Goal: Task Accomplishment & Management: Use online tool/utility

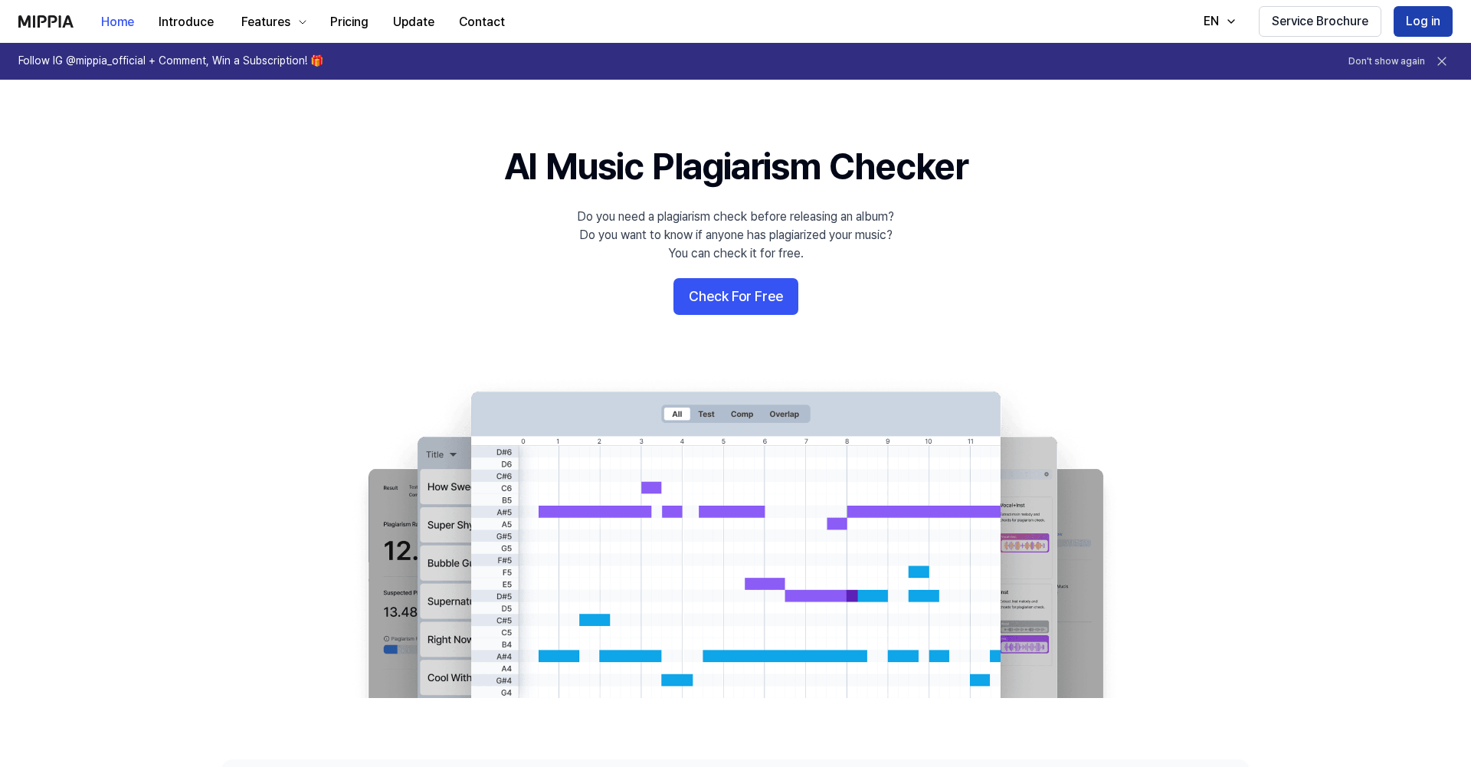
click at [1436, 22] on button "Log in" at bounding box center [1422, 21] width 59 height 31
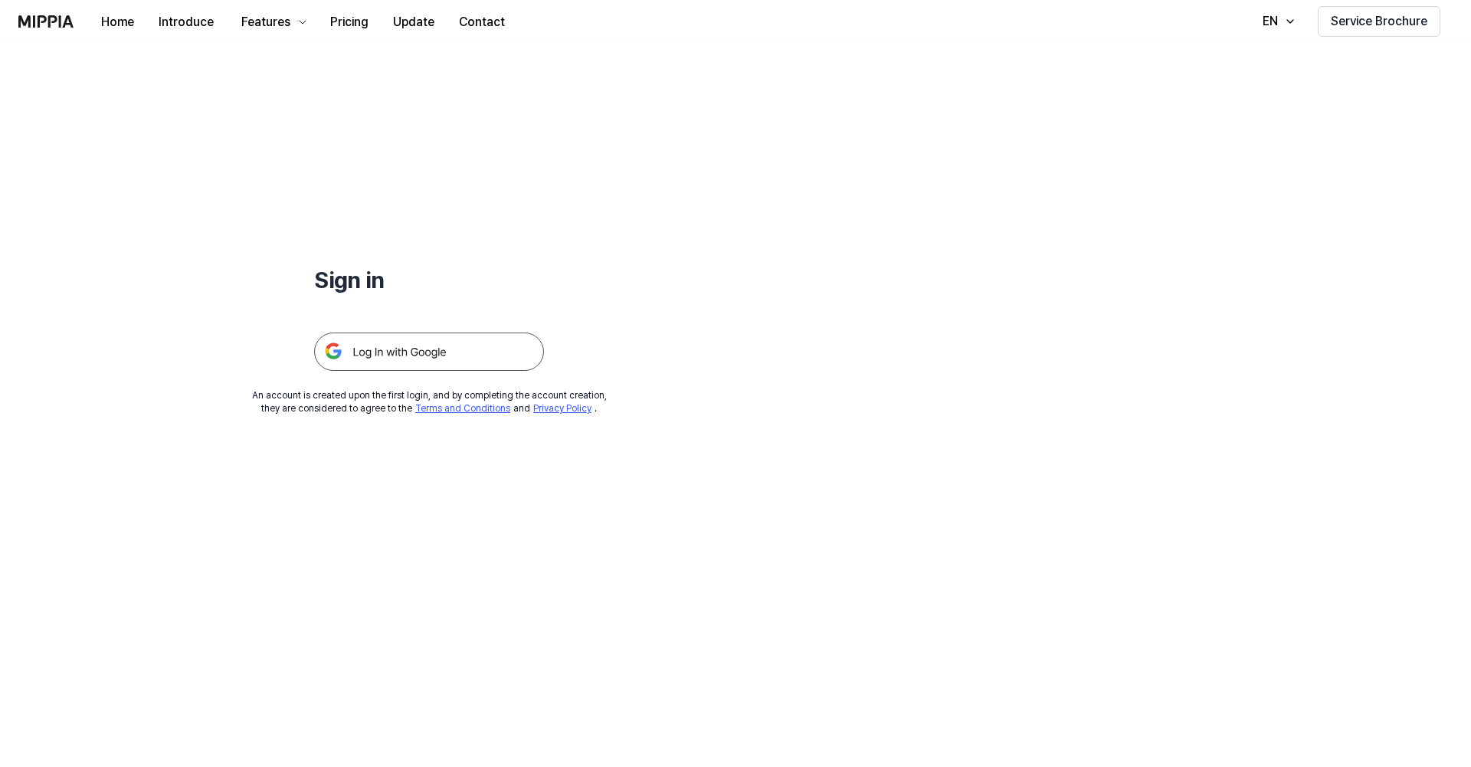
click at [486, 342] on img at bounding box center [429, 351] width 230 height 38
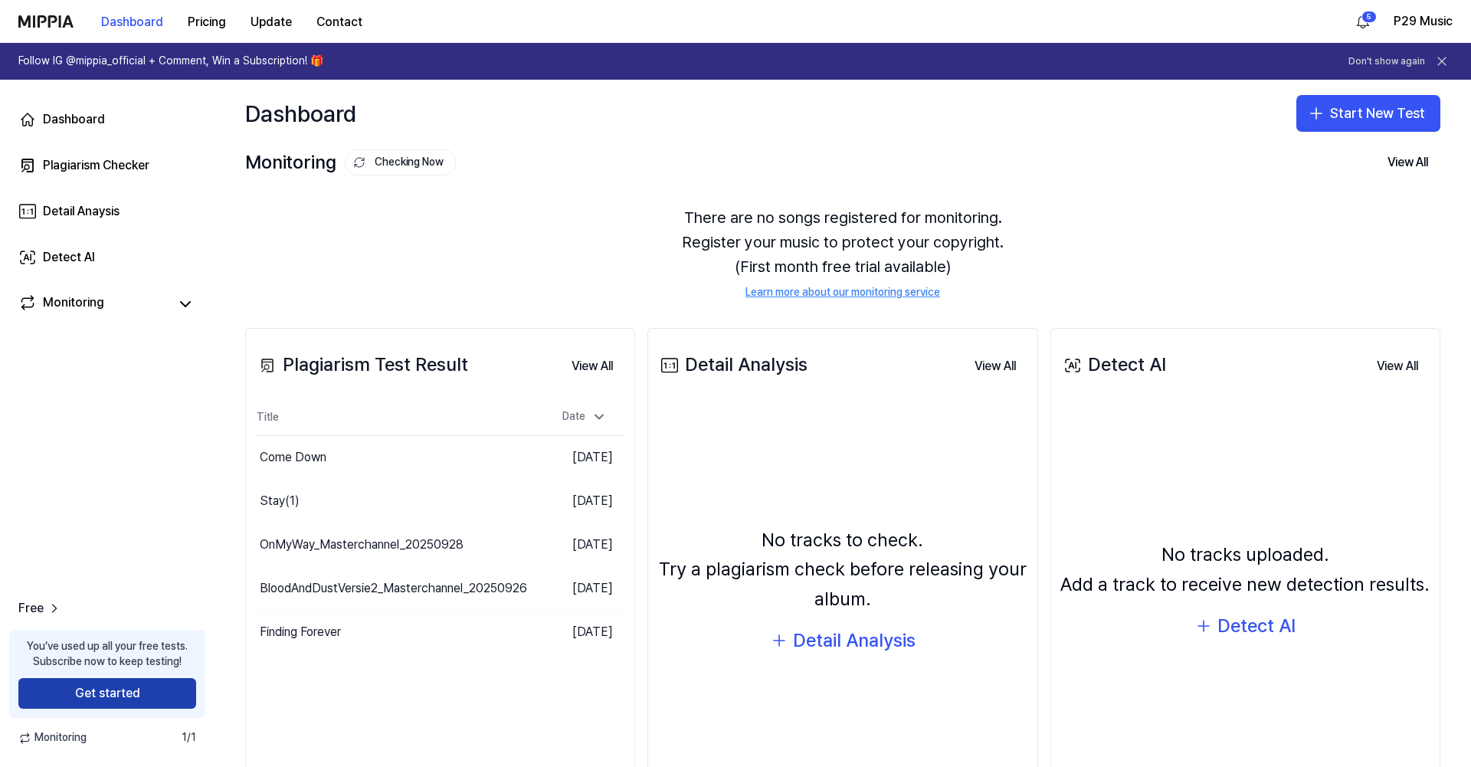
click at [140, 684] on button "Get started" at bounding box center [107, 693] width 178 height 31
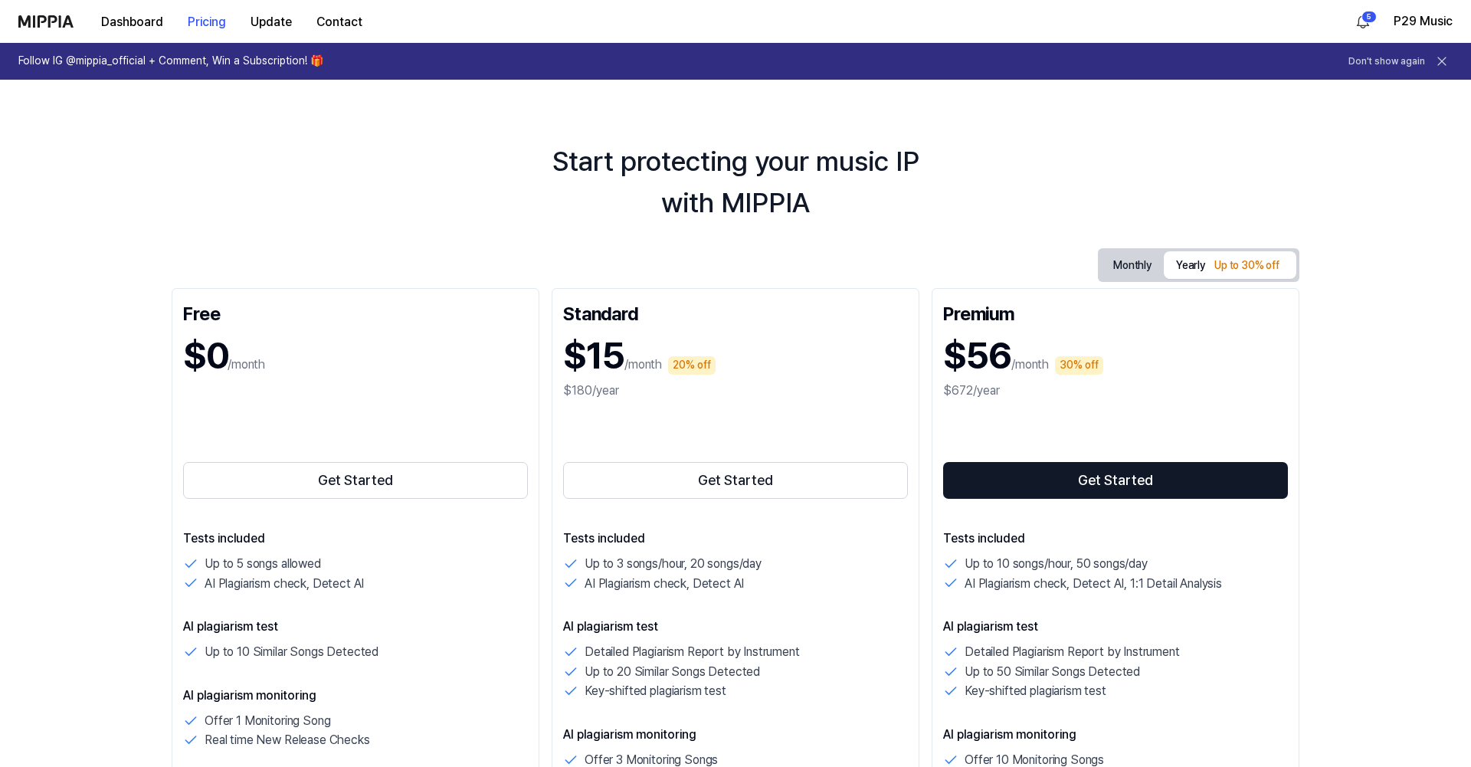
click at [1137, 265] on button "Monthly" at bounding box center [1132, 266] width 63 height 24
click at [1185, 267] on button "Yearly Up to 30% off" at bounding box center [1229, 265] width 132 height 27
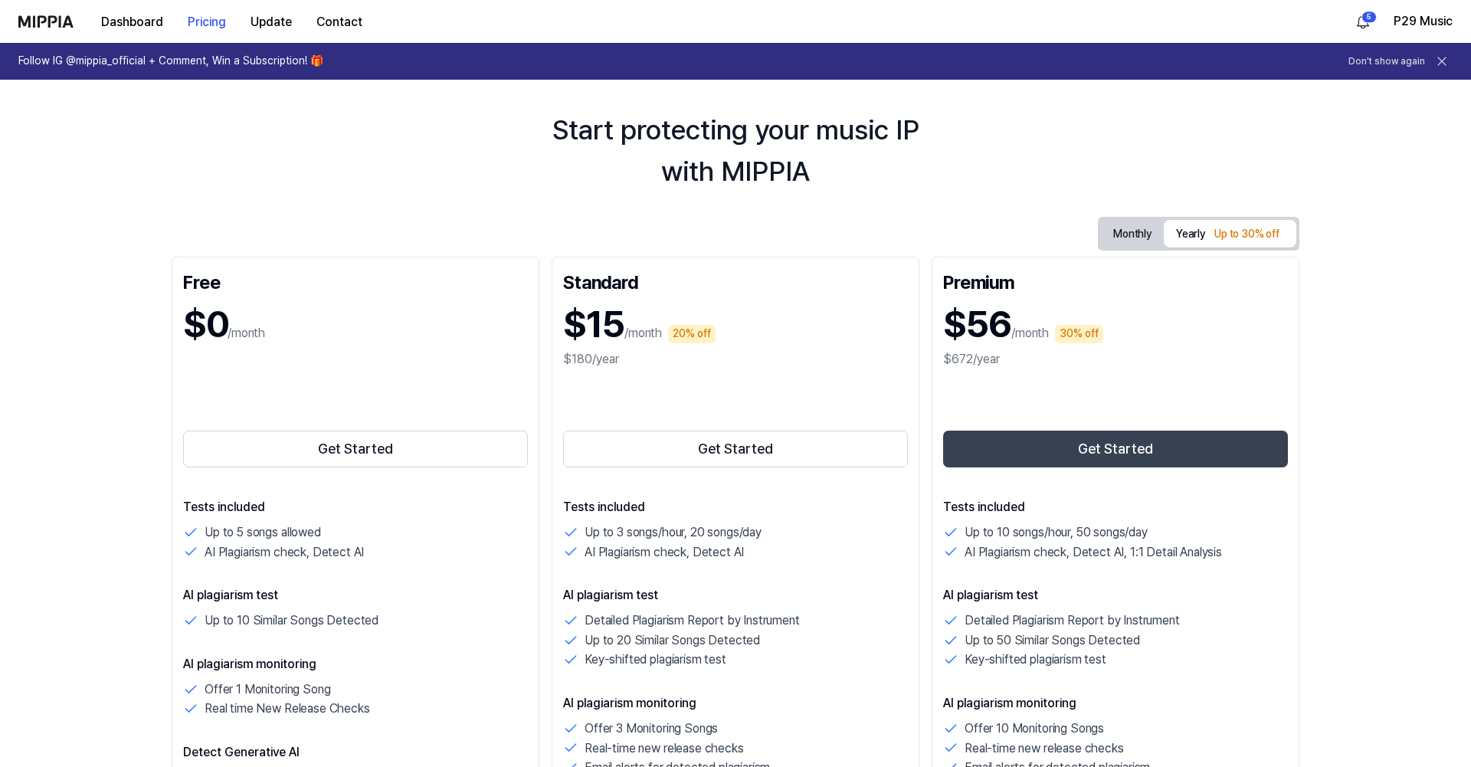
scroll to position [9, 0]
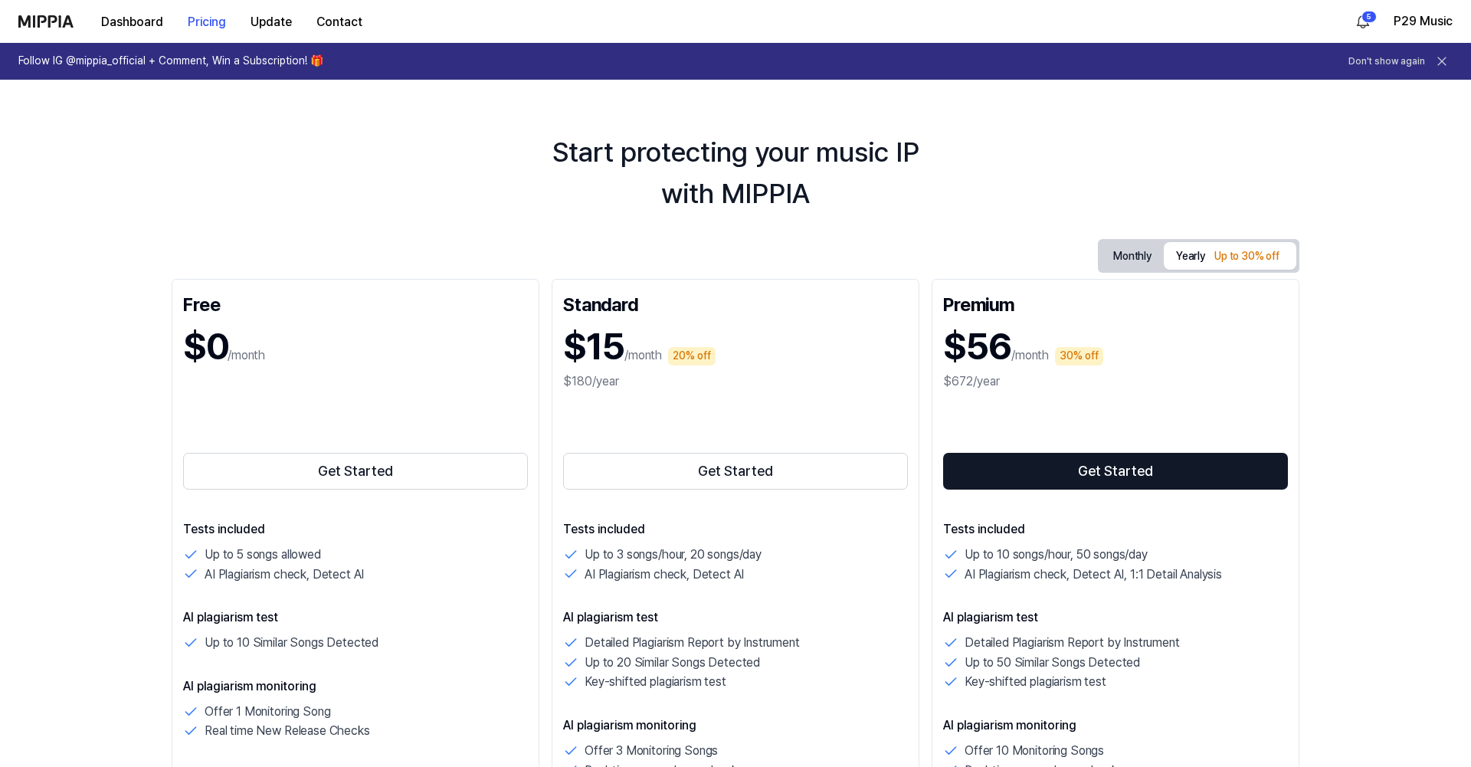
click at [1130, 260] on button "Monthly" at bounding box center [1132, 256] width 63 height 24
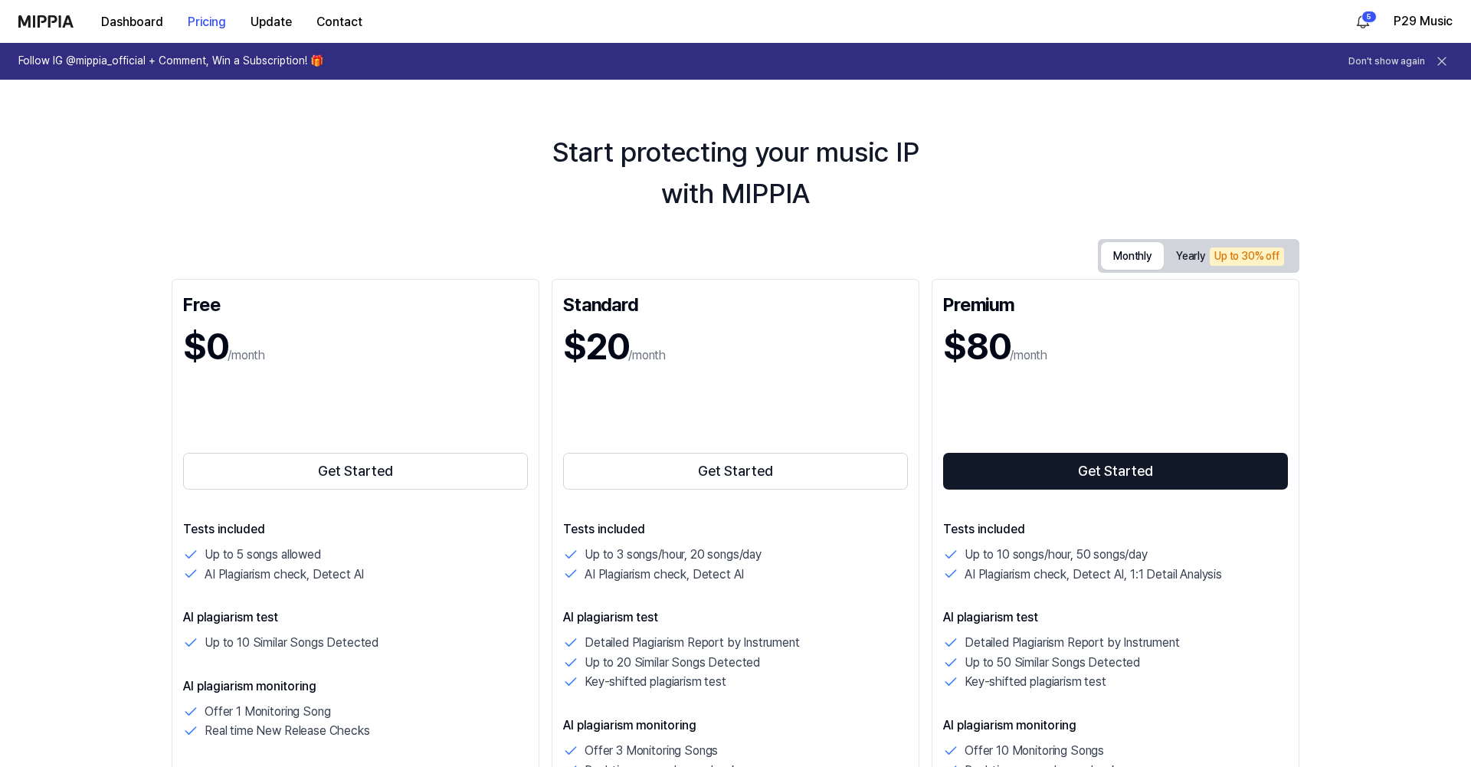
click at [1130, 260] on button "Monthly" at bounding box center [1132, 256] width 63 height 28
click at [1186, 254] on button "Yearly Up to 30% off" at bounding box center [1229, 256] width 132 height 27
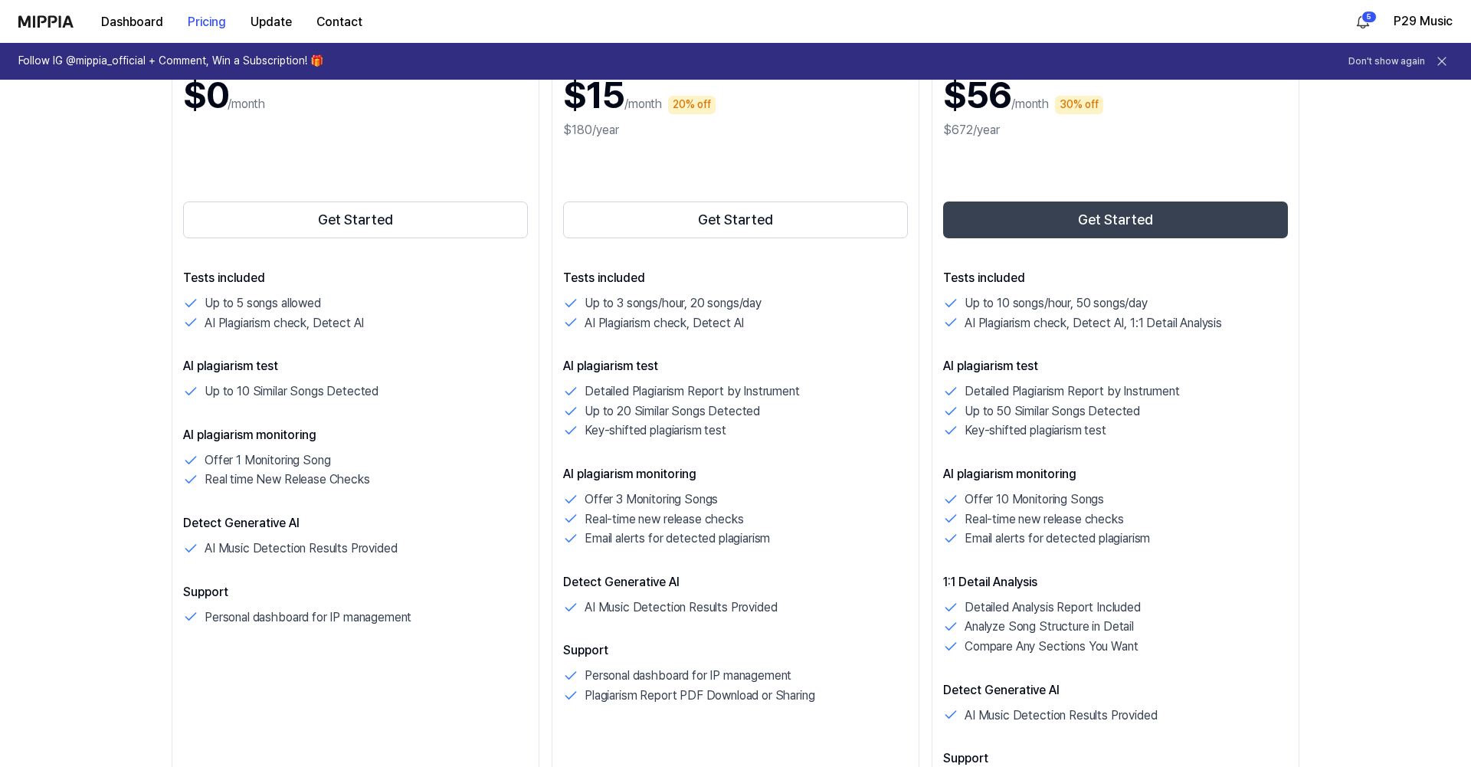
scroll to position [261, 0]
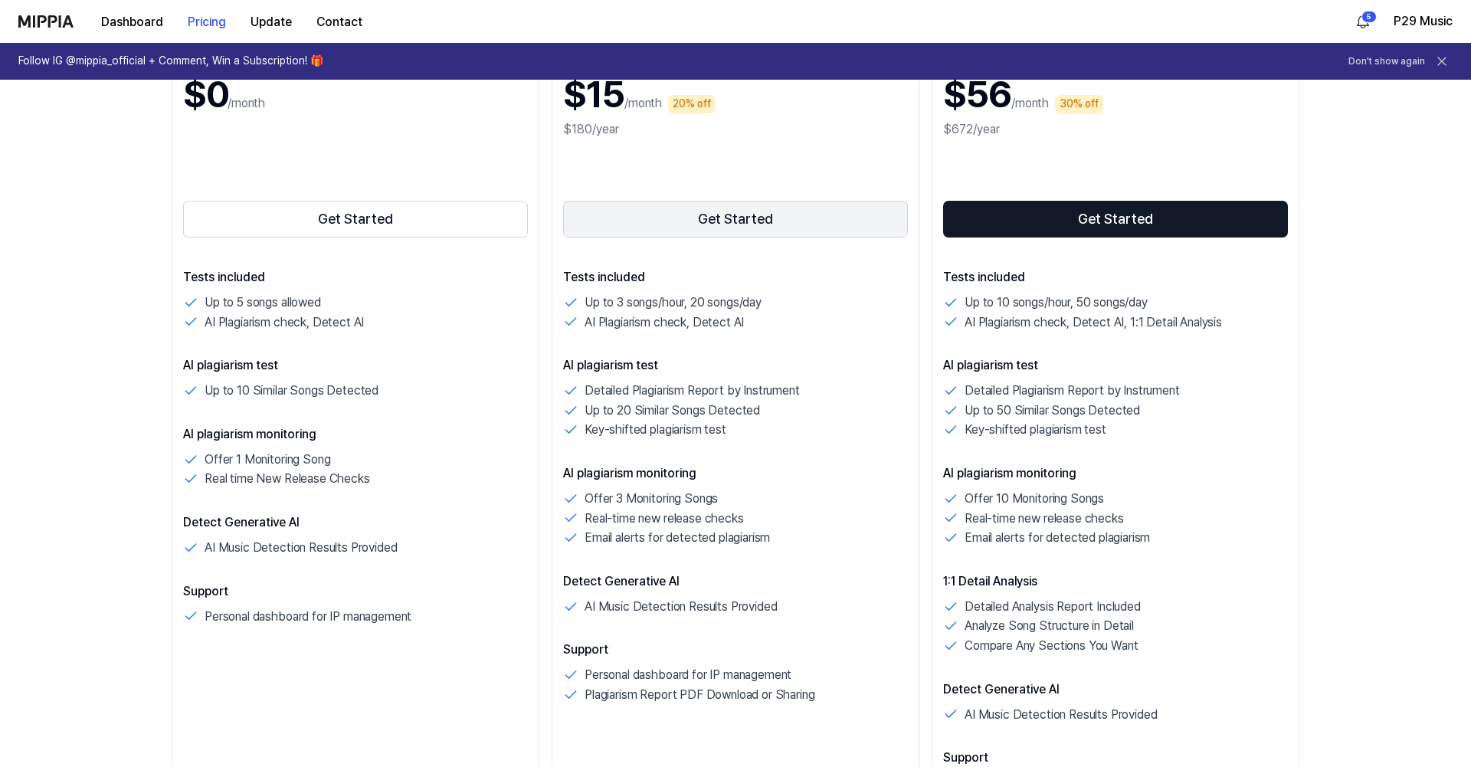
click at [751, 222] on button "Get Started" at bounding box center [735, 219] width 345 height 37
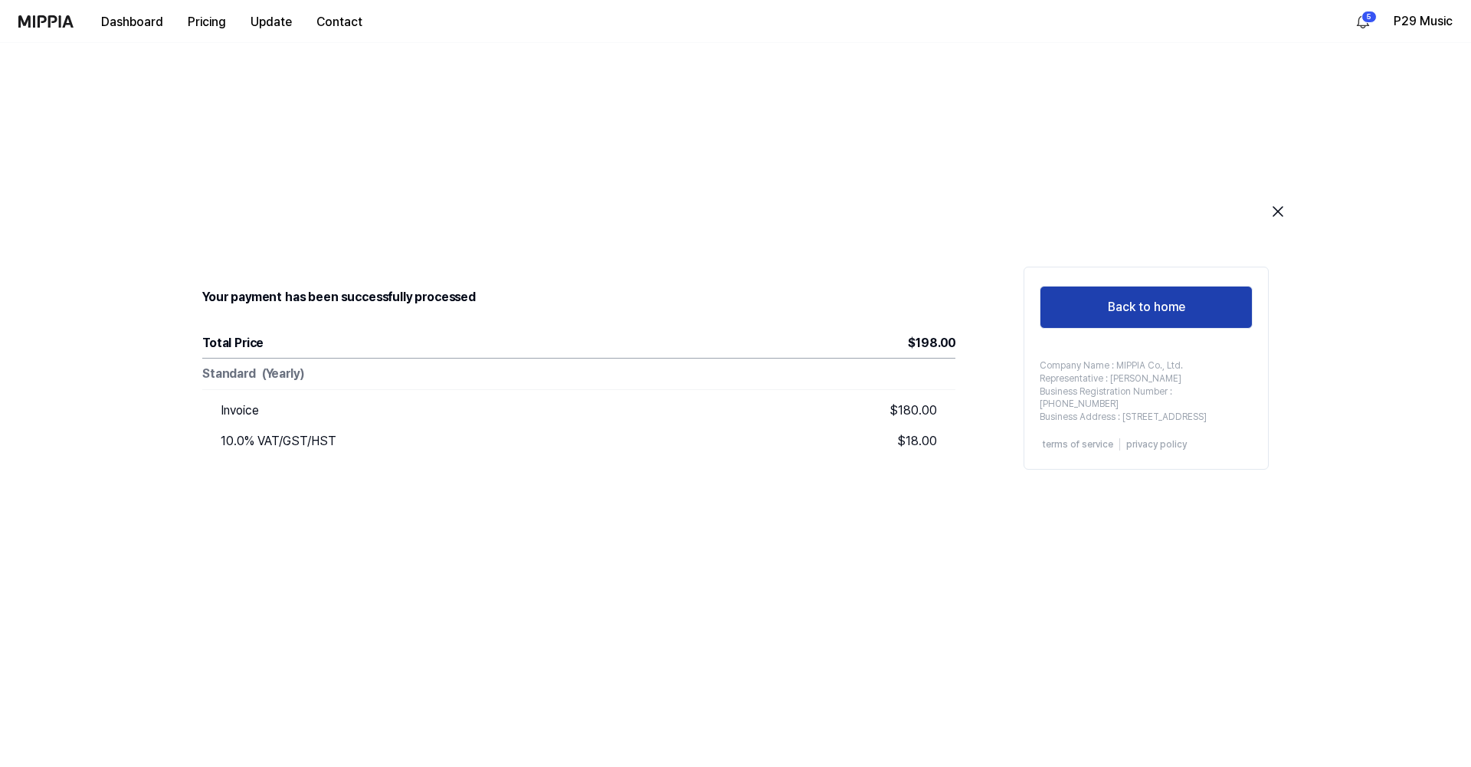
click at [1181, 316] on button "Back to home" at bounding box center [1145, 307] width 213 height 43
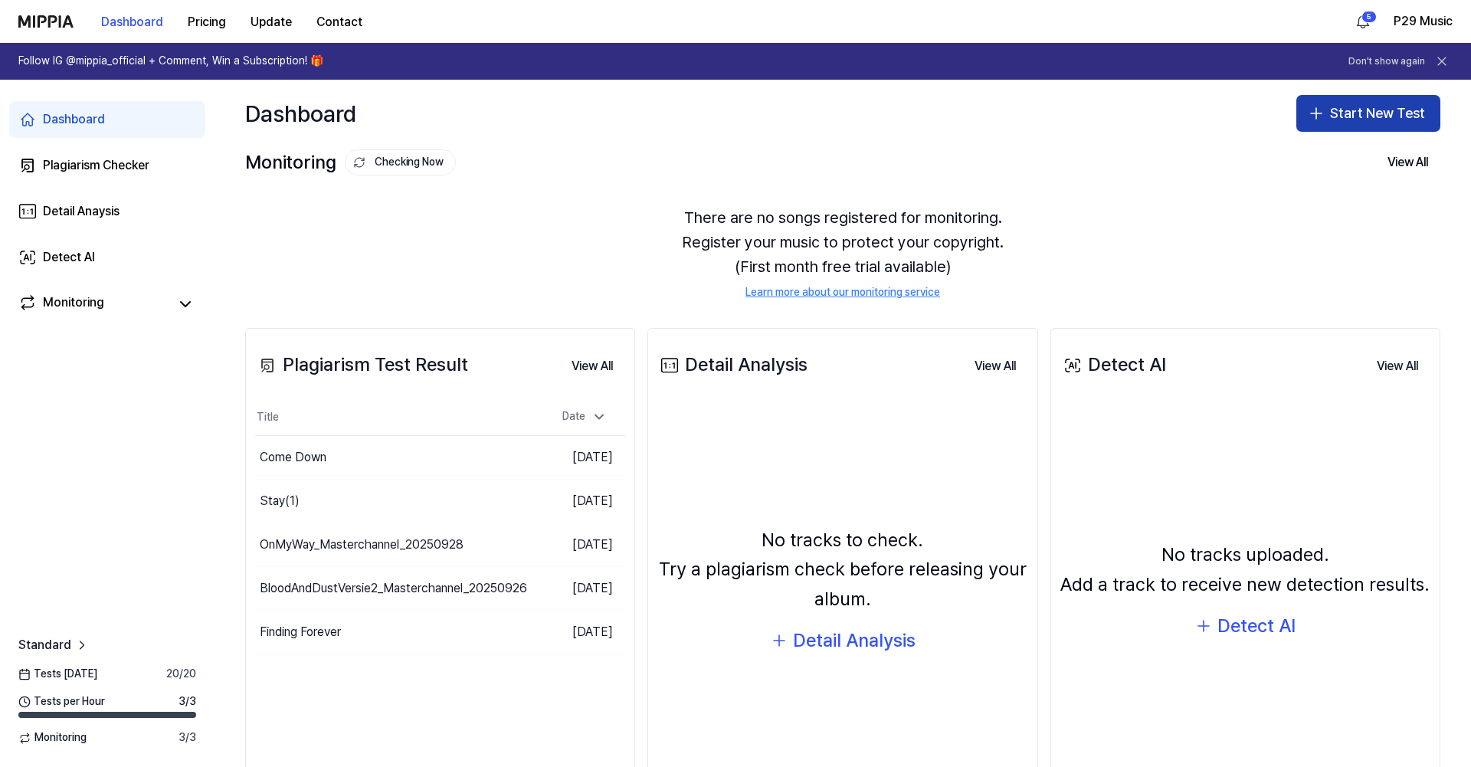
click at [1366, 126] on button "Start New Test" at bounding box center [1368, 113] width 144 height 37
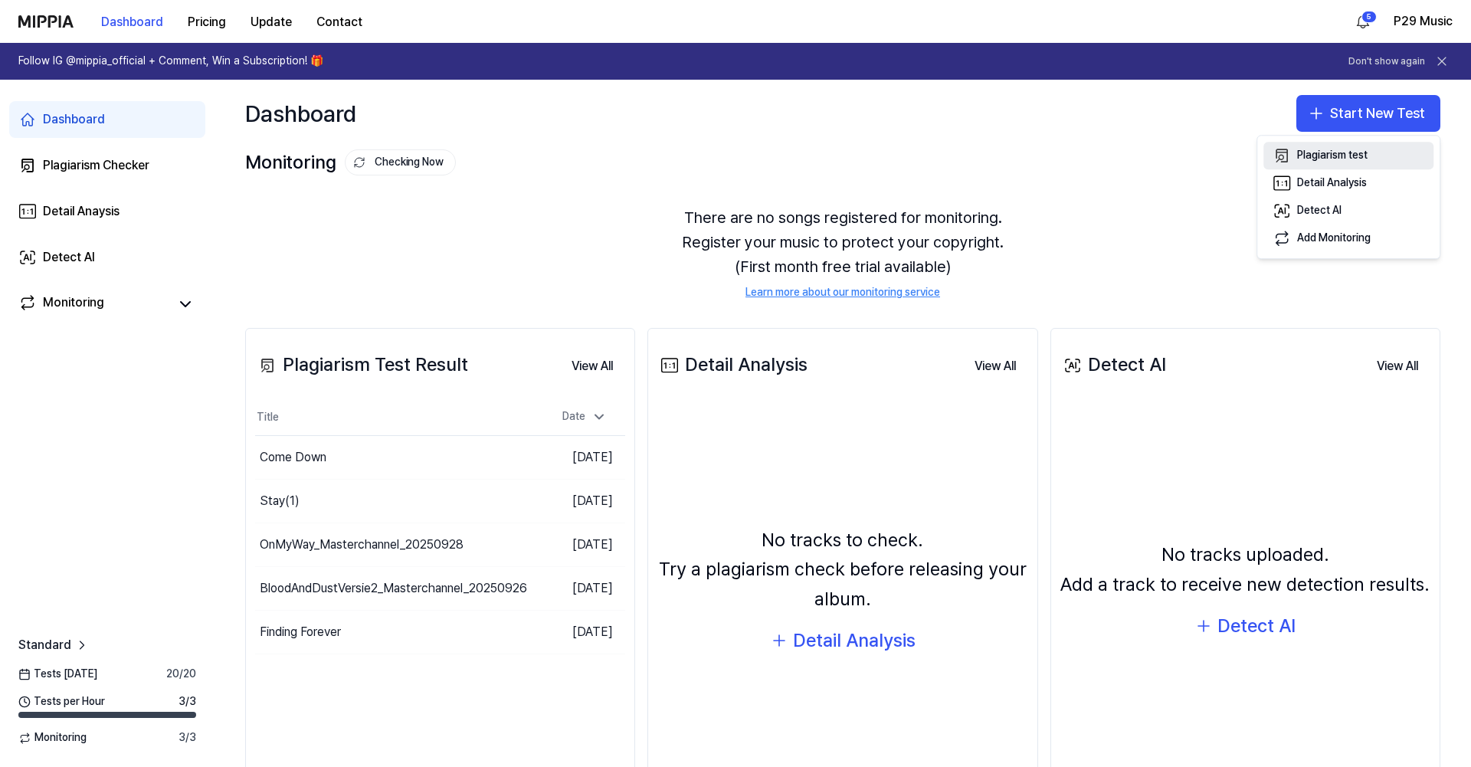
click at [1339, 162] on div "Plagiarism test" at bounding box center [1332, 155] width 70 height 15
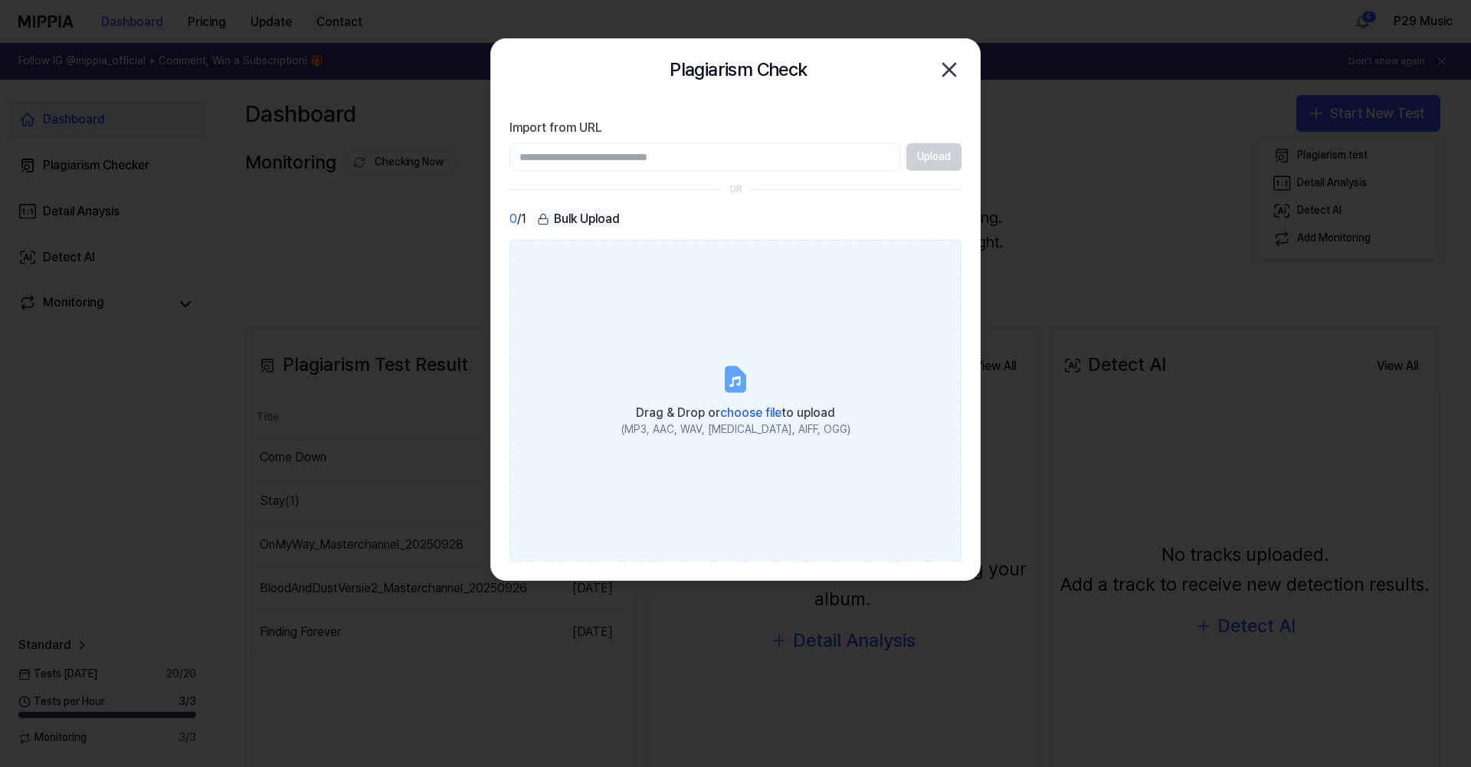
click at [734, 381] on icon at bounding box center [735, 379] width 18 height 24
click at [0, 0] on input "Drag & Drop or choose file to upload (MP3, AAC, WAV, [MEDICAL_DATA], AIFF, OGG)" at bounding box center [0, 0] width 0 height 0
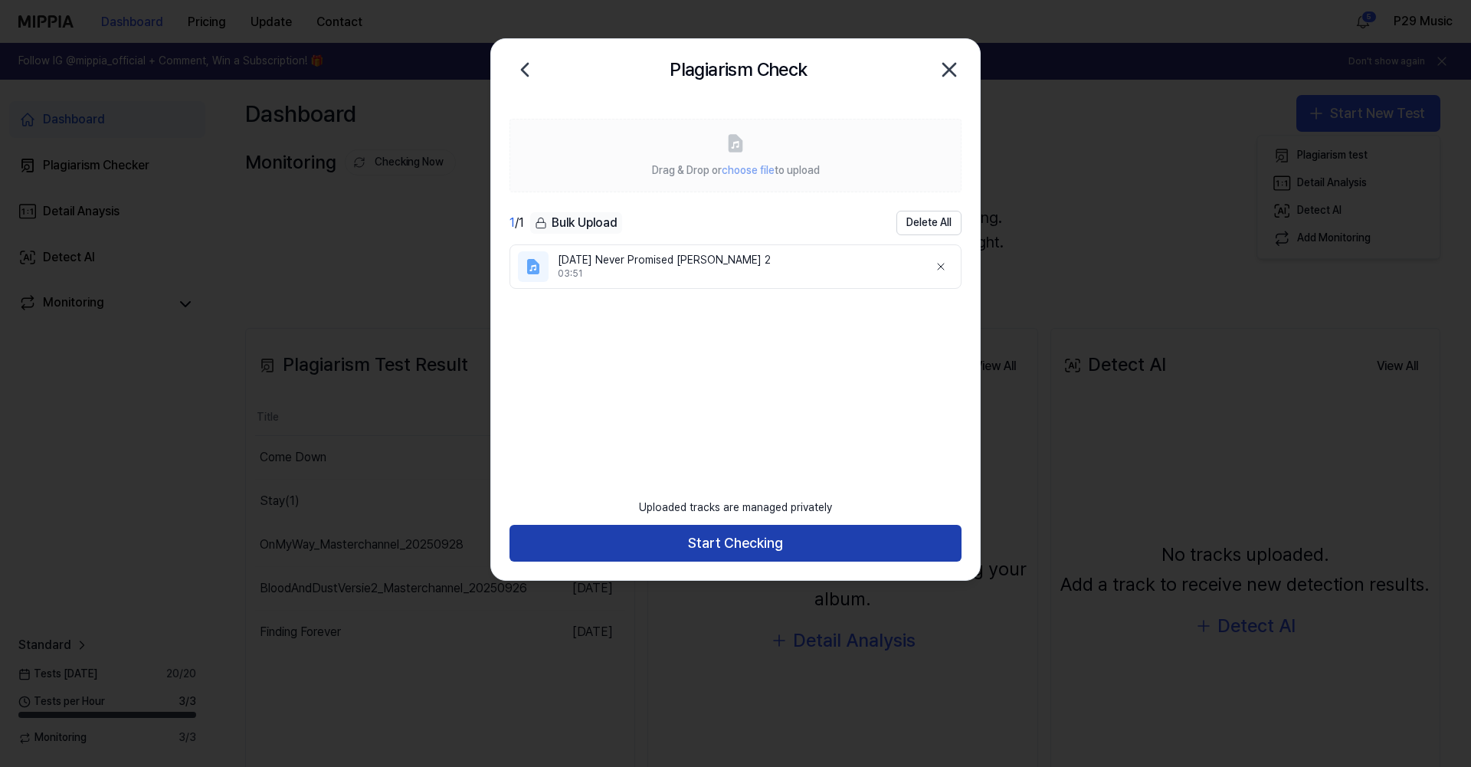
click at [790, 541] on button "Start Checking" at bounding box center [735, 543] width 452 height 37
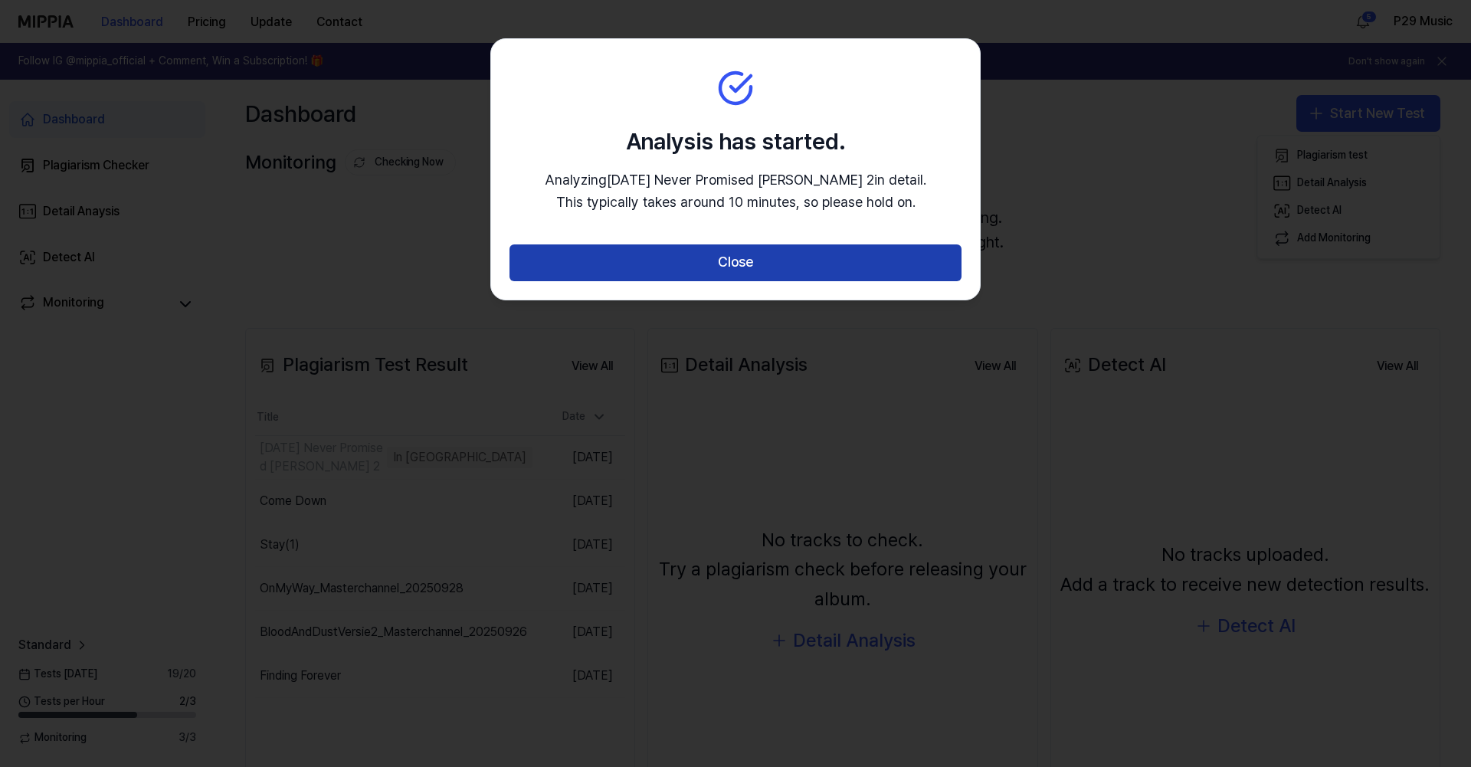
click at [769, 268] on button "Close" at bounding box center [735, 262] width 452 height 37
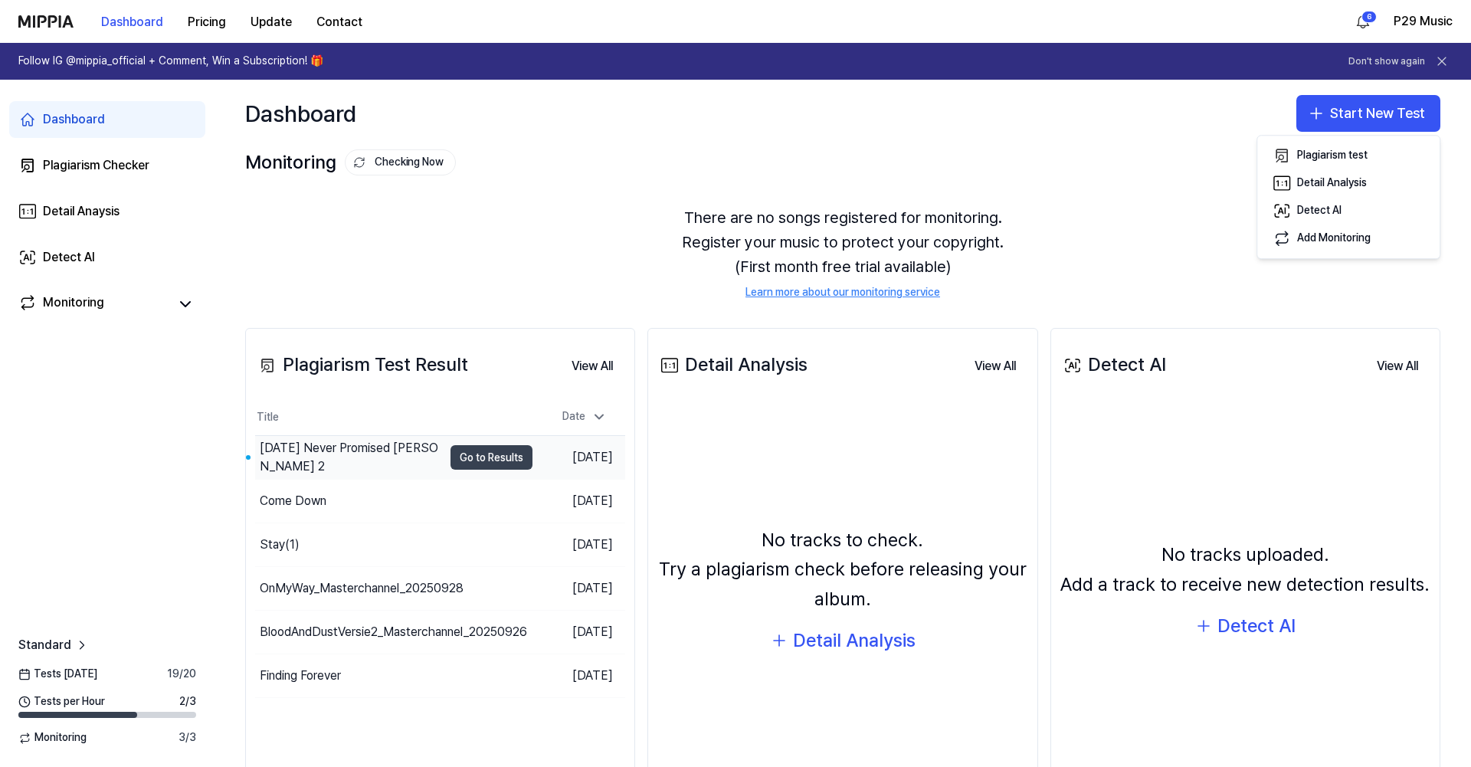
click at [486, 456] on button "Go to Results" at bounding box center [491, 457] width 82 height 25
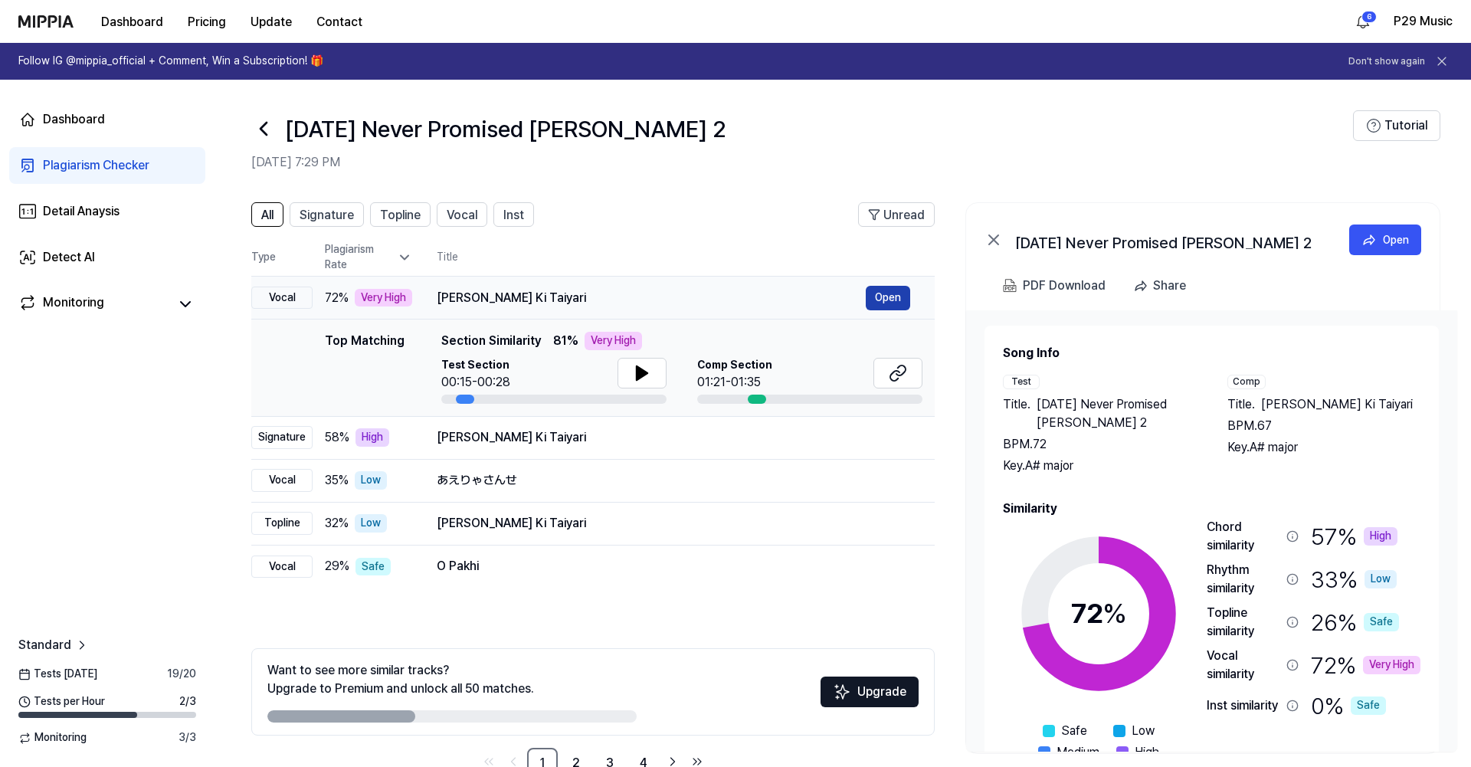
click at [892, 300] on button "Open" at bounding box center [887, 298] width 44 height 25
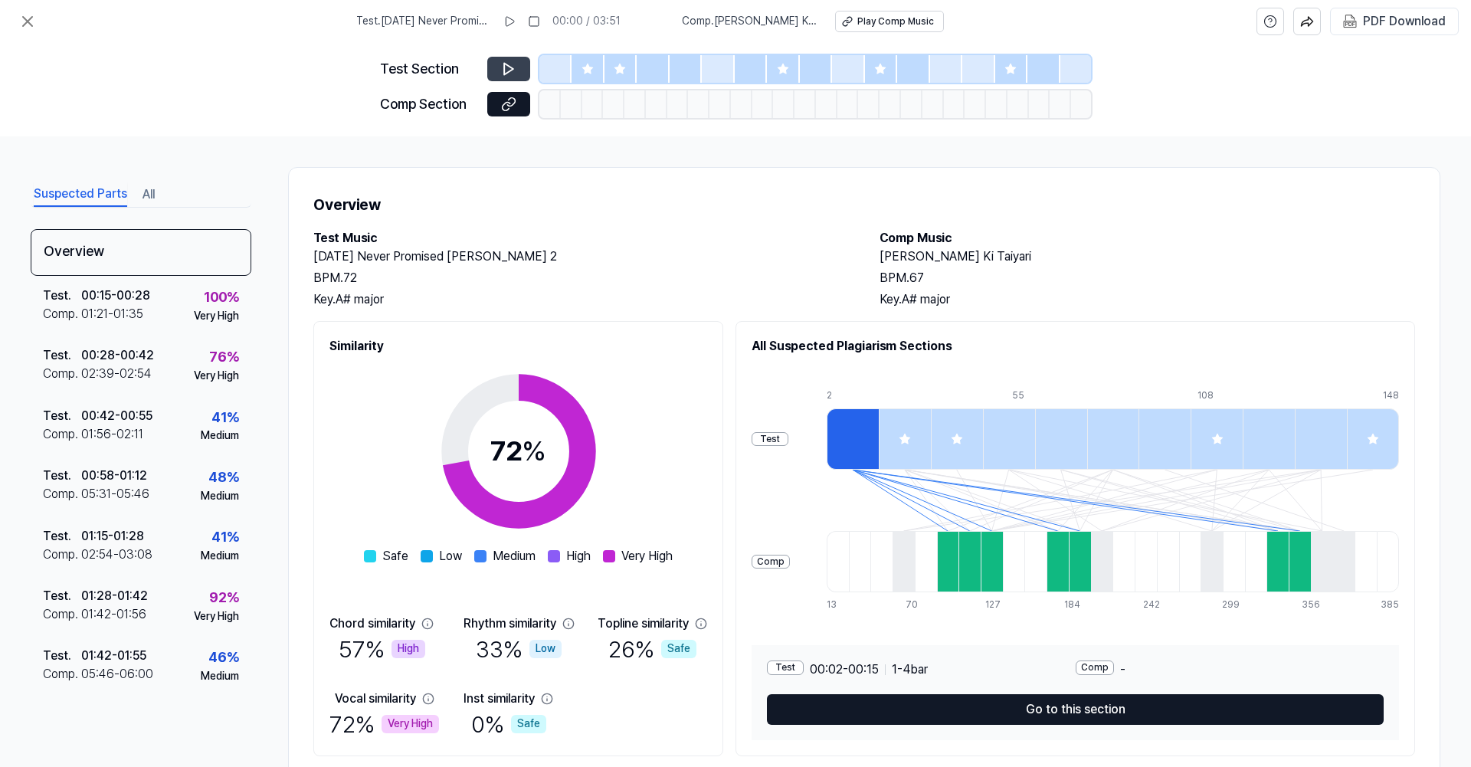
click at [511, 61] on button at bounding box center [508, 69] width 43 height 25
click at [512, 68] on icon at bounding box center [508, 69] width 9 height 11
click at [507, 67] on icon at bounding box center [508, 68] width 15 height 15
click at [208, 296] on div "100 %" at bounding box center [221, 297] width 35 height 22
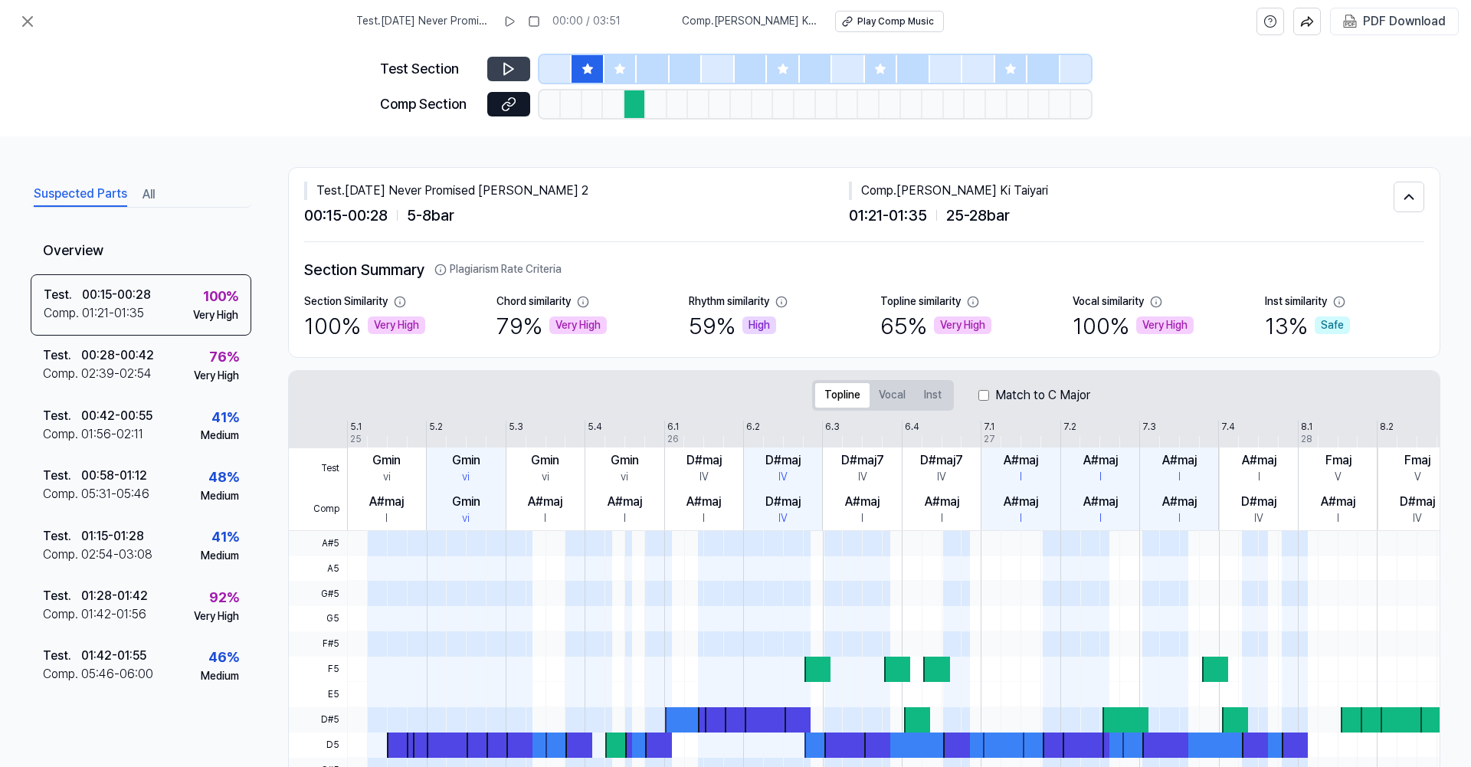
click at [512, 77] on button at bounding box center [508, 69] width 43 height 25
click at [548, 21] on button at bounding box center [535, 21] width 25 height 25
click at [511, 98] on icon at bounding box center [511, 101] width 8 height 8
click at [27, 14] on icon at bounding box center [27, 21] width 18 height 18
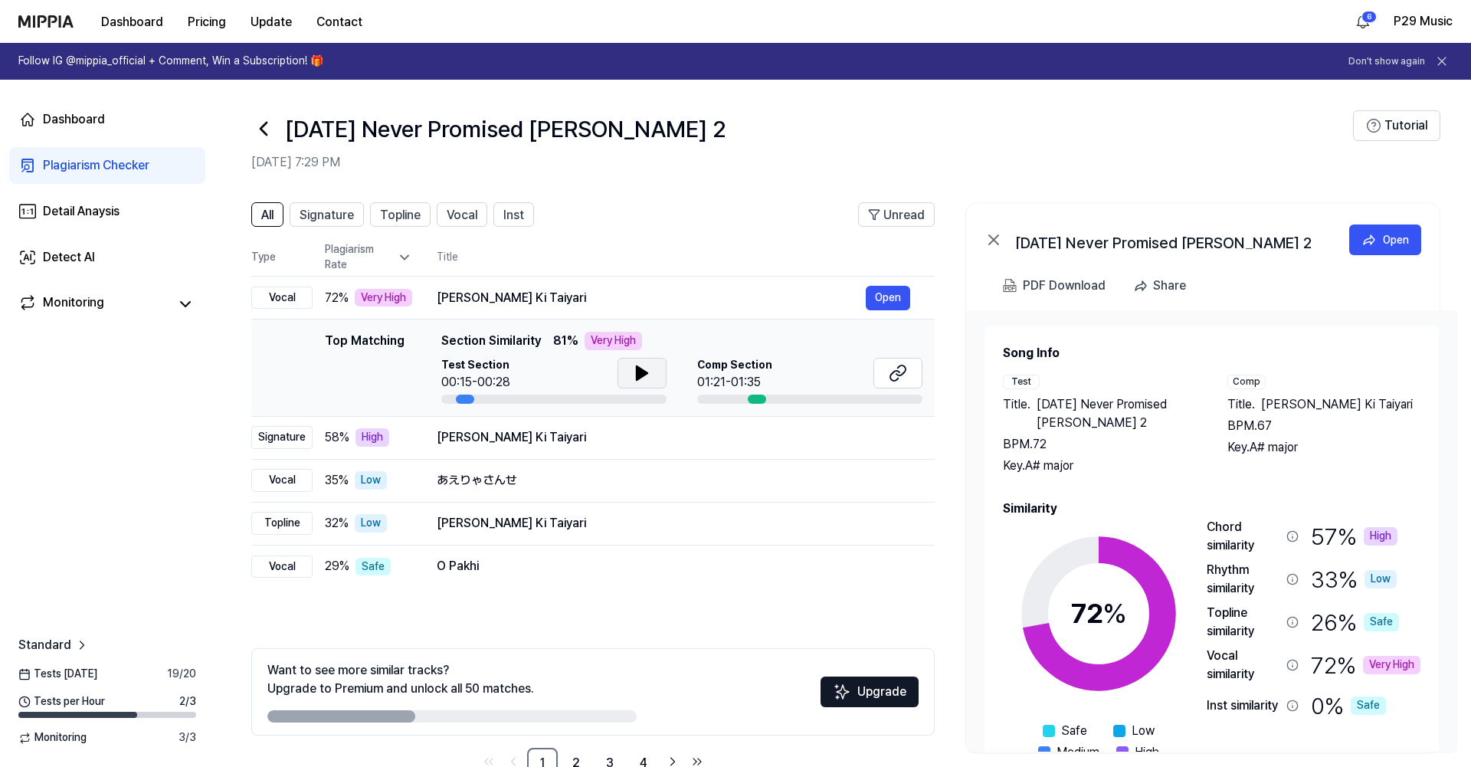
click at [643, 367] on icon at bounding box center [642, 373] width 18 height 18
click at [895, 292] on button "Open" at bounding box center [887, 298] width 44 height 25
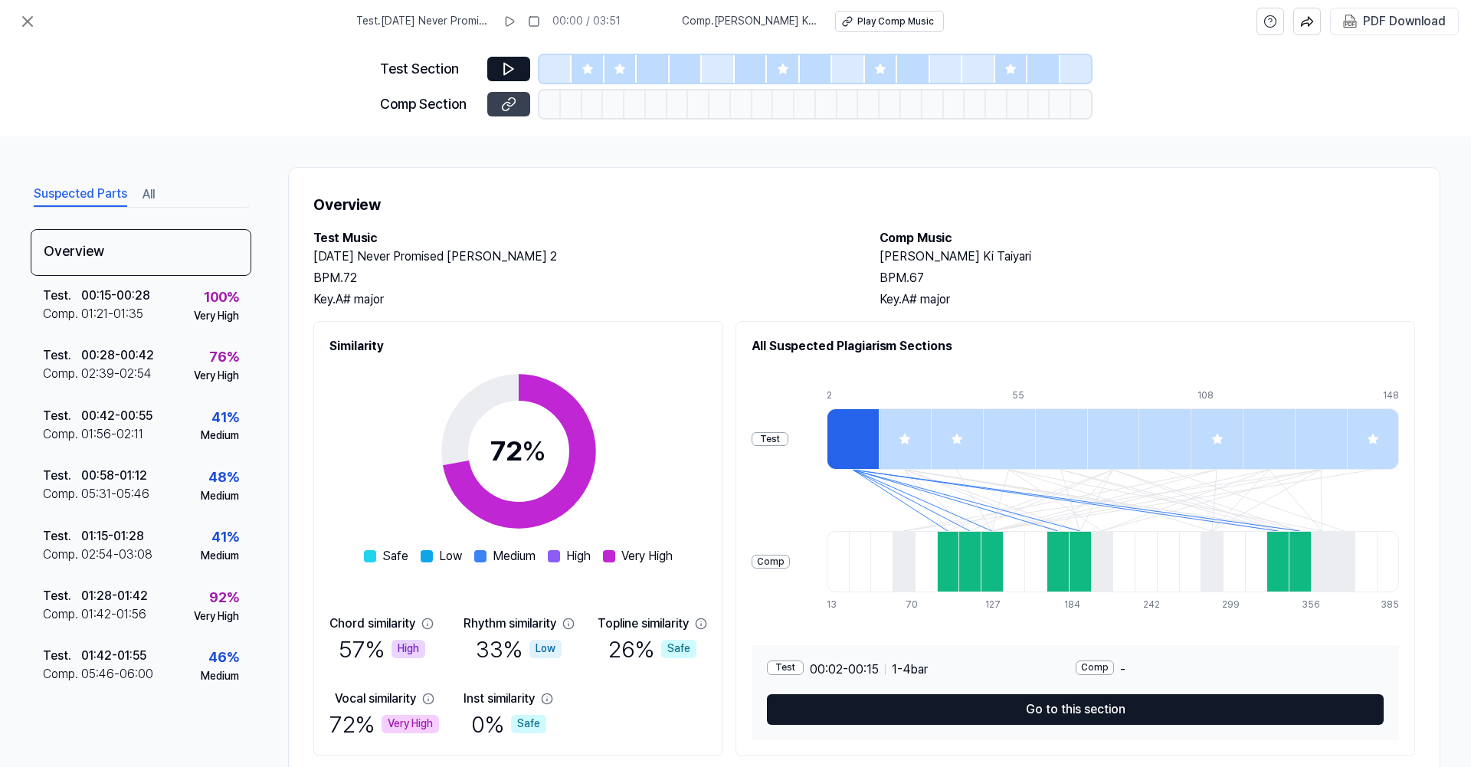
click at [518, 92] on button at bounding box center [508, 104] width 43 height 25
click at [507, 95] on button at bounding box center [508, 104] width 43 height 25
click at [126, 303] on div "00:15 - 00:28" at bounding box center [115, 295] width 69 height 18
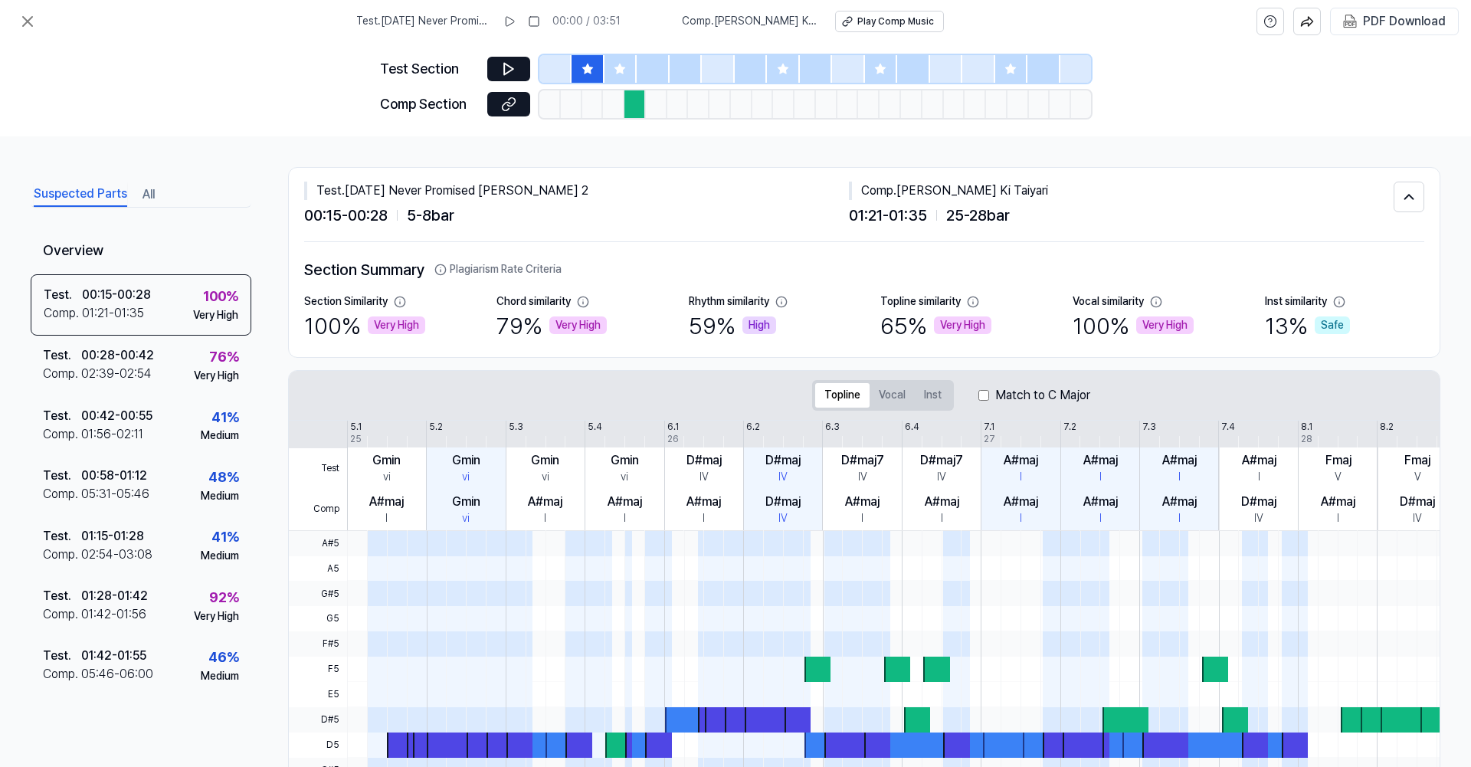
click at [593, 75] on icon at bounding box center [587, 69] width 12 height 12
click at [516, 101] on icon at bounding box center [508, 104] width 15 height 15
click at [503, 76] on icon at bounding box center [508, 68] width 15 height 15
click at [34, 21] on icon at bounding box center [27, 21] width 18 height 18
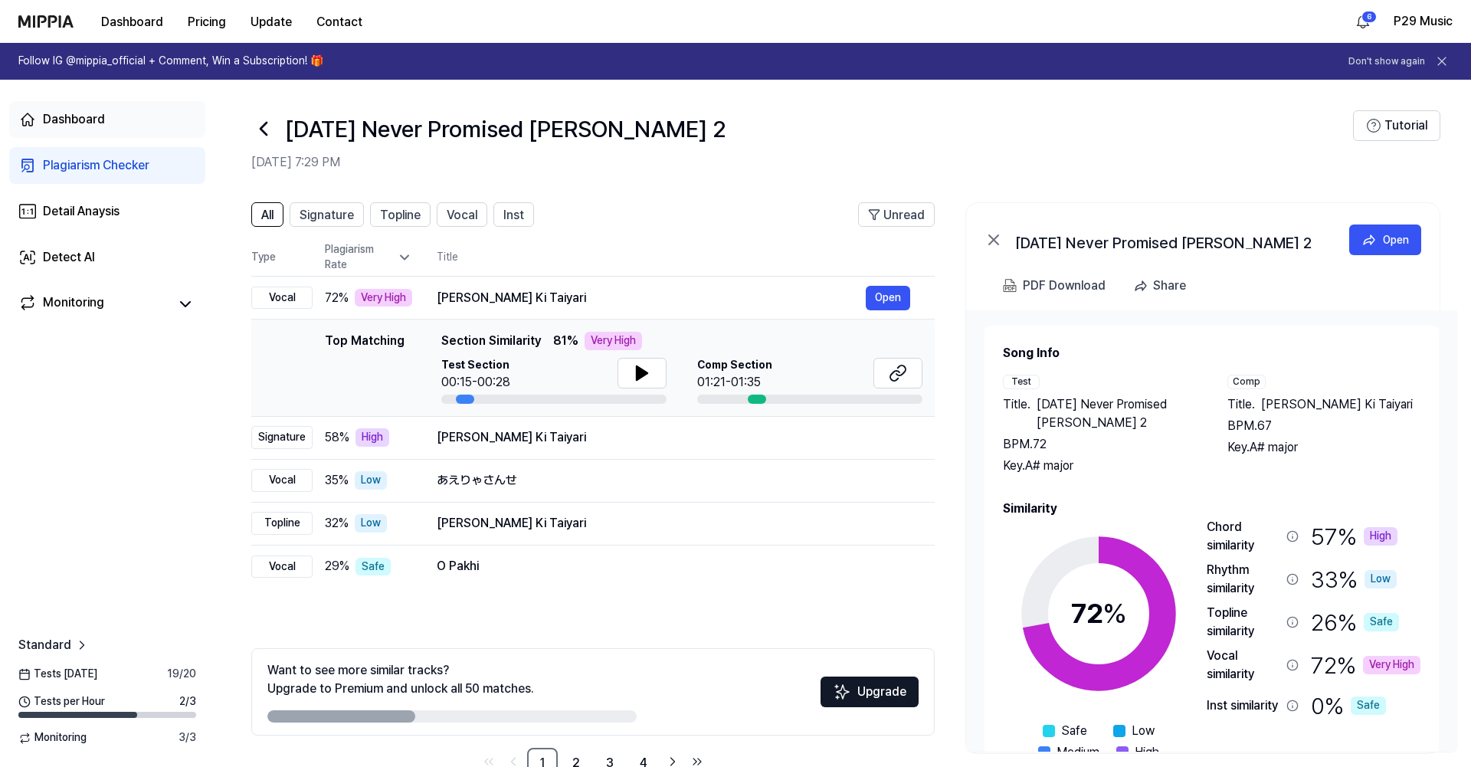
click at [103, 120] on div "Dashboard" at bounding box center [74, 119] width 62 height 18
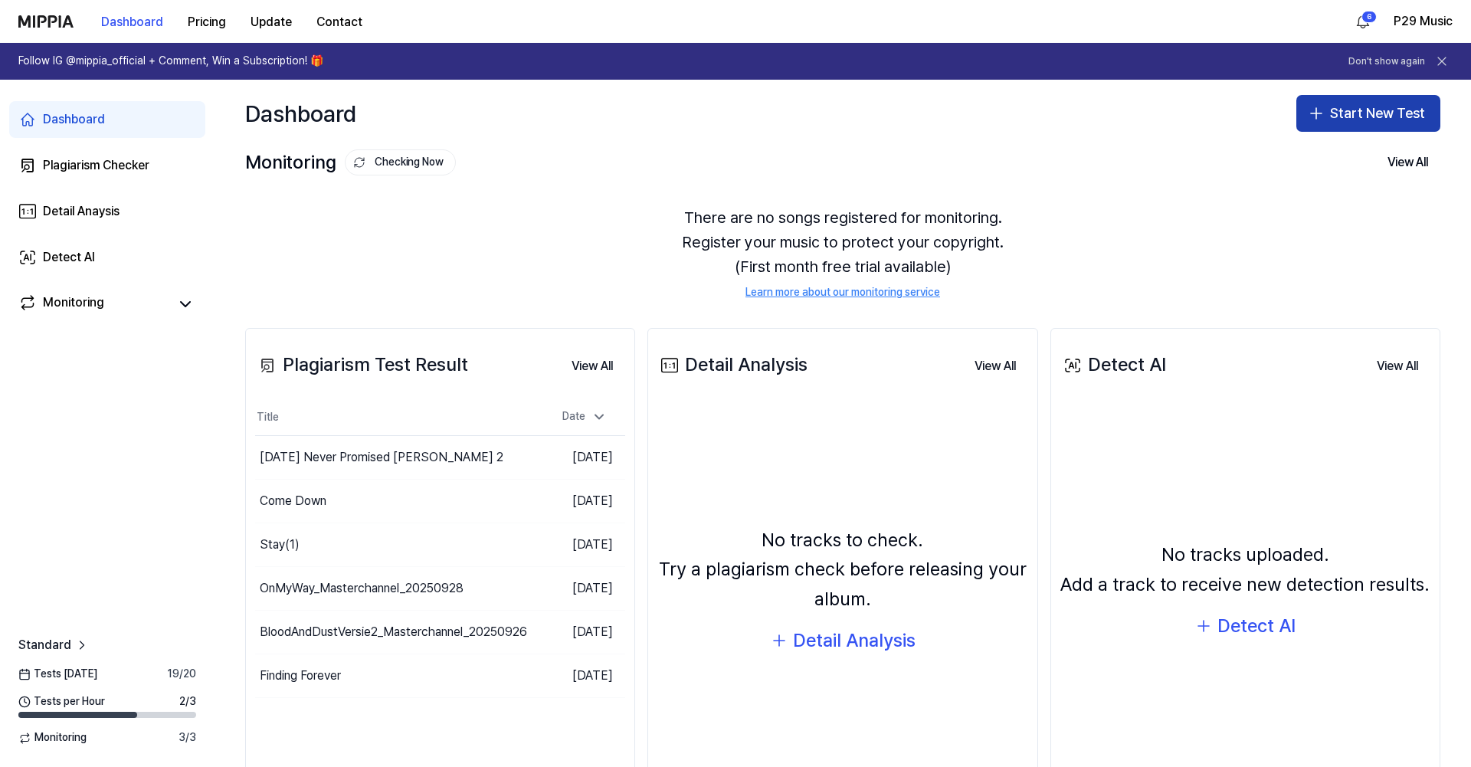
click at [1373, 113] on button "Start New Test" at bounding box center [1368, 113] width 144 height 37
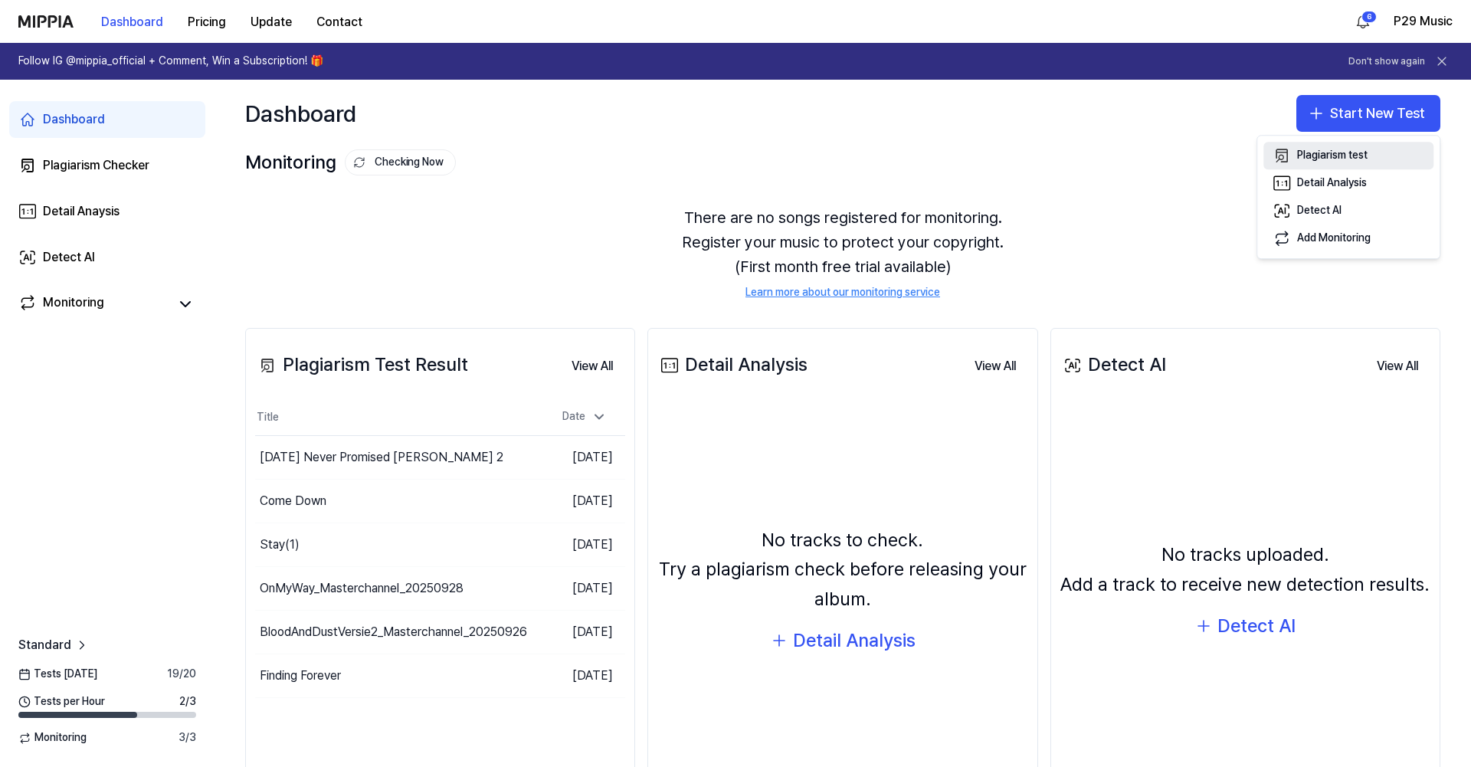
click at [1325, 155] on div "Plagiarism test" at bounding box center [1332, 155] width 70 height 15
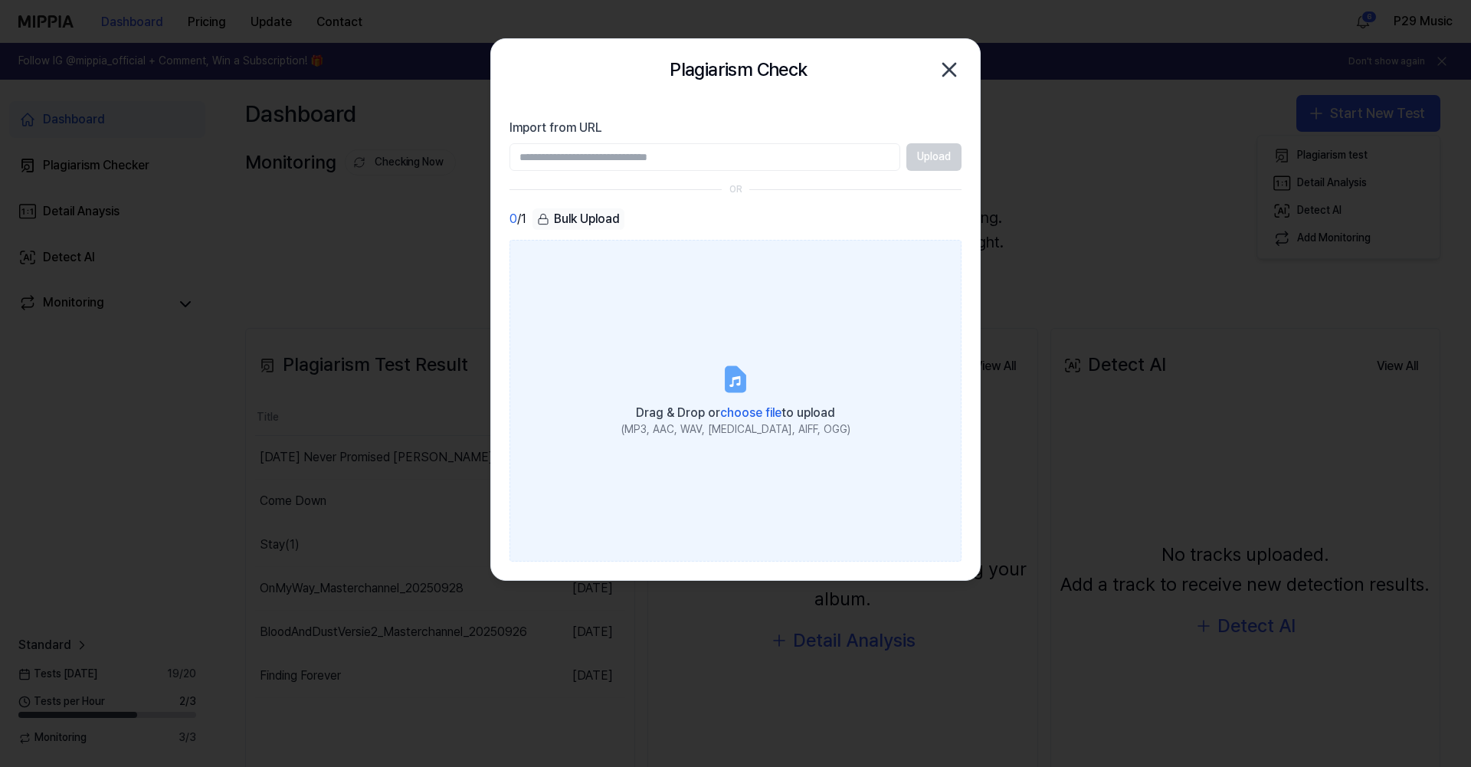
click at [718, 401] on div "Drag & Drop or choose file to upload" at bounding box center [735, 411] width 229 height 21
click at [0, 0] on input "Drag & Drop or choose file to upload (MP3, AAC, WAV, [MEDICAL_DATA], AIFF, OGG)" at bounding box center [0, 0] width 0 height 0
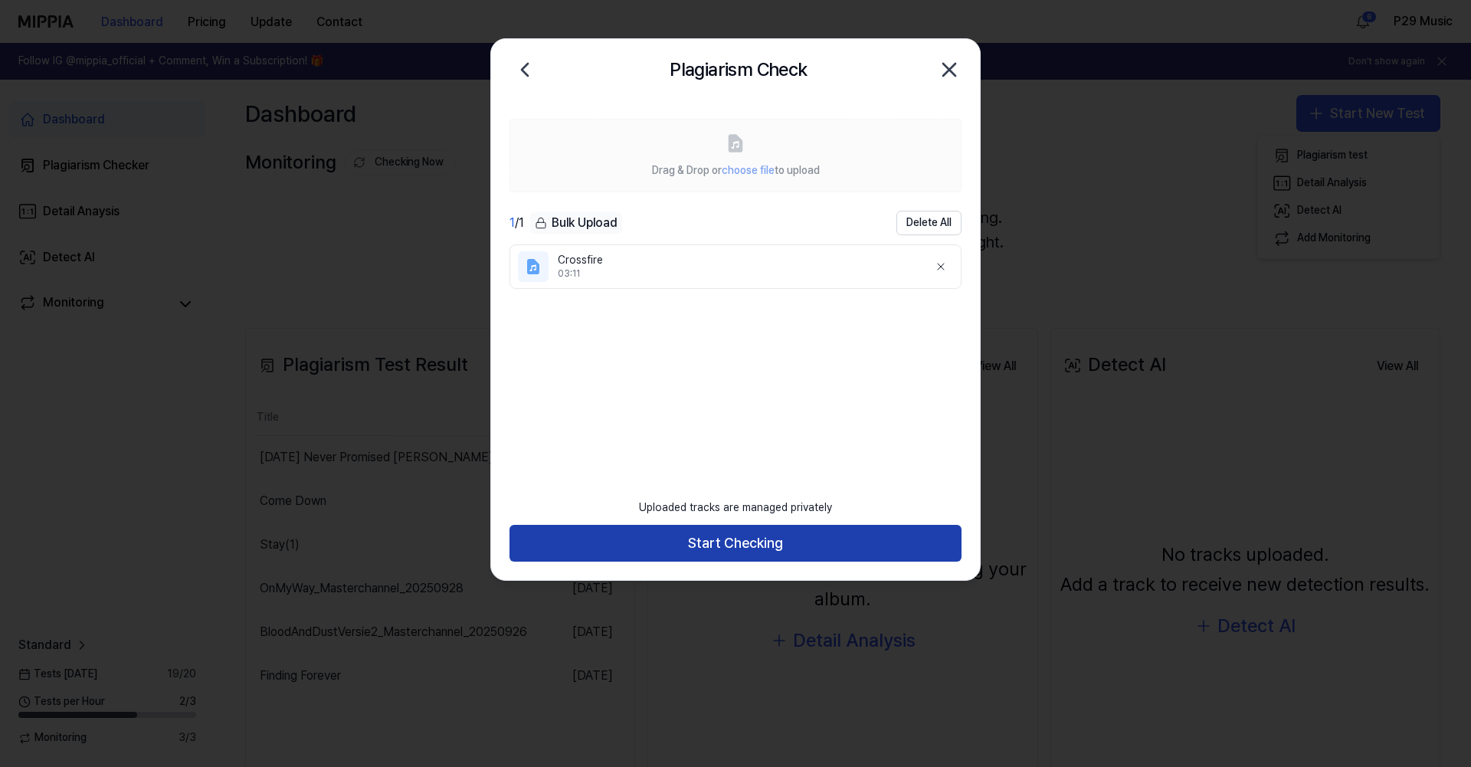
click at [794, 543] on button "Start Checking" at bounding box center [735, 543] width 452 height 37
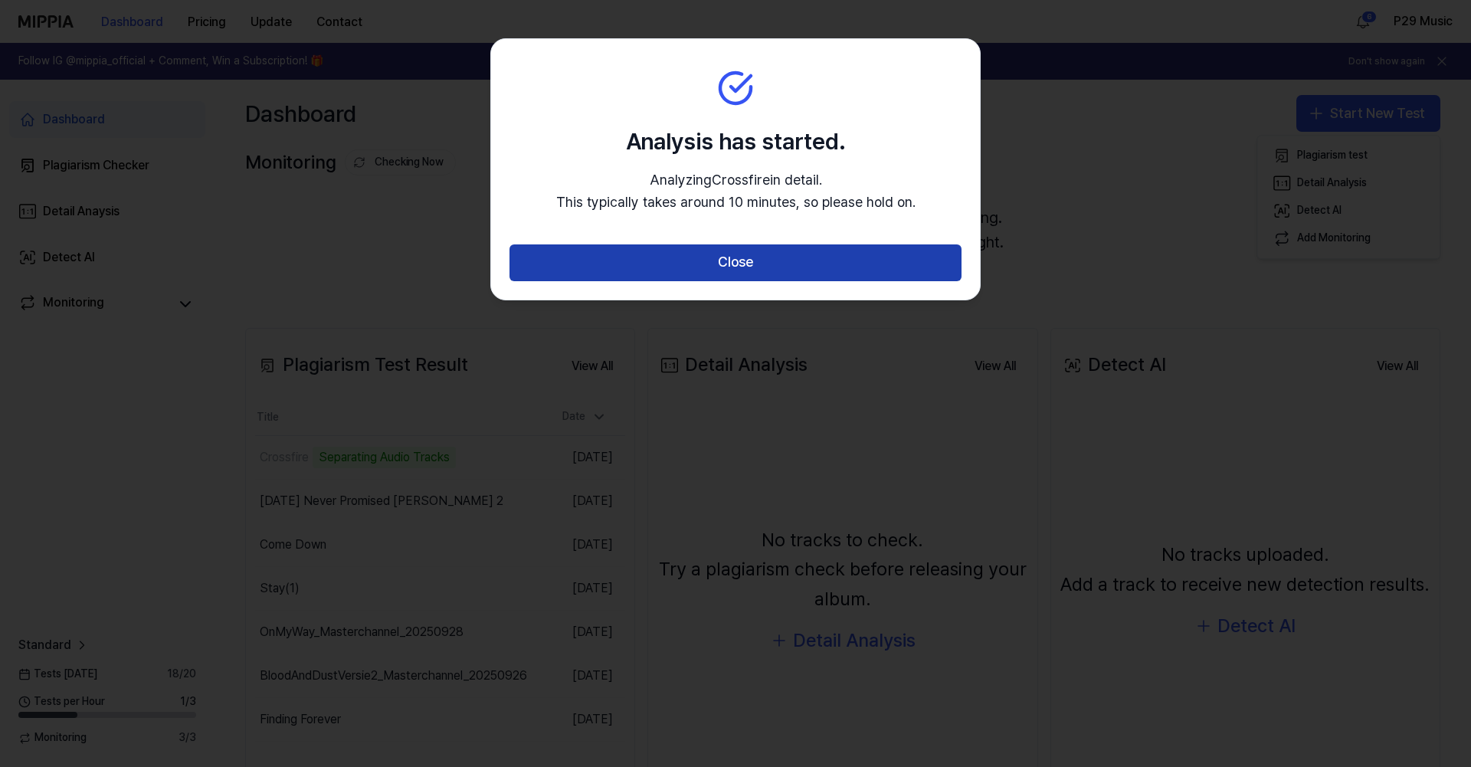
click at [757, 257] on button "Close" at bounding box center [735, 262] width 452 height 37
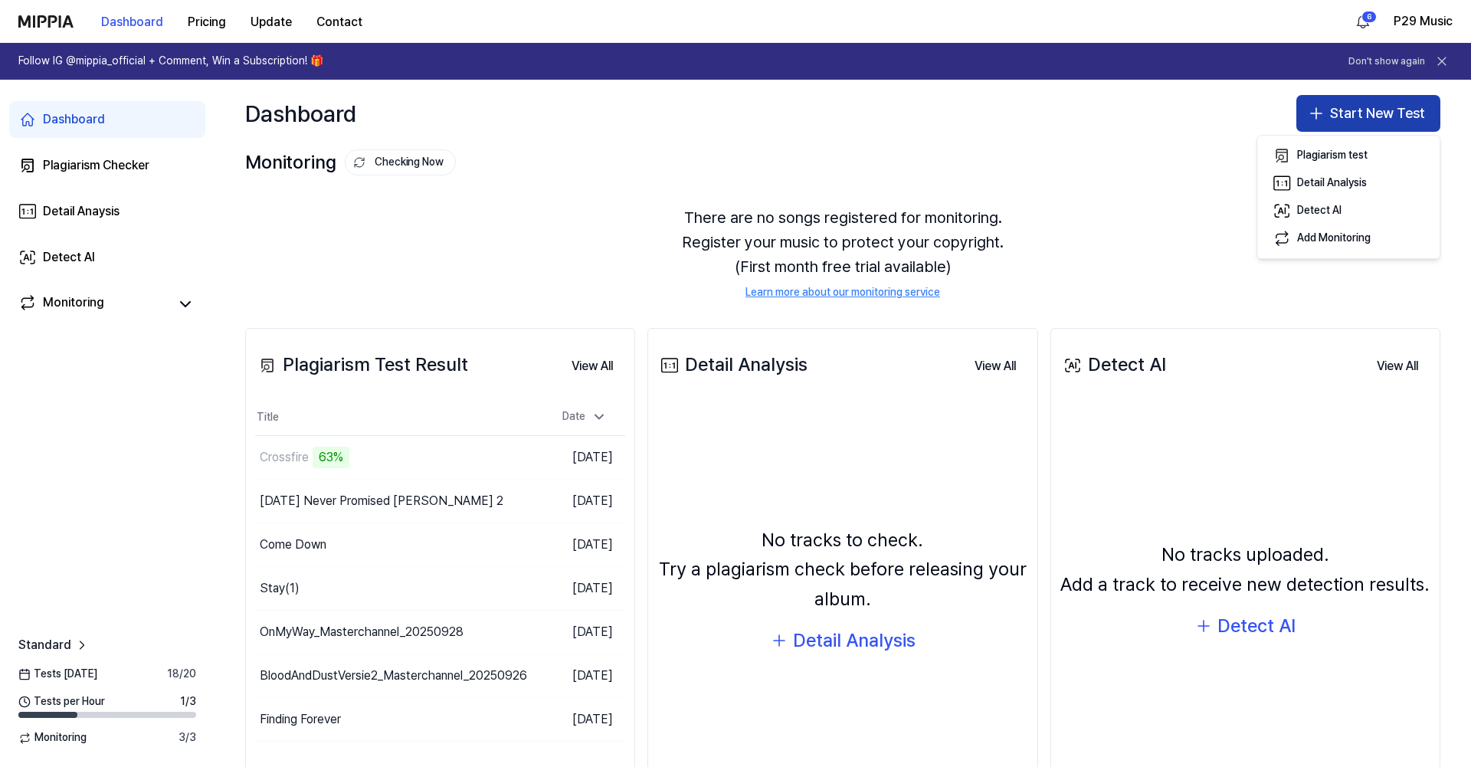
click at [1366, 114] on button "Start New Test" at bounding box center [1368, 113] width 144 height 37
click at [1399, 110] on button "Start New Test" at bounding box center [1368, 113] width 144 height 37
click at [1358, 144] on button "Plagiarism test" at bounding box center [1348, 156] width 170 height 28
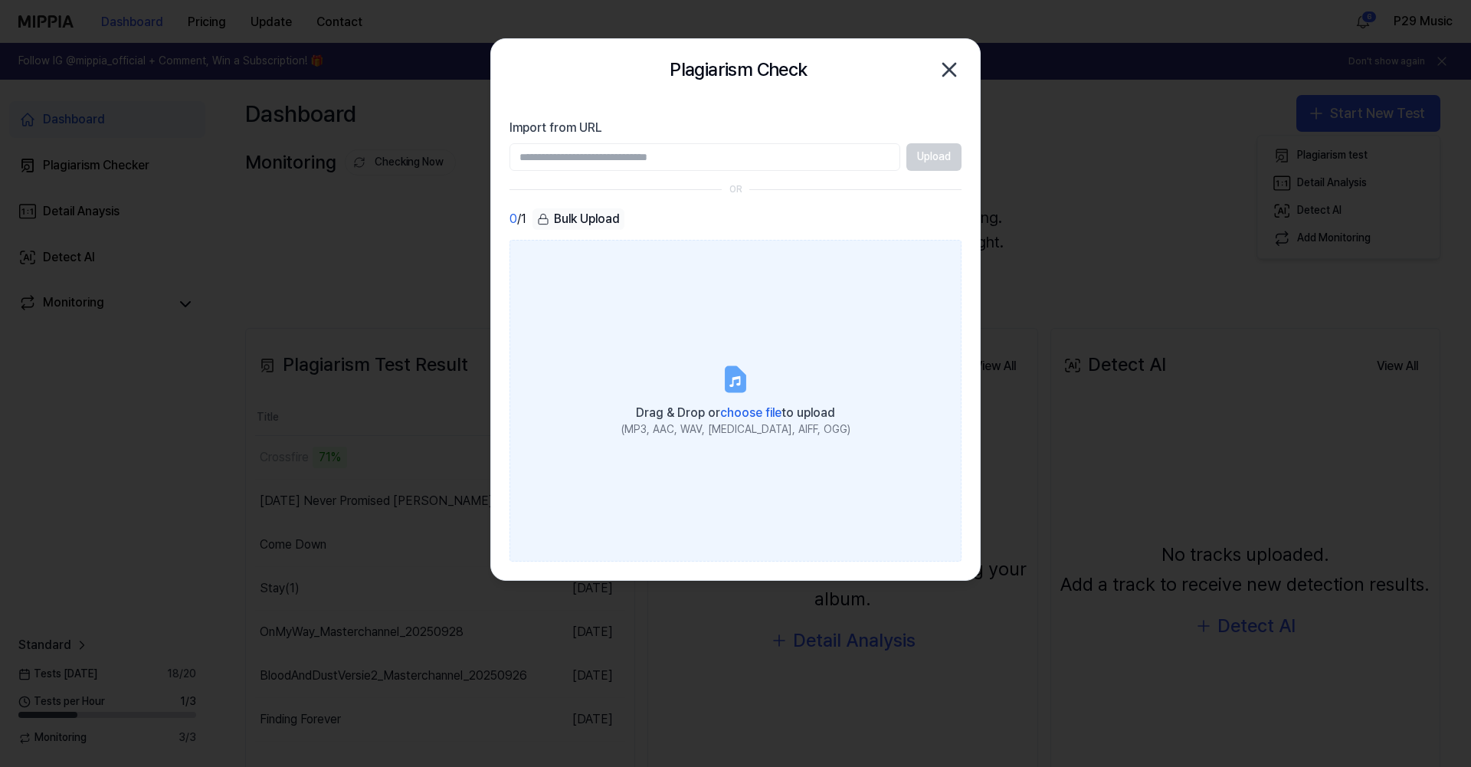
click at [758, 381] on label "Drag & Drop or choose file to upload (MP3, AAC, WAV, [MEDICAL_DATA], AIFF, OGG)" at bounding box center [735, 401] width 452 height 322
click at [0, 0] on input "Drag & Drop or choose file to upload (MP3, AAC, WAV, [MEDICAL_DATA], AIFF, OGG)" at bounding box center [0, 0] width 0 height 0
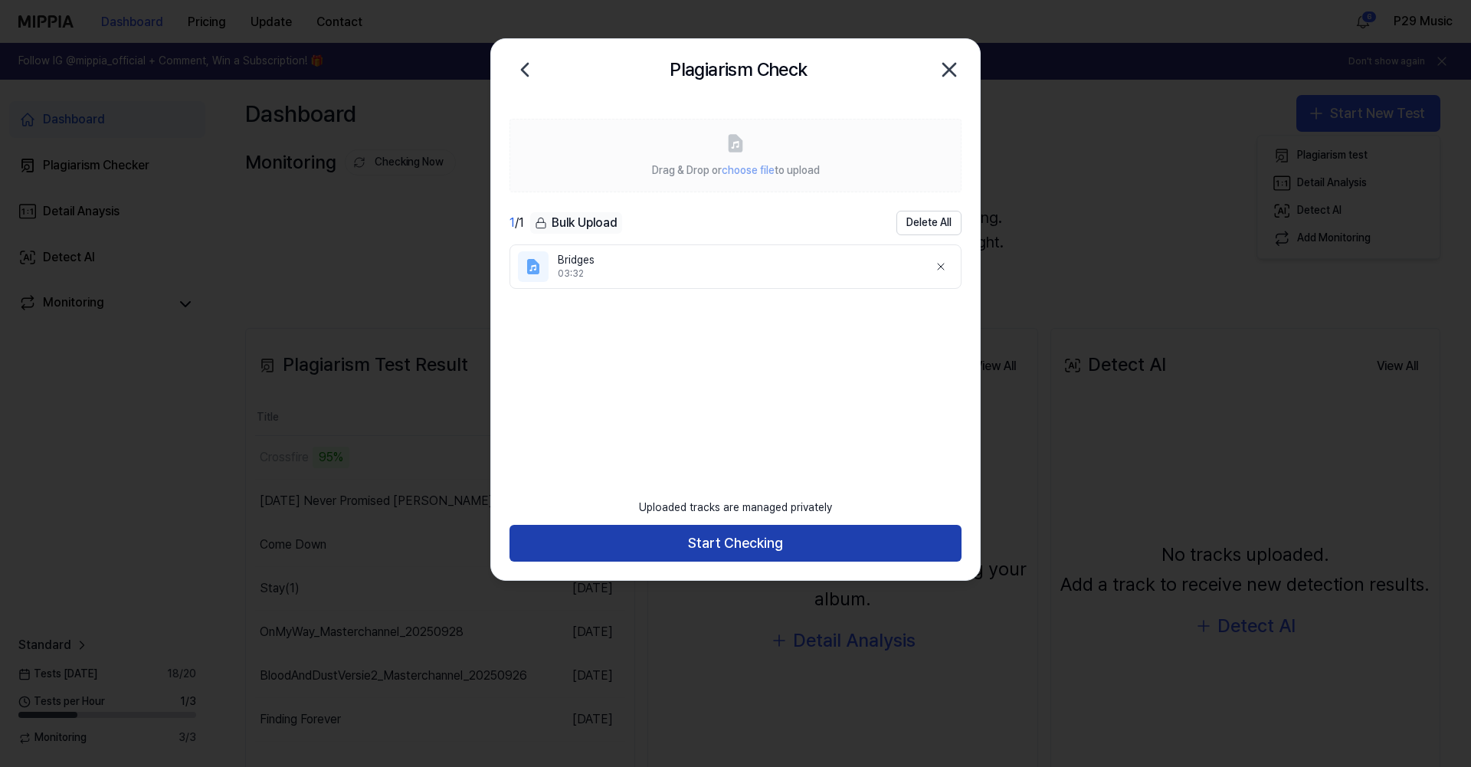
click at [713, 555] on button "Start Checking" at bounding box center [735, 543] width 452 height 37
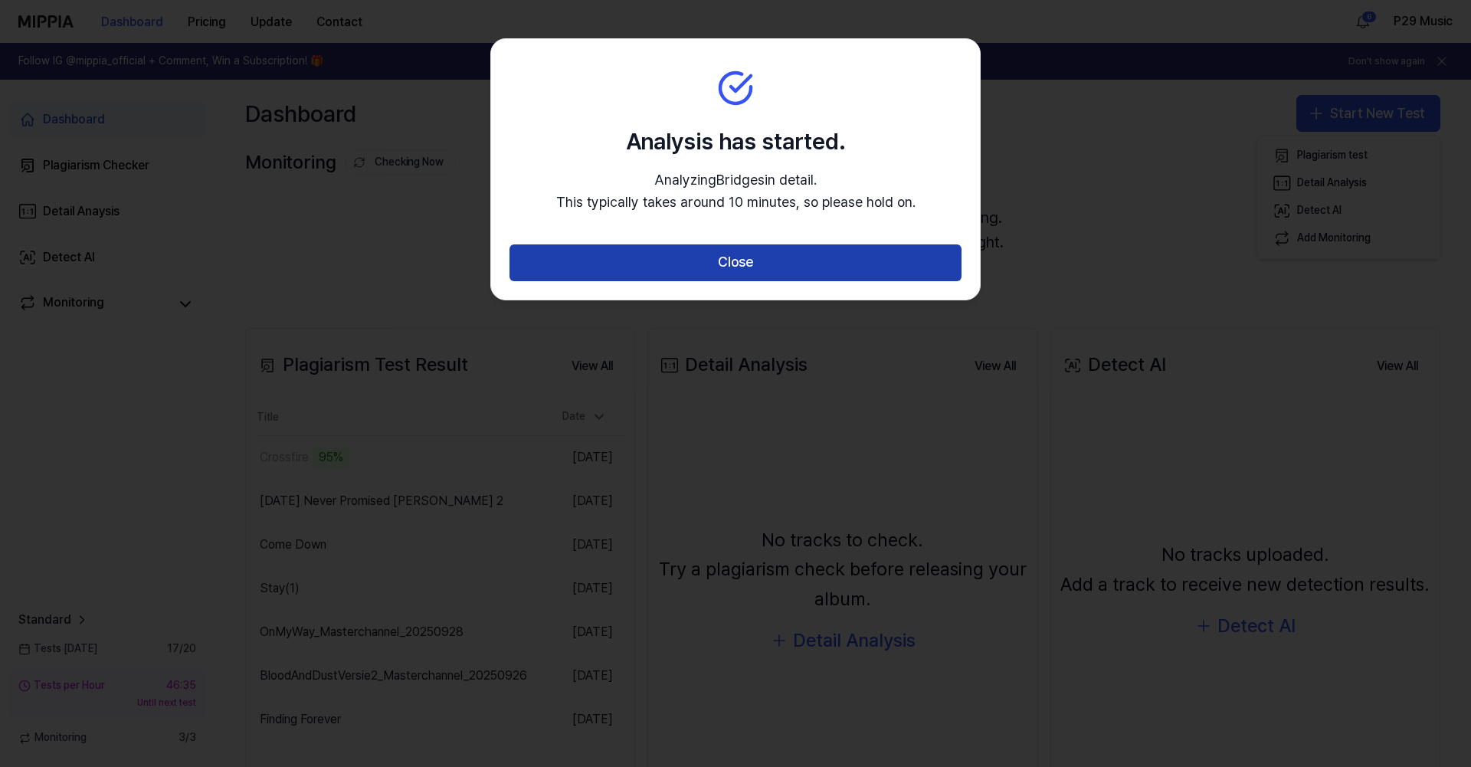
click at [783, 272] on button "Close" at bounding box center [735, 262] width 452 height 37
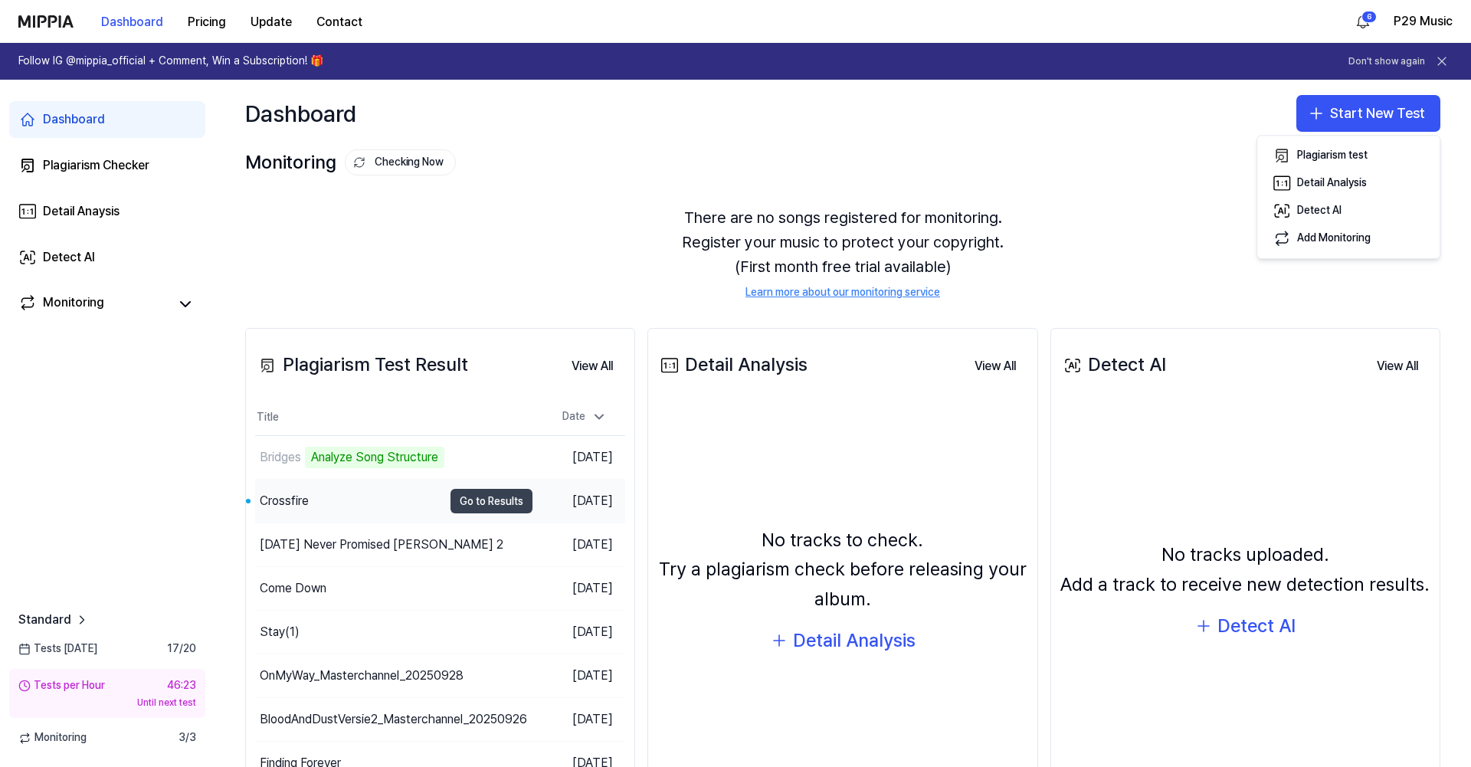
click at [507, 503] on button "Go to Results" at bounding box center [491, 501] width 82 height 25
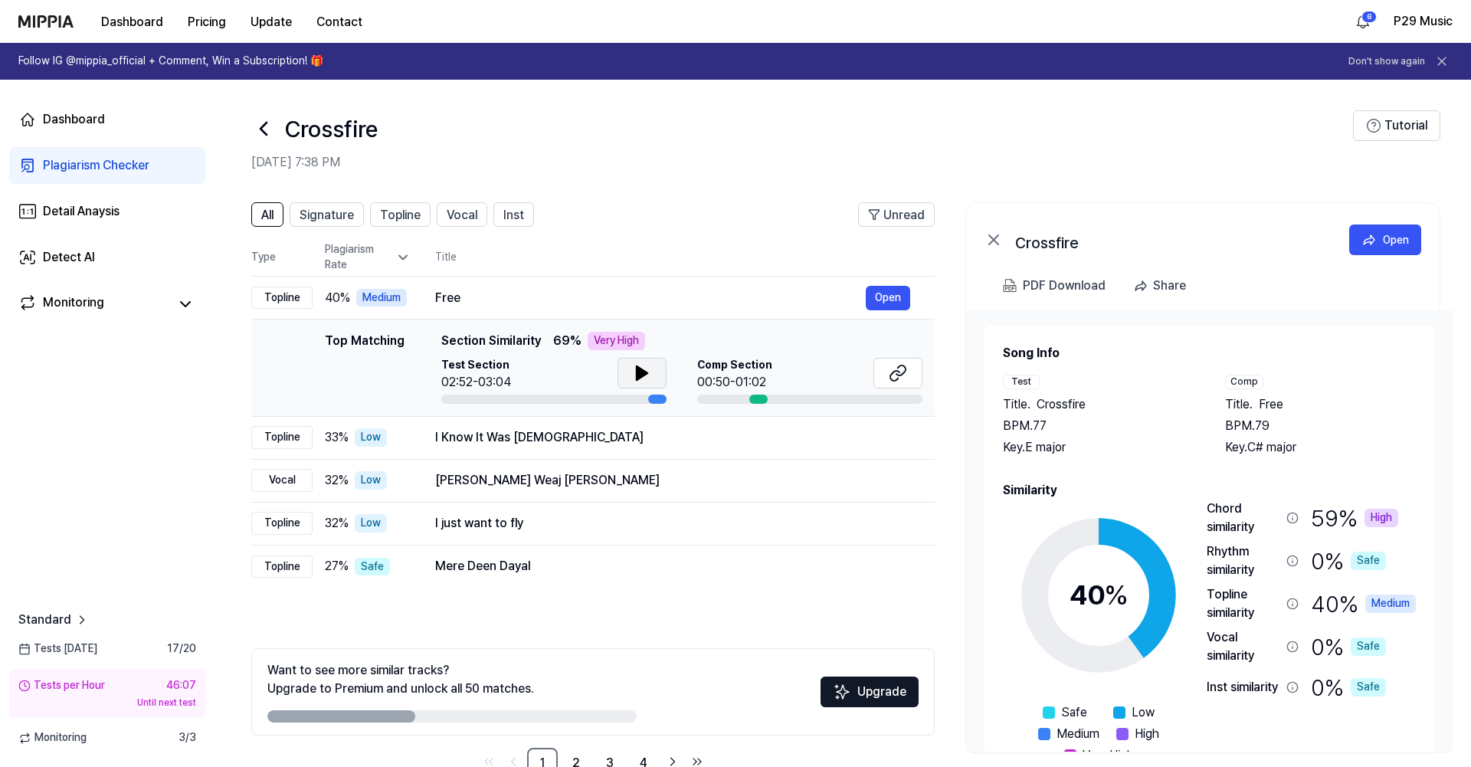
click at [636, 370] on icon at bounding box center [641, 373] width 11 height 14
click at [898, 374] on icon at bounding box center [900, 370] width 9 height 10
click at [643, 376] on icon at bounding box center [644, 373] width 3 height 12
click at [551, 424] on td "I Know It Was Jesus Open" at bounding box center [673, 437] width 524 height 43
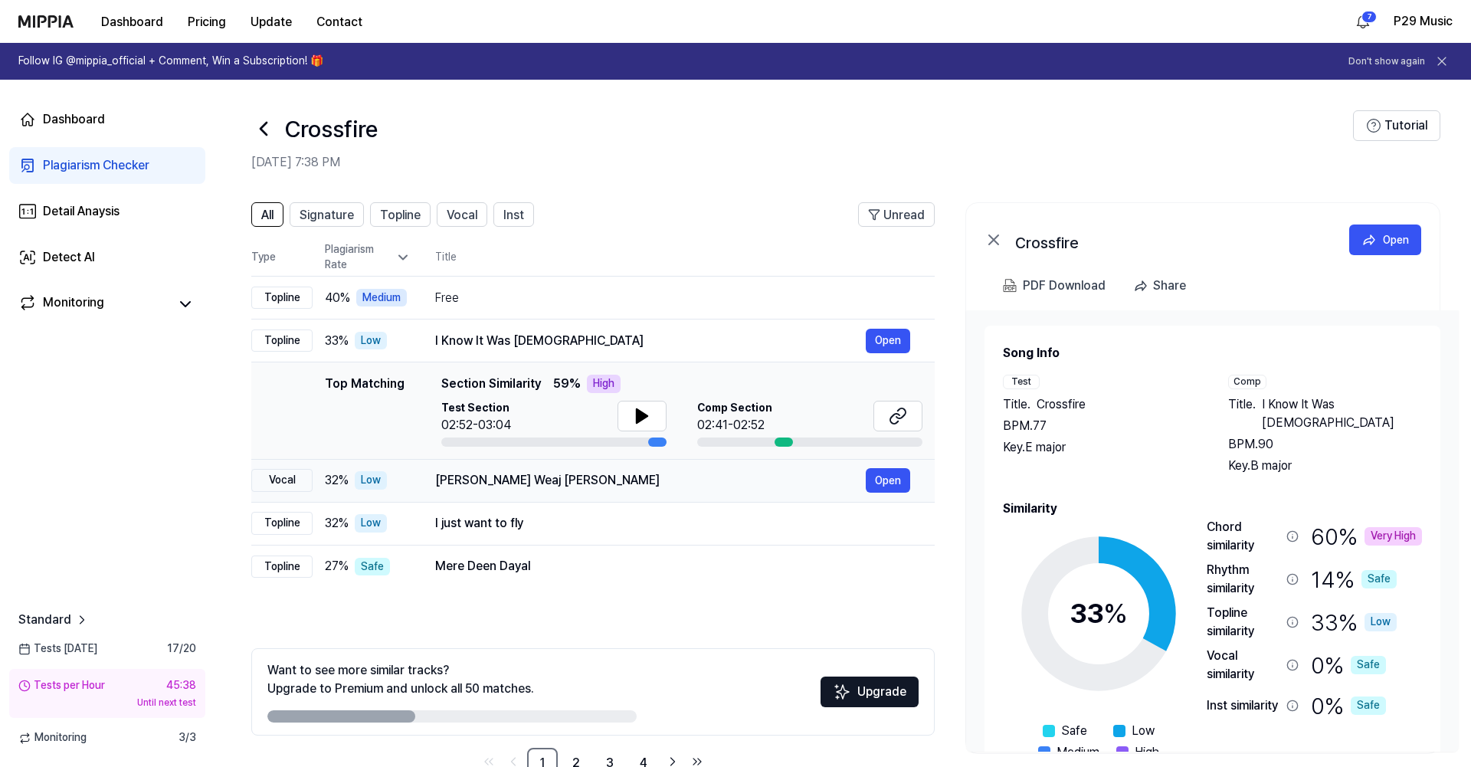
click at [600, 473] on div "[PERSON_NAME] Weaj [PERSON_NAME]" at bounding box center [650, 480] width 430 height 18
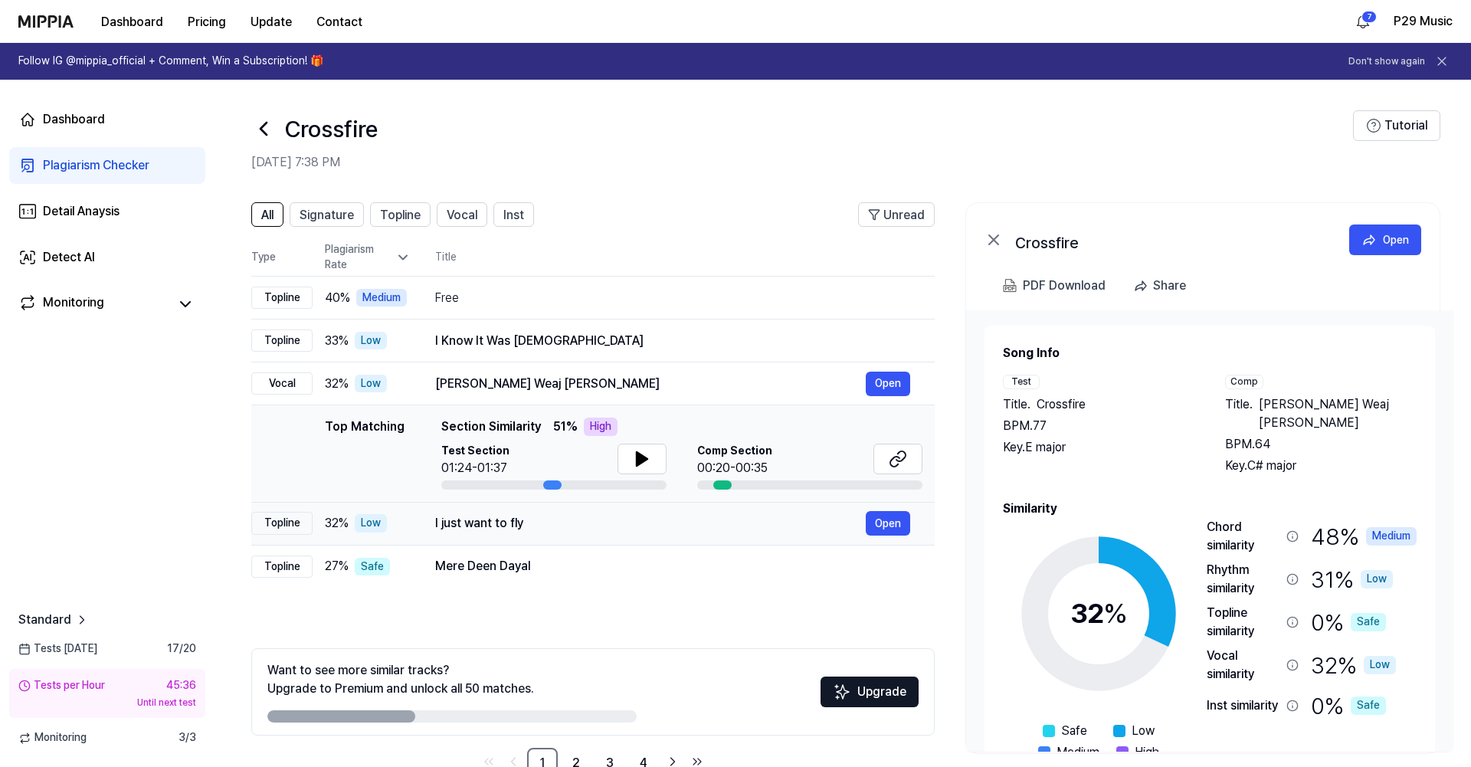
click at [646, 530] on div "I just want to fly" at bounding box center [650, 523] width 430 height 18
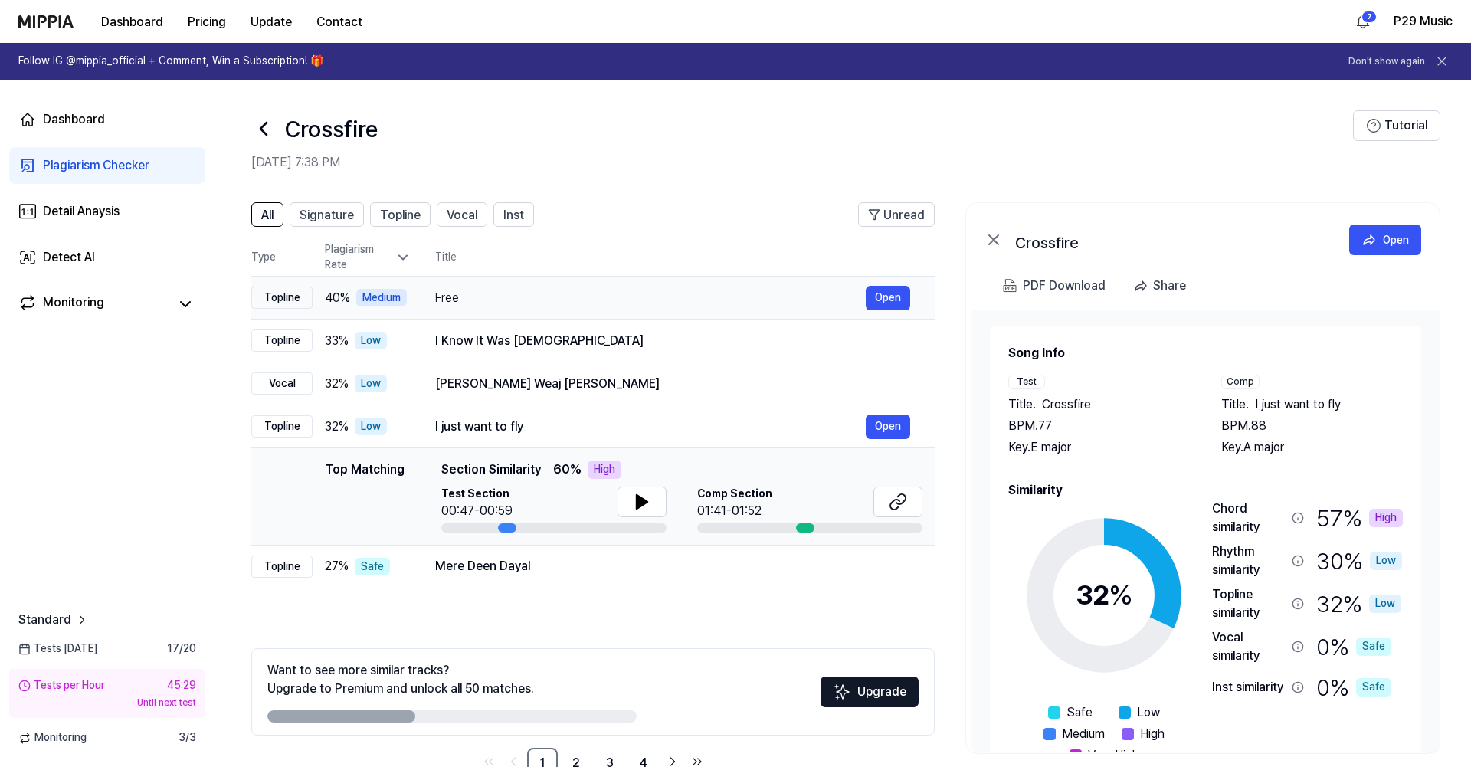
click at [621, 303] on div "Free" at bounding box center [650, 298] width 430 height 18
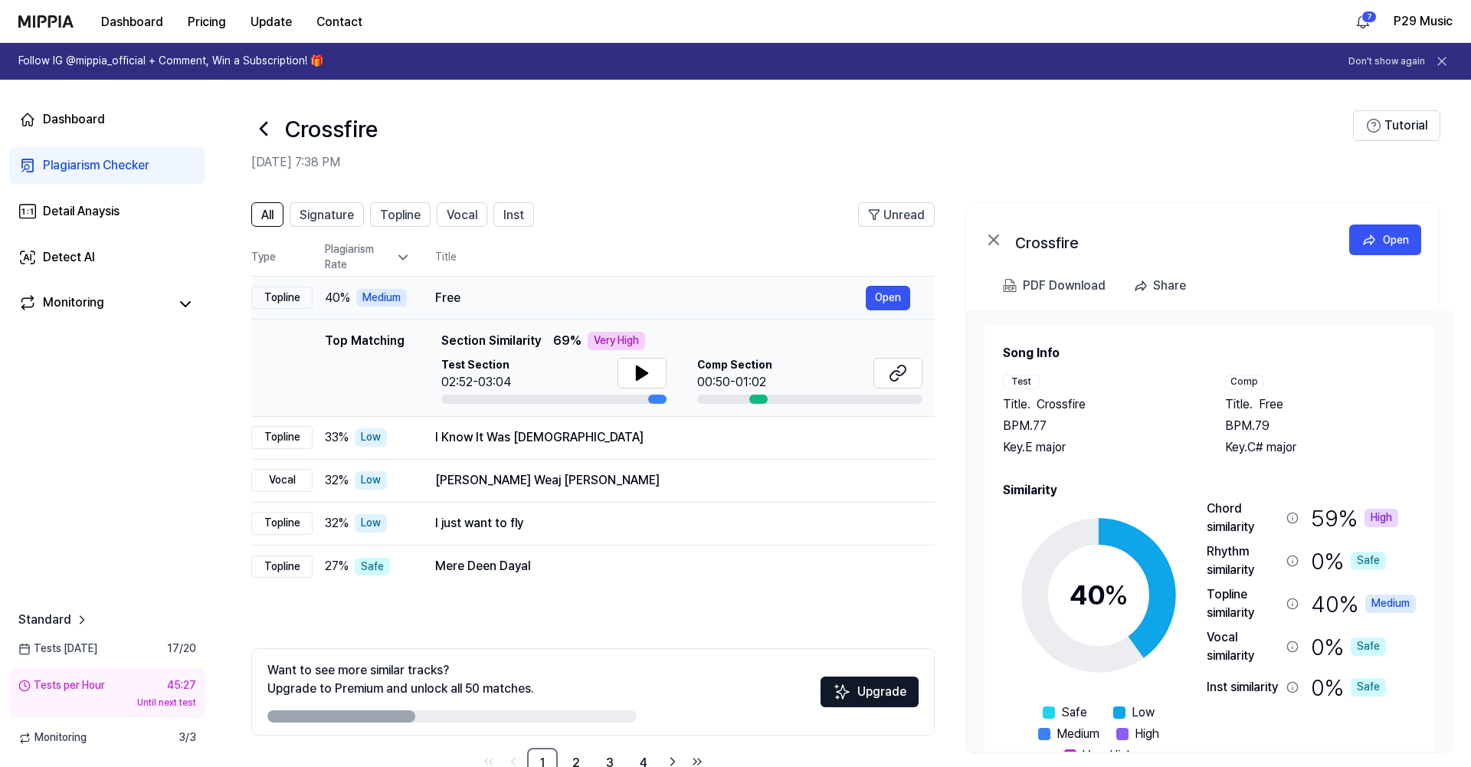
click at [659, 307] on div "Free Open" at bounding box center [672, 298] width 475 height 25
click at [1235, 603] on div "Topline similarity" at bounding box center [1243, 603] width 74 height 37
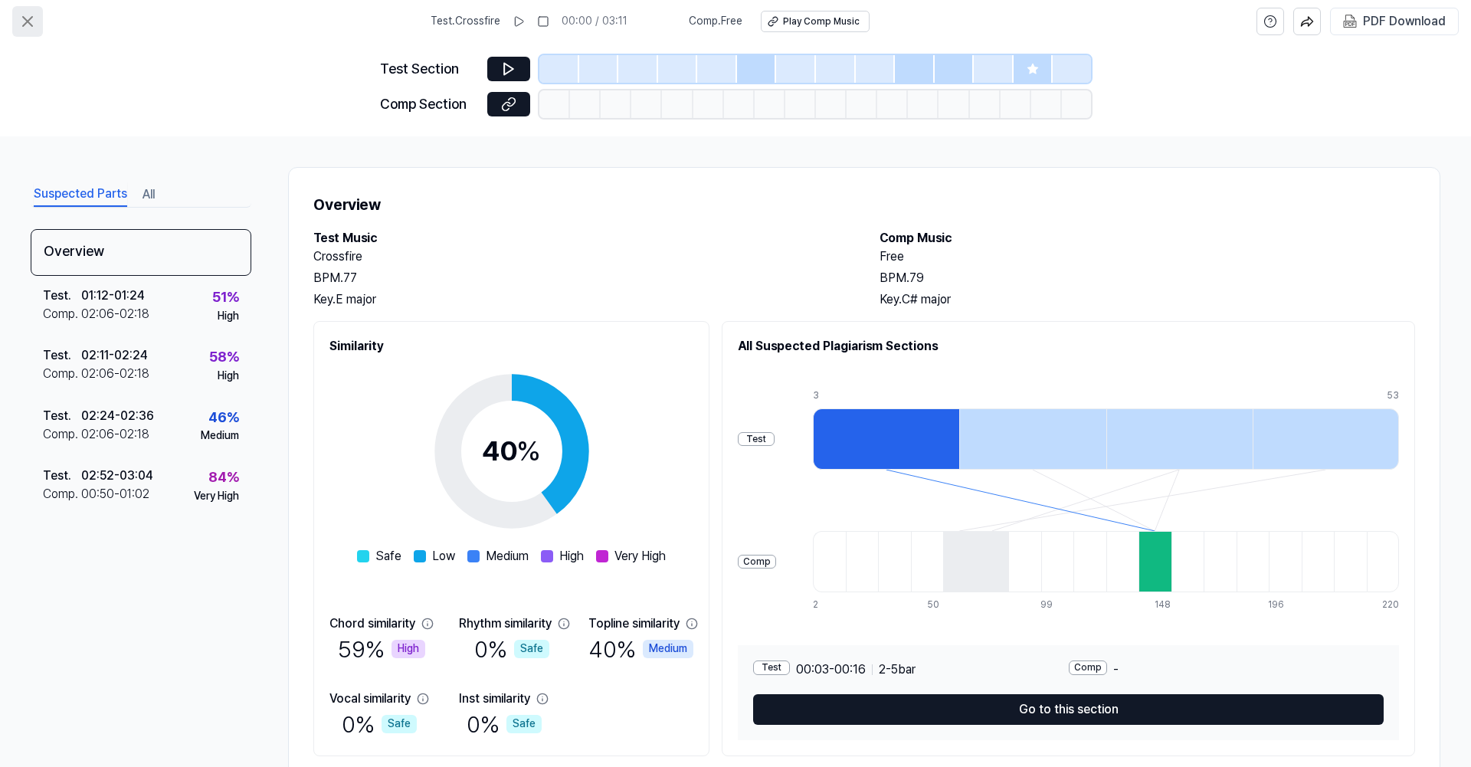
click at [29, 28] on icon at bounding box center [27, 21] width 18 height 18
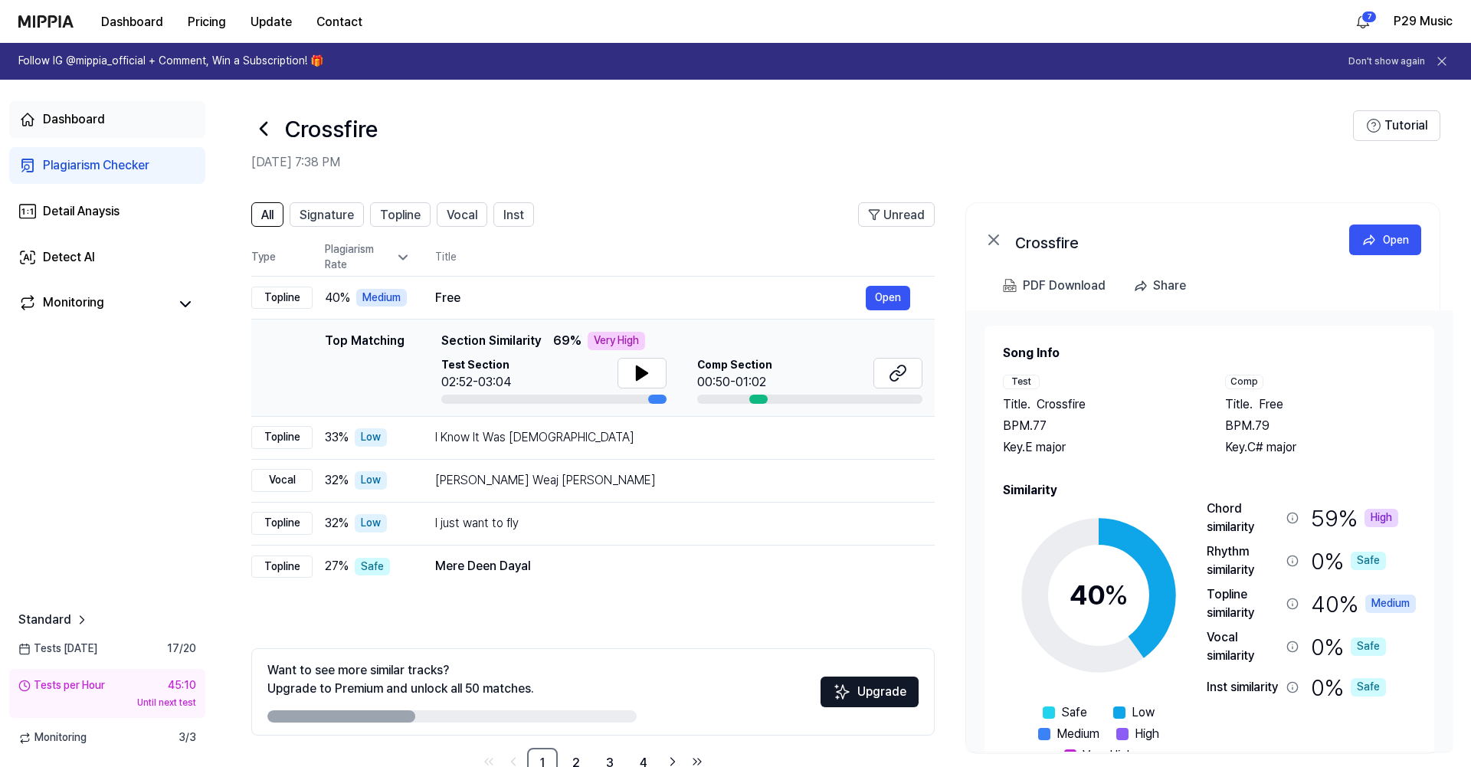
click at [87, 123] on div "Dashboard" at bounding box center [74, 119] width 62 height 18
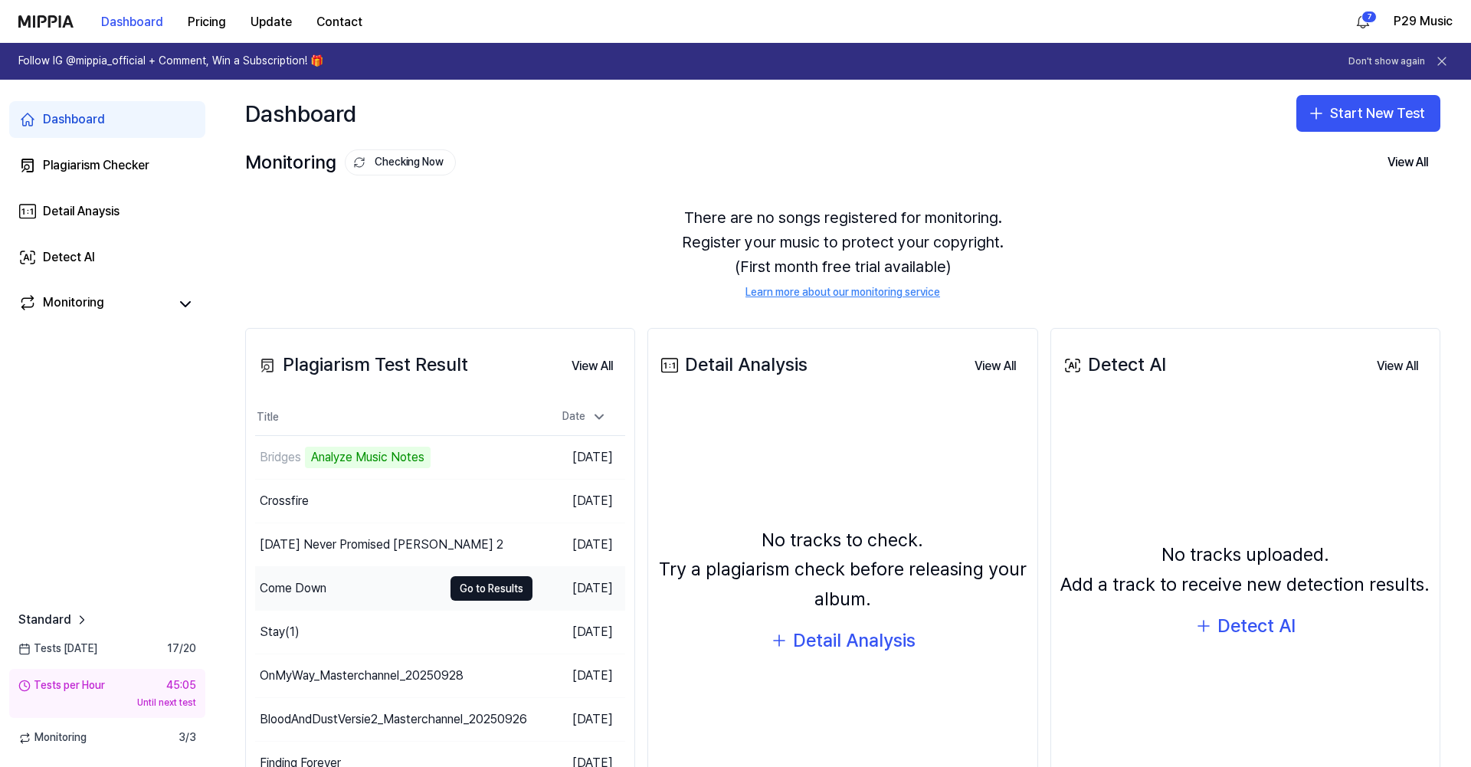
scroll to position [95, 0]
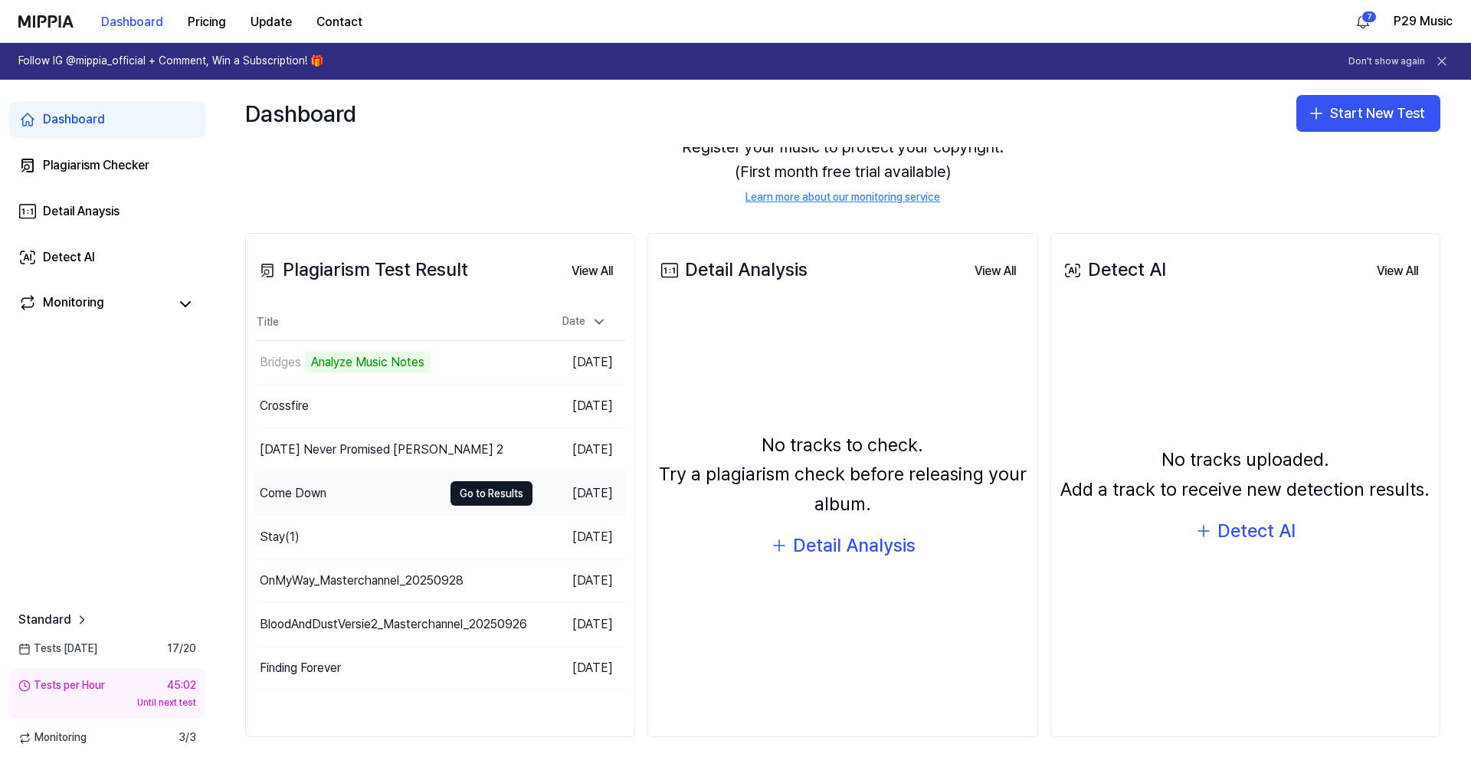
click at [334, 486] on div "Come Down" at bounding box center [349, 493] width 188 height 43
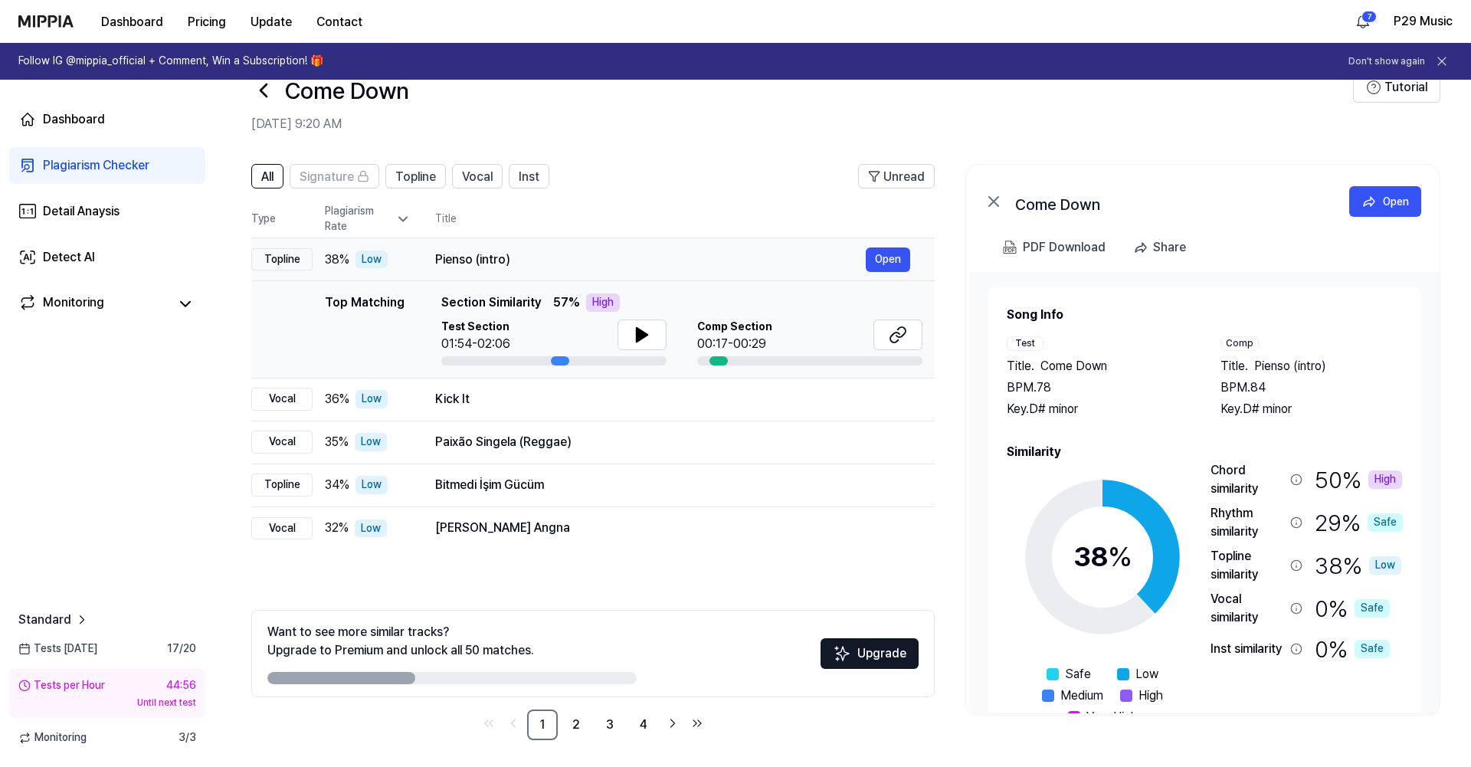
scroll to position [0, 0]
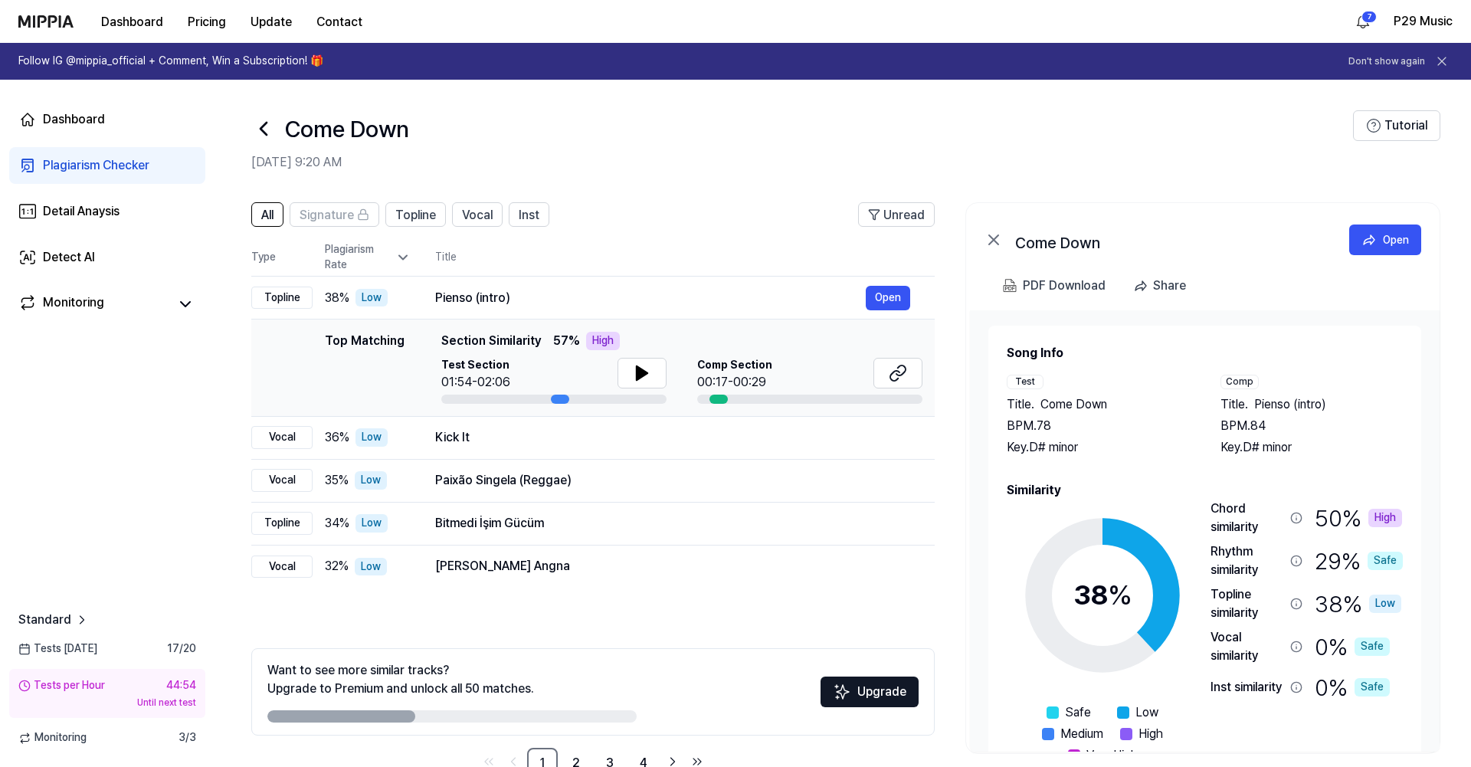
click at [257, 121] on icon at bounding box center [263, 128] width 25 height 25
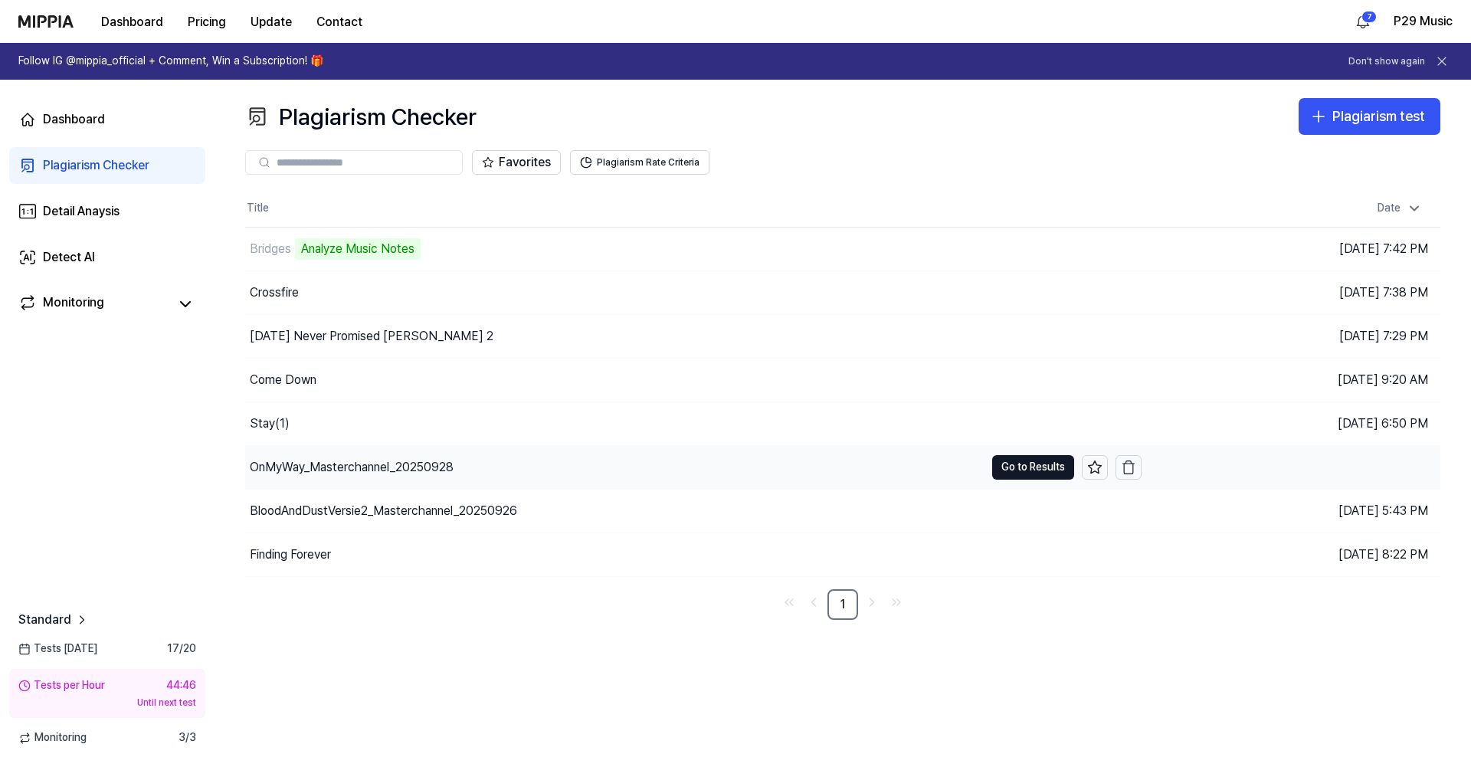
click at [394, 462] on div "OnMyWay_Masterchannel_20250928" at bounding box center [352, 467] width 204 height 18
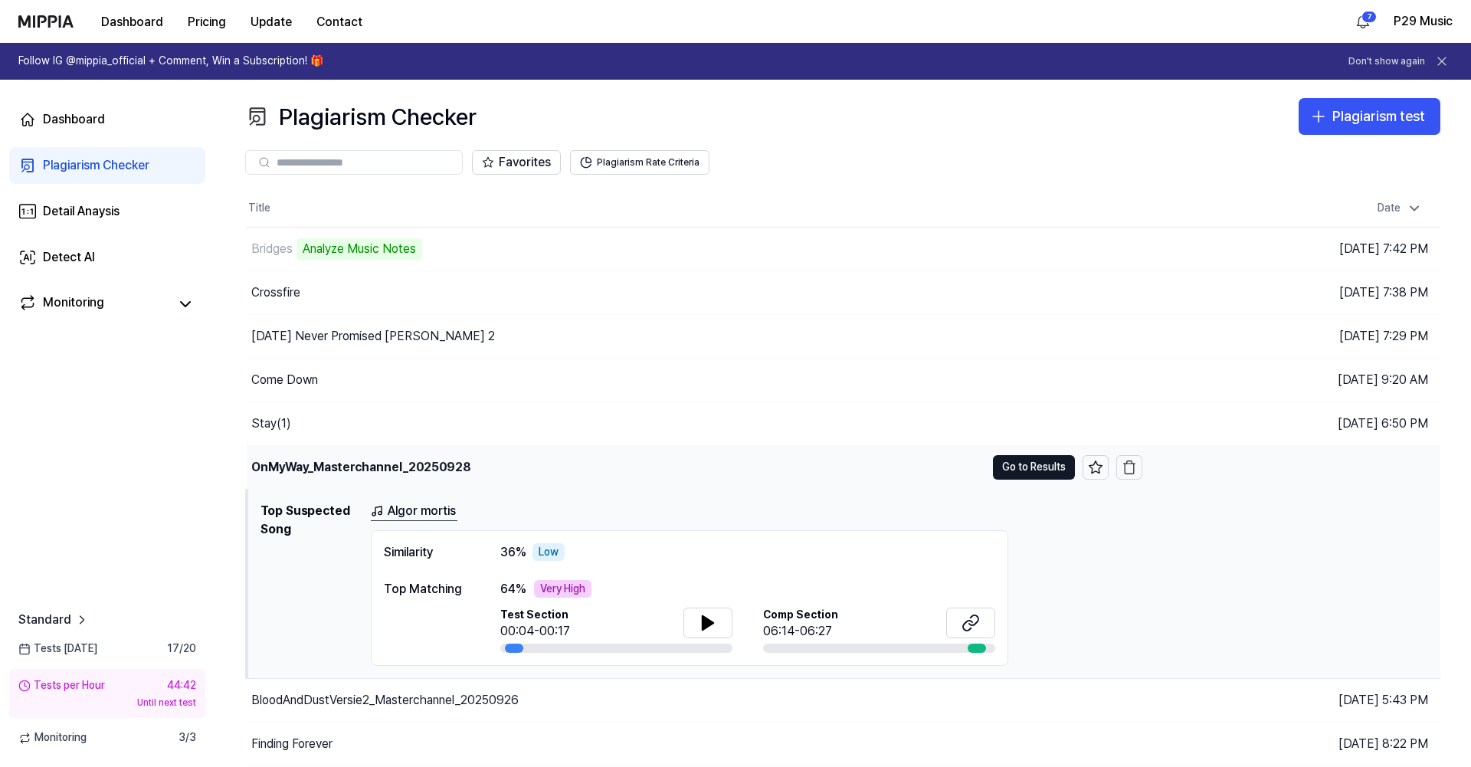
click at [1003, 452] on td "OnMyWay_Masterchannel_20250928 Go to Results" at bounding box center [694, 467] width 895 height 43
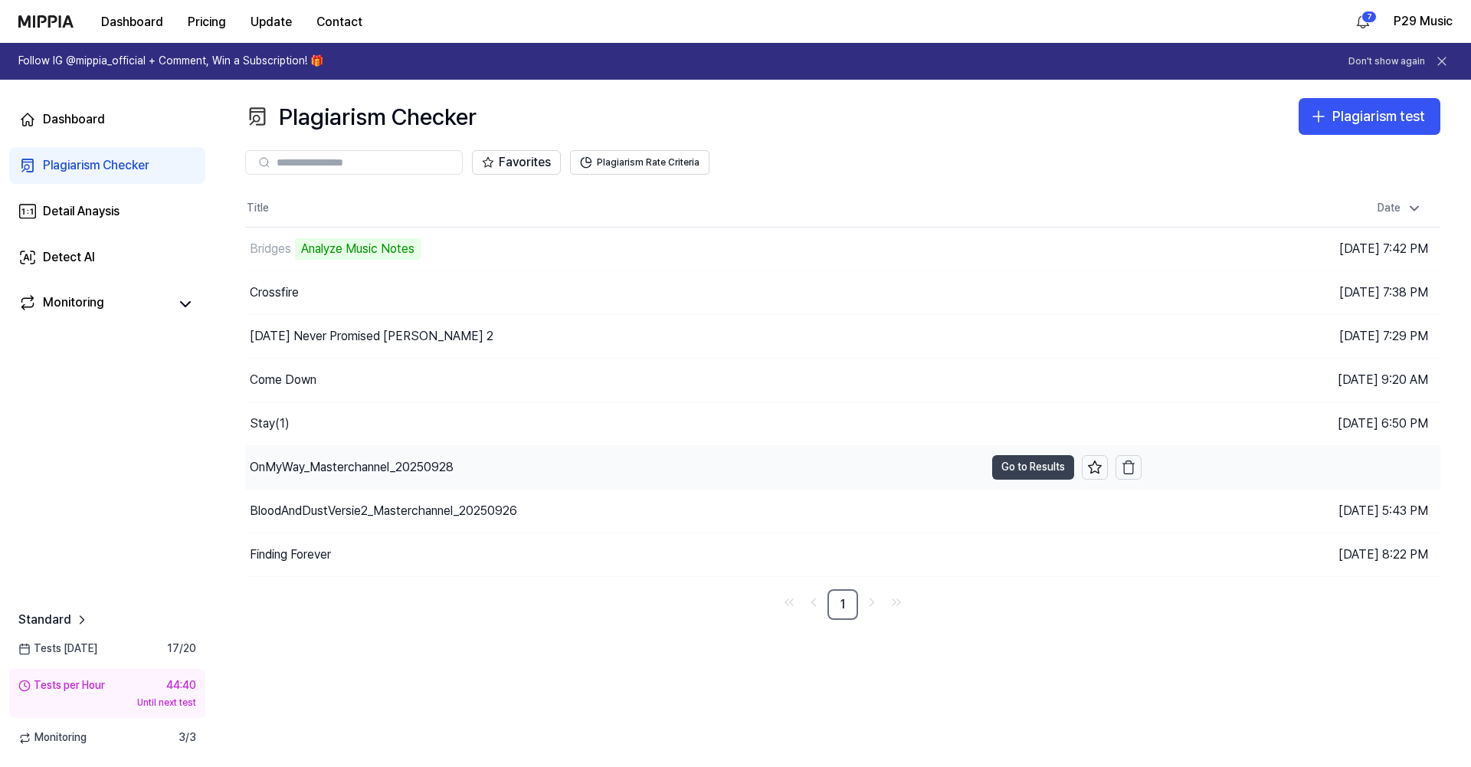
click at [1015, 468] on button "Go to Results" at bounding box center [1033, 467] width 82 height 25
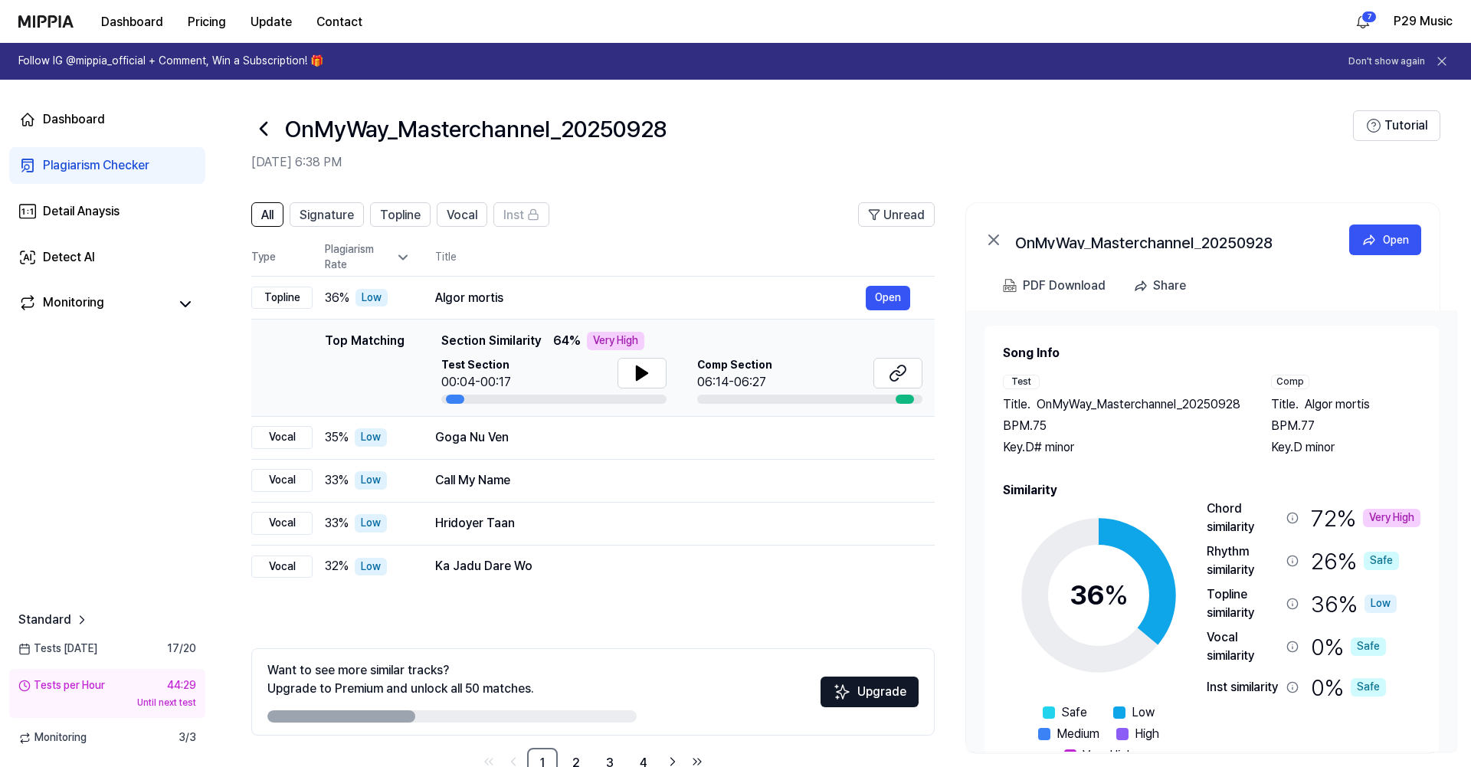
click at [257, 126] on icon at bounding box center [263, 128] width 25 height 25
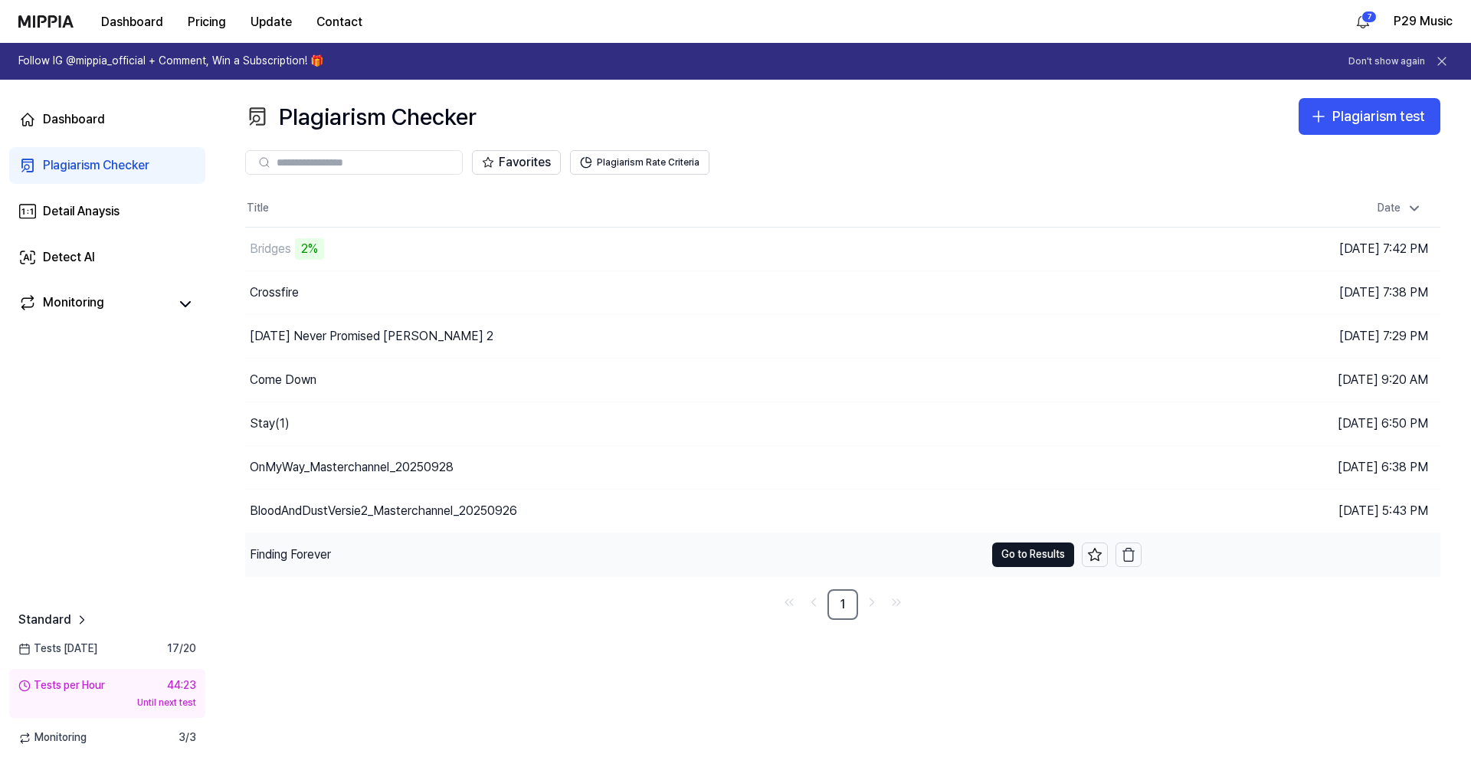
click at [308, 548] on div "Finding Forever" at bounding box center [290, 554] width 81 height 18
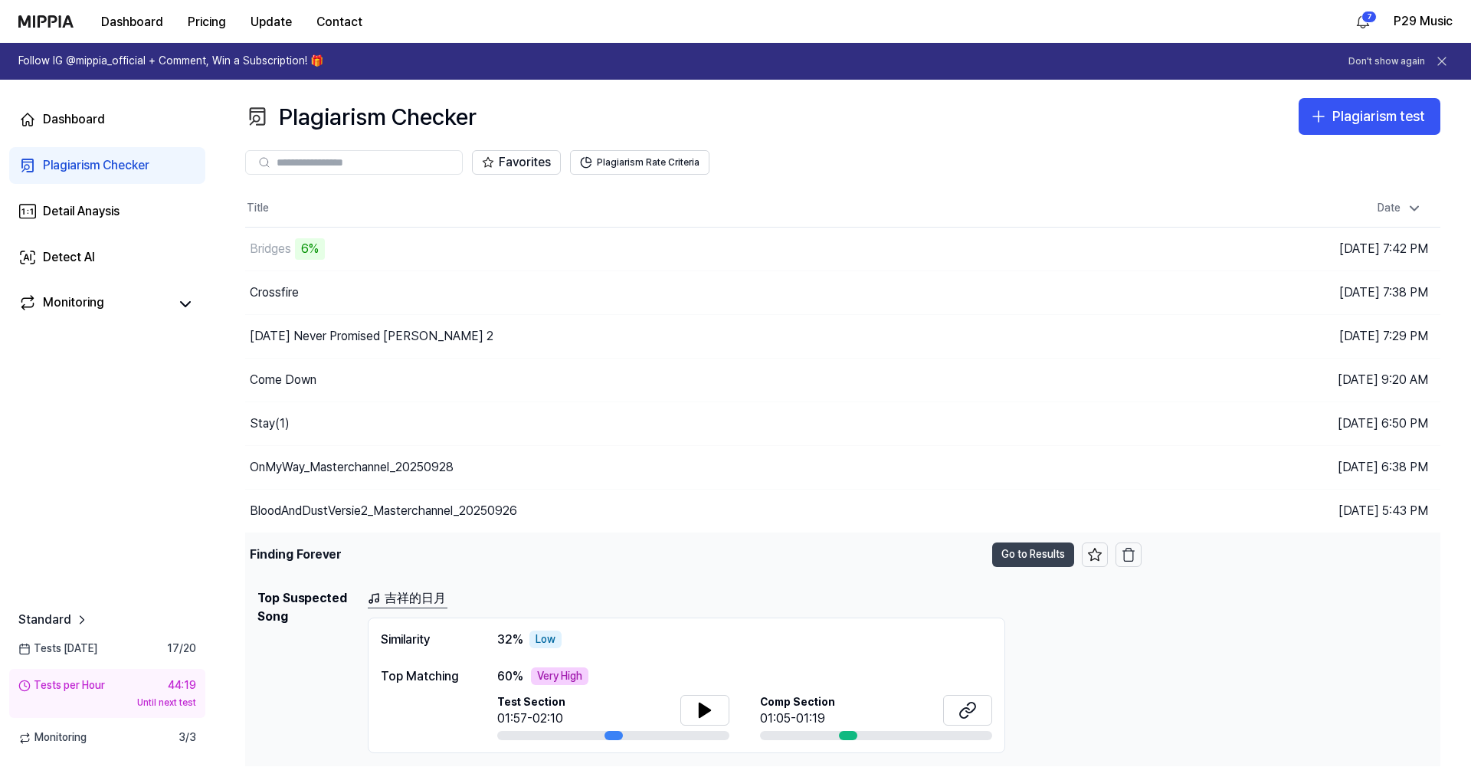
click at [1040, 553] on button "Go to Results" at bounding box center [1033, 554] width 82 height 25
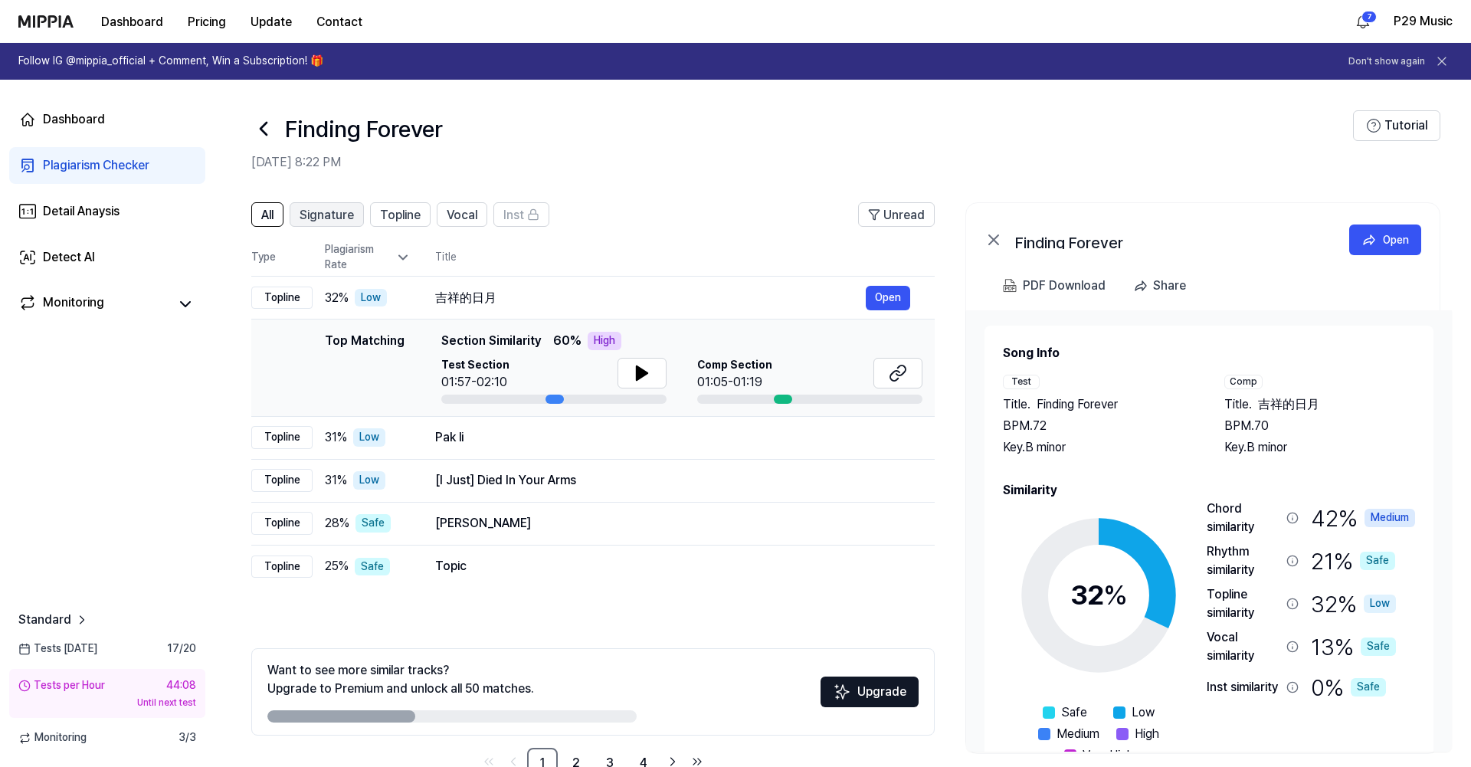
click at [329, 214] on span "Signature" at bounding box center [326, 215] width 54 height 18
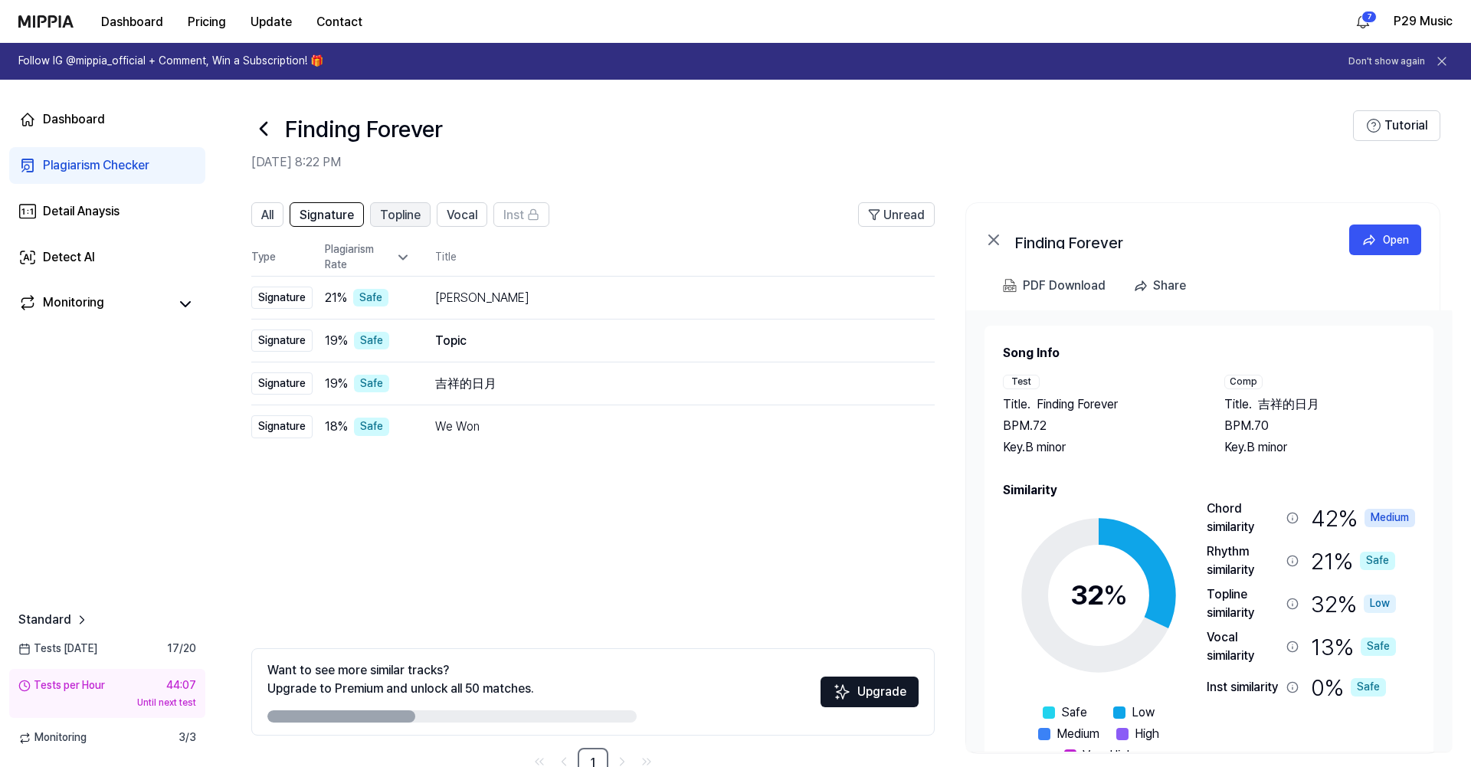
click at [388, 215] on span "Topline" at bounding box center [400, 215] width 41 height 18
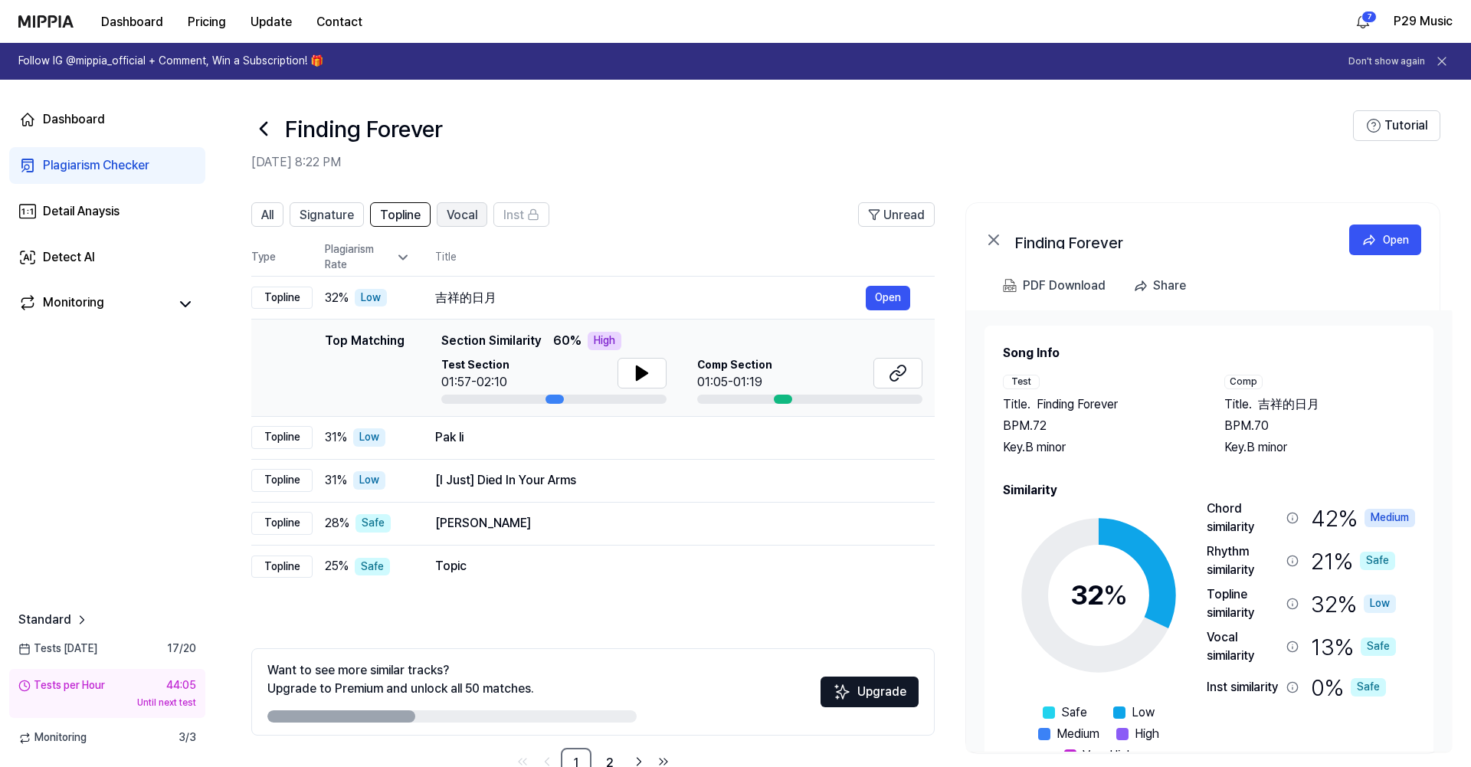
click at [453, 224] on span "Vocal" at bounding box center [462, 215] width 31 height 18
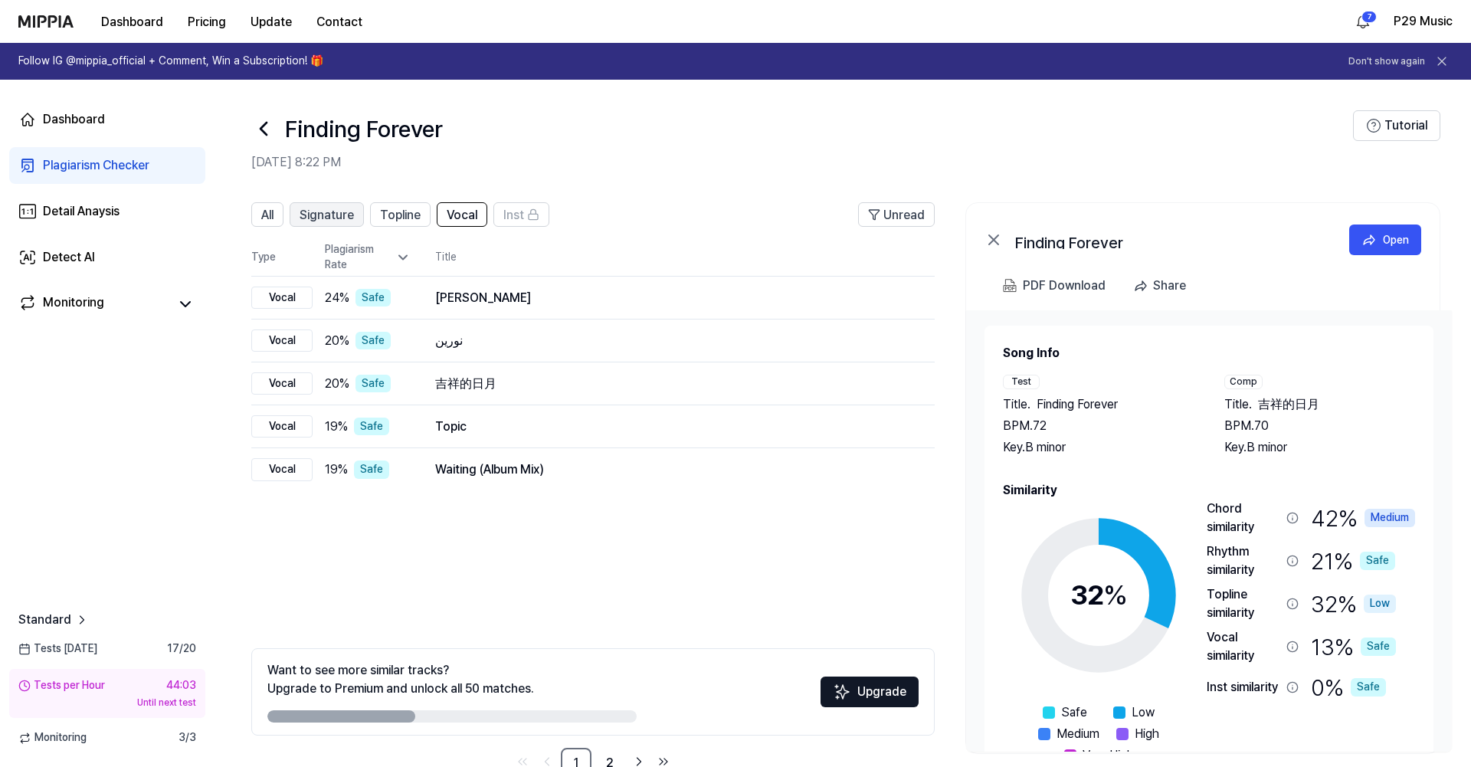
click at [296, 218] on button "Signature" at bounding box center [327, 214] width 74 height 25
click at [272, 222] on span "All" at bounding box center [267, 215] width 12 height 18
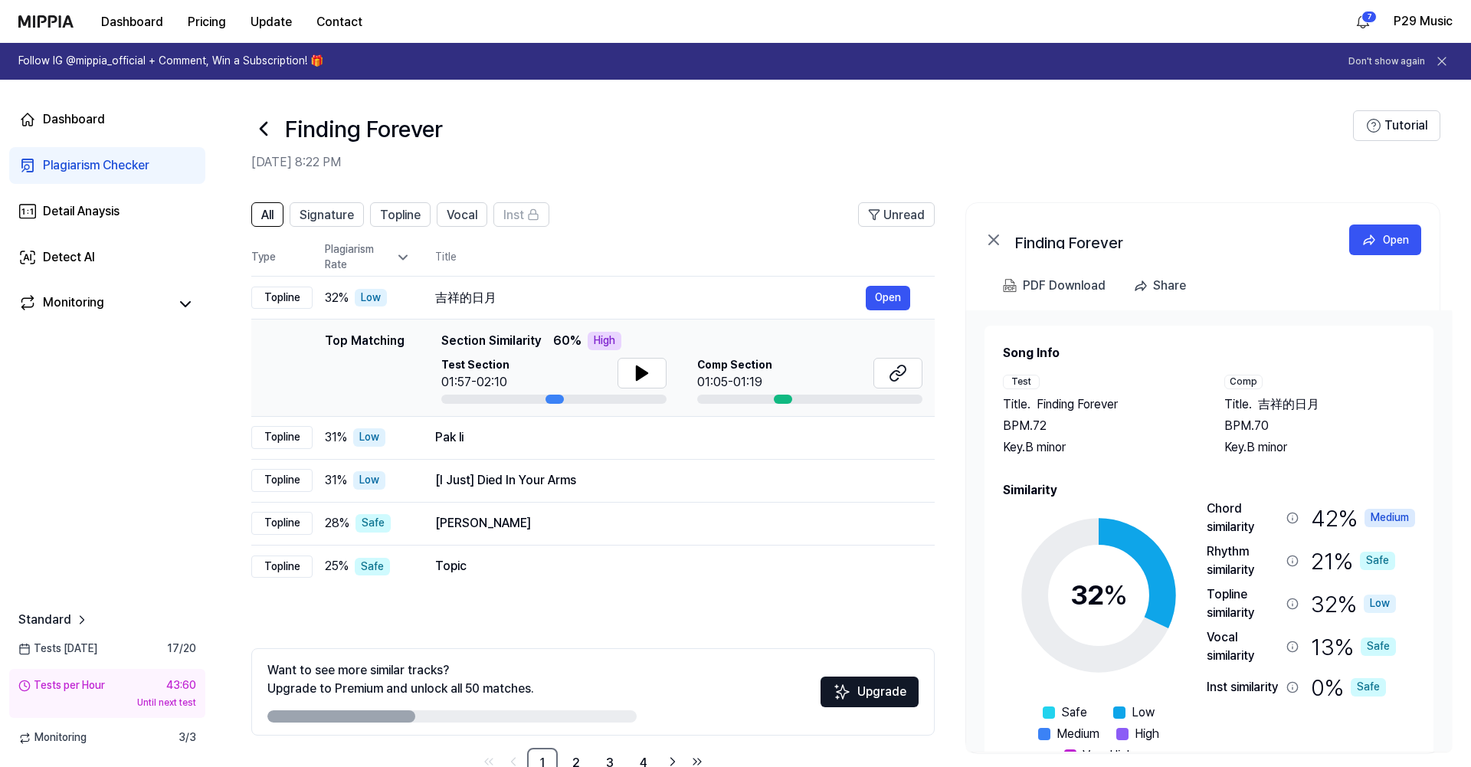
click at [257, 135] on icon at bounding box center [263, 128] width 25 height 25
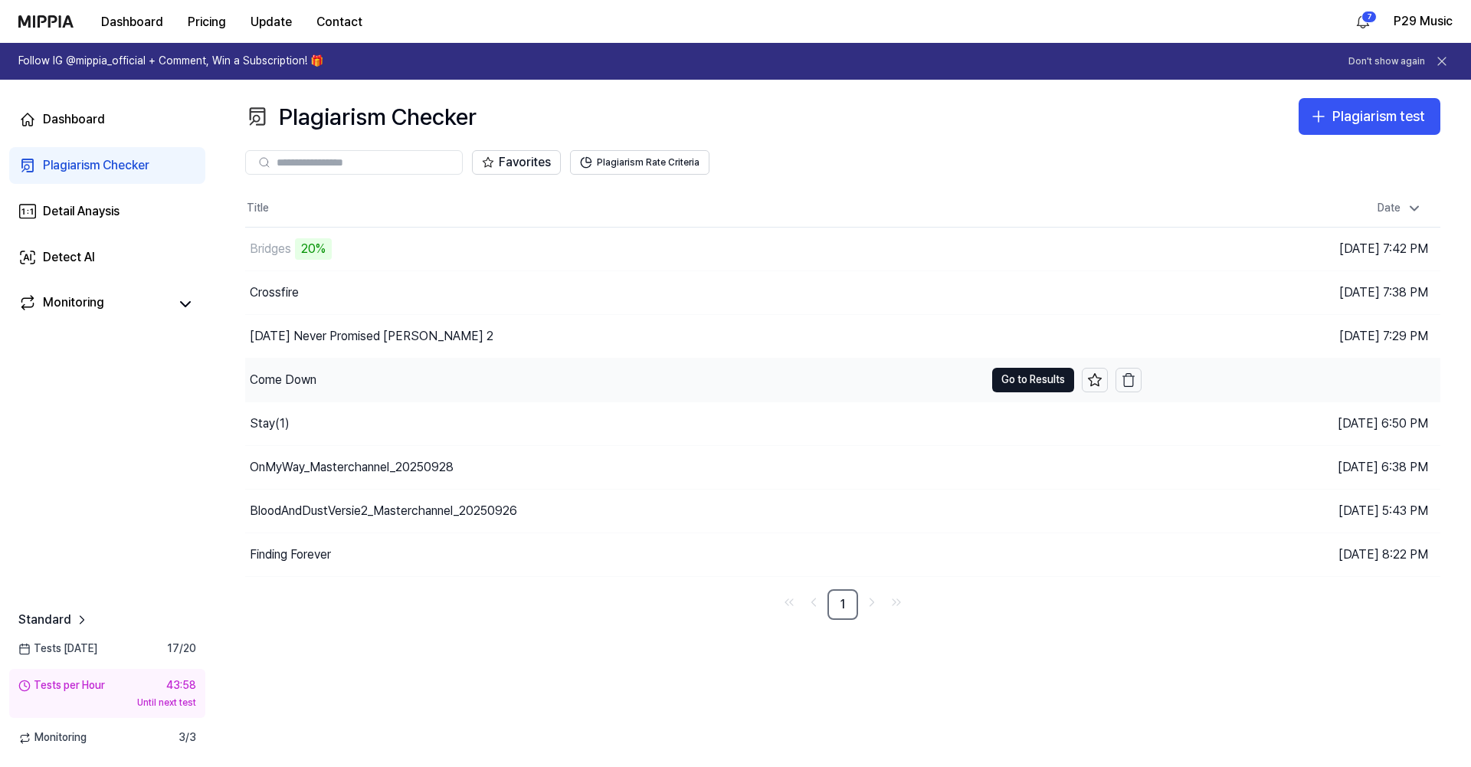
click at [296, 388] on div "Come Down" at bounding box center [283, 380] width 67 height 18
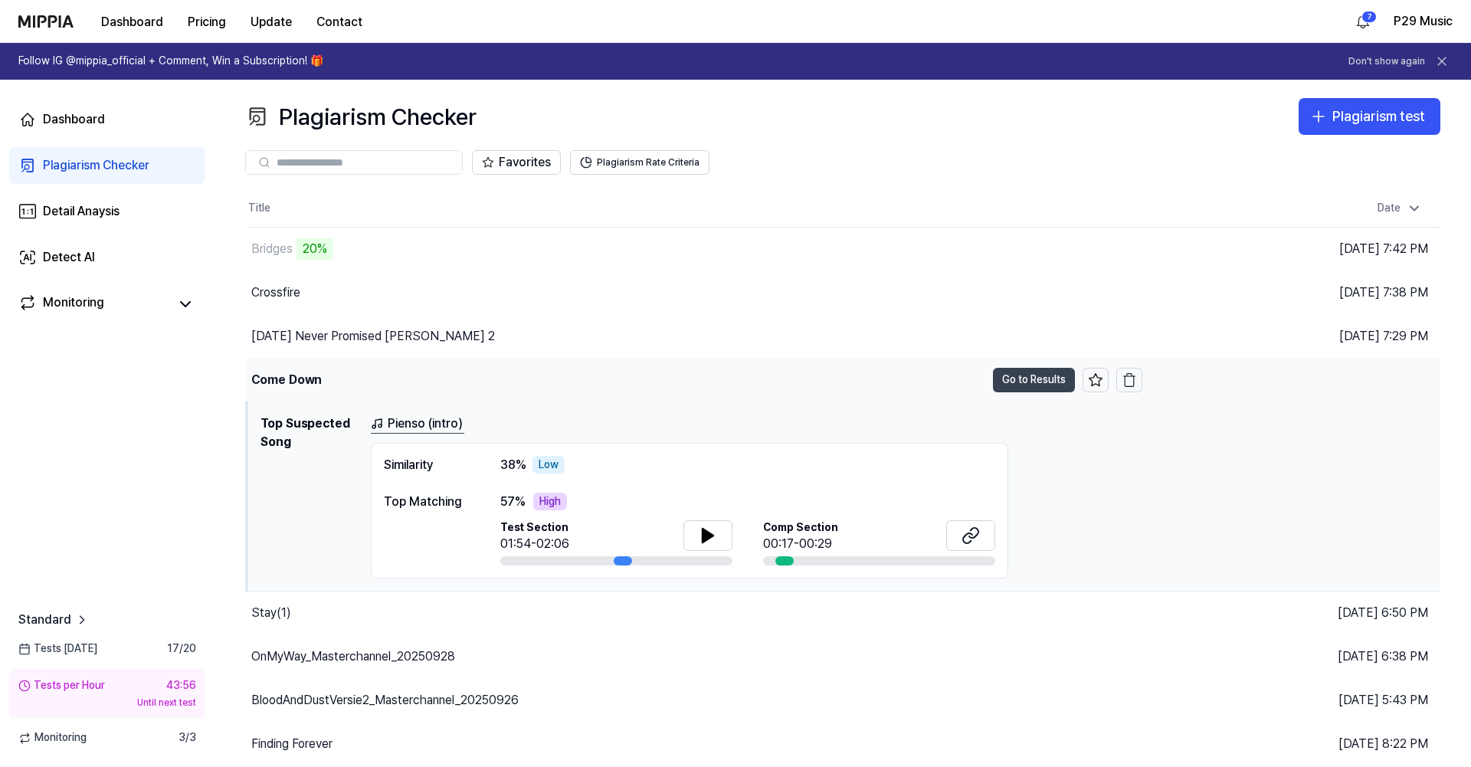
click at [1022, 385] on button "Go to Results" at bounding box center [1034, 380] width 82 height 25
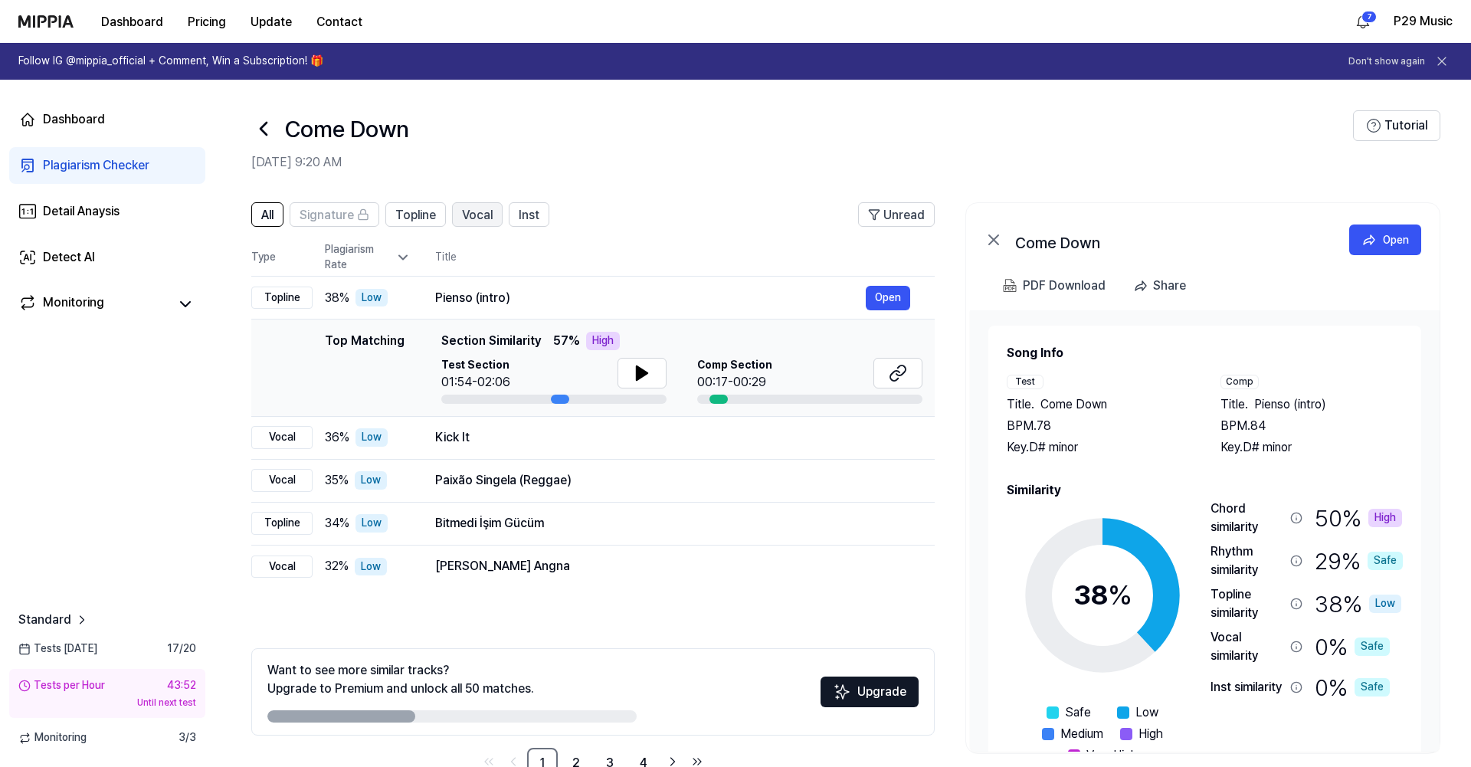
click at [476, 204] on button "Vocal" at bounding box center [477, 214] width 51 height 25
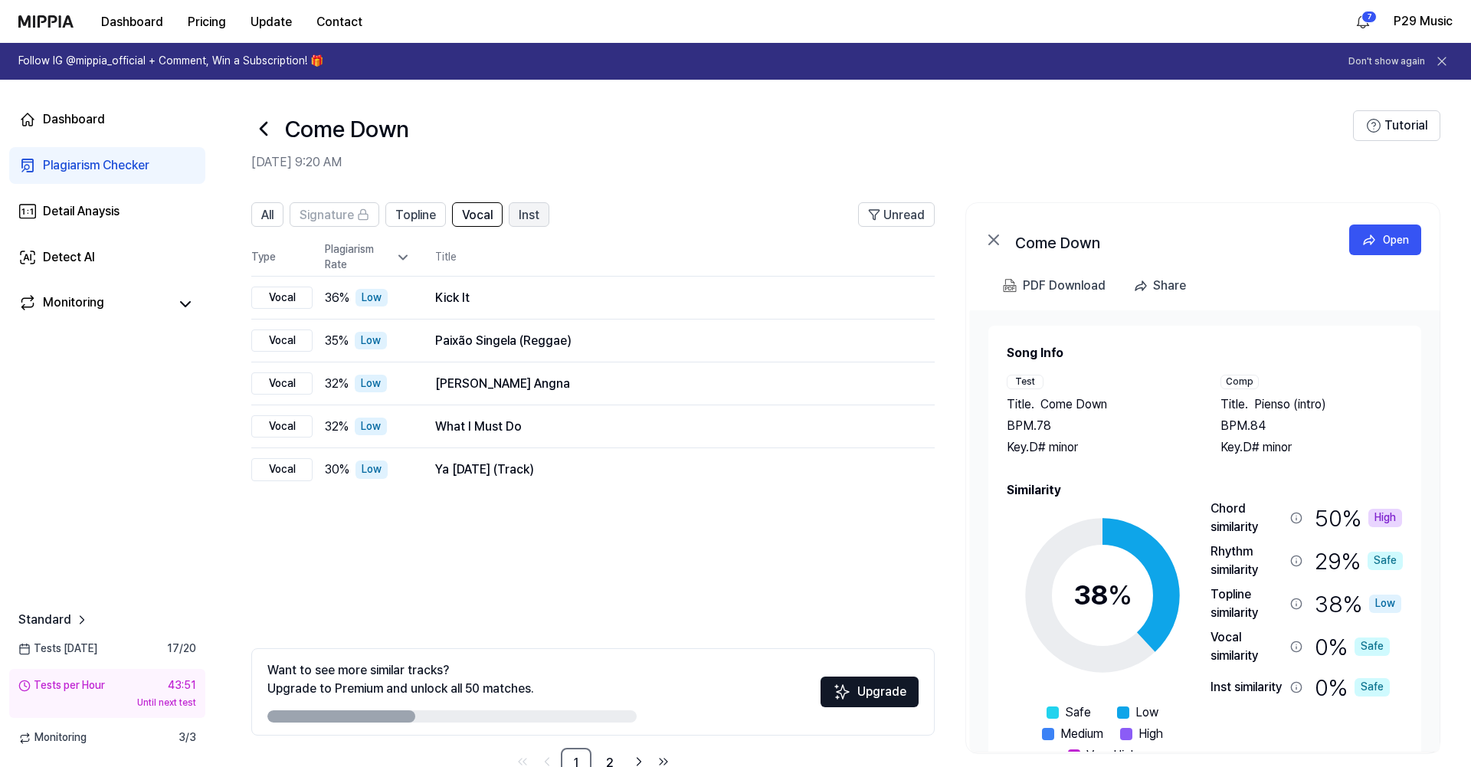
click at [512, 215] on button "Inst" at bounding box center [529, 214] width 41 height 25
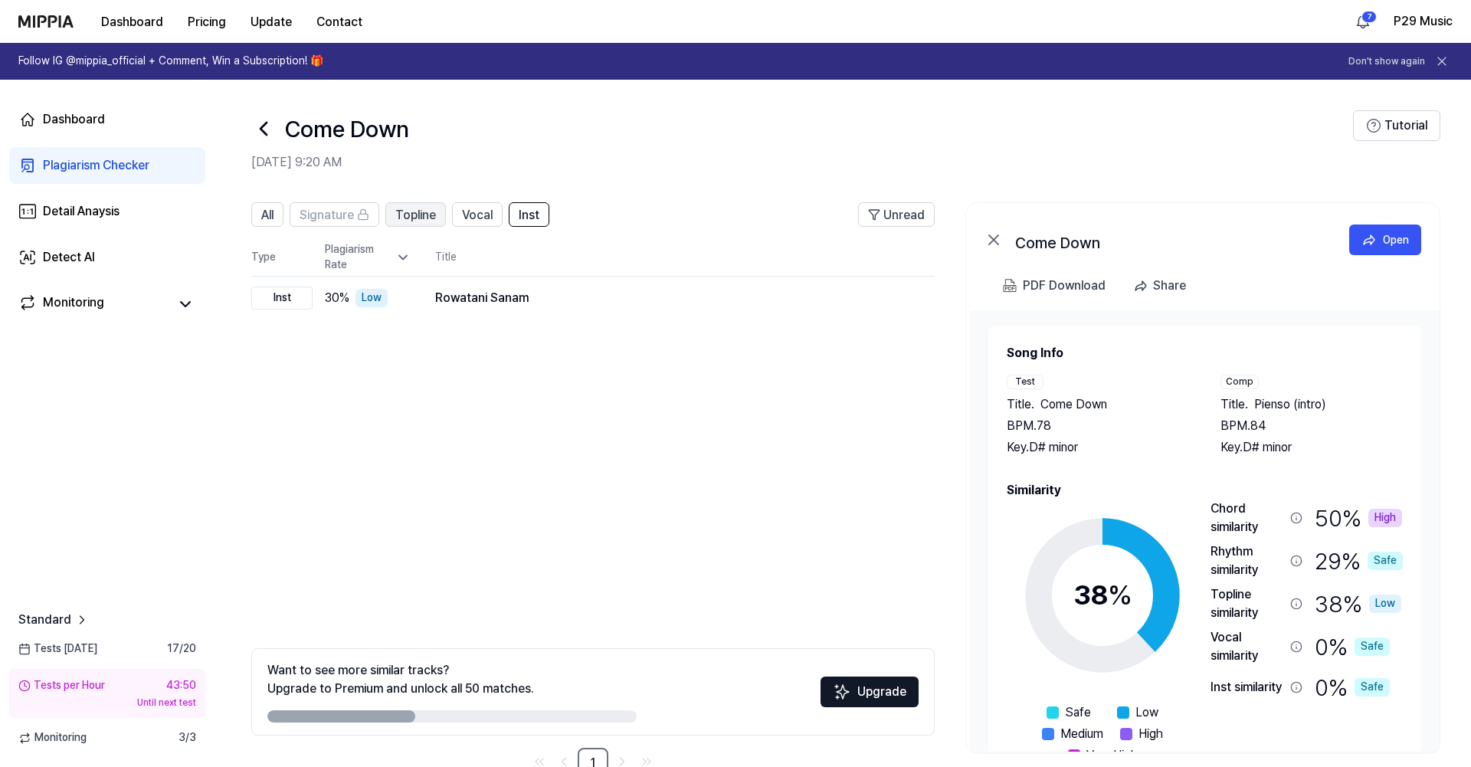
click at [385, 221] on button "Topline" at bounding box center [415, 214] width 61 height 25
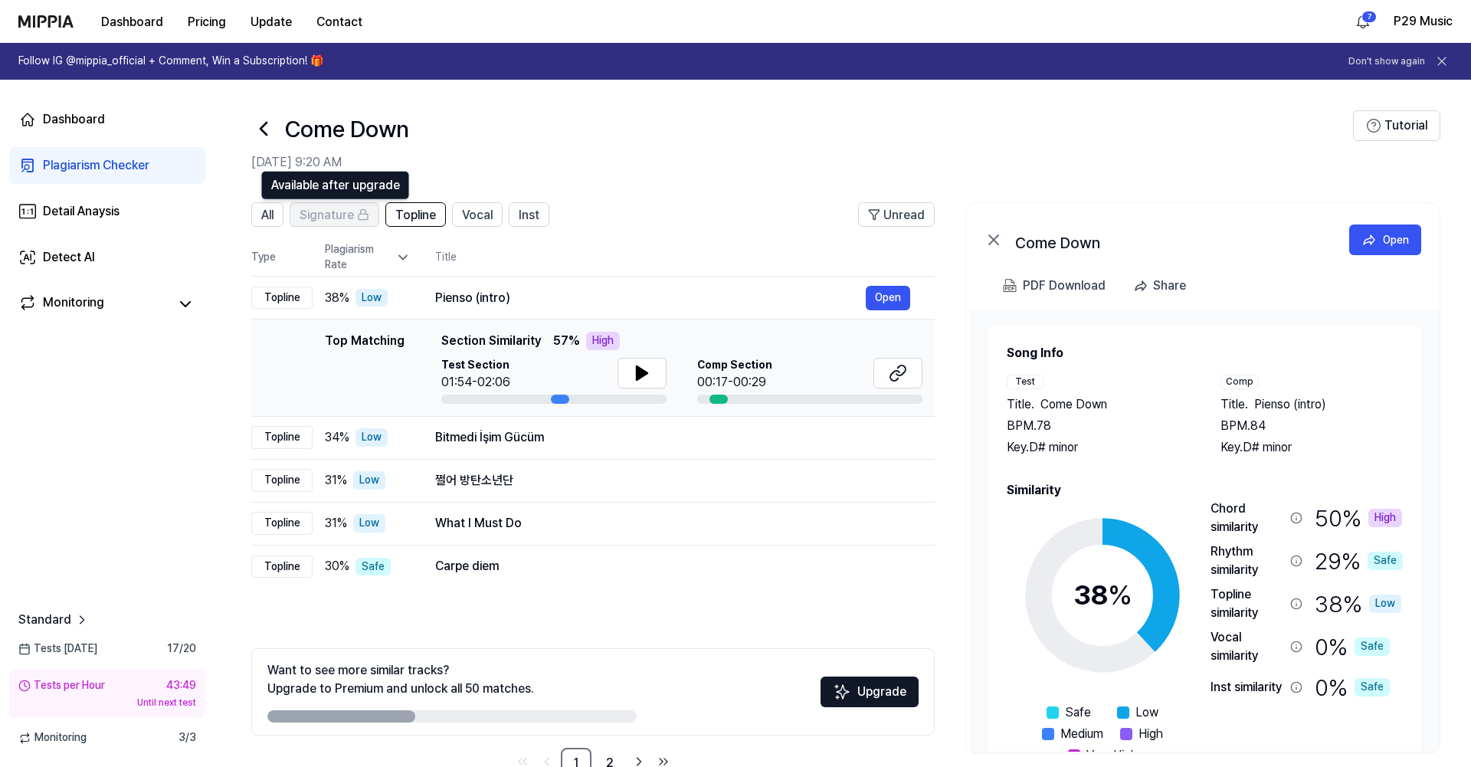
click at [338, 222] on span "Signature" at bounding box center [326, 215] width 54 height 18
click at [361, 213] on icon at bounding box center [363, 211] width 5 height 5
click at [273, 219] on span "All" at bounding box center [267, 215] width 12 height 18
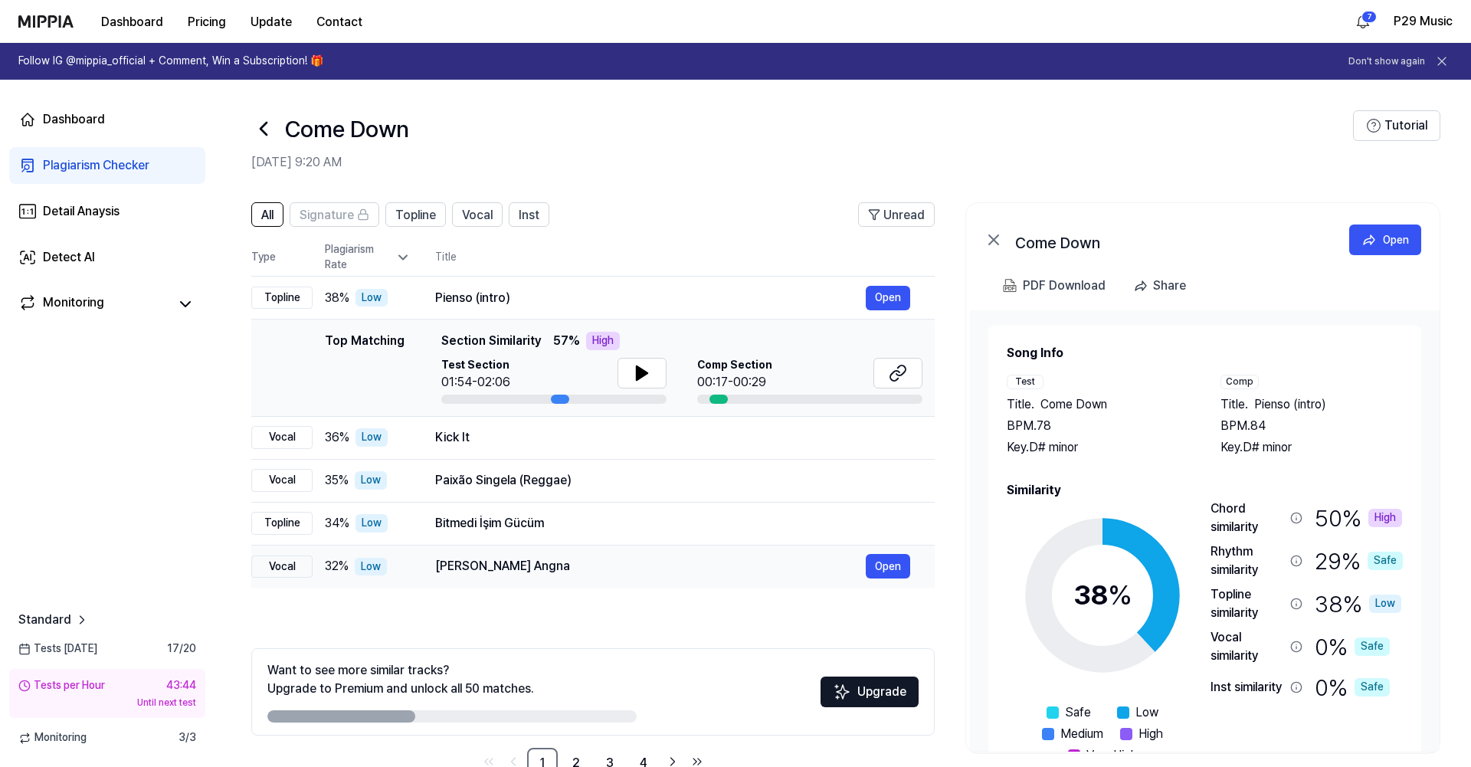
scroll to position [41, 0]
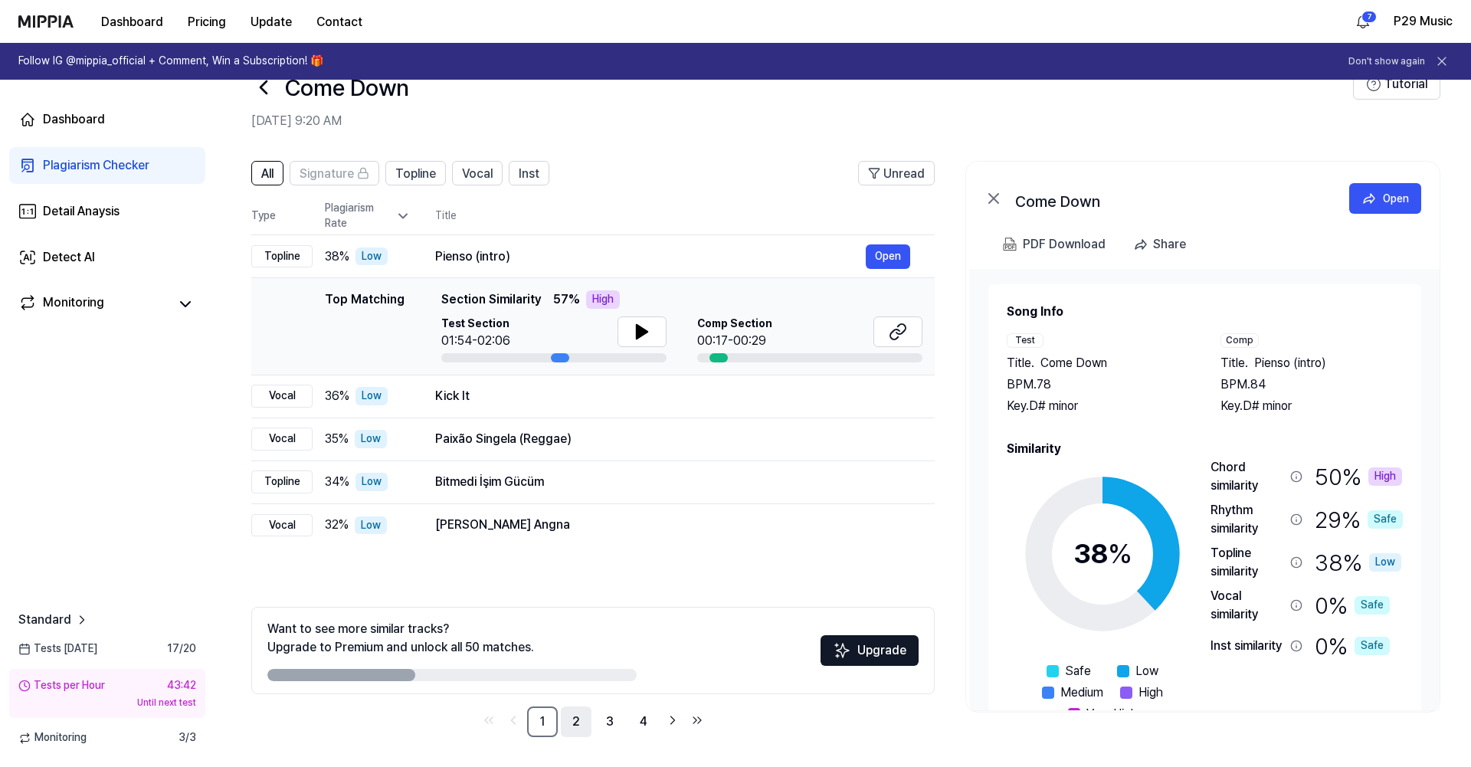
click at [571, 731] on link "2" at bounding box center [576, 721] width 31 height 31
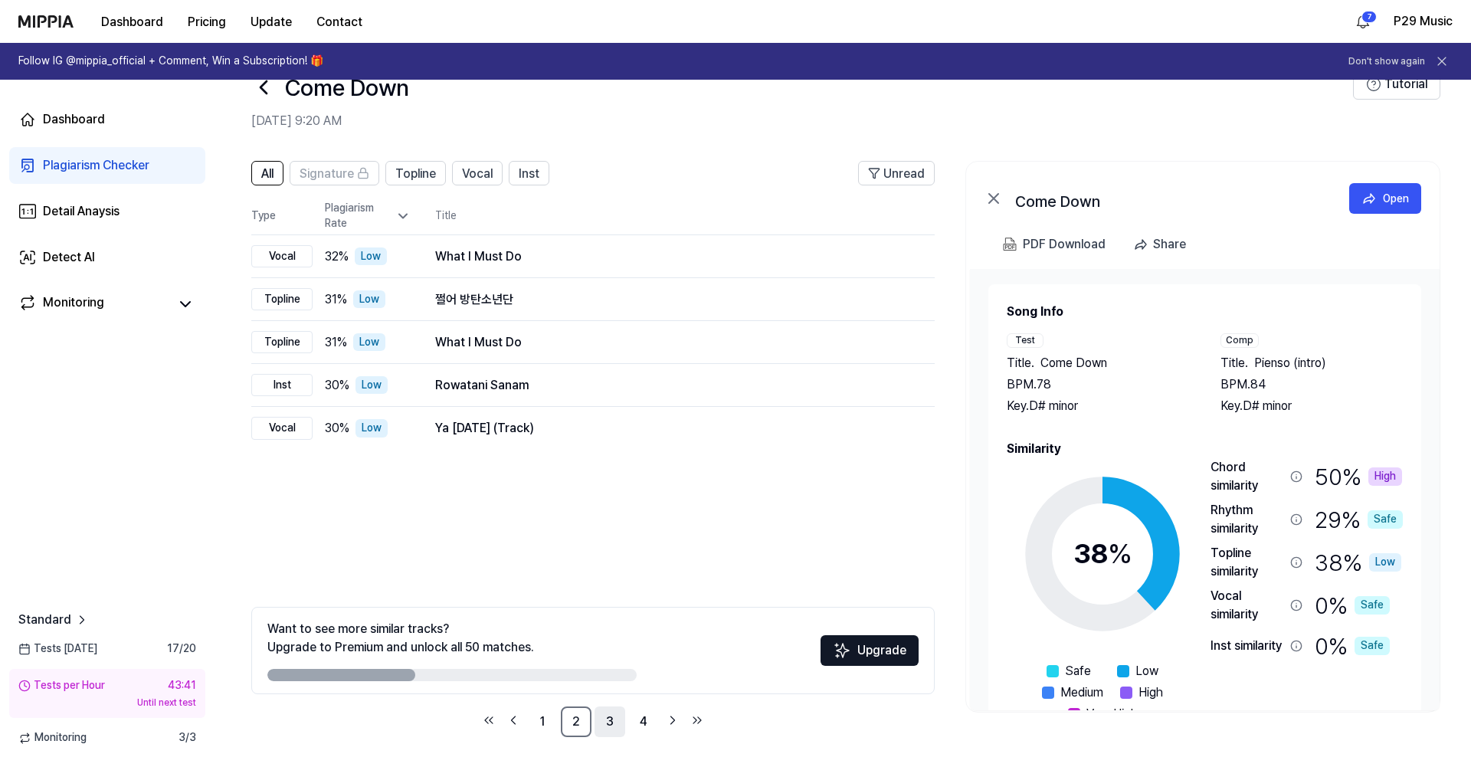
click at [608, 724] on link "3" at bounding box center [609, 721] width 31 height 31
click at [633, 725] on link "4" at bounding box center [643, 721] width 31 height 31
click at [640, 725] on link "4" at bounding box center [643, 721] width 31 height 31
click at [479, 174] on span "Vocal" at bounding box center [477, 174] width 31 height 18
click at [422, 175] on span "Topline" at bounding box center [415, 174] width 41 height 18
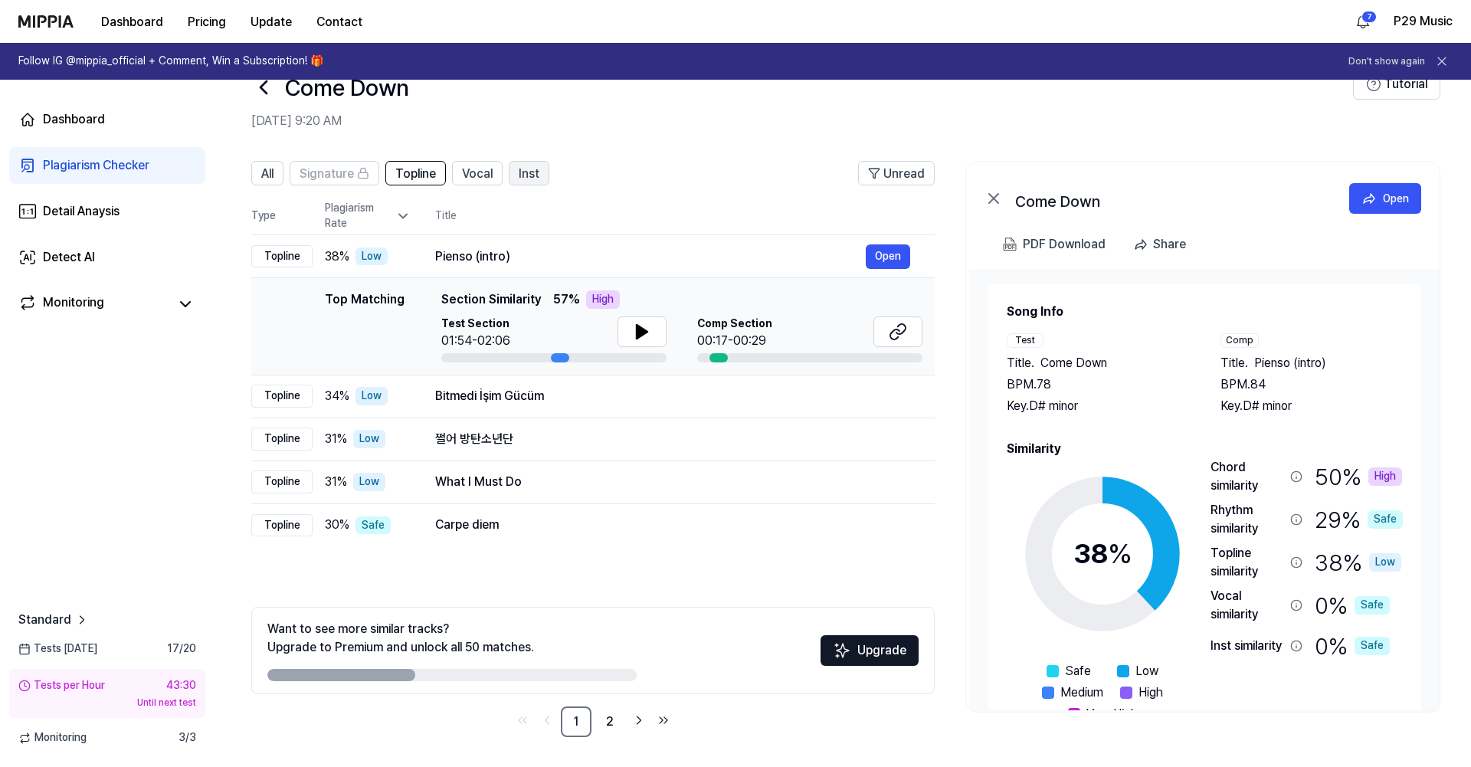
click at [525, 171] on span "Inst" at bounding box center [529, 174] width 21 height 18
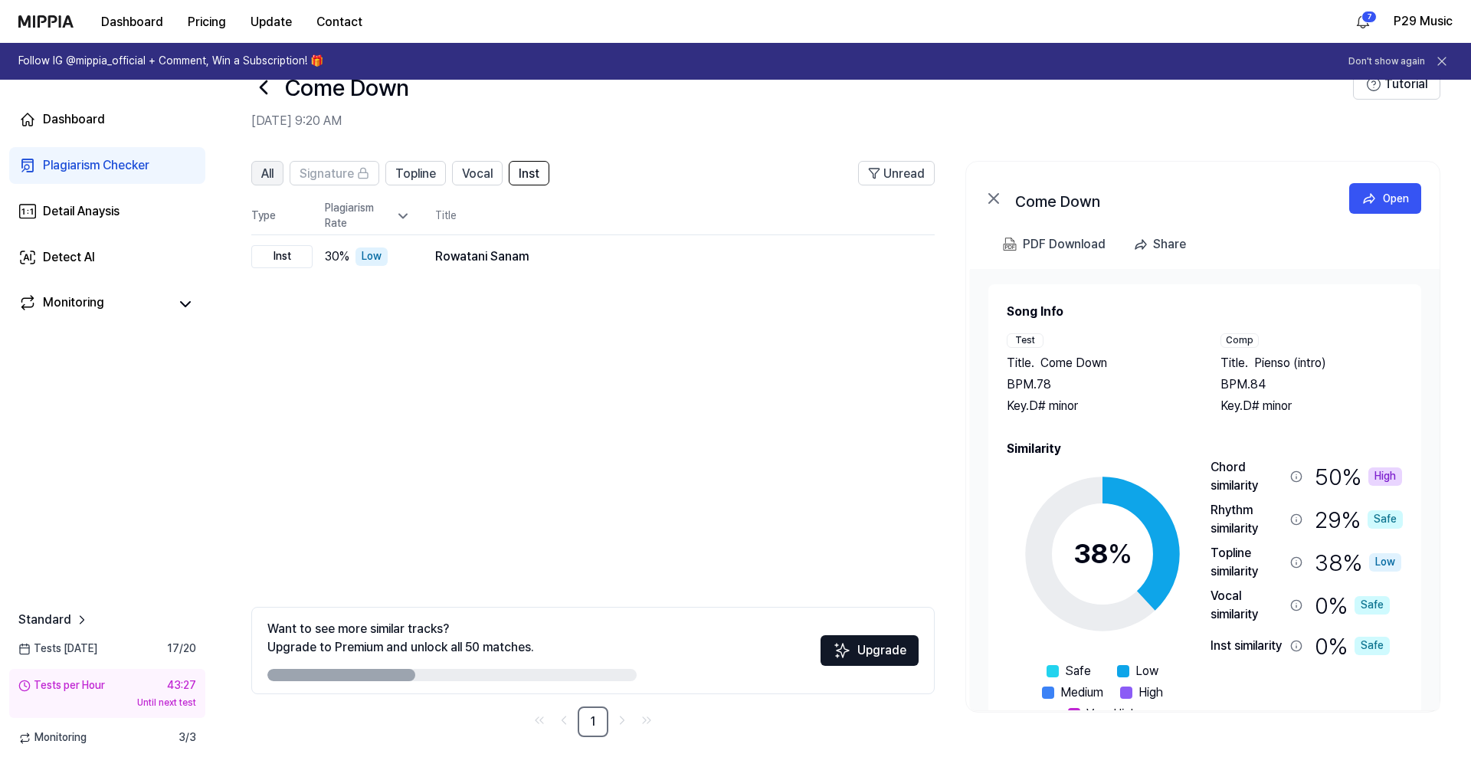
click at [270, 167] on span "All" at bounding box center [267, 174] width 12 height 18
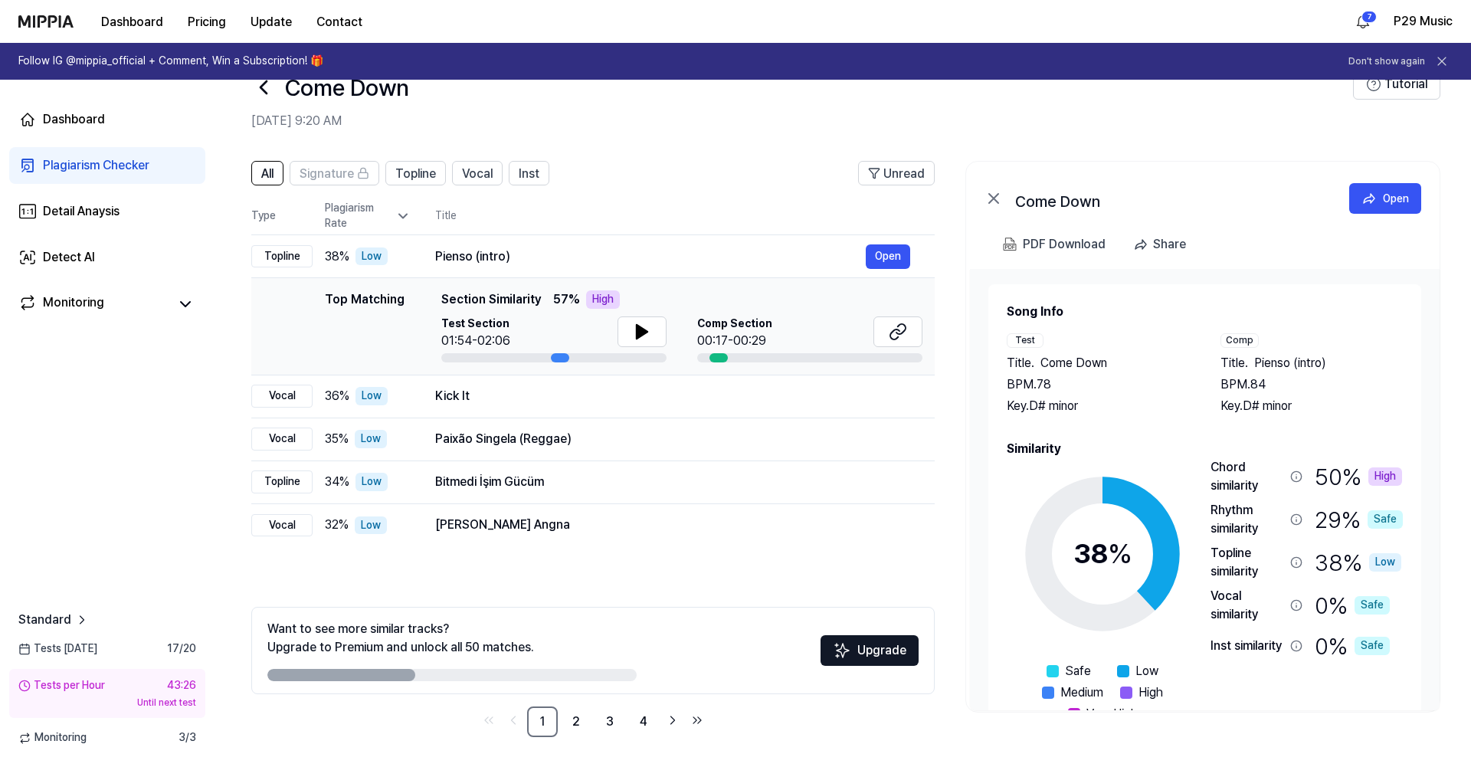
click at [265, 90] on icon at bounding box center [263, 87] width 25 height 25
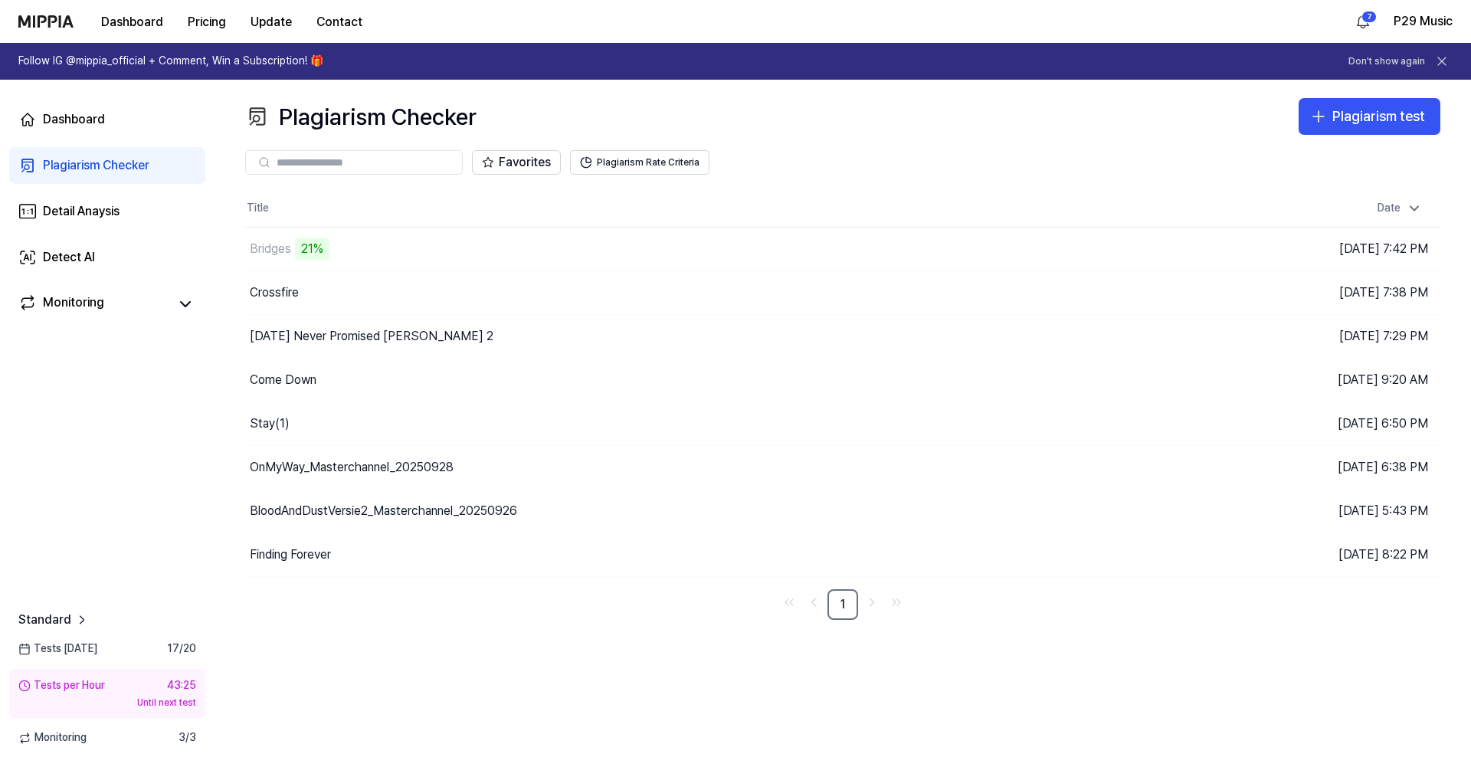
scroll to position [0, 0]
click at [298, 294] on div "Crossfire" at bounding box center [274, 292] width 49 height 18
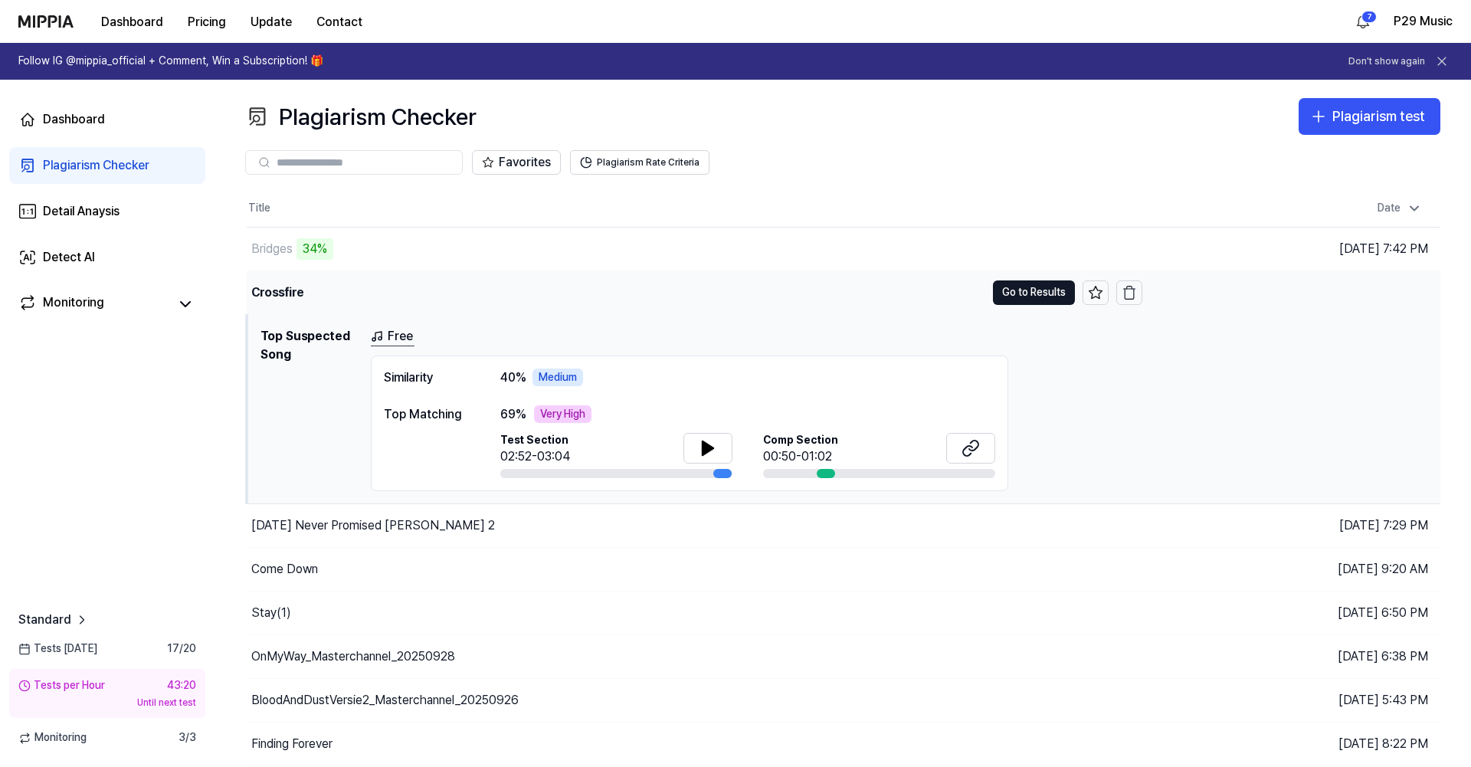
click at [300, 294] on div "Crossfire" at bounding box center [277, 292] width 53 height 18
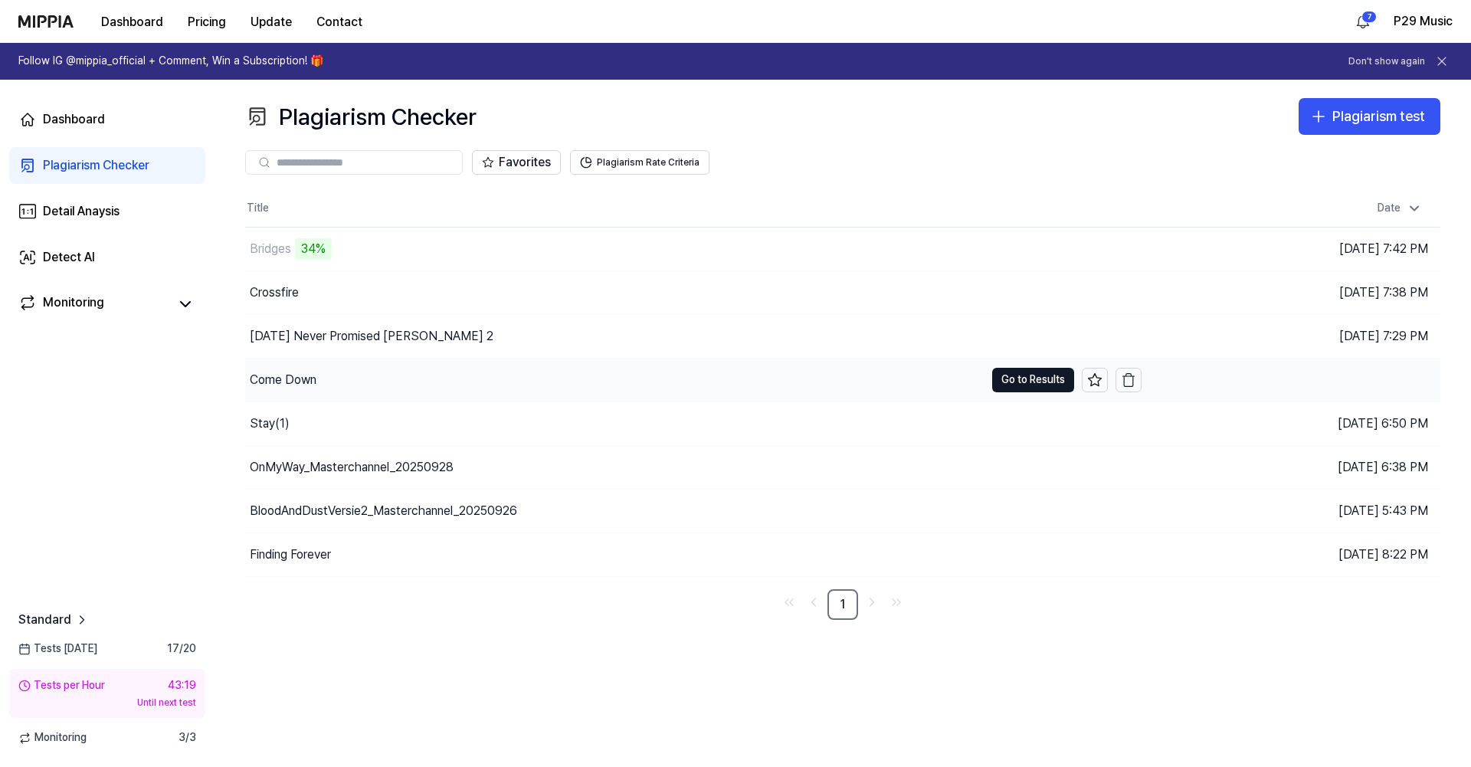
click at [298, 368] on div "Come Down" at bounding box center [614, 379] width 739 height 43
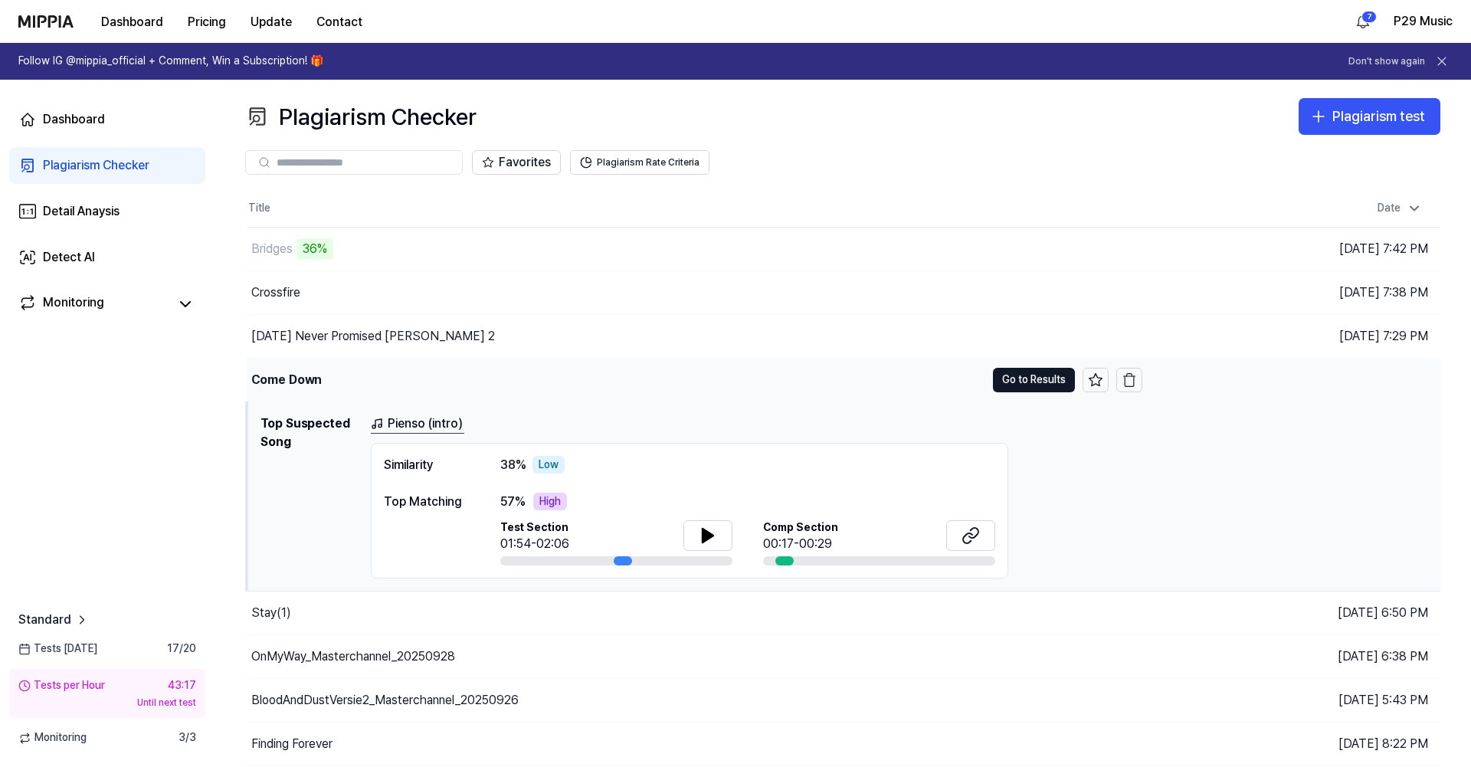
click at [1019, 366] on td "Come Down Go to Results" at bounding box center [694, 379] width 895 height 43
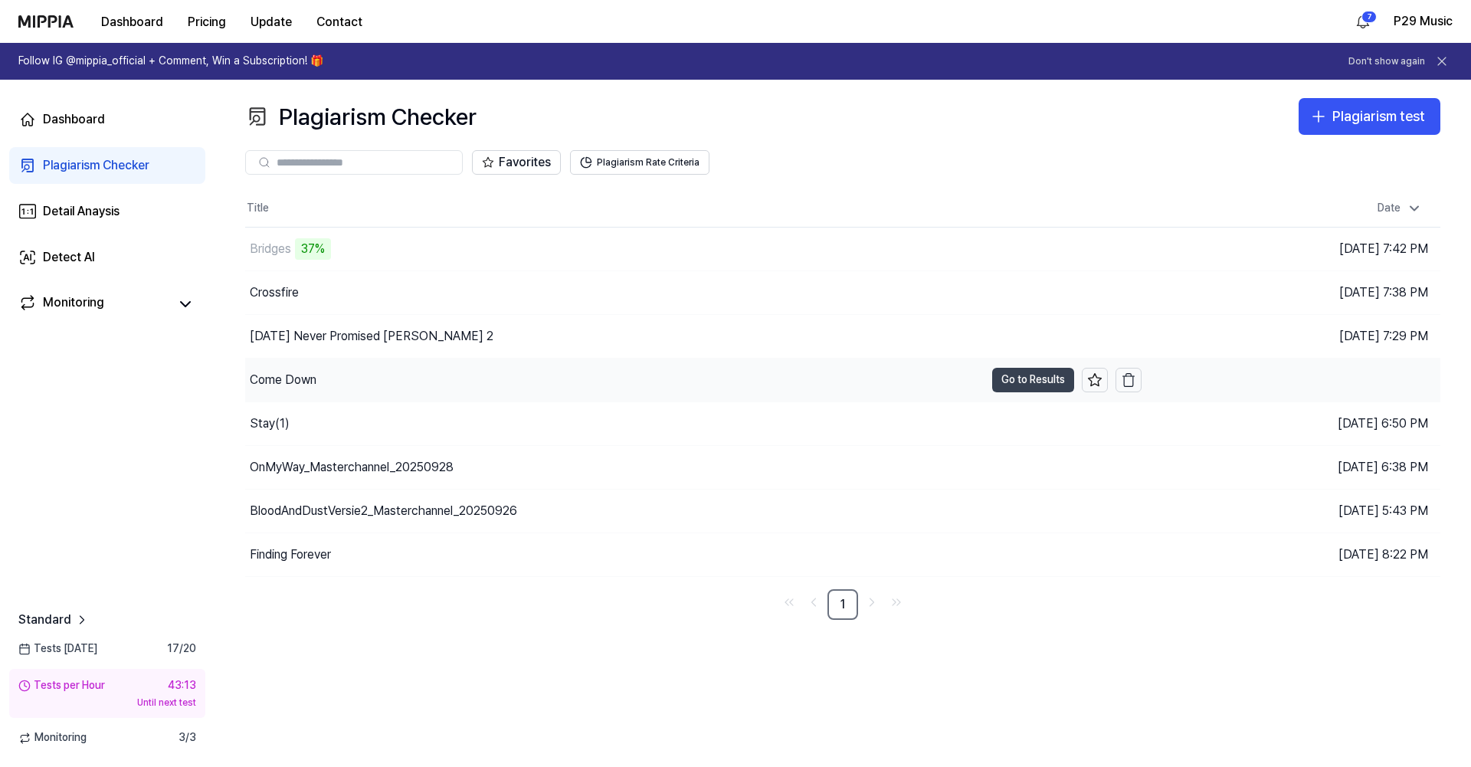
click at [1033, 374] on button "Go to Results" at bounding box center [1033, 380] width 82 height 25
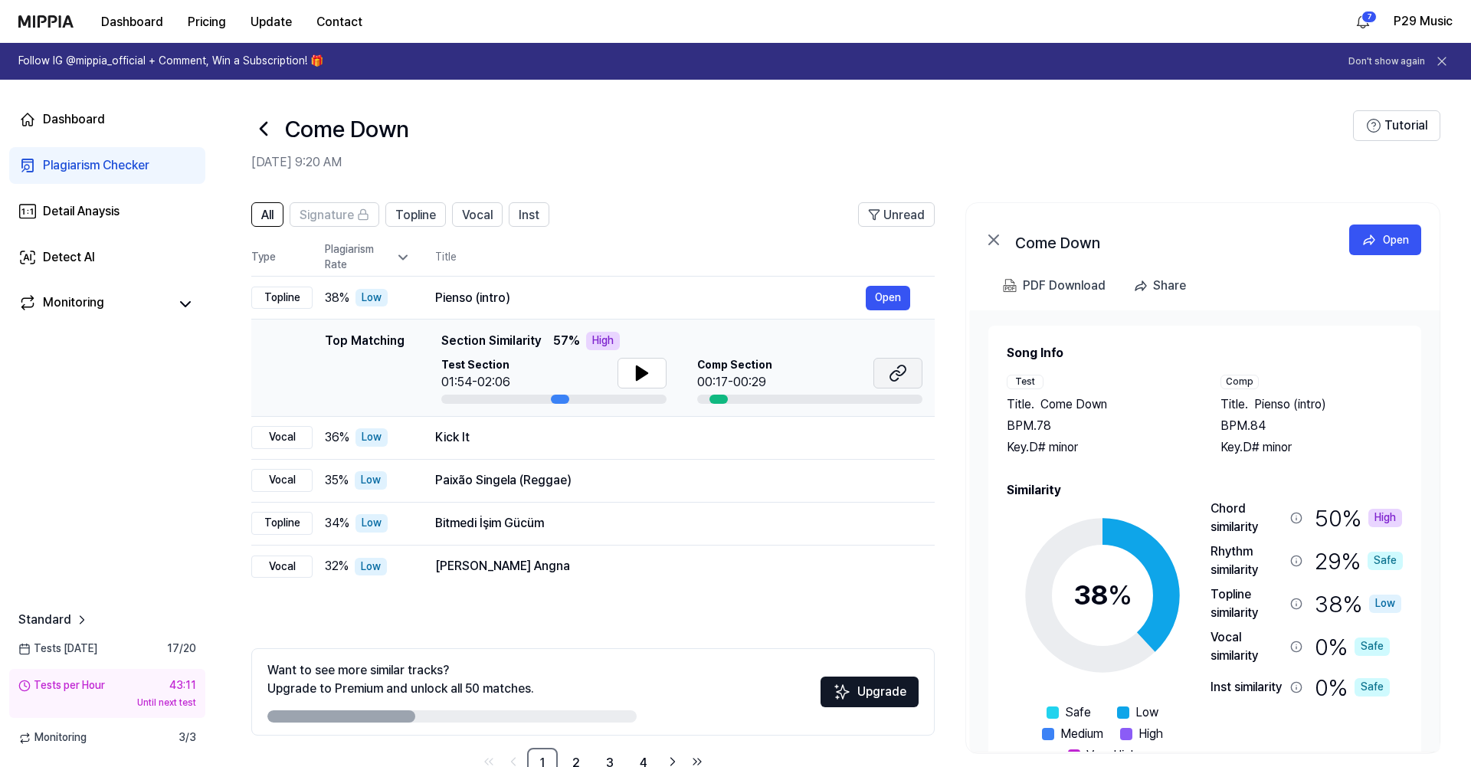
click at [898, 369] on icon at bounding box center [897, 373] width 18 height 18
click at [263, 135] on icon at bounding box center [263, 128] width 25 height 25
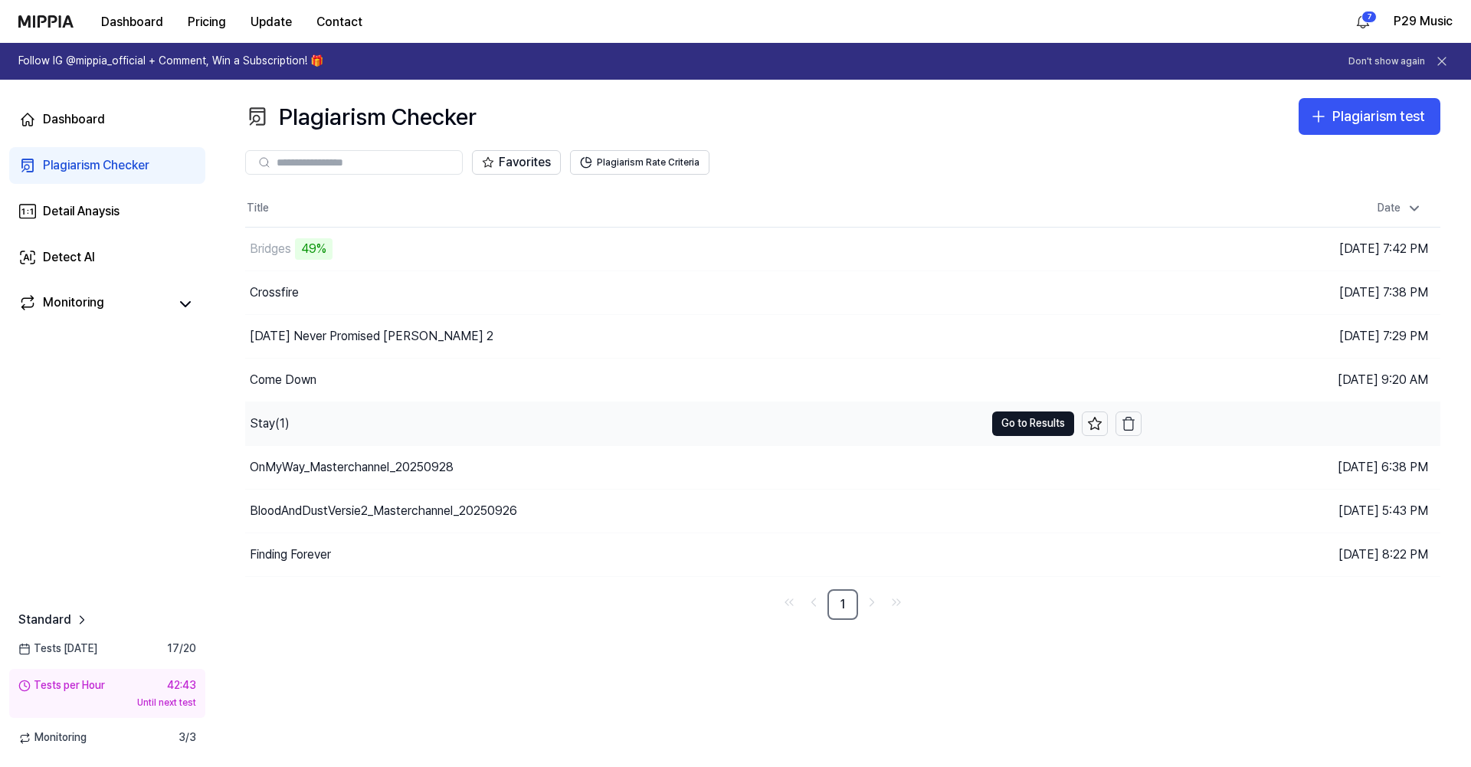
click at [801, 420] on div "Stay(1)" at bounding box center [614, 423] width 739 height 43
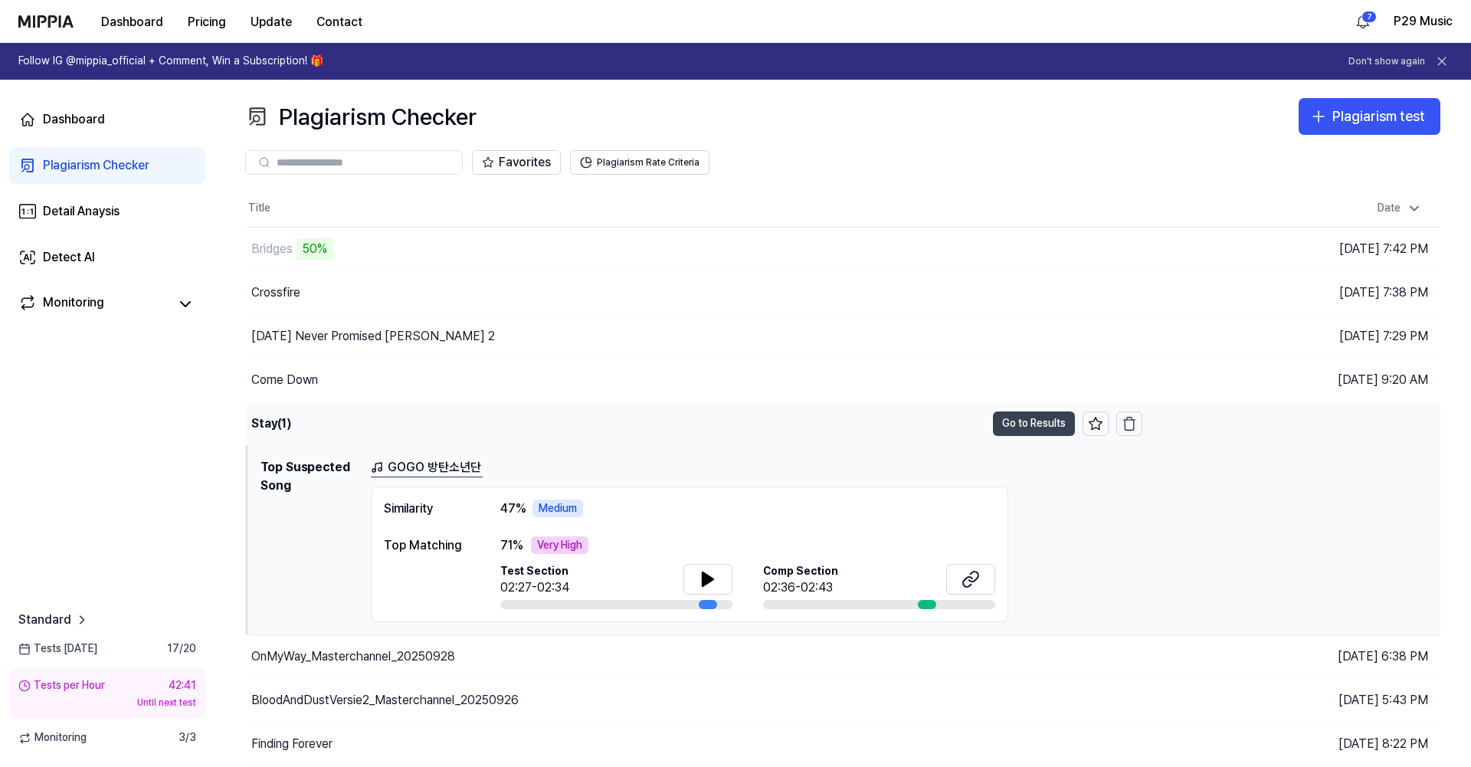
click at [1013, 413] on button "Go to Results" at bounding box center [1034, 423] width 82 height 25
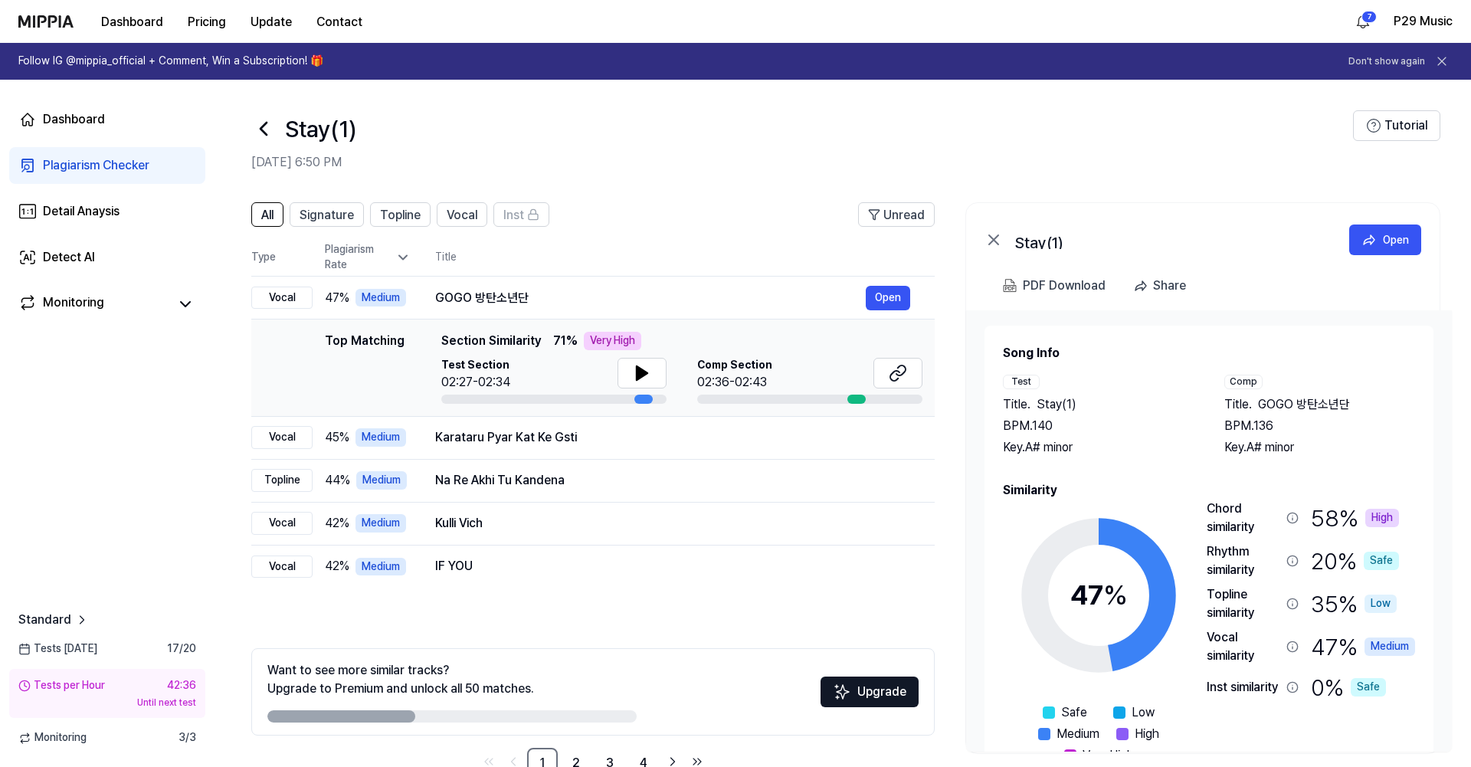
click at [264, 134] on icon at bounding box center [263, 129] width 6 height 12
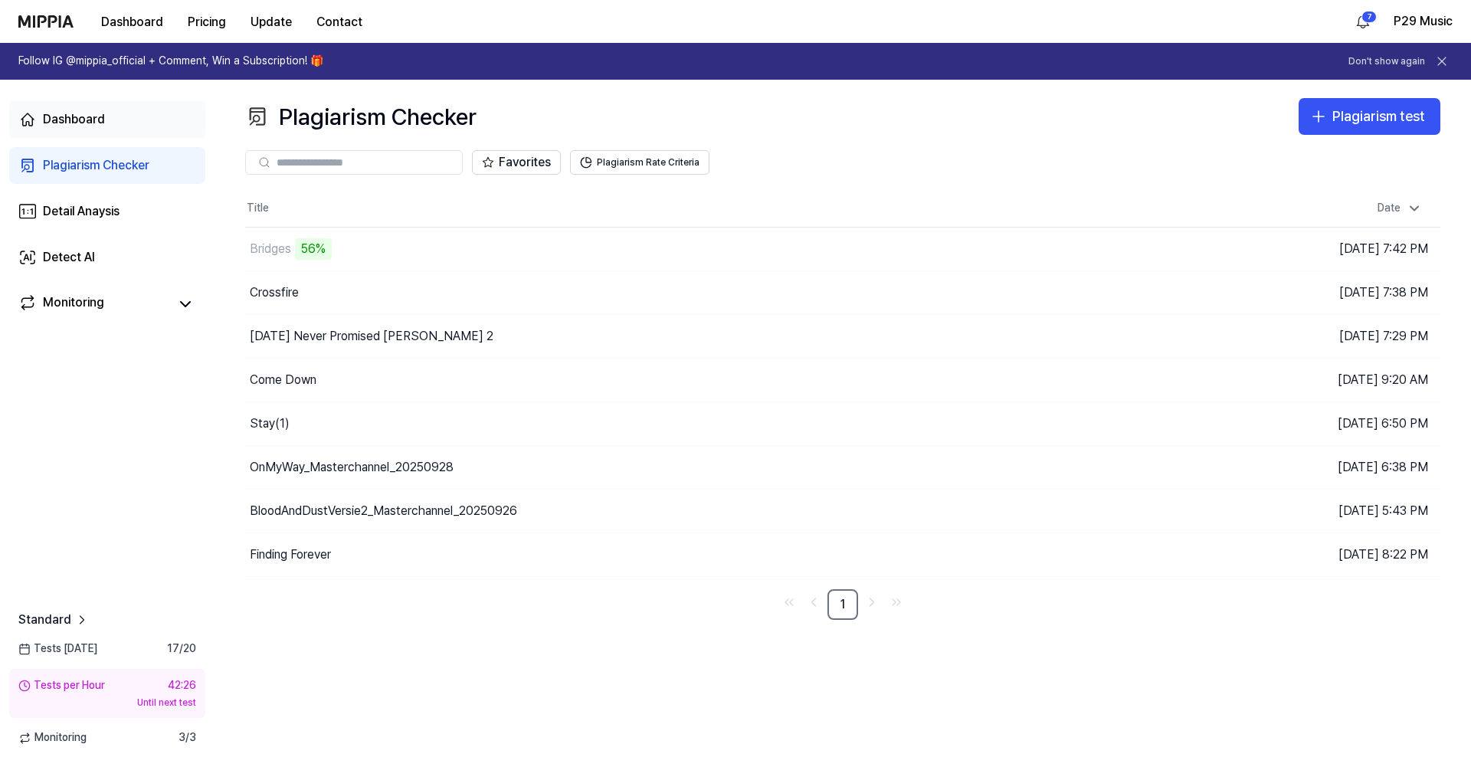
click at [98, 120] on div "Dashboard" at bounding box center [74, 119] width 62 height 18
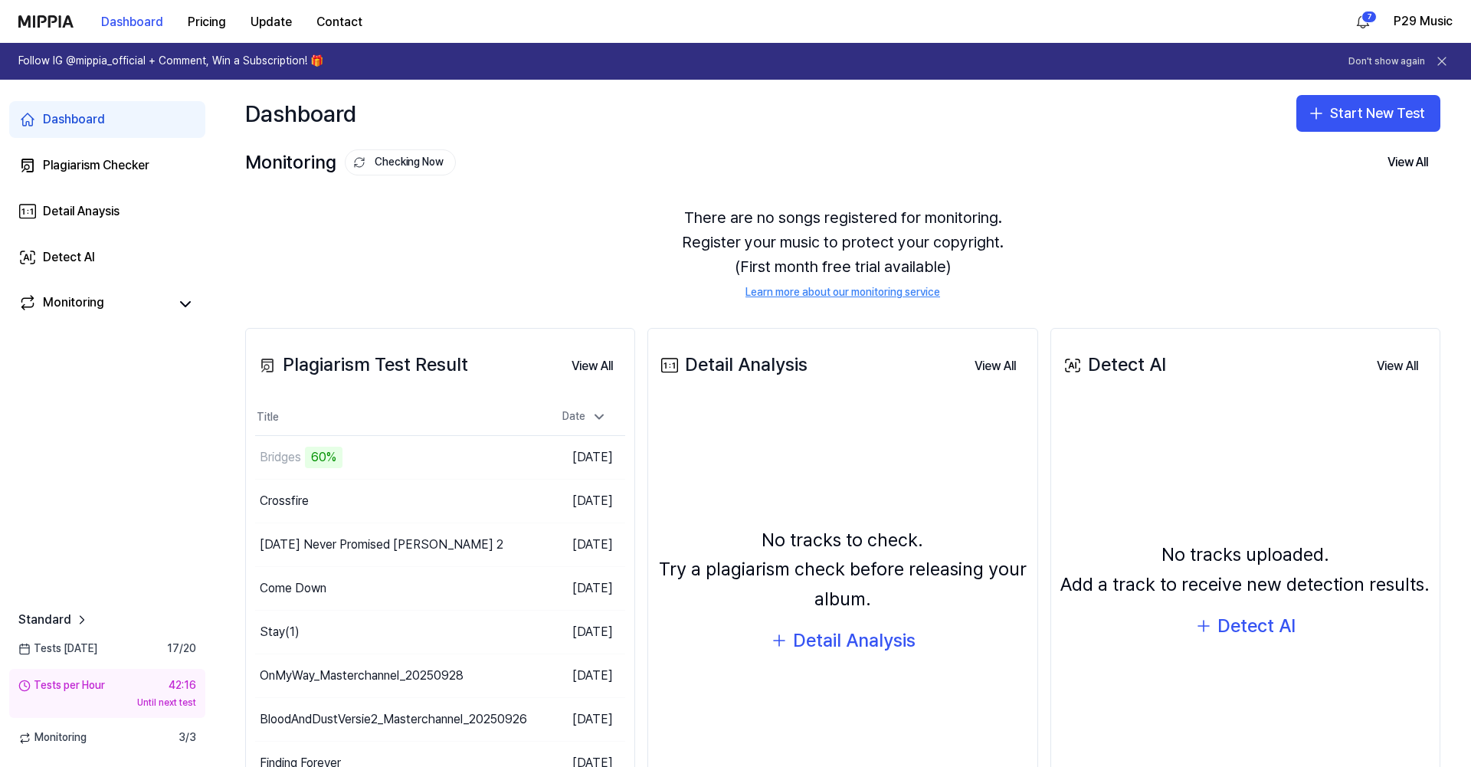
scroll to position [95, 0]
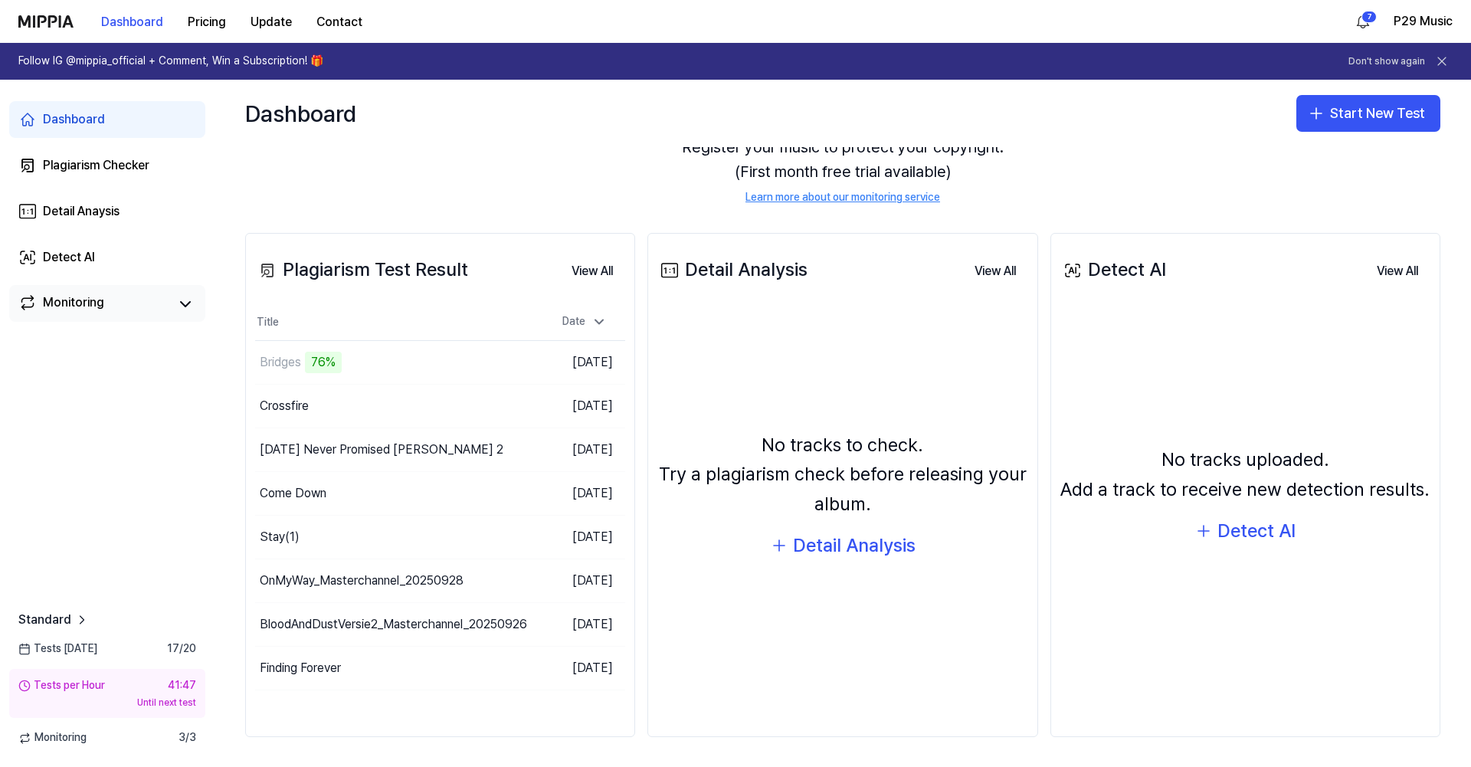
click at [168, 294] on link "Monitoring" at bounding box center [93, 303] width 150 height 21
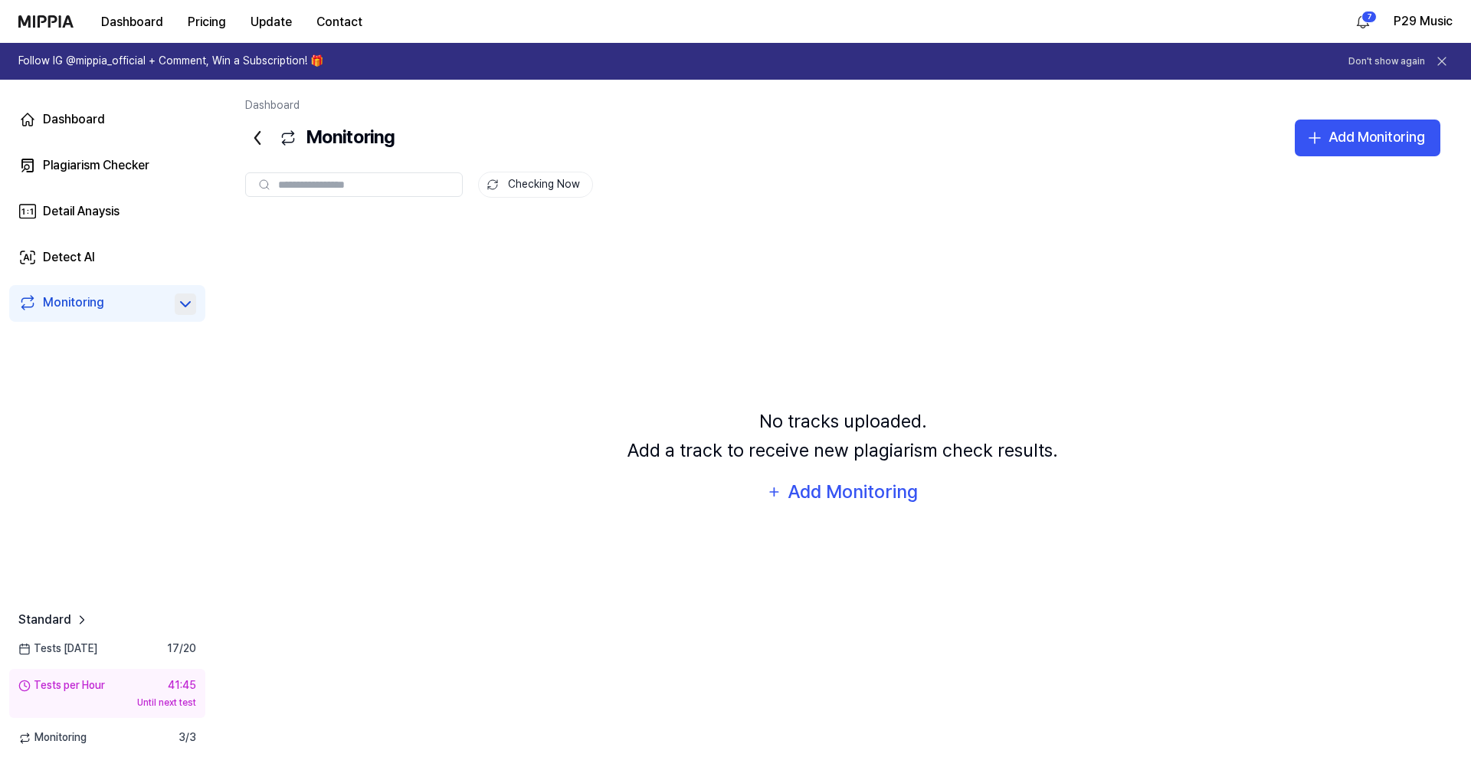
click at [189, 303] on icon at bounding box center [185, 304] width 9 height 5
click at [96, 139] on div "Dashboard Plagiarism Checker Detail Anaysis Detect AI Monitoring" at bounding box center [107, 212] width 214 height 265
click at [98, 126] on div "Dashboard" at bounding box center [74, 119] width 62 height 18
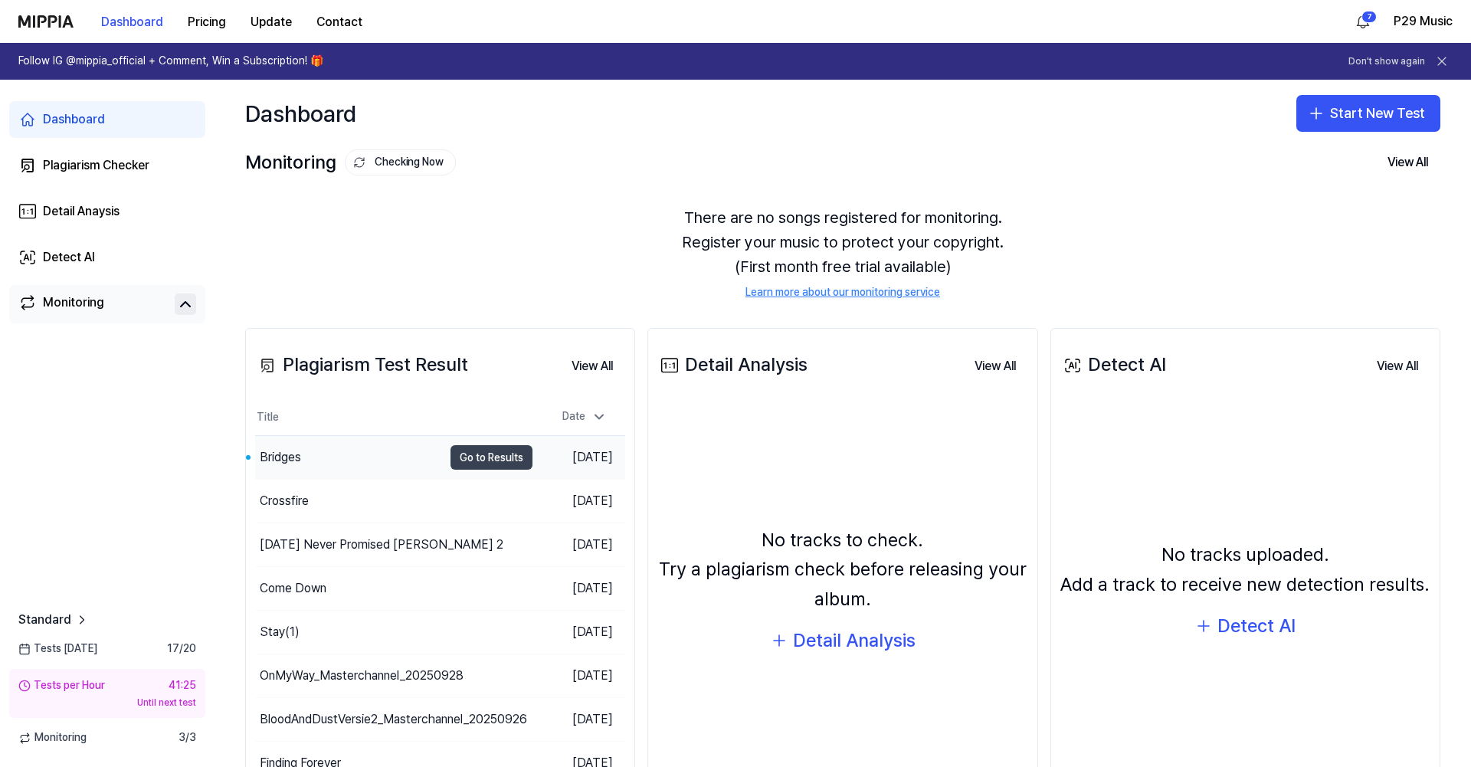
click at [511, 459] on button "Go to Results" at bounding box center [491, 457] width 82 height 25
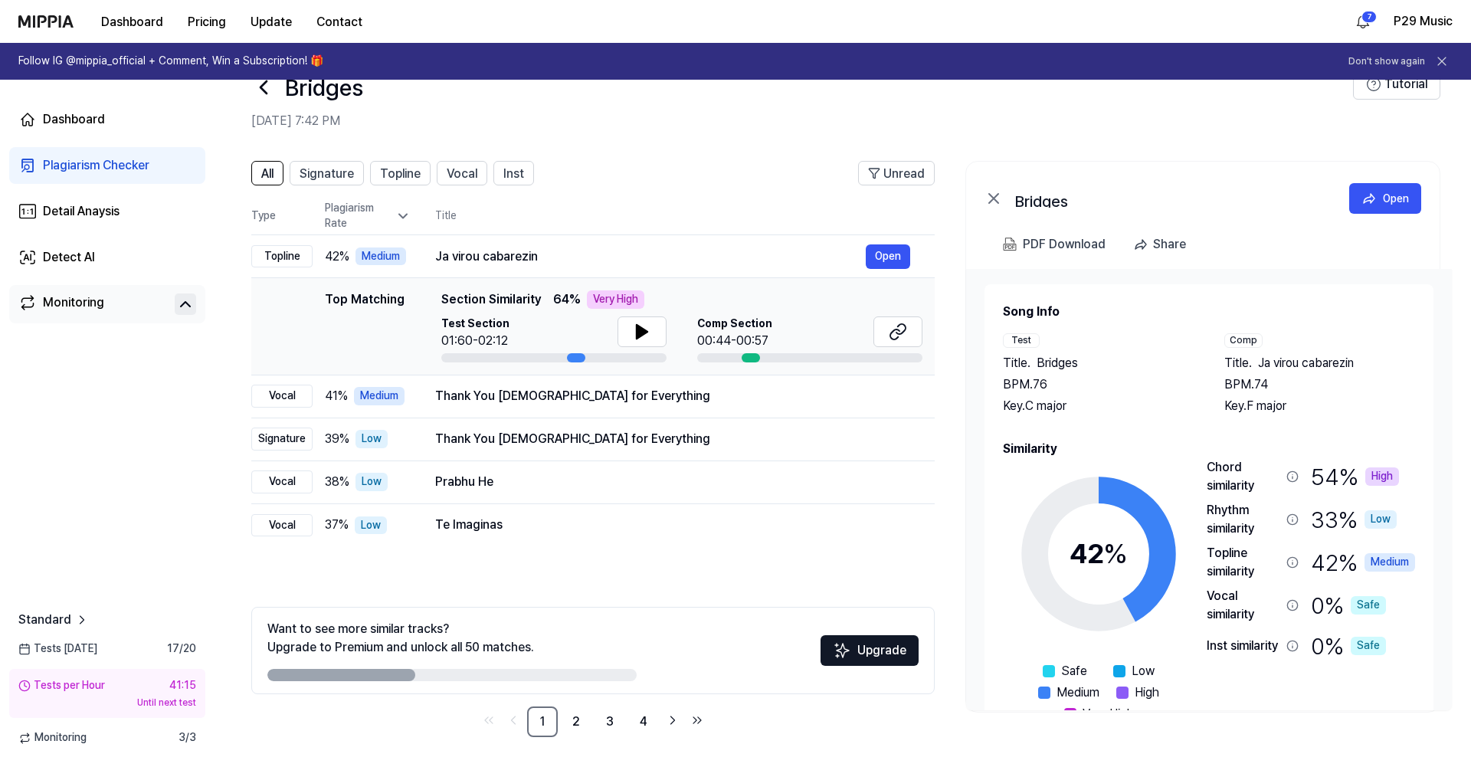
scroll to position [0, 0]
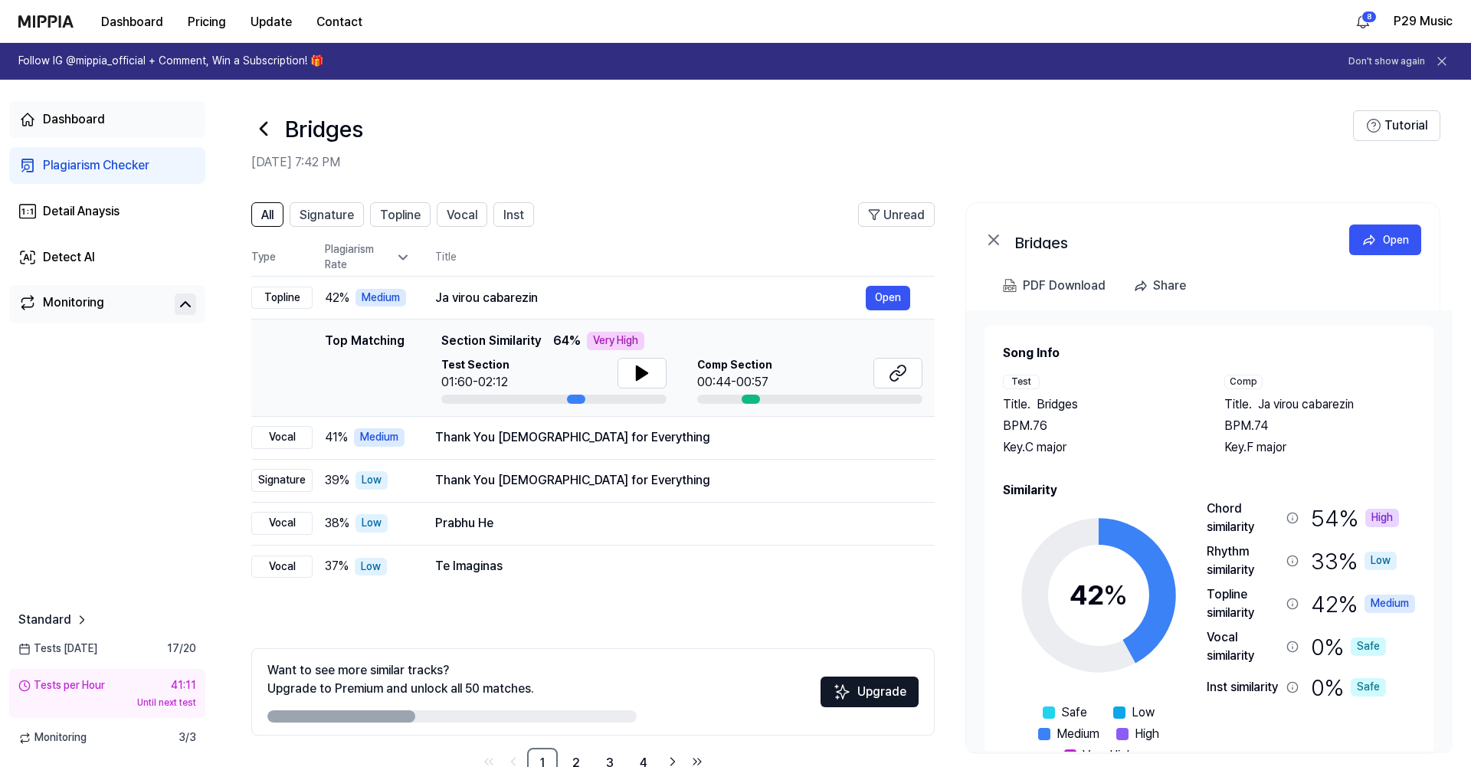
click at [82, 131] on link "Dashboard" at bounding box center [107, 119] width 196 height 37
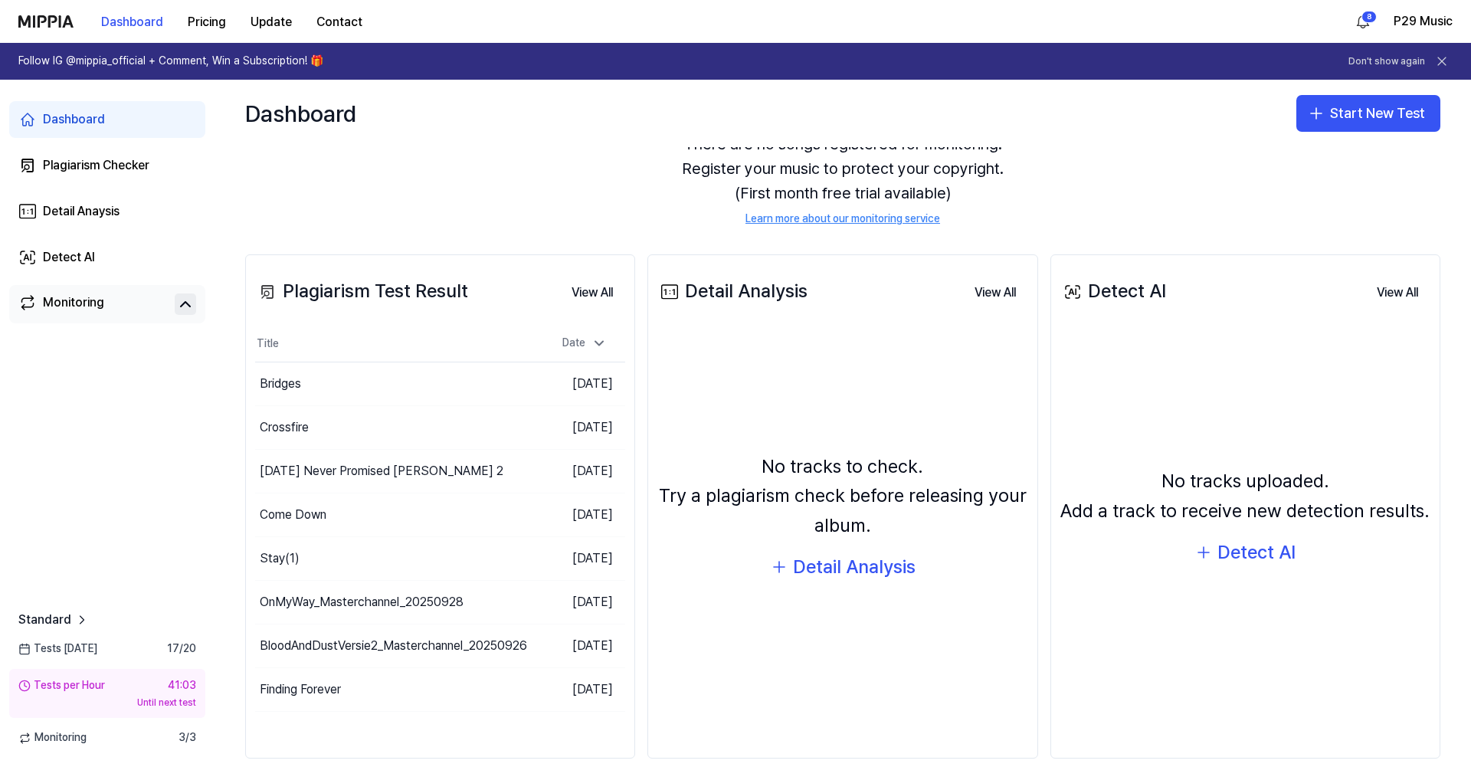
scroll to position [73, 0]
click at [328, 25] on button "Contact" at bounding box center [339, 22] width 70 height 31
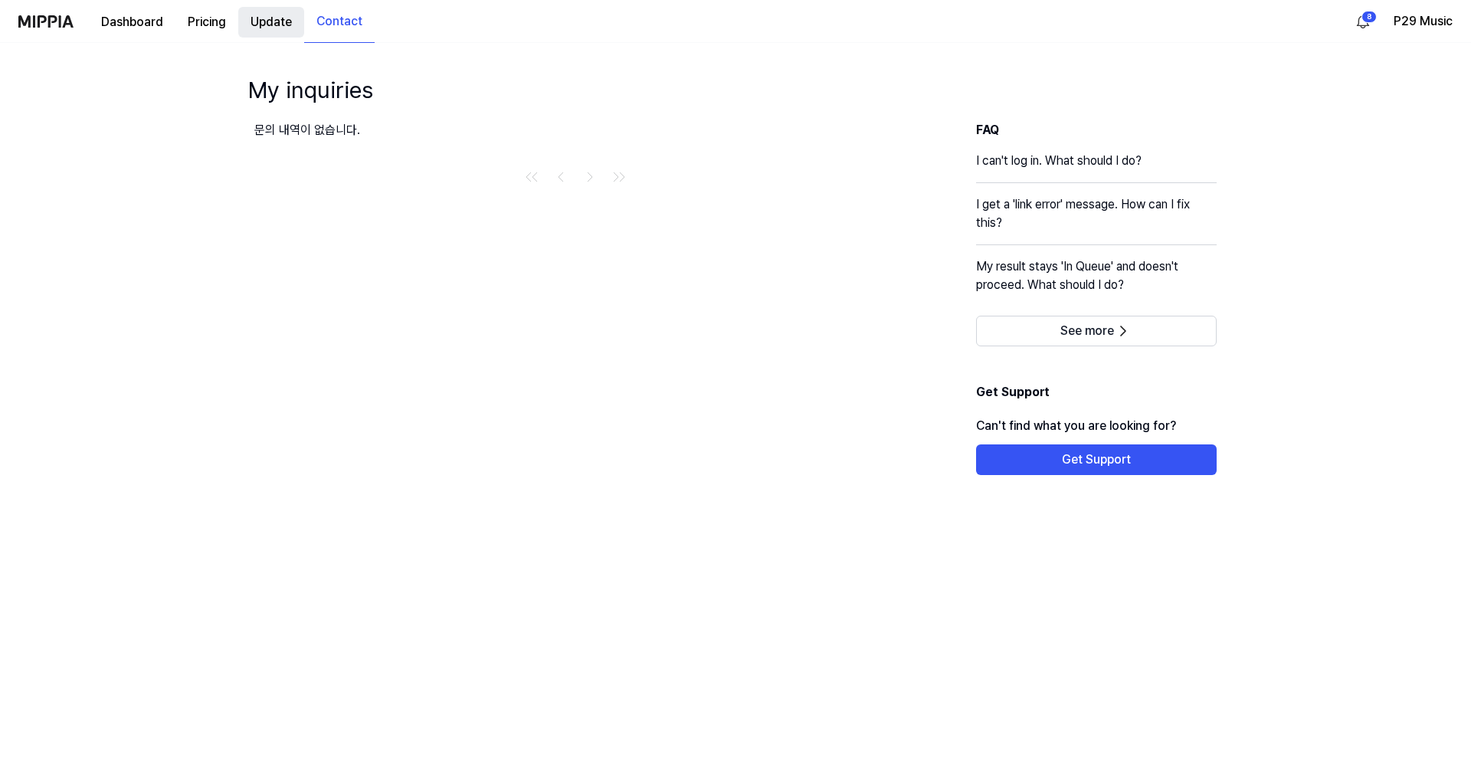
click at [274, 30] on button "Update" at bounding box center [271, 22] width 66 height 31
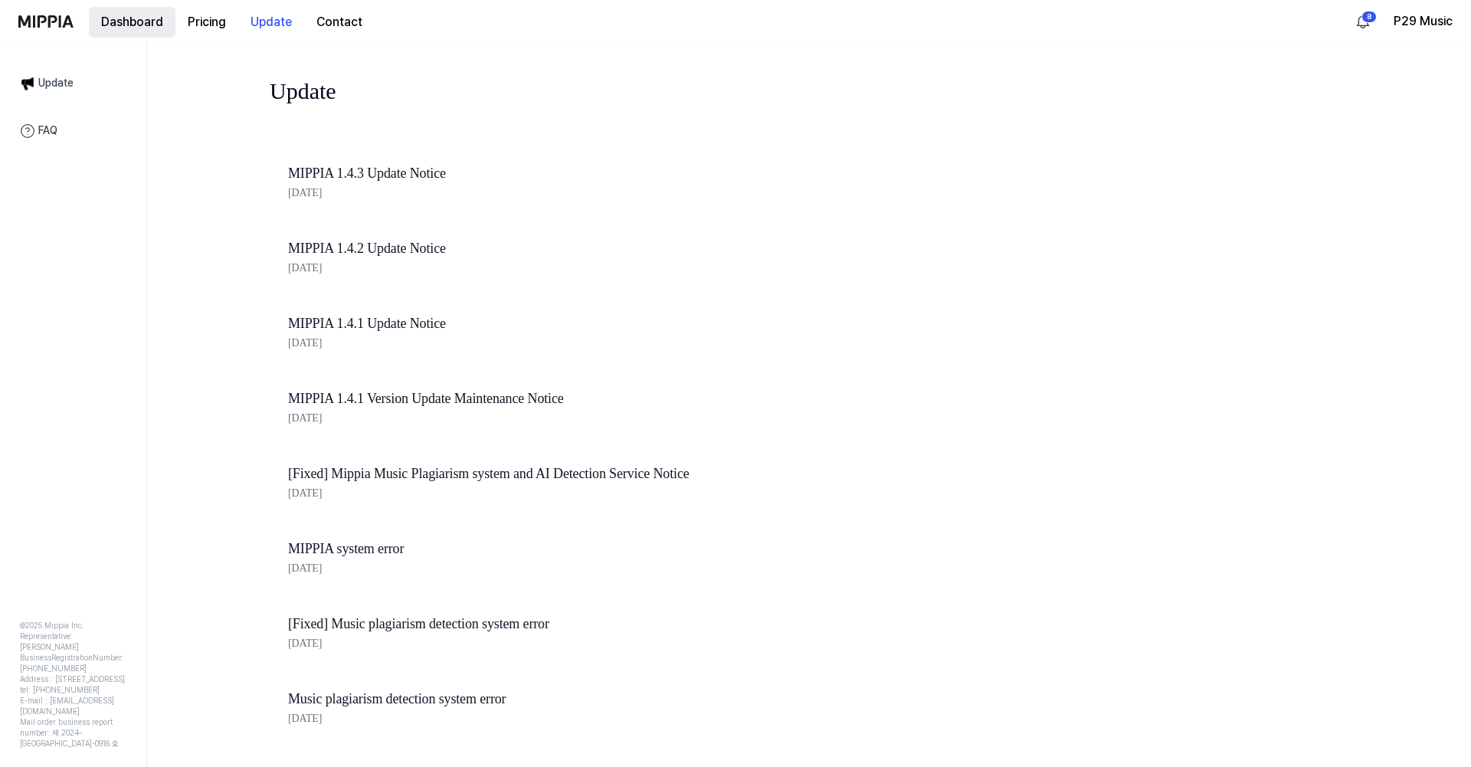
click at [137, 25] on button "Dashboard" at bounding box center [132, 22] width 87 height 31
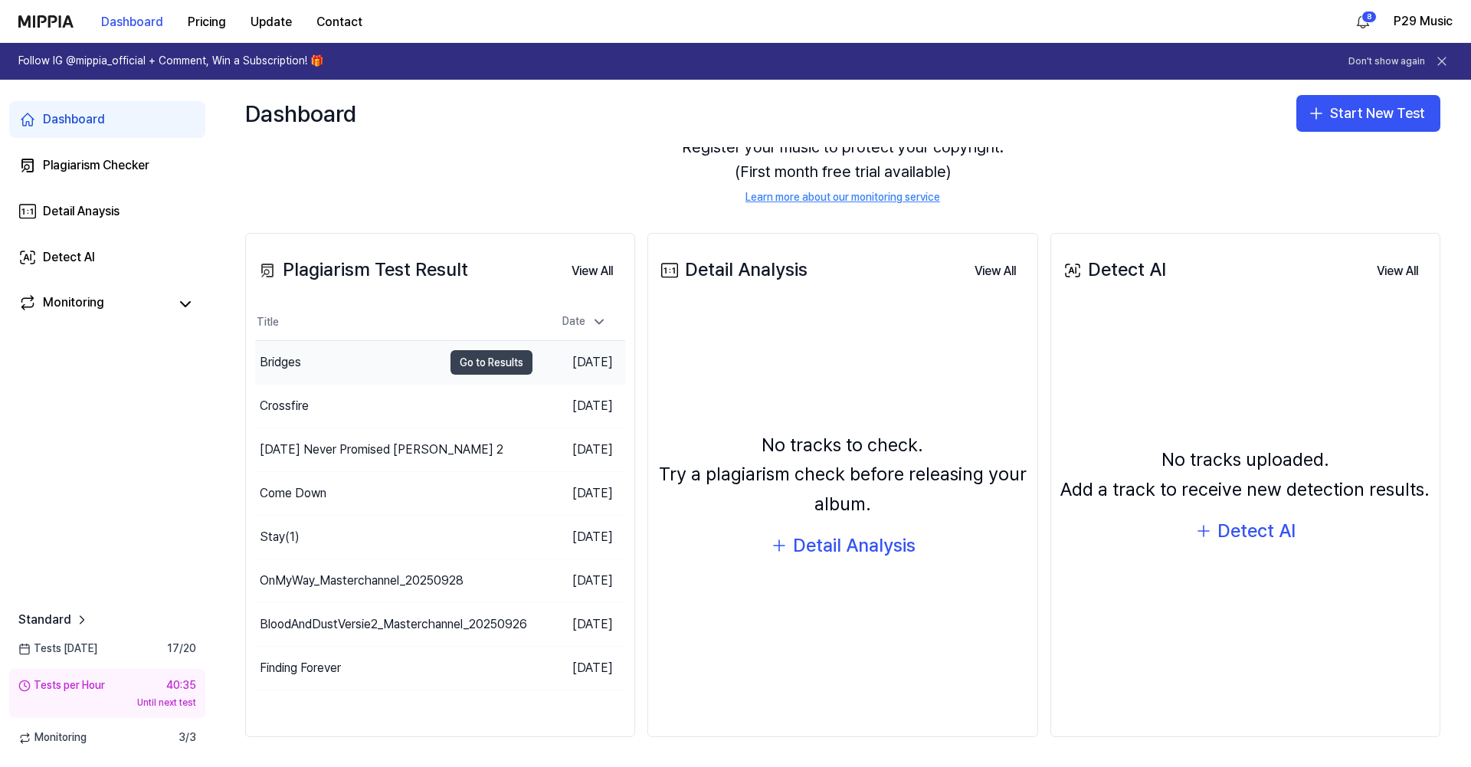
scroll to position [0, 0]
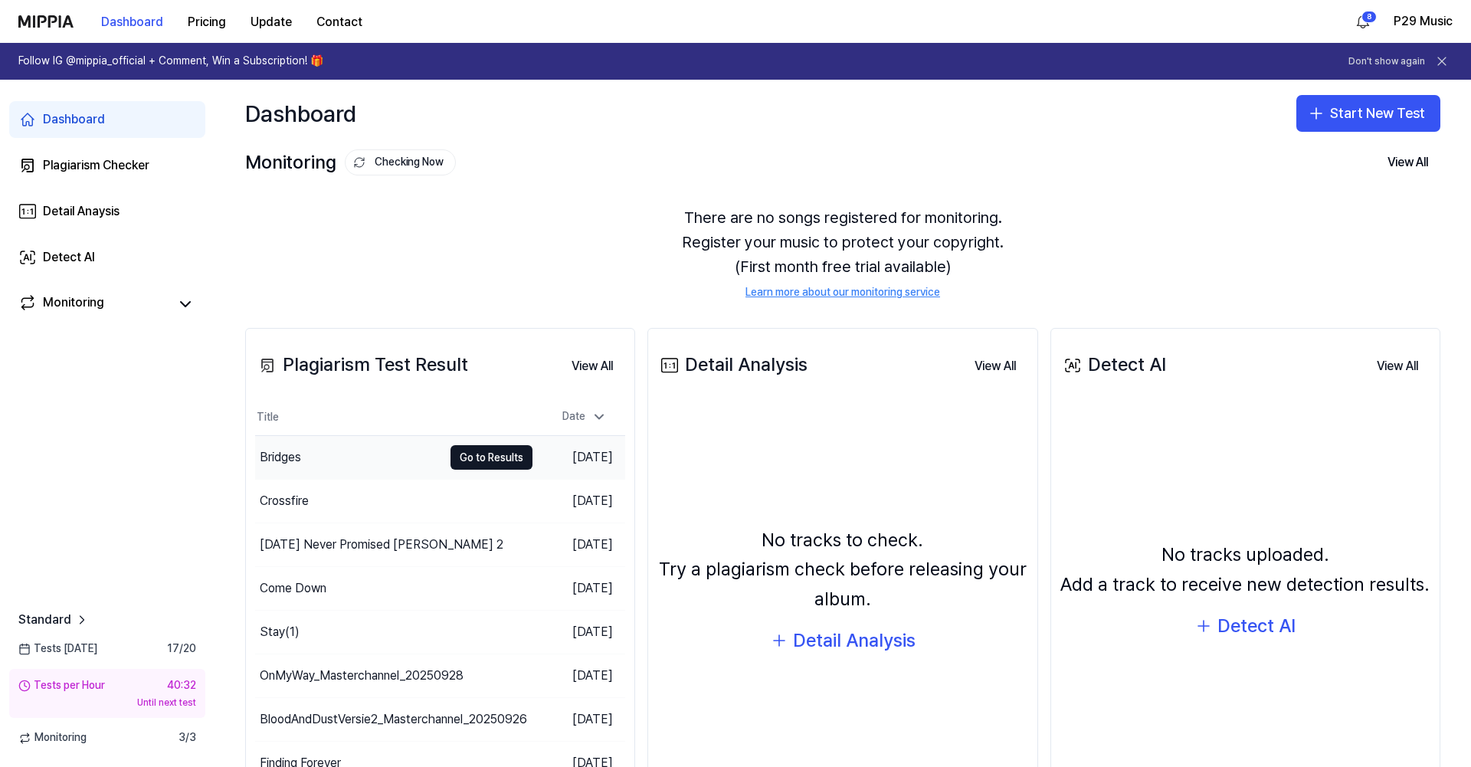
click at [463, 470] on td "Bridges Go to Results" at bounding box center [393, 457] width 277 height 43
click at [484, 452] on button "Go to Results" at bounding box center [491, 457] width 82 height 25
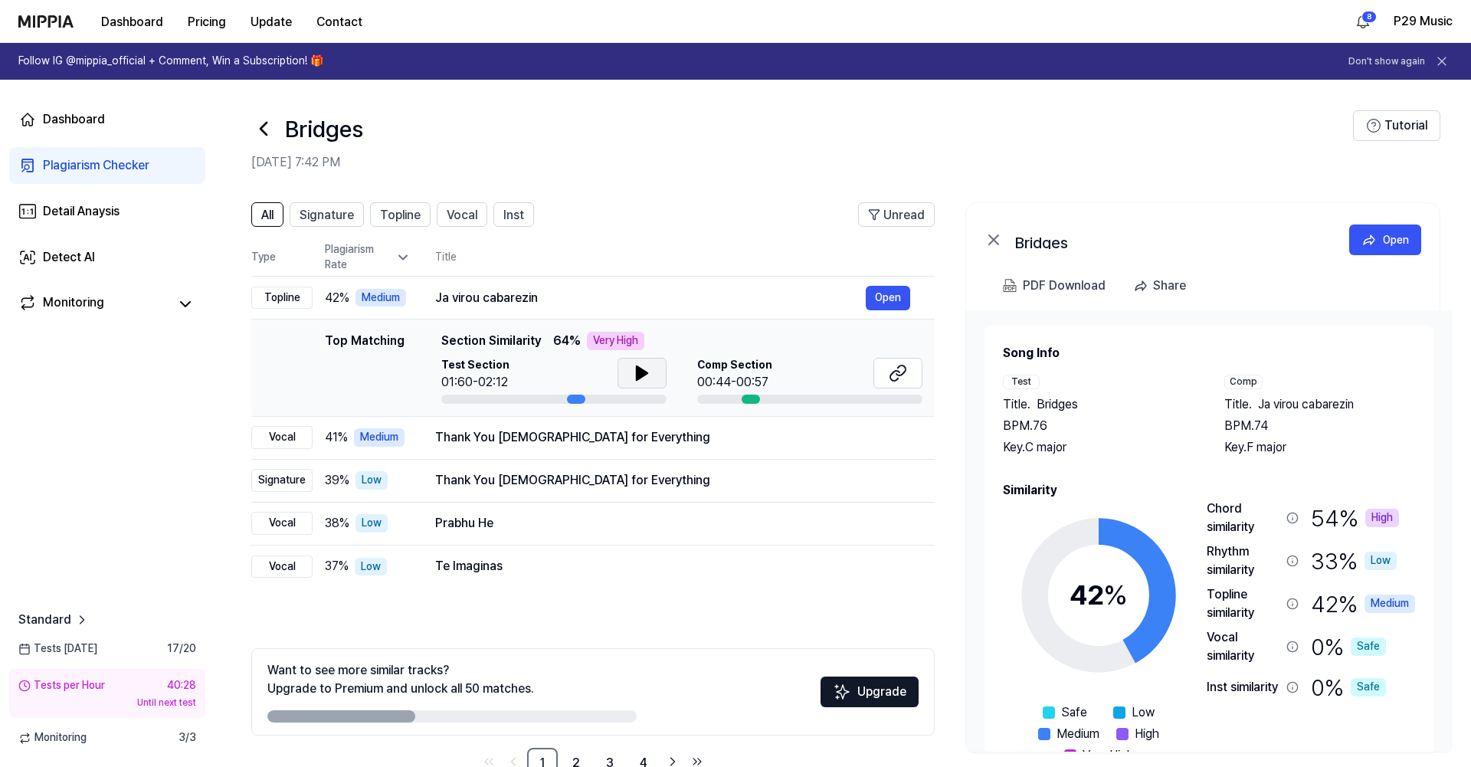
click at [626, 362] on button at bounding box center [641, 373] width 49 height 31
click at [643, 374] on icon at bounding box center [644, 373] width 3 height 12
click at [895, 374] on icon at bounding box center [897, 373] width 18 height 18
click at [885, 371] on button at bounding box center [897, 373] width 49 height 31
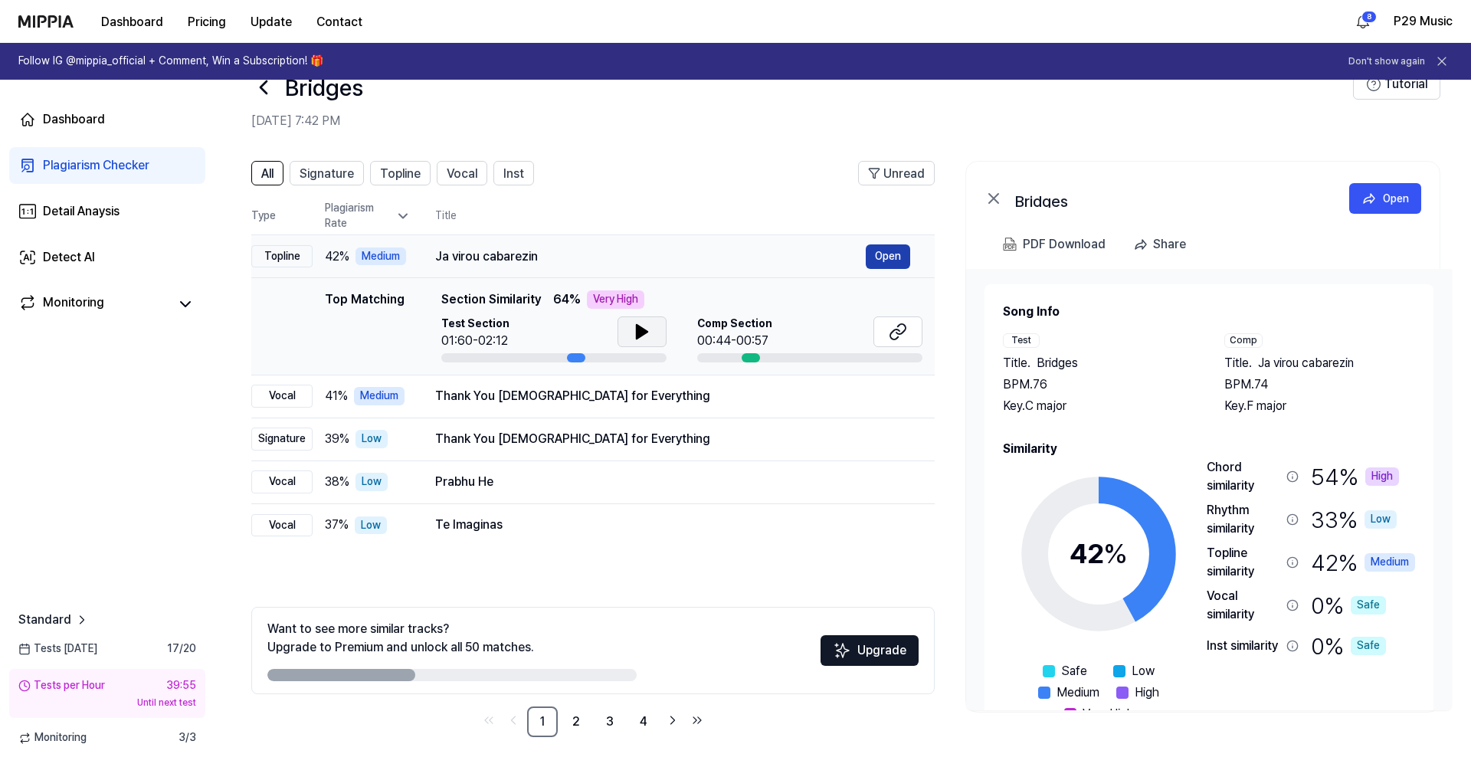
click at [878, 248] on button "Open" at bounding box center [887, 256] width 44 height 25
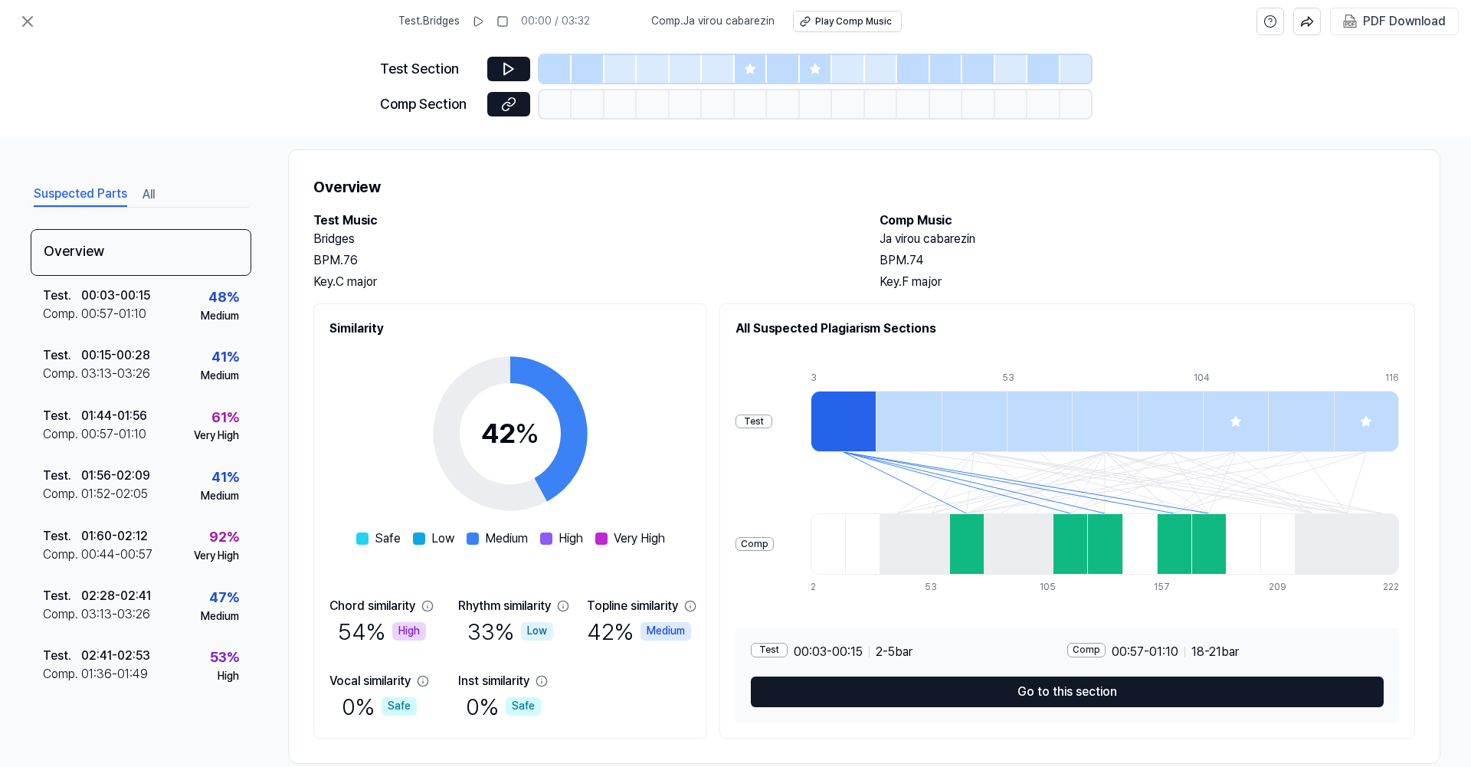
scroll to position [15, 0]
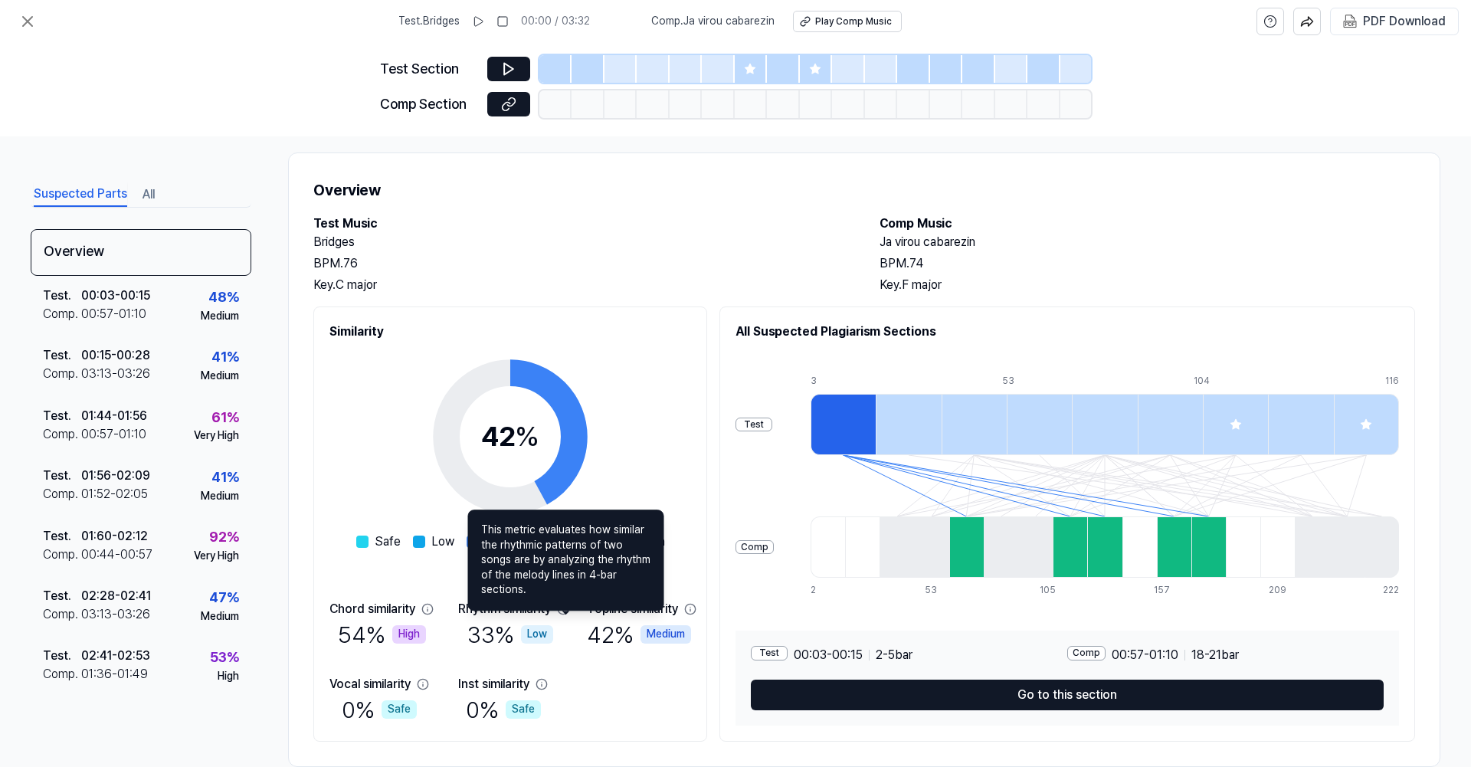
click at [567, 611] on icon at bounding box center [563, 609] width 12 height 12
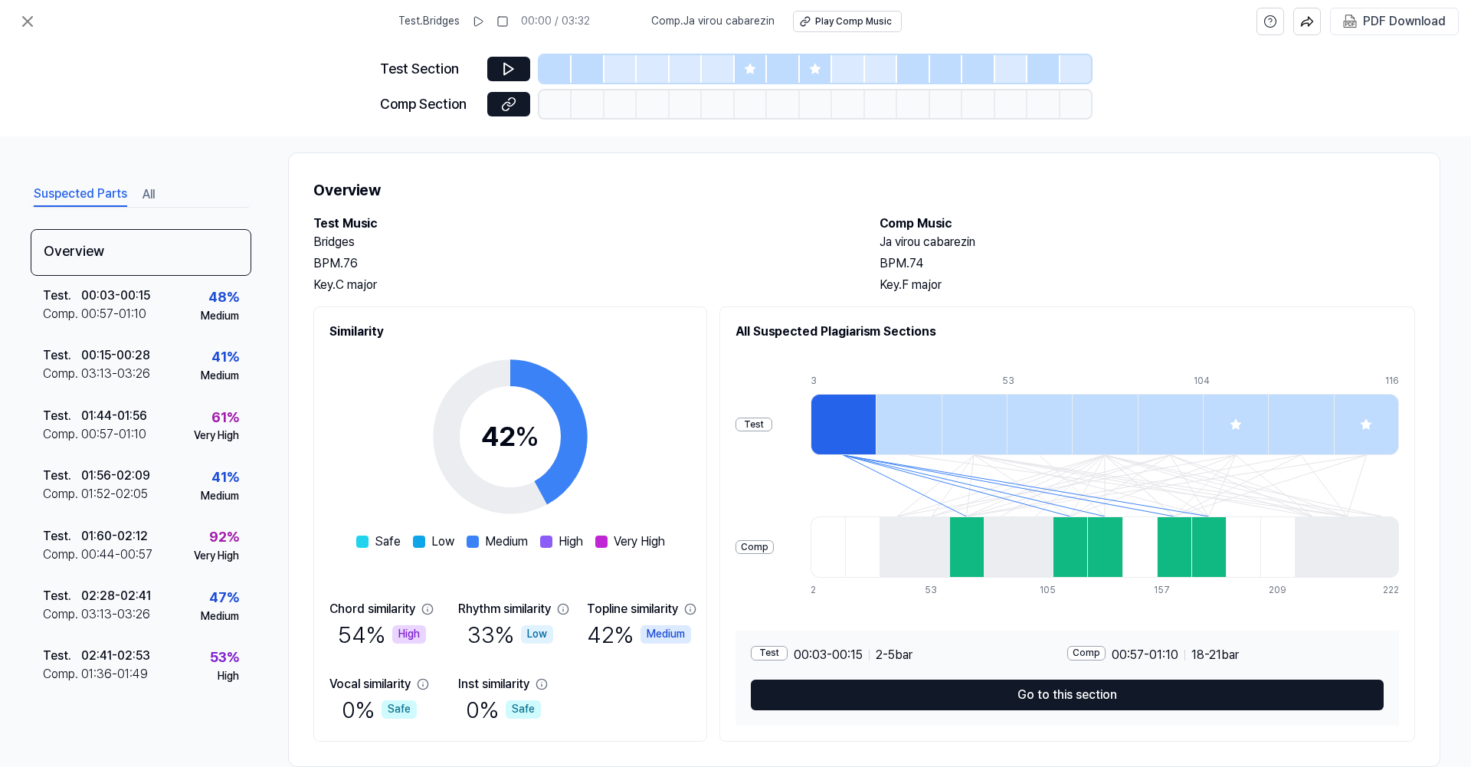
click at [1078, 535] on div at bounding box center [1069, 546] width 34 height 61
click at [1107, 545] on div at bounding box center [1104, 546] width 34 height 61
click at [1163, 547] on div at bounding box center [1173, 546] width 34 height 61
click at [1196, 548] on div at bounding box center [1208, 546] width 34 height 61
click at [817, 412] on div at bounding box center [842, 424] width 65 height 61
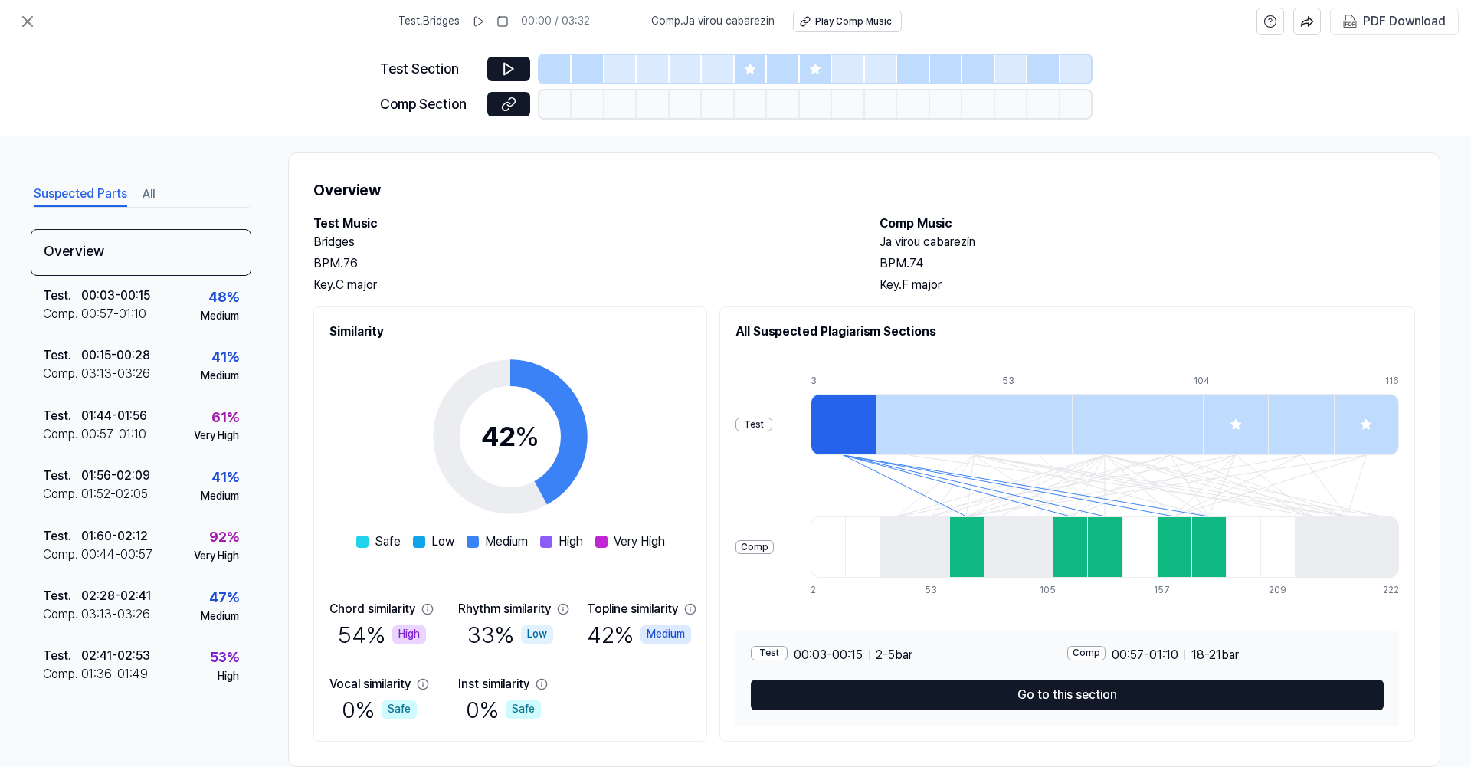
click at [562, 77] on div at bounding box center [555, 69] width 32 height 28
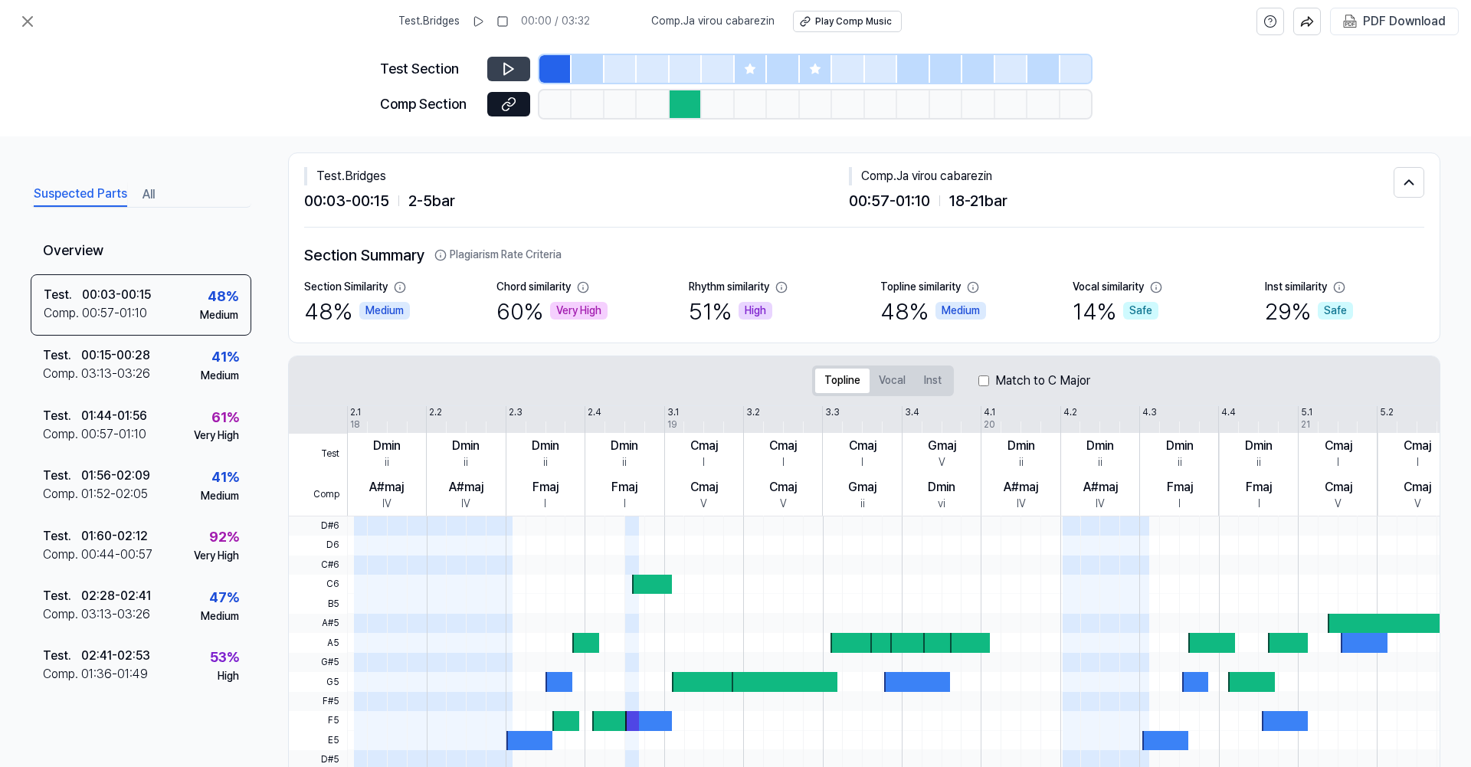
click at [522, 67] on button at bounding box center [508, 69] width 43 height 25
click at [584, 75] on div at bounding box center [587, 69] width 32 height 28
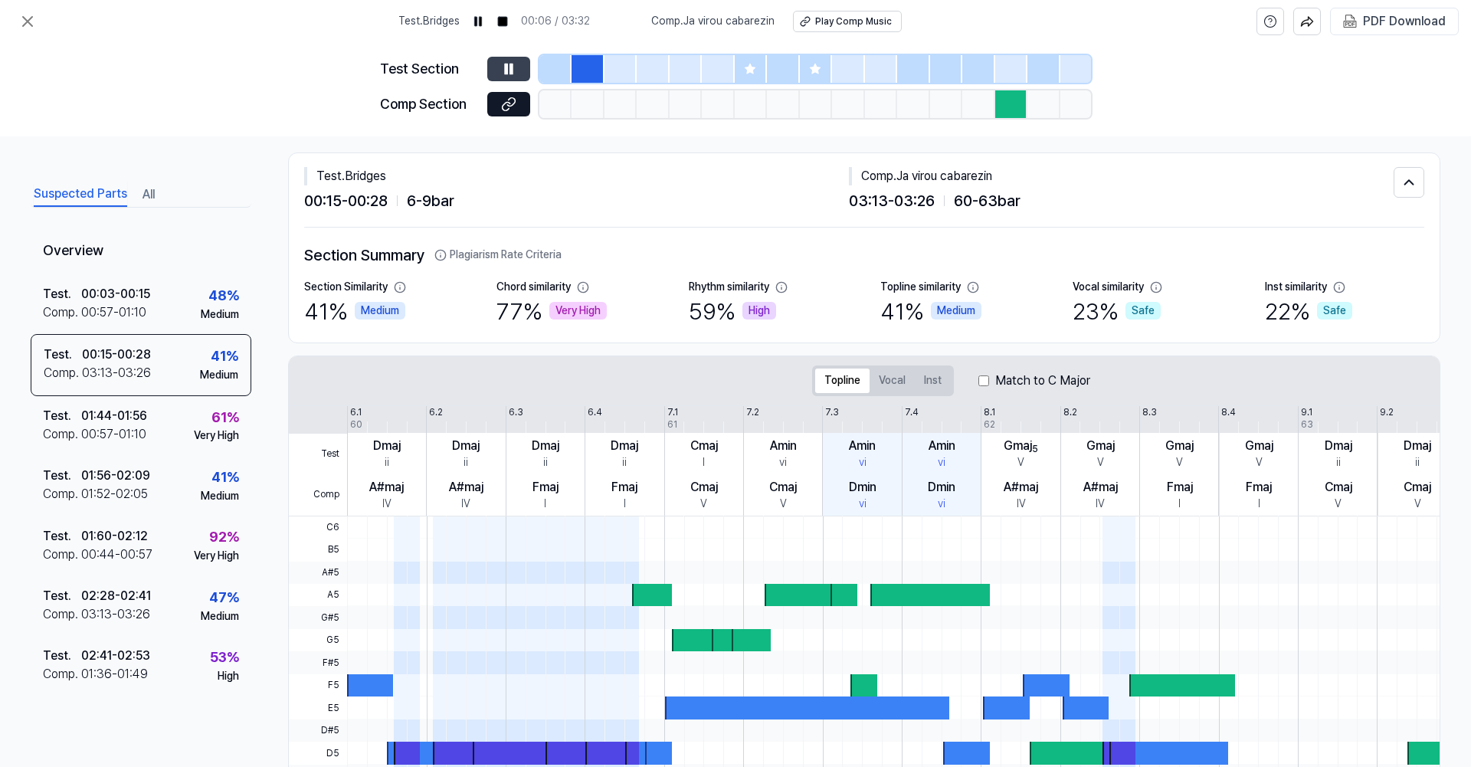
click at [516, 68] on icon at bounding box center [508, 68] width 15 height 15
click at [136, 414] on div "01:44 - 01:56" at bounding box center [114, 416] width 66 height 18
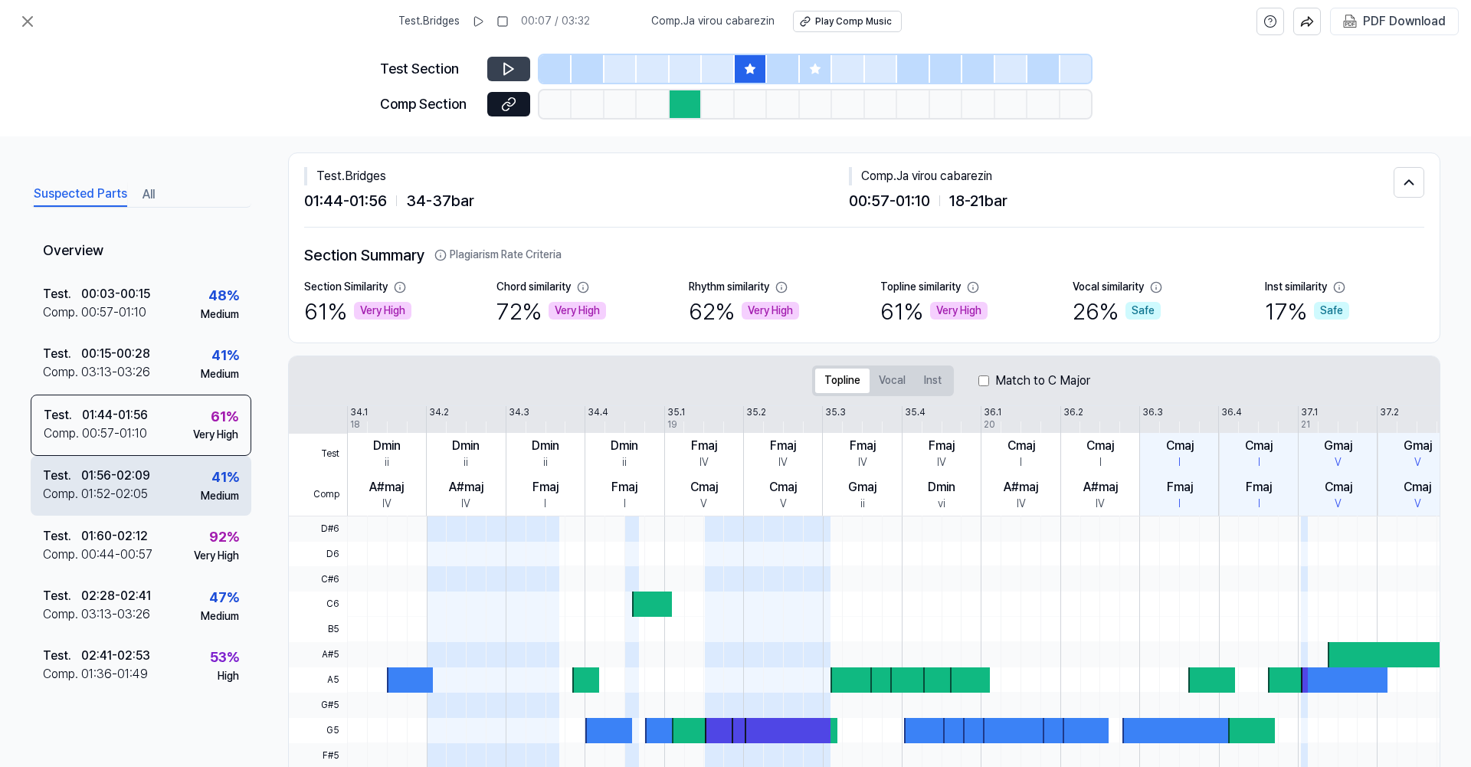
click at [150, 493] on div "Comp . 01:52 - 02:05" at bounding box center [96, 494] width 107 height 18
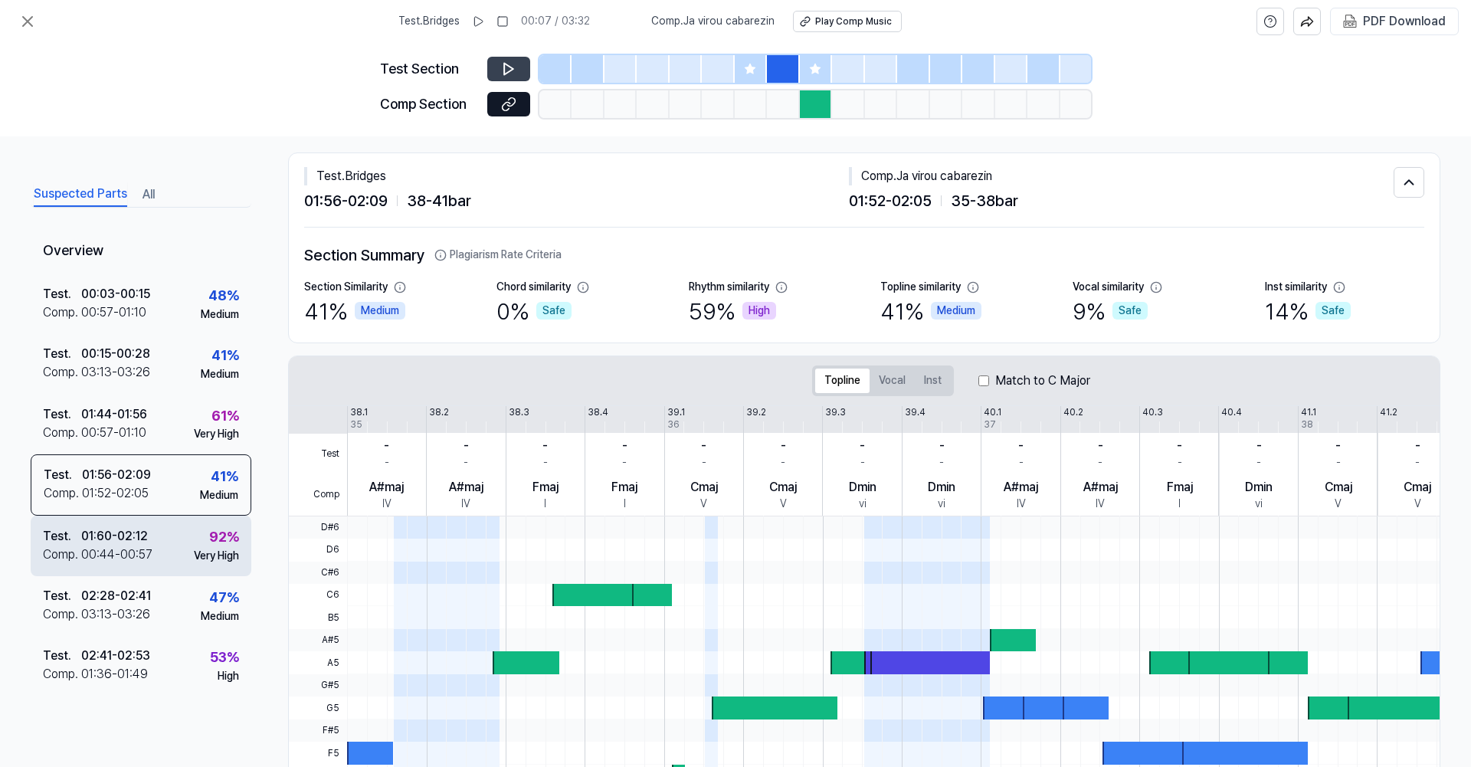
click at [139, 553] on div "00:44 - 00:57" at bounding box center [116, 554] width 71 height 18
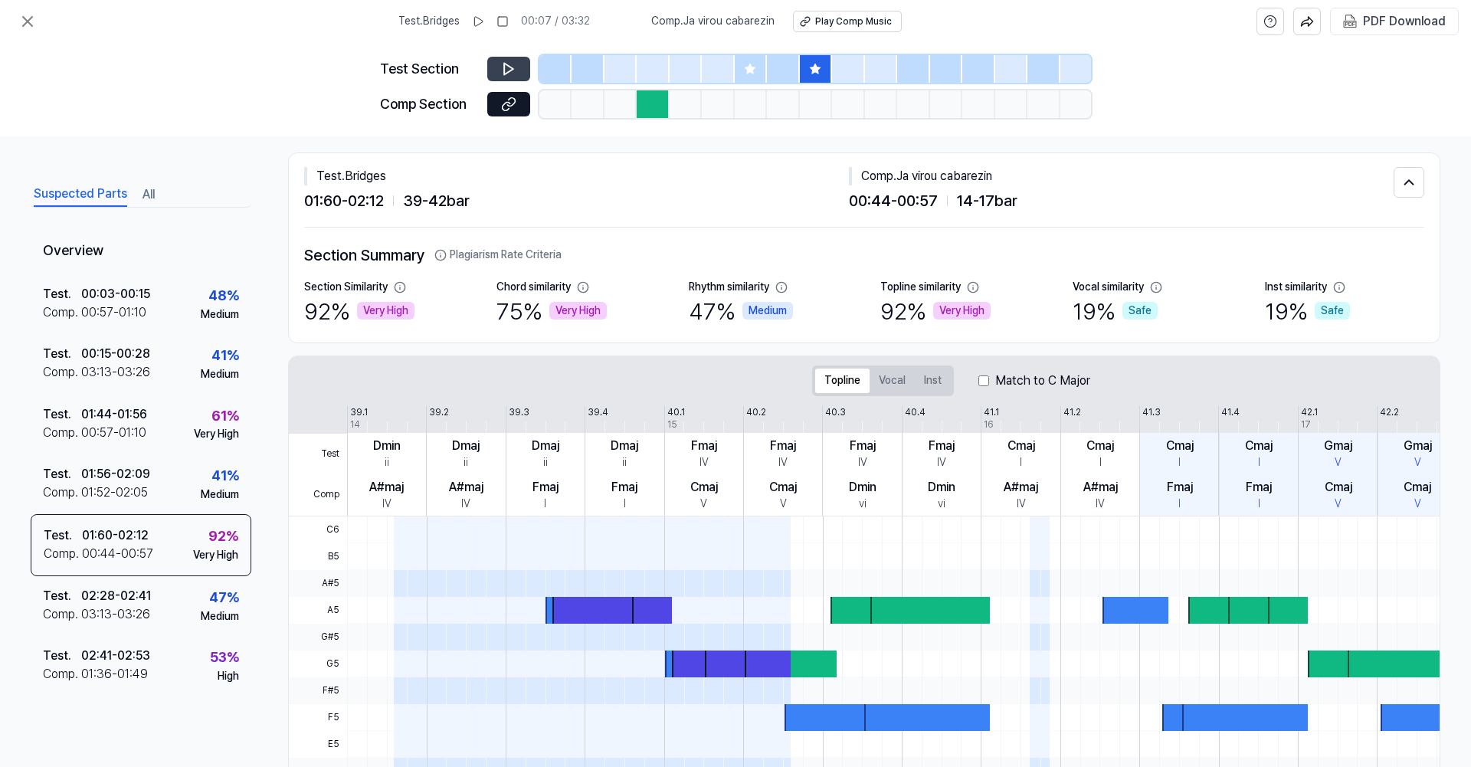
click at [512, 69] on icon at bounding box center [508, 69] width 9 height 11
click at [509, 70] on icon at bounding box center [508, 68] width 15 height 15
click at [29, 16] on icon at bounding box center [27, 21] width 18 height 18
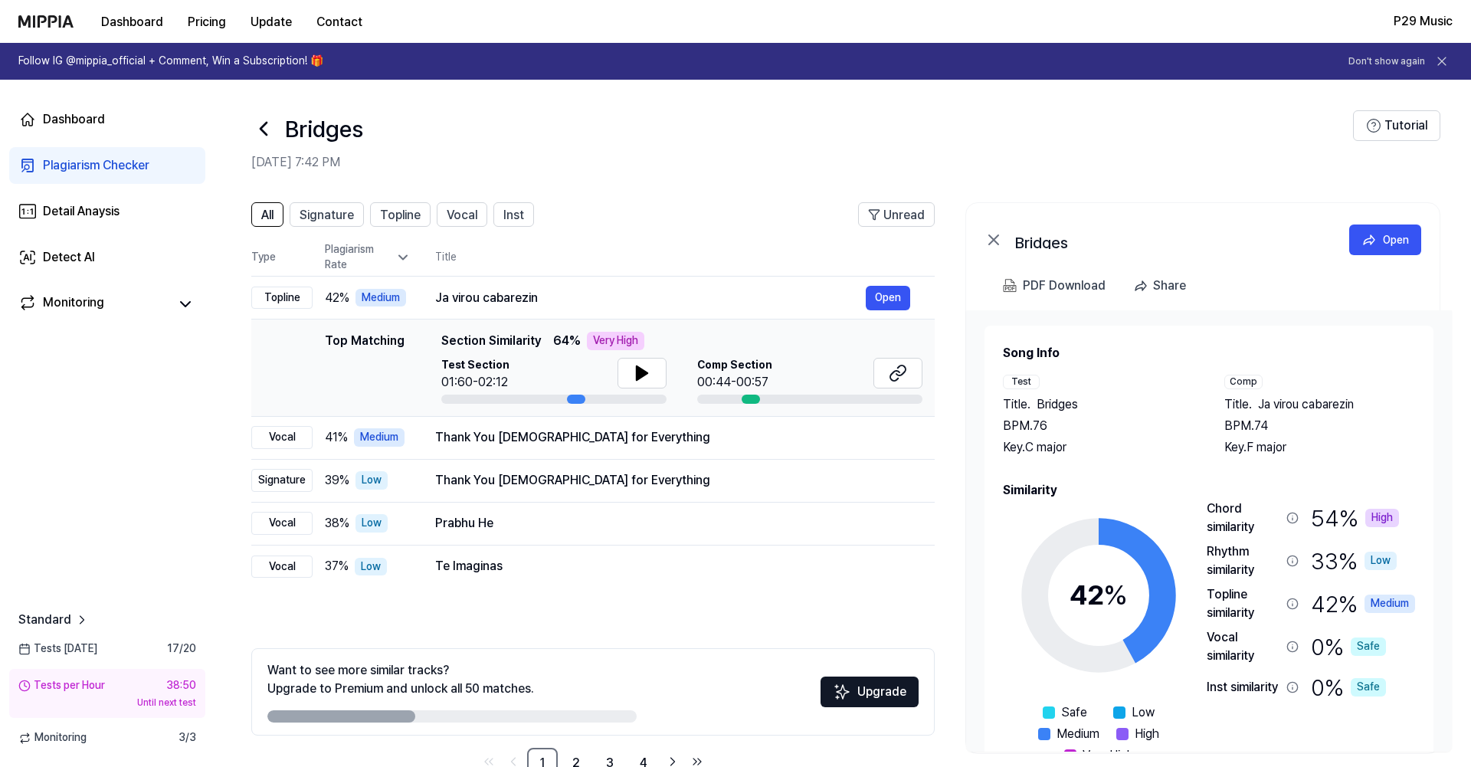
scroll to position [41, 0]
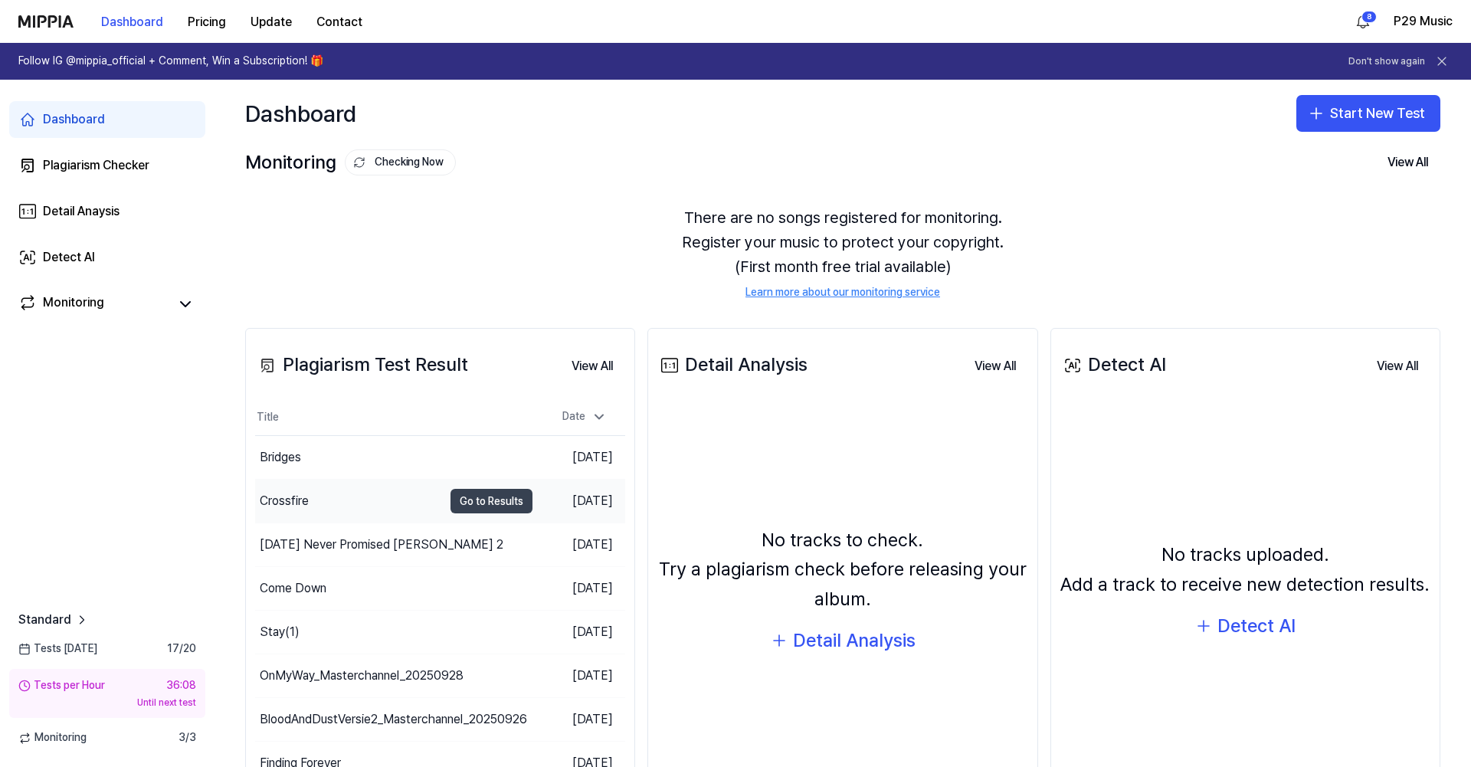
click at [504, 500] on button "Go to Results" at bounding box center [491, 501] width 82 height 25
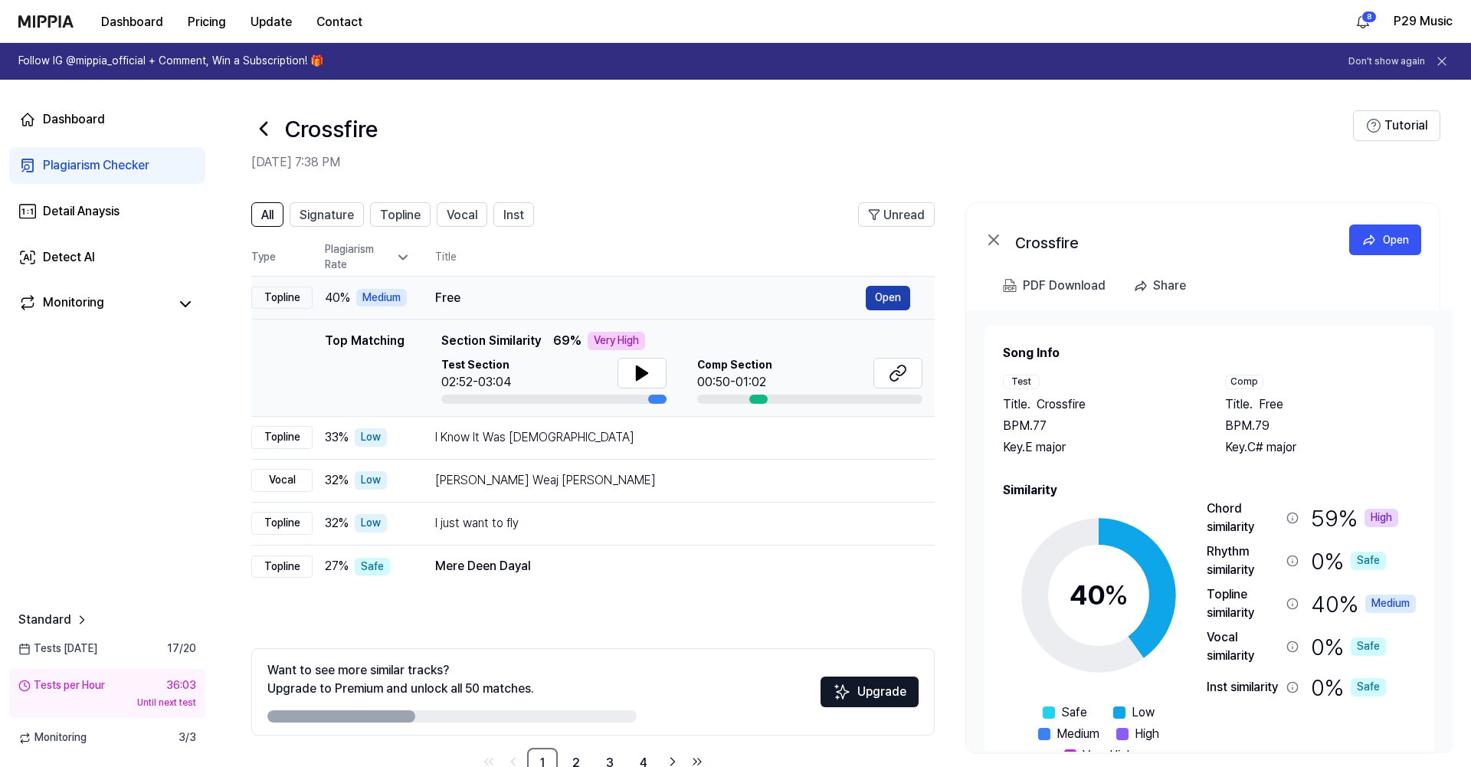
click at [891, 296] on button "Open" at bounding box center [887, 298] width 44 height 25
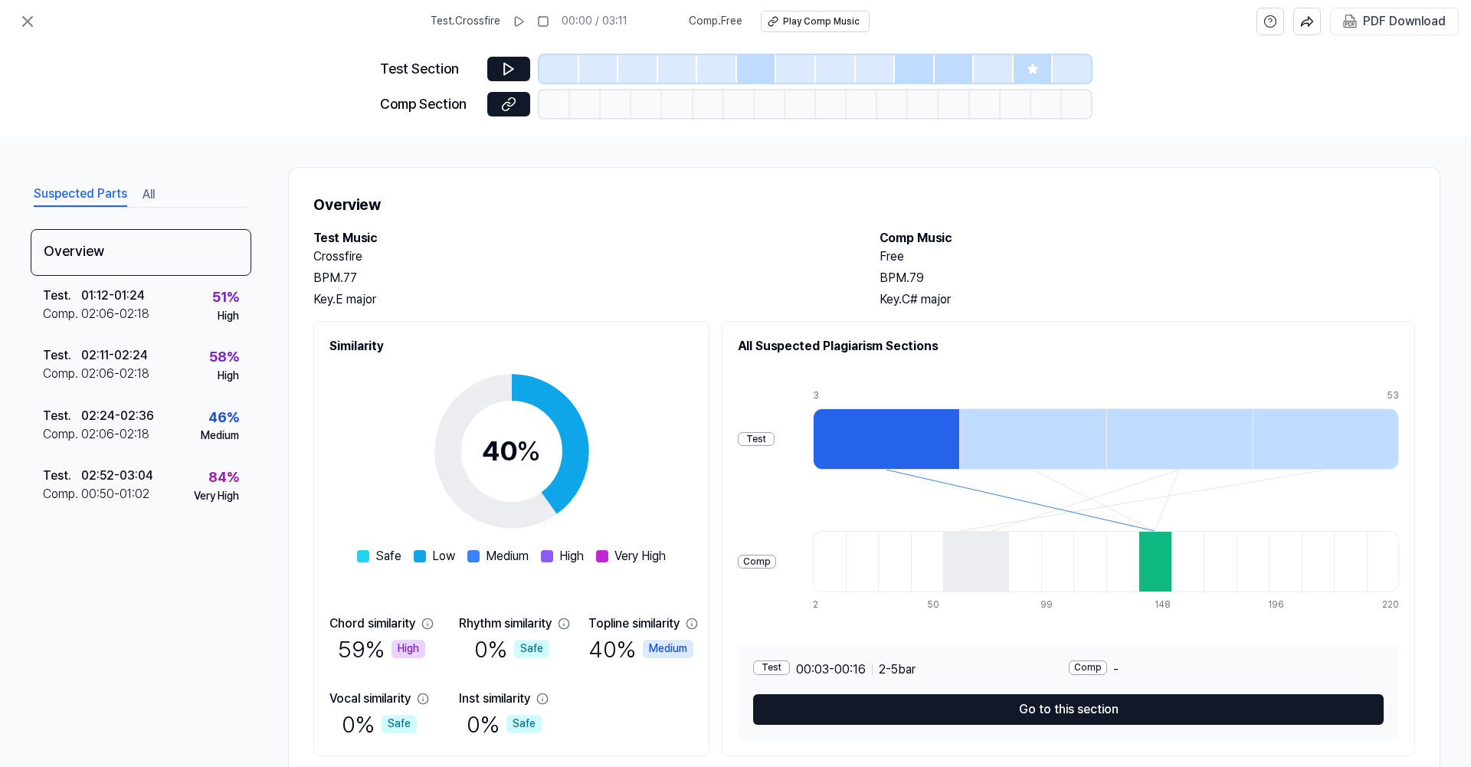
click at [1286, 168] on div "Overview Test Music Crossfire BPM. 77 Key. E major Comp Music Free BPM. 79 Key.…" at bounding box center [864, 474] width 1152 height 614
click at [17, 19] on button at bounding box center [27, 21] width 31 height 31
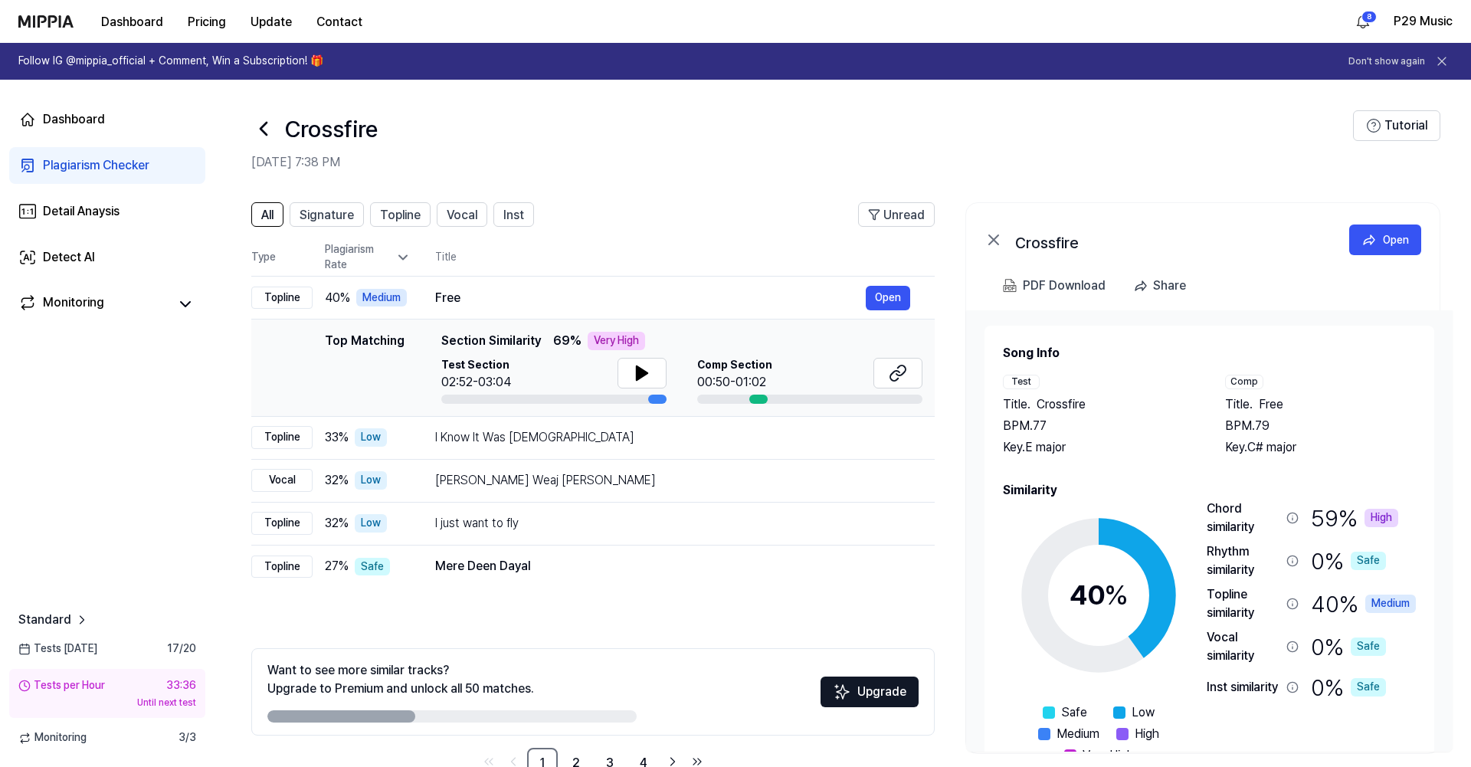
click at [257, 127] on icon at bounding box center [263, 128] width 25 height 25
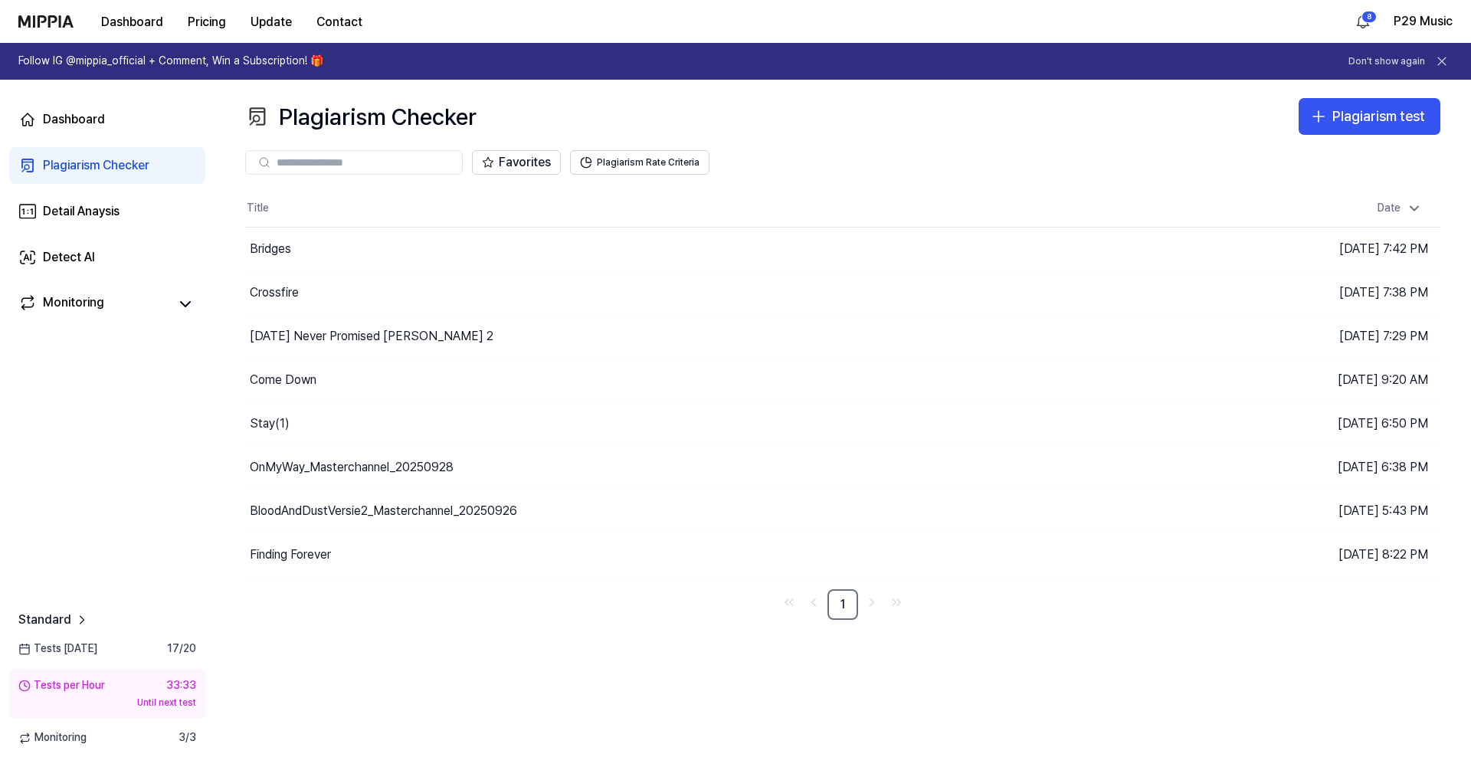
click at [139, 169] on div "Plagiarism Checker" at bounding box center [96, 165] width 106 height 18
click at [100, 211] on div "Detail Anaysis" at bounding box center [81, 211] width 77 height 18
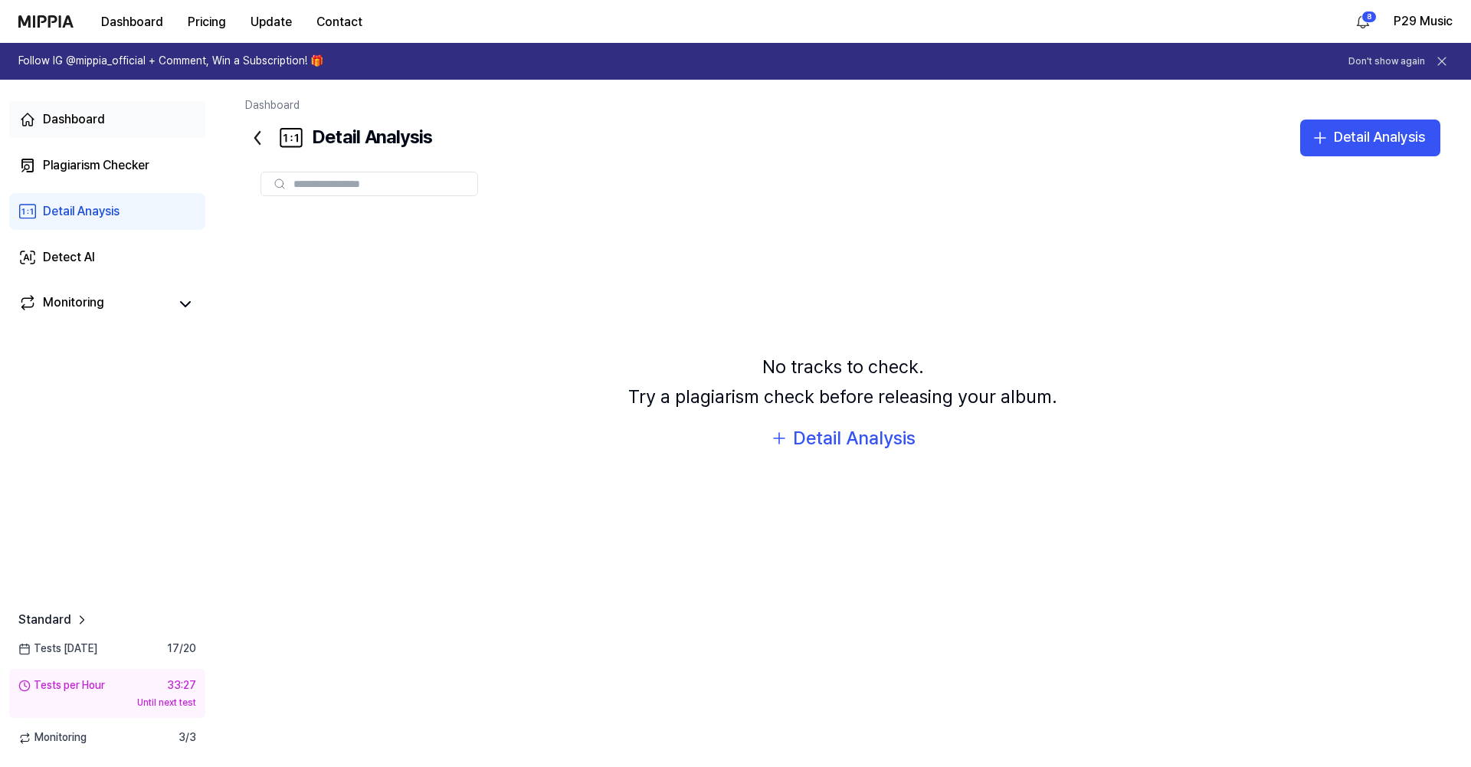
click at [75, 107] on link "Dashboard" at bounding box center [107, 119] width 196 height 37
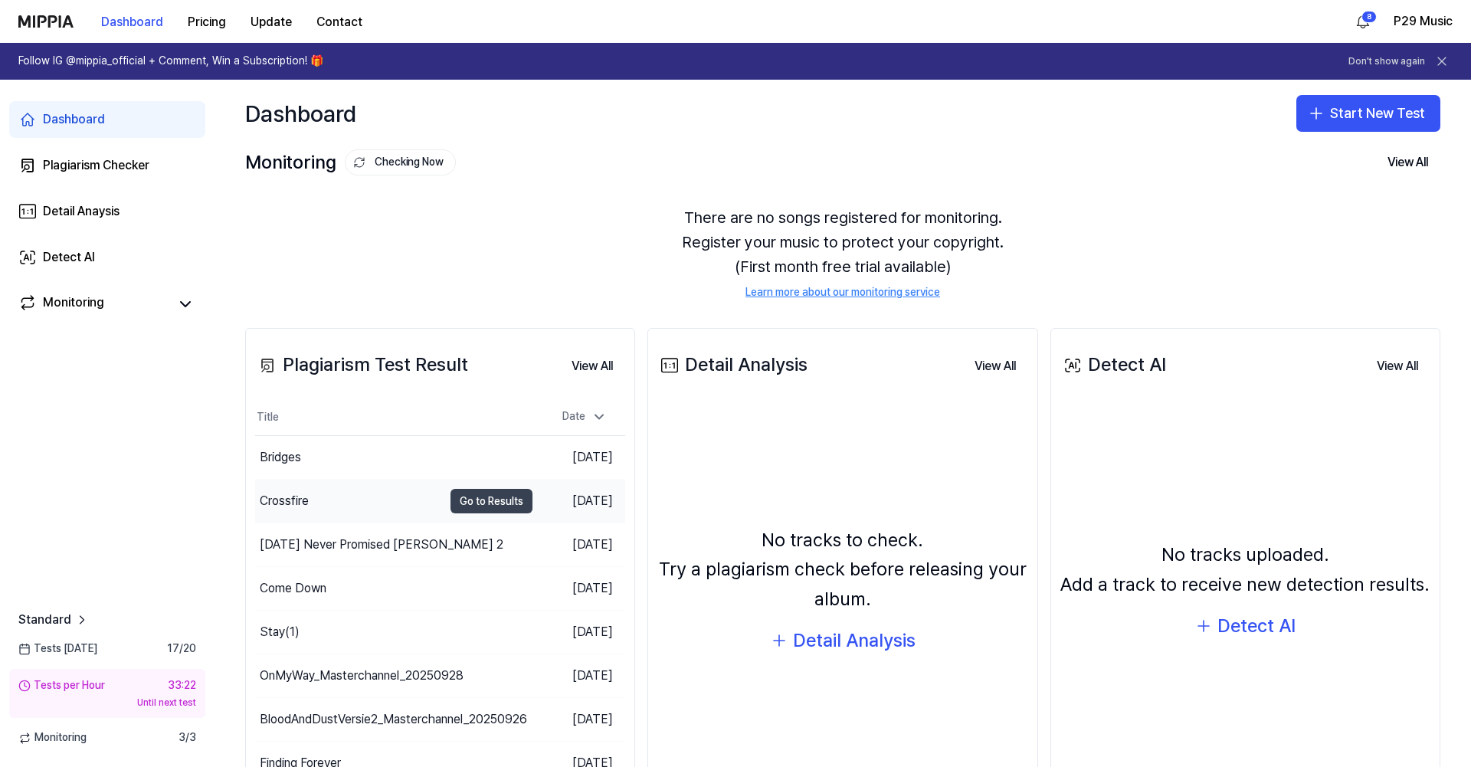
click at [473, 505] on button "Go to Results" at bounding box center [491, 501] width 82 height 25
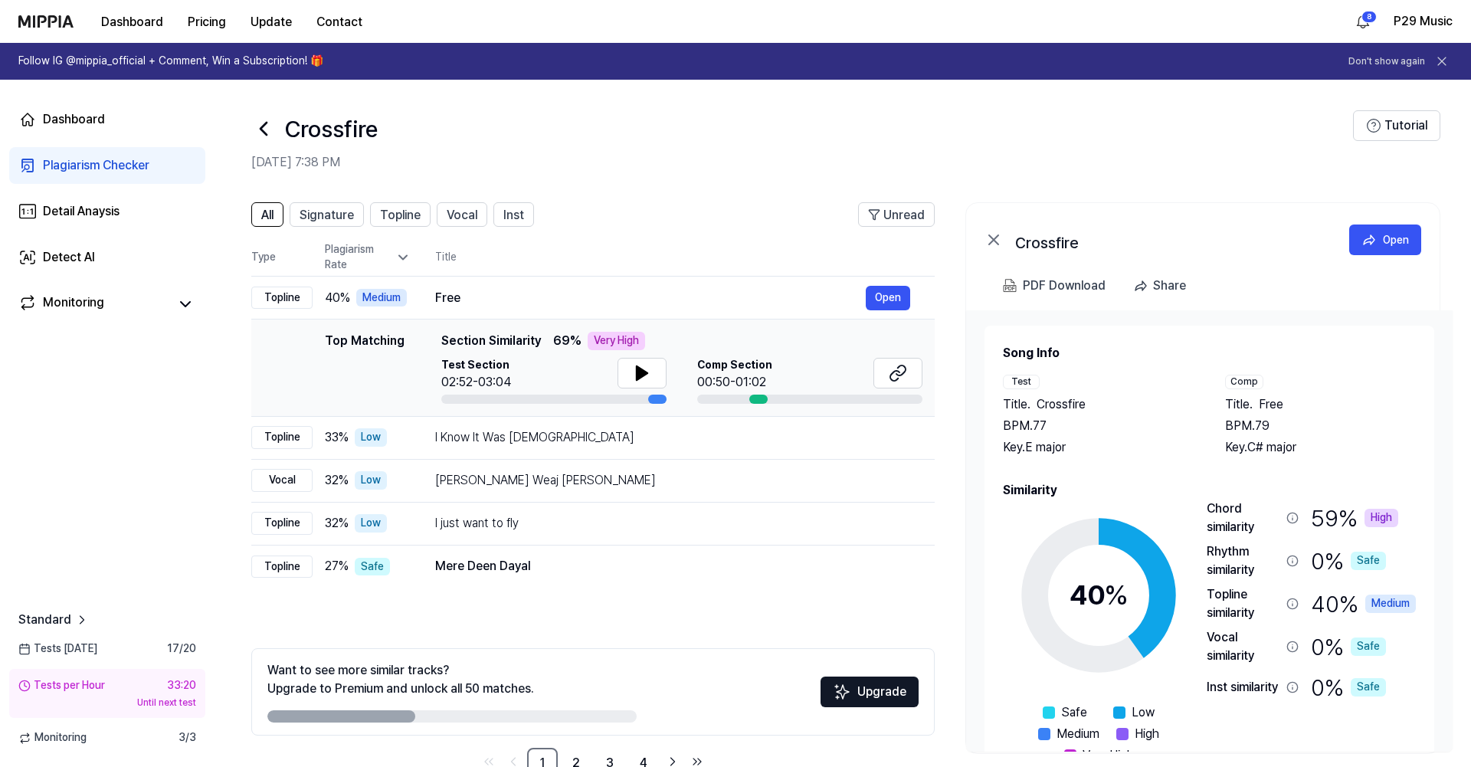
click at [709, 140] on div "Crossfire" at bounding box center [801, 128] width 1101 height 37
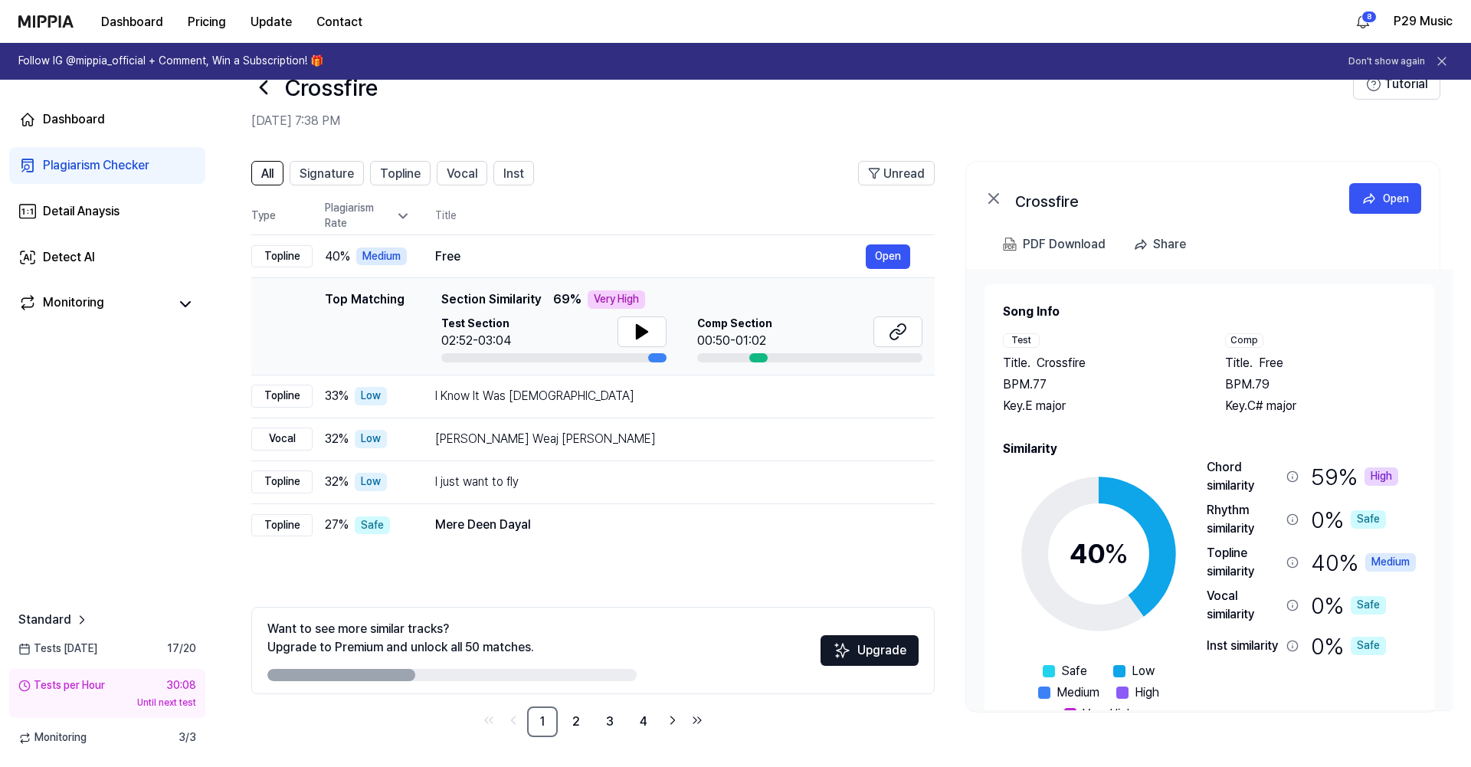
click at [263, 83] on icon at bounding box center [263, 87] width 6 height 12
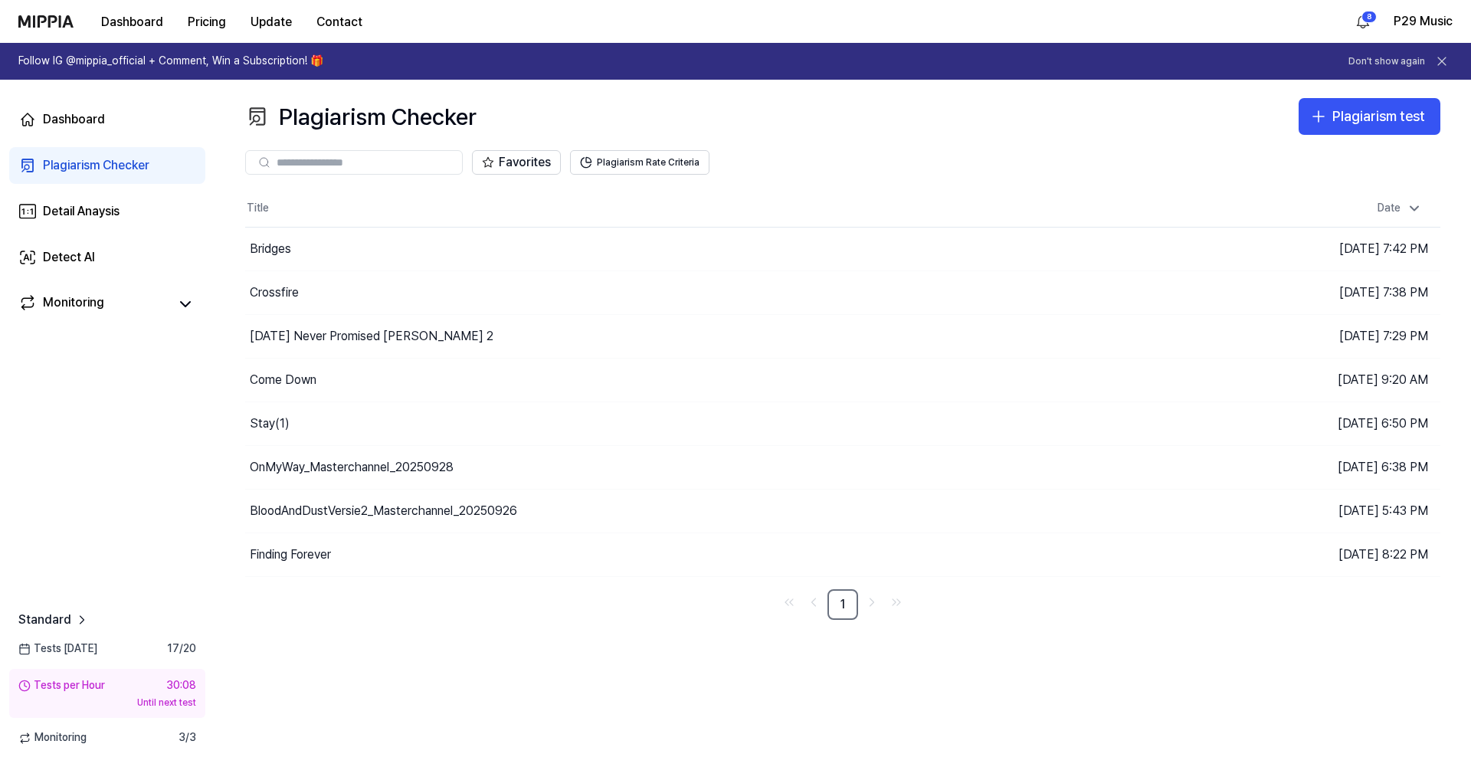
scroll to position [0, 0]
click at [282, 240] on div "Bridges" at bounding box center [270, 249] width 41 height 18
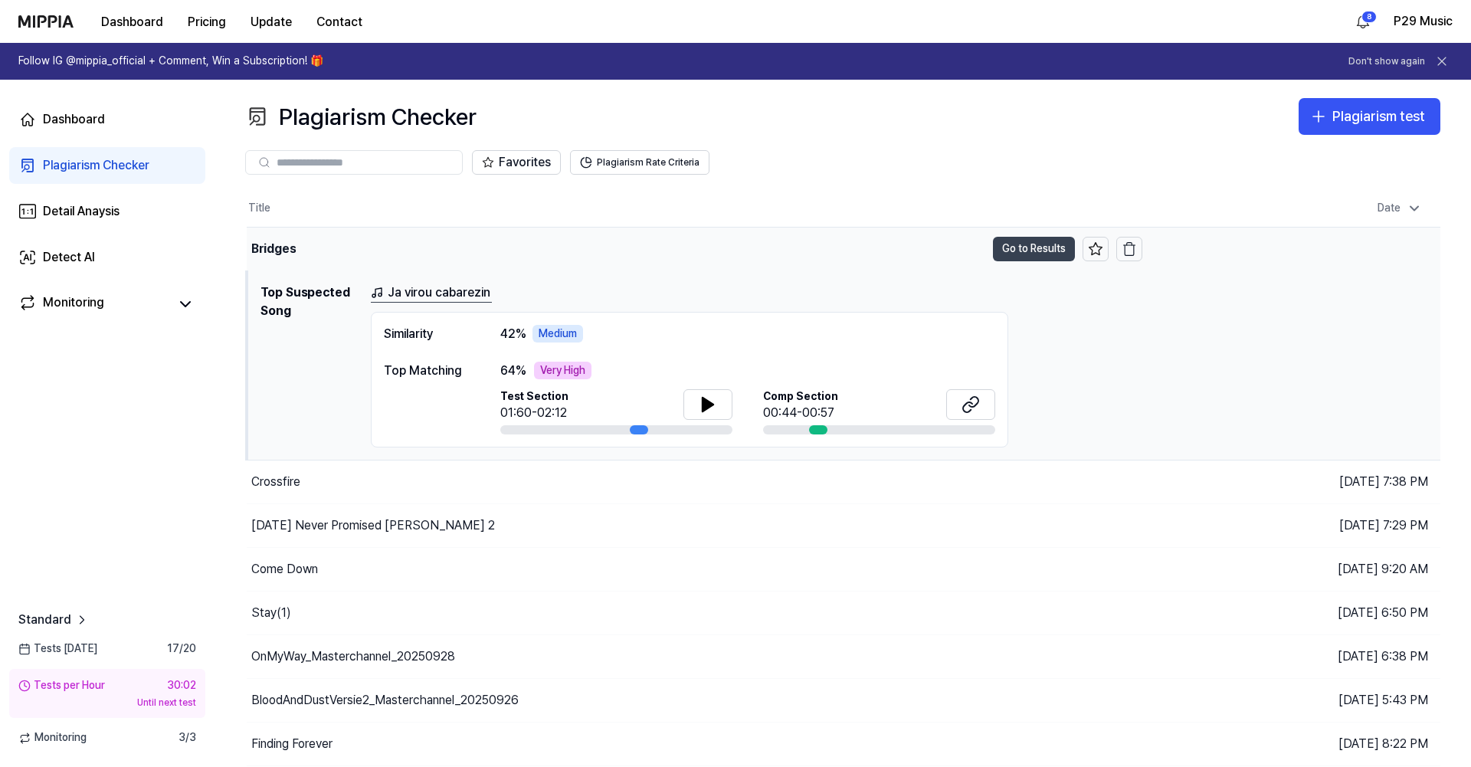
click at [1034, 250] on button "Go to Results" at bounding box center [1034, 249] width 82 height 25
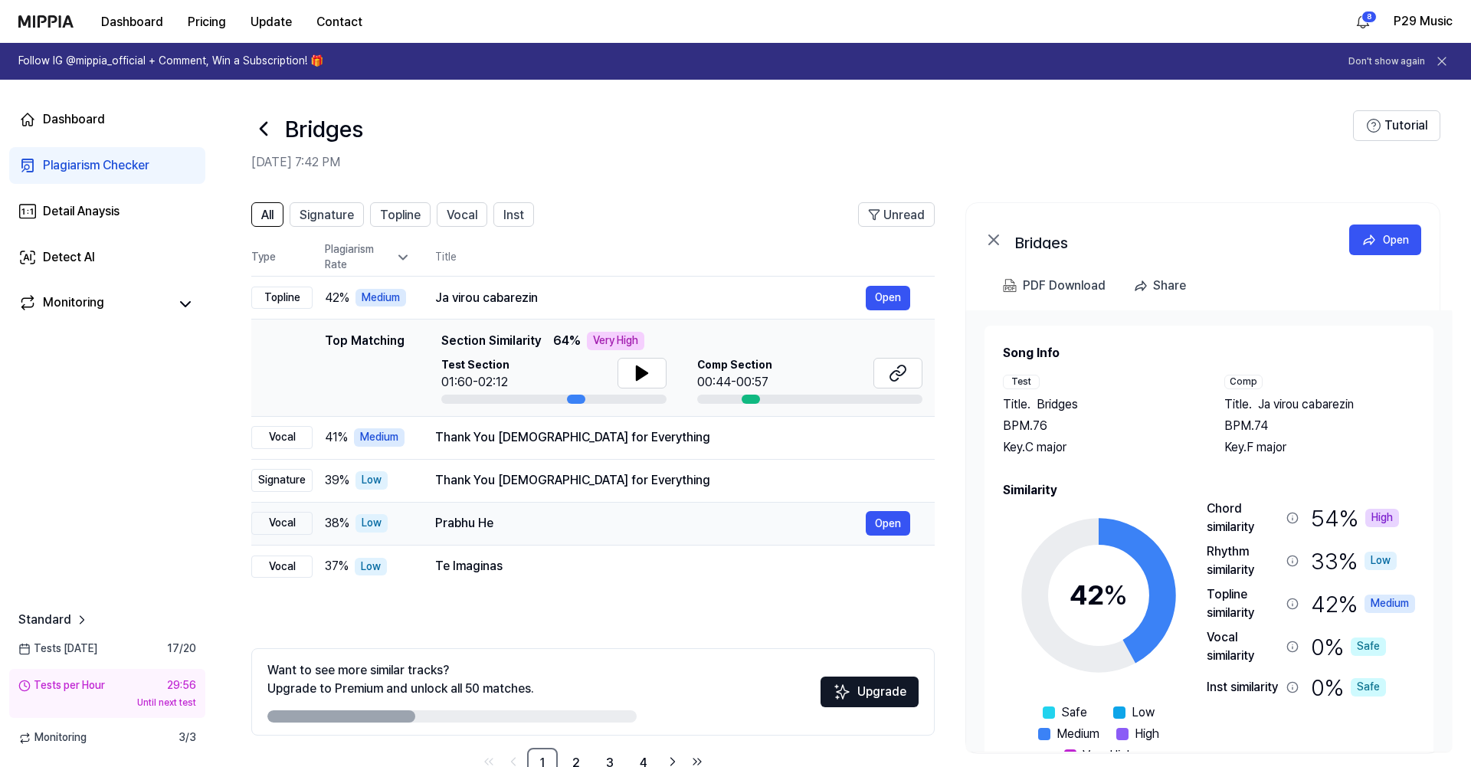
click at [722, 525] on div "Prabhu He" at bounding box center [650, 523] width 430 height 18
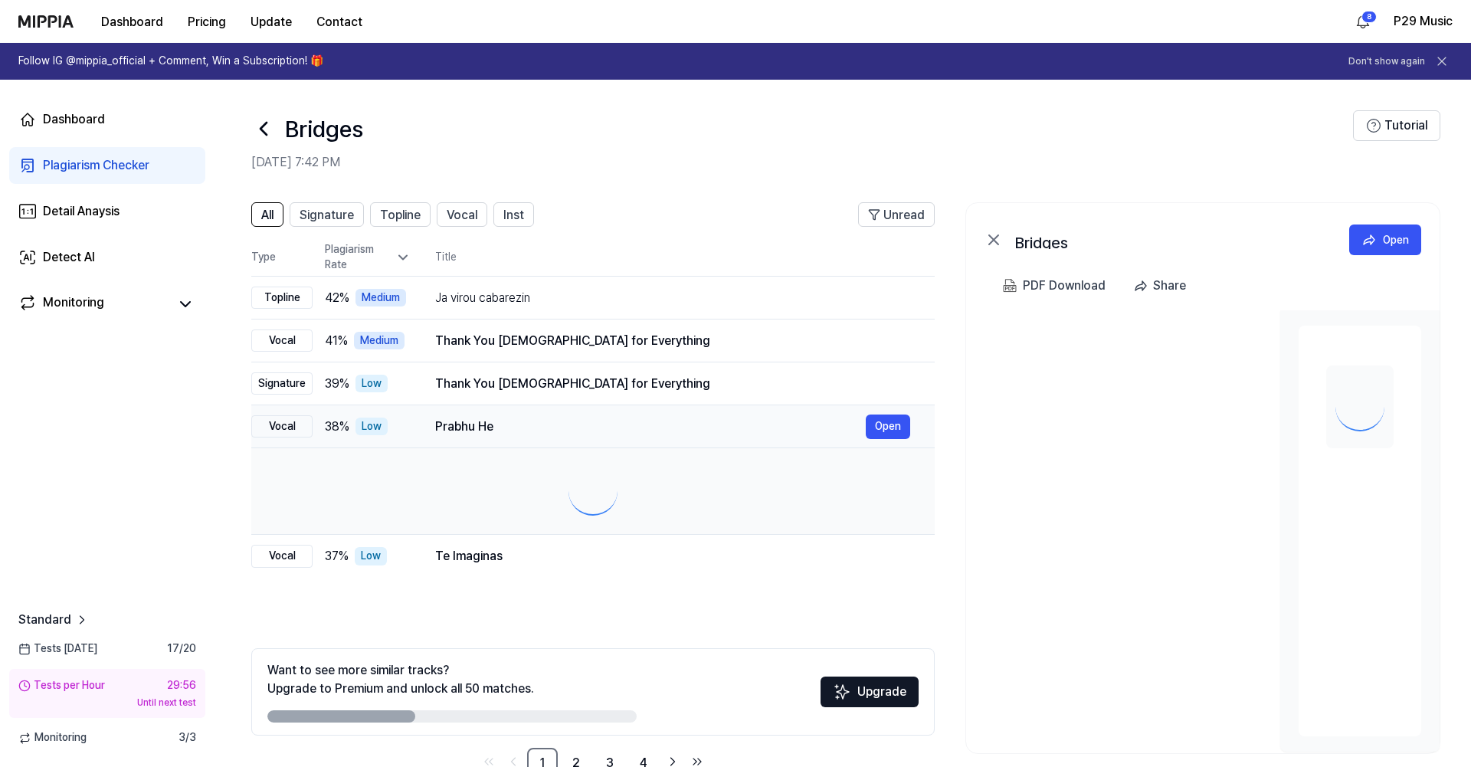
scroll to position [41, 0]
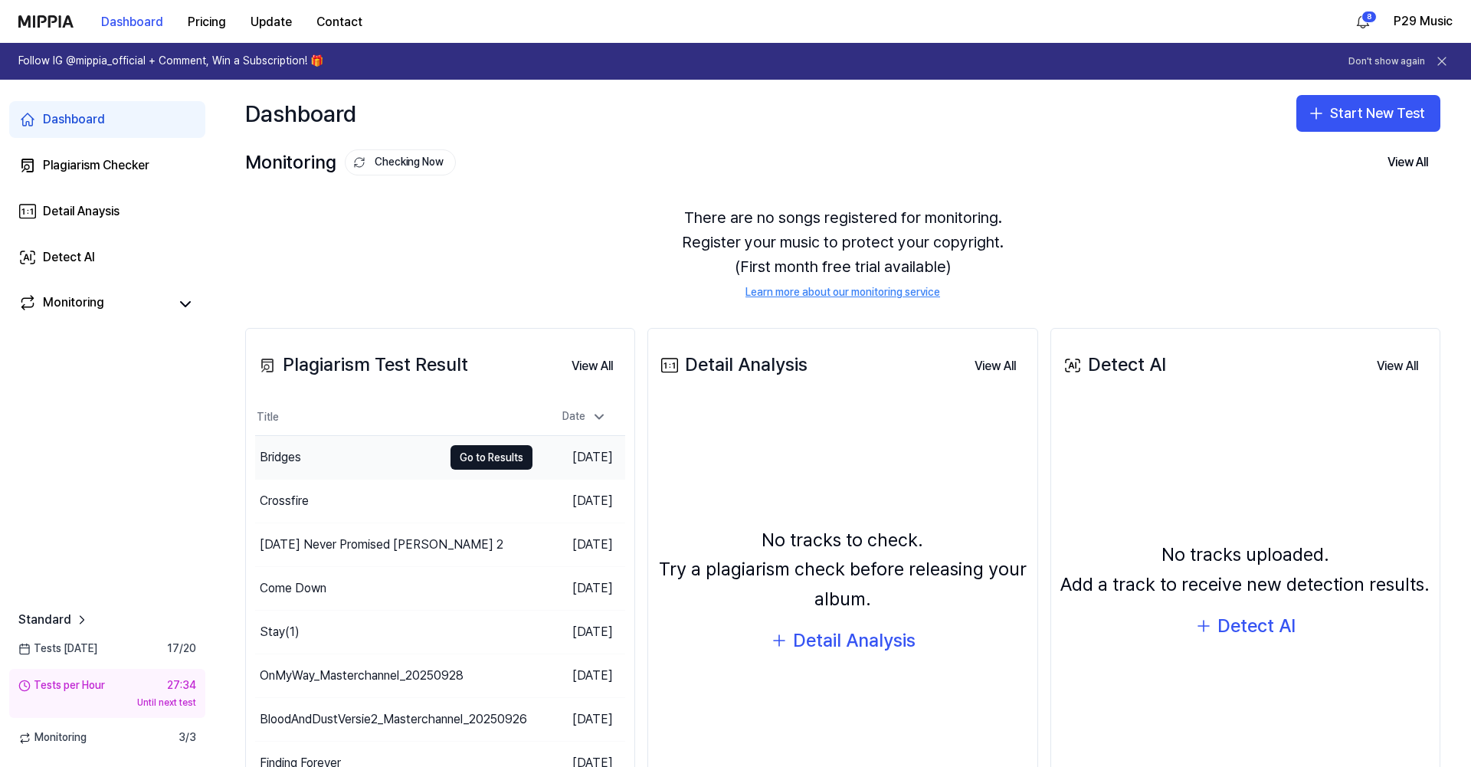
click at [308, 458] on div "Bridges" at bounding box center [349, 457] width 188 height 43
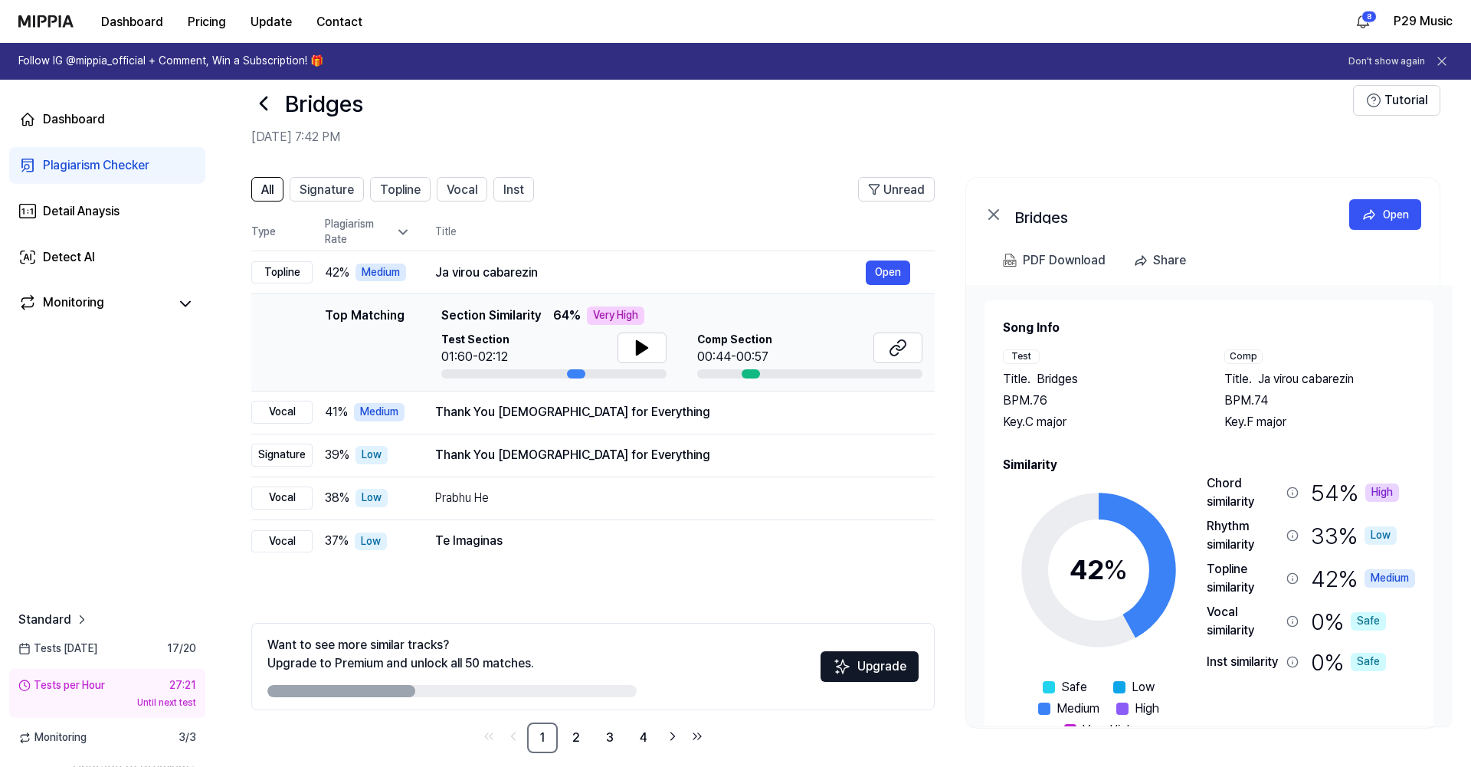
scroll to position [25, 0]
click at [898, 268] on button "Open" at bounding box center [887, 272] width 44 height 25
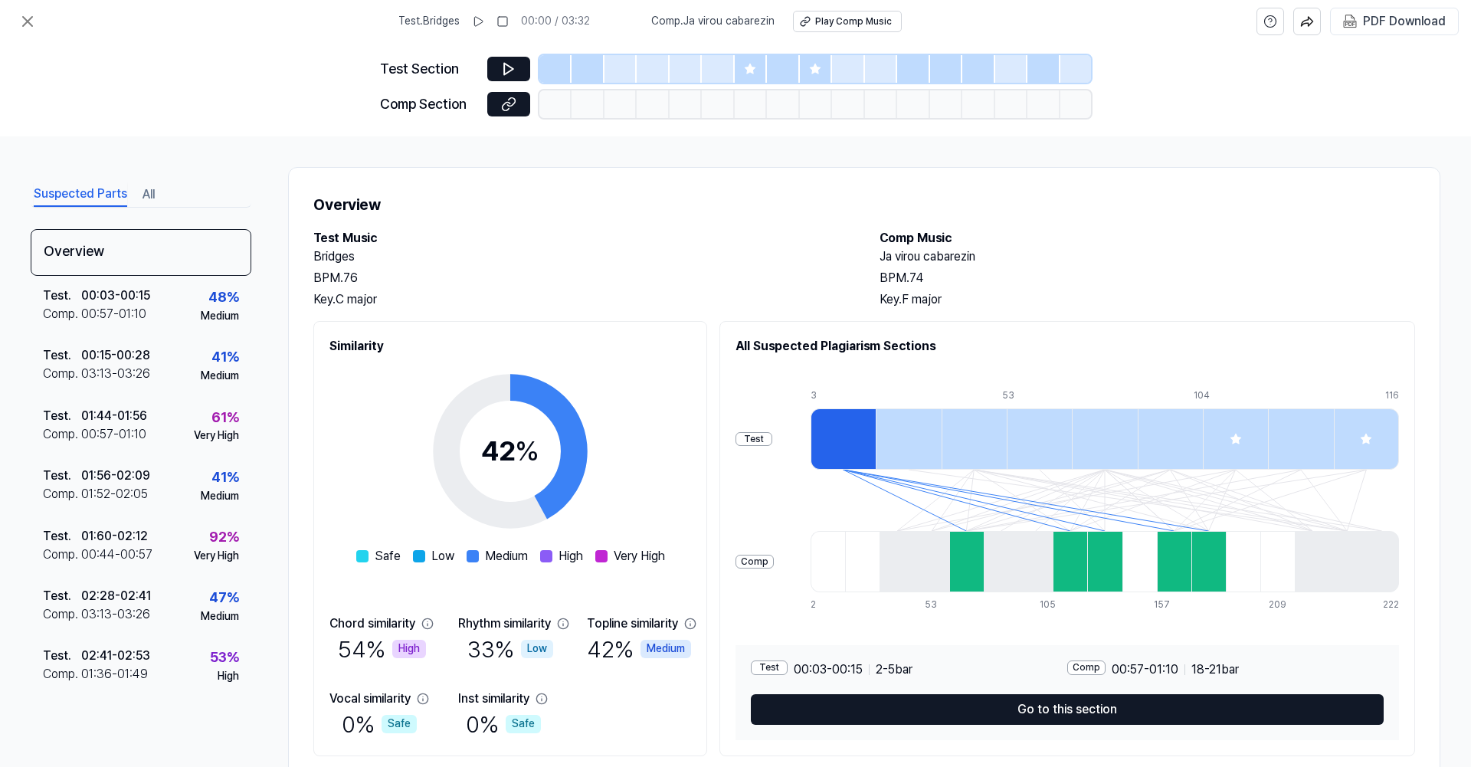
click at [1268, 263] on h2 "Ja virou cabarezin" at bounding box center [1146, 256] width 535 height 18
click at [32, 22] on icon at bounding box center [27, 21] width 18 height 18
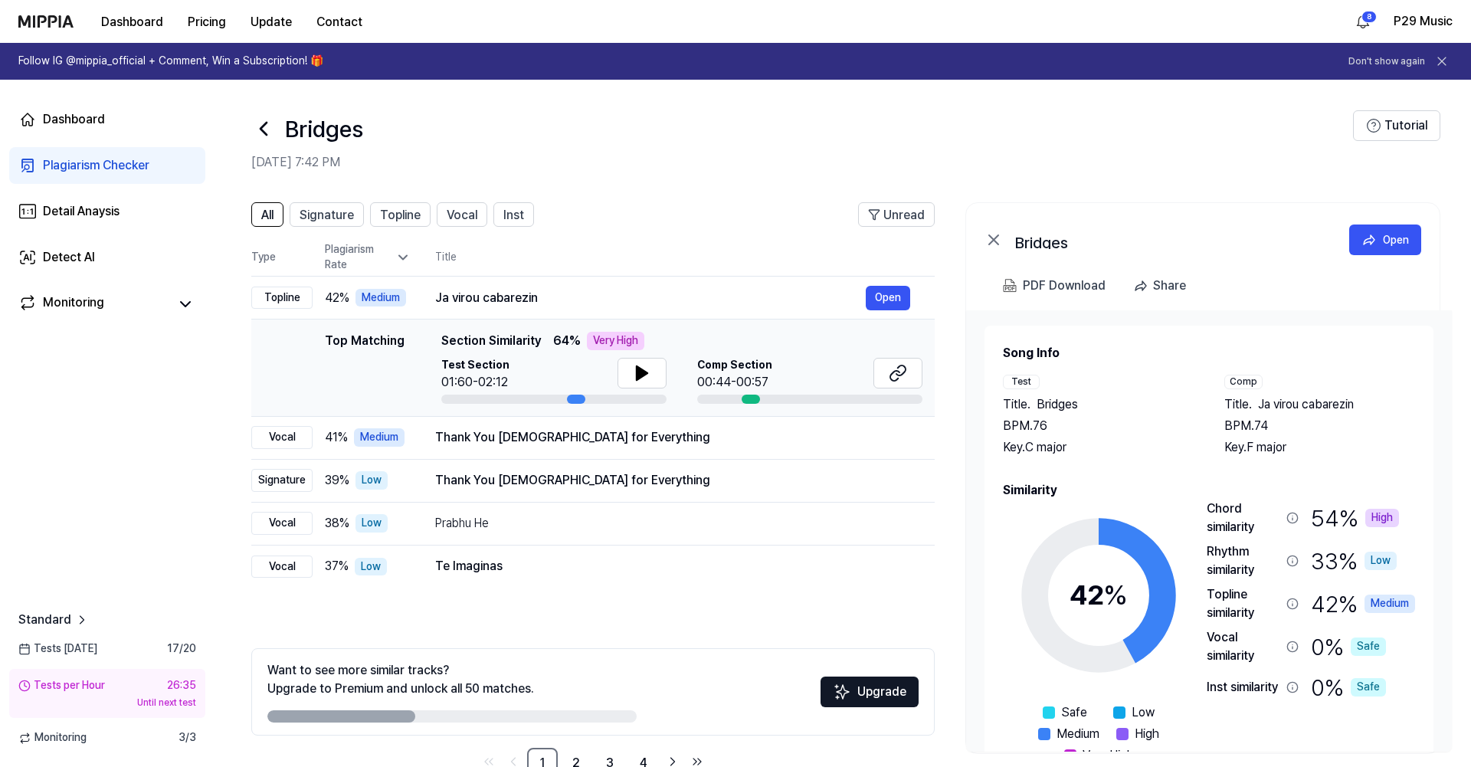
scroll to position [25, 0]
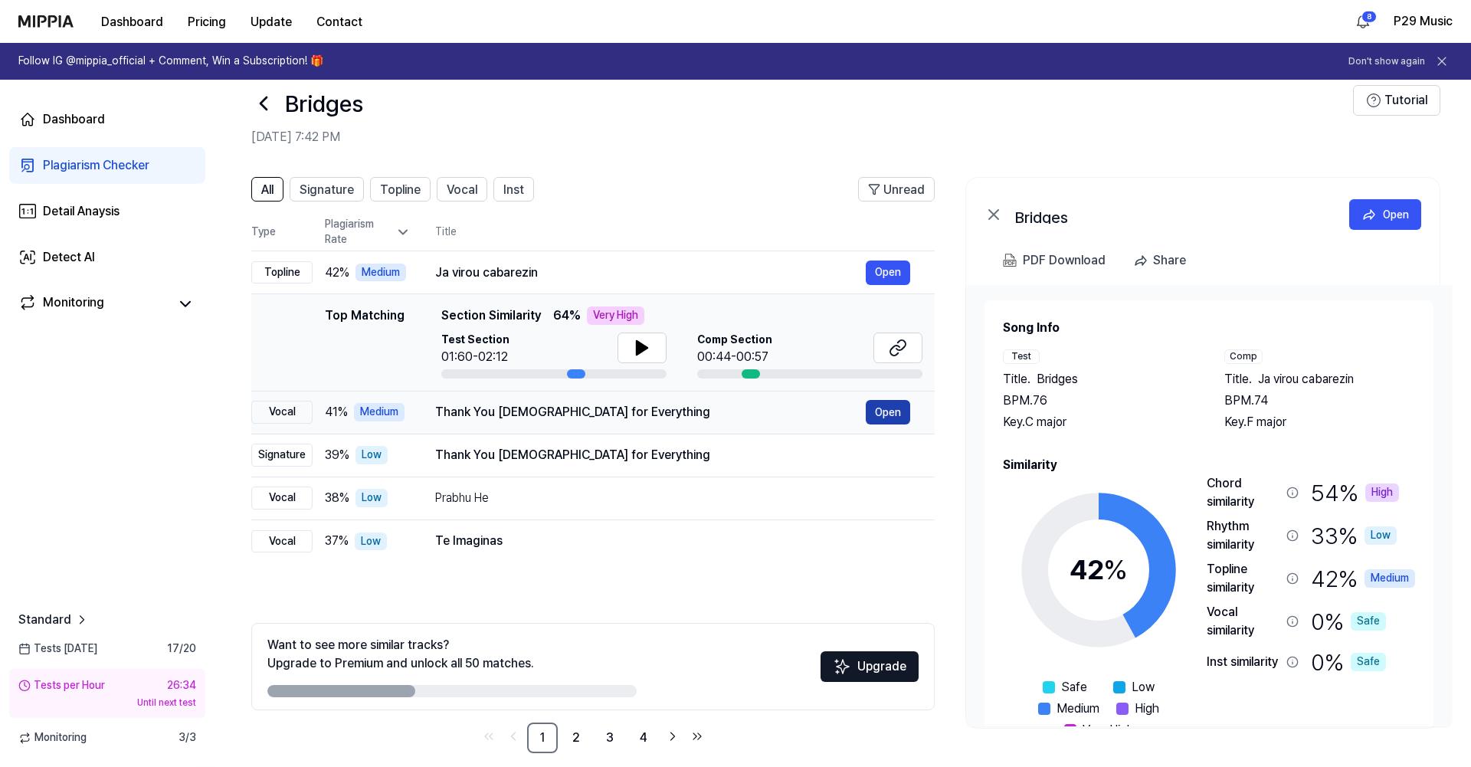
click at [882, 414] on button "Open" at bounding box center [887, 412] width 44 height 25
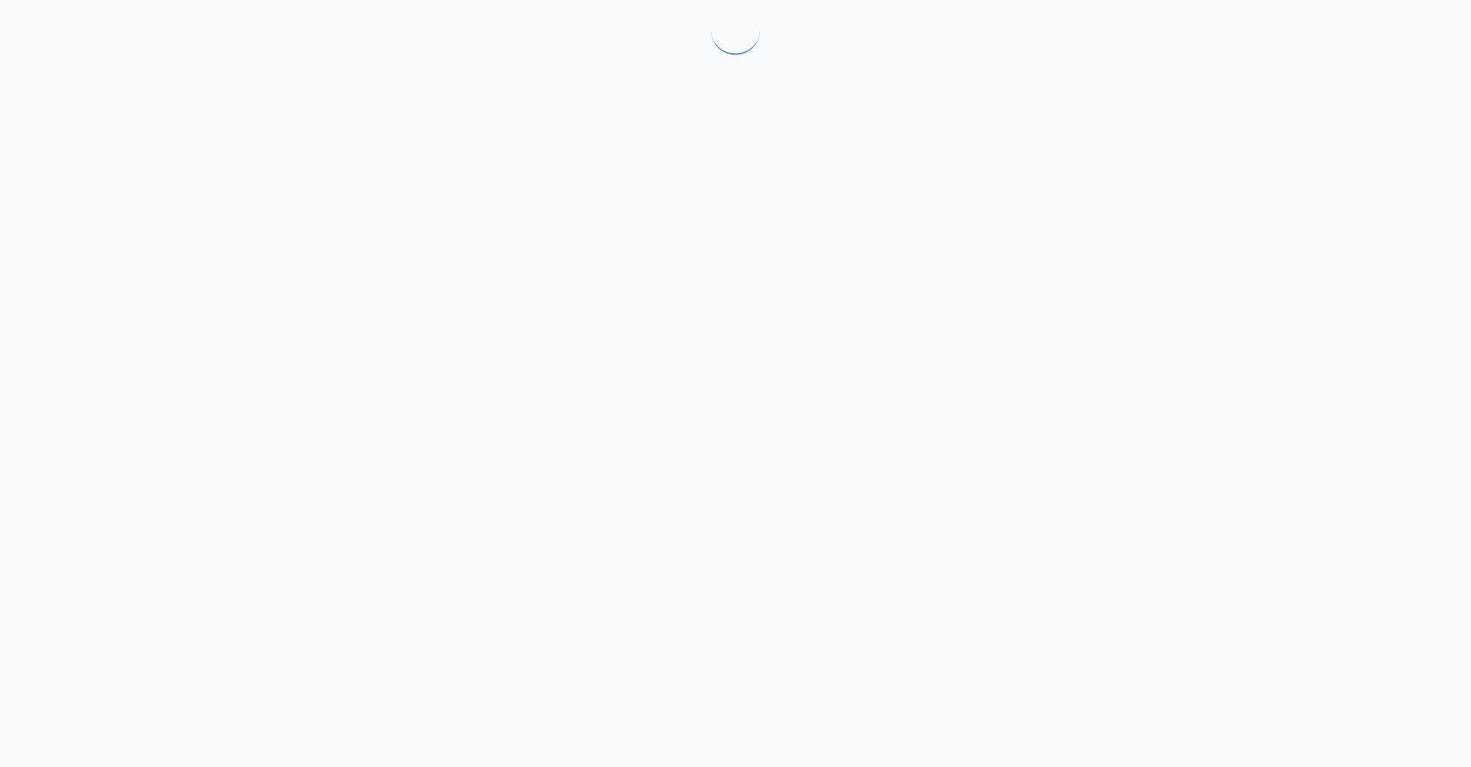
scroll to position [0, 0]
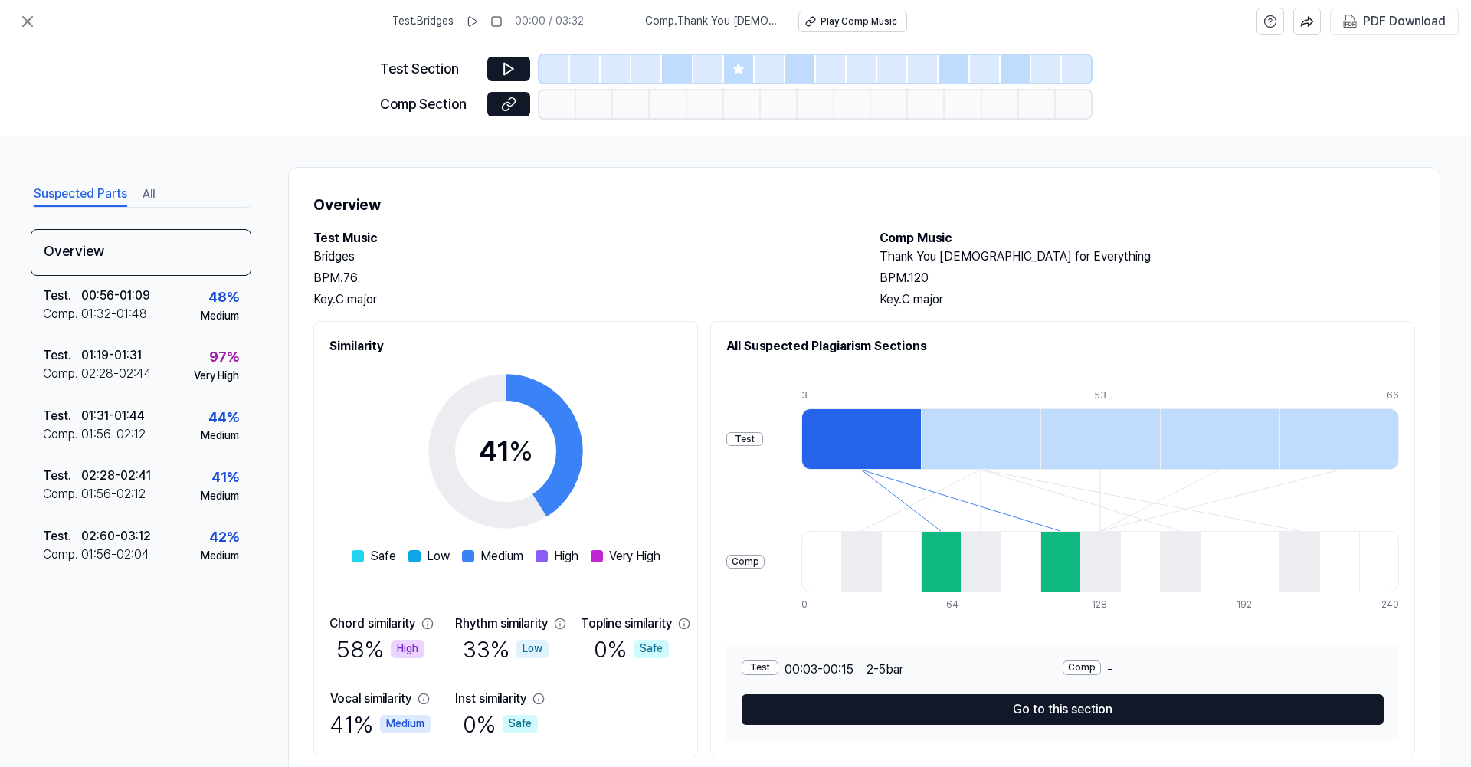
click at [1212, 243] on h2 "Comp Music" at bounding box center [1146, 238] width 535 height 18
click at [34, 20] on icon at bounding box center [27, 21] width 18 height 18
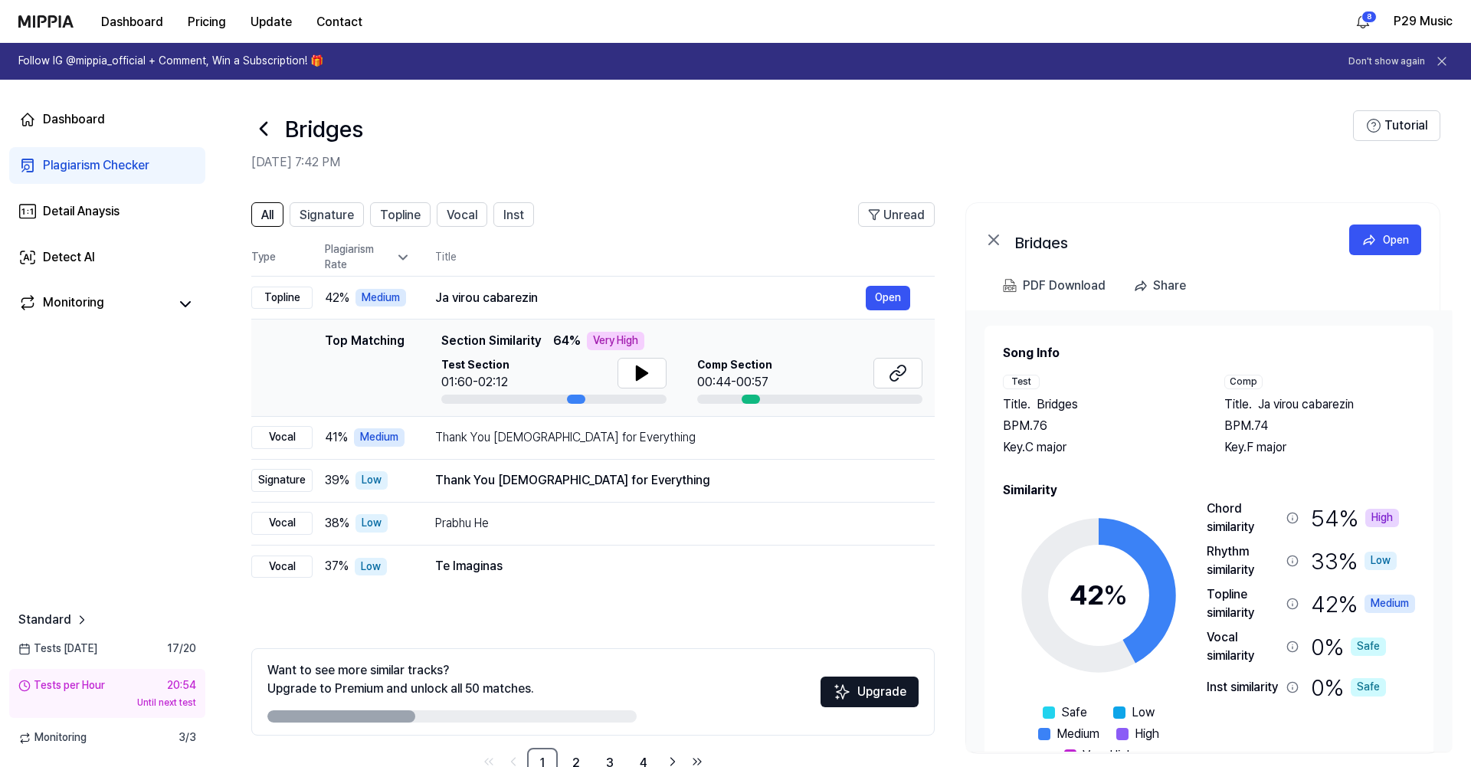
click at [263, 130] on icon at bounding box center [263, 128] width 25 height 25
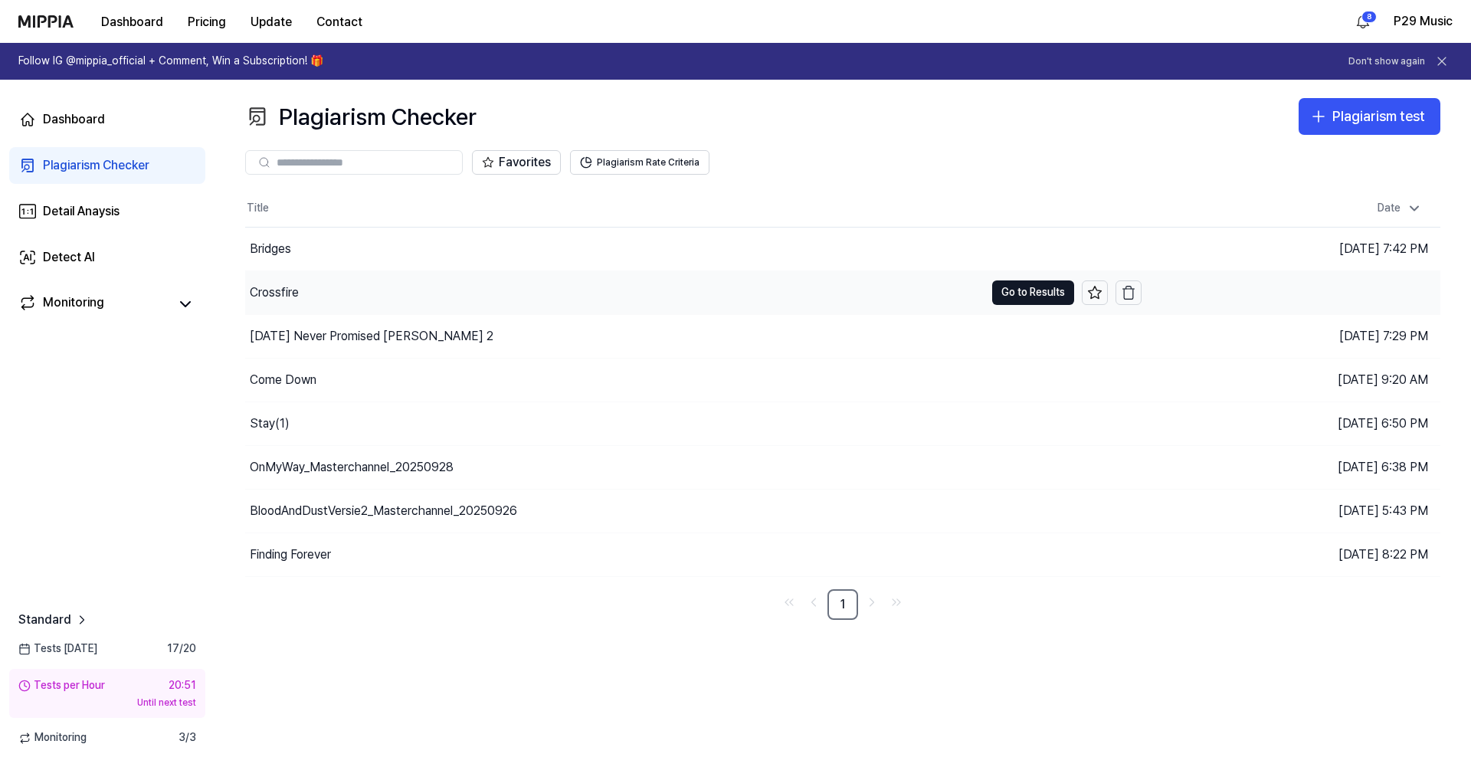
click at [293, 286] on div "Crossfire" at bounding box center [274, 292] width 49 height 18
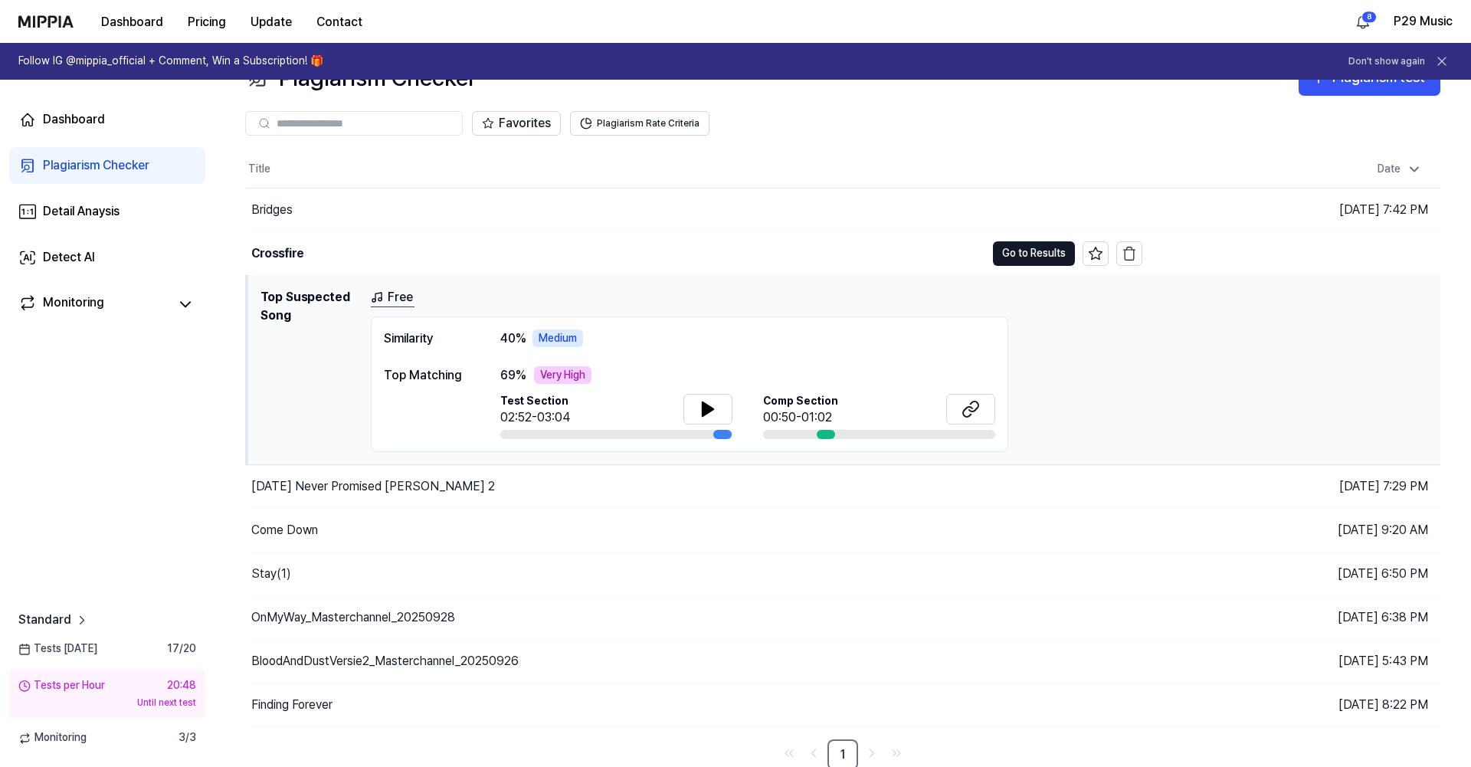
scroll to position [39, 0]
click at [1010, 259] on button "Go to Results" at bounding box center [1034, 253] width 82 height 25
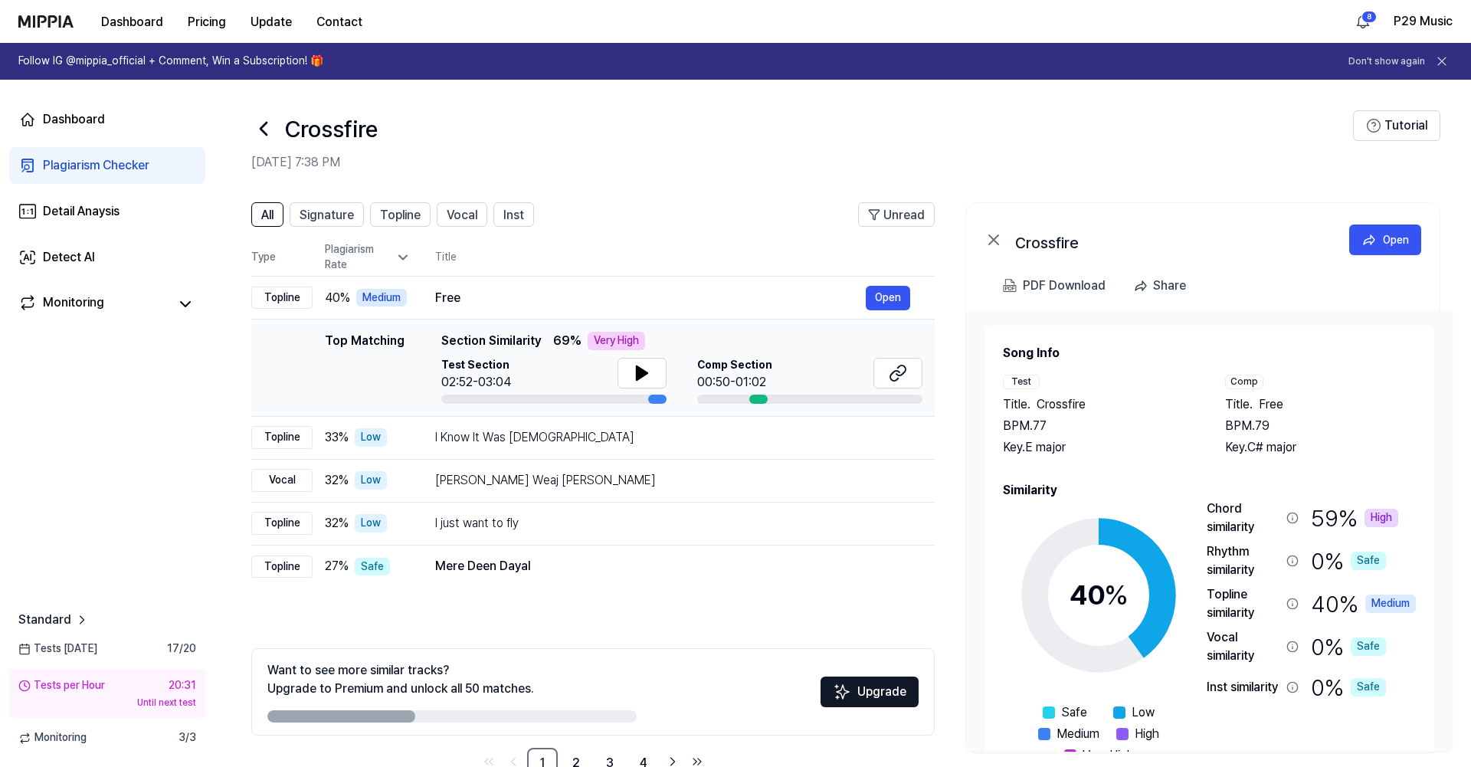
scroll to position [41, 0]
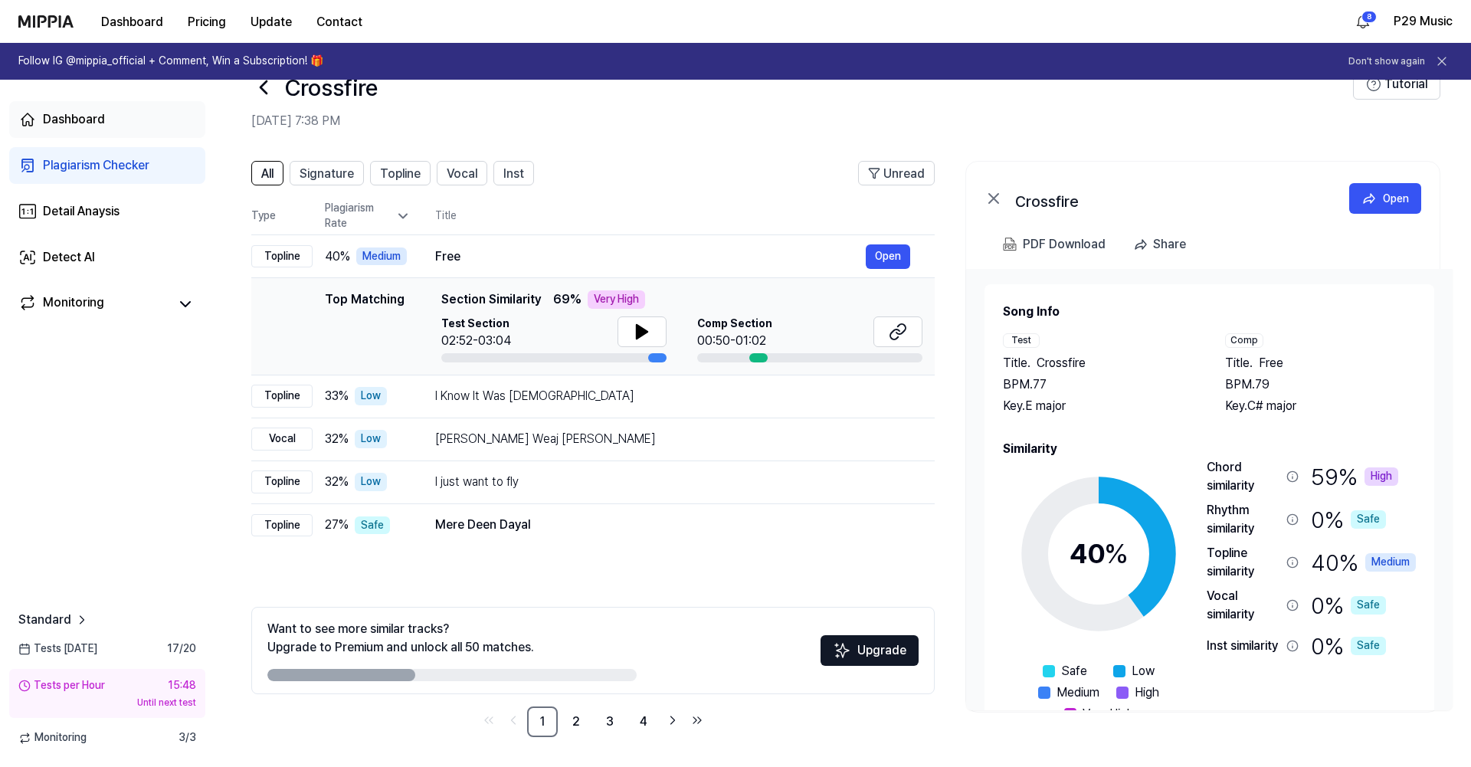
click at [99, 110] on link "Dashboard" at bounding box center [107, 119] width 196 height 37
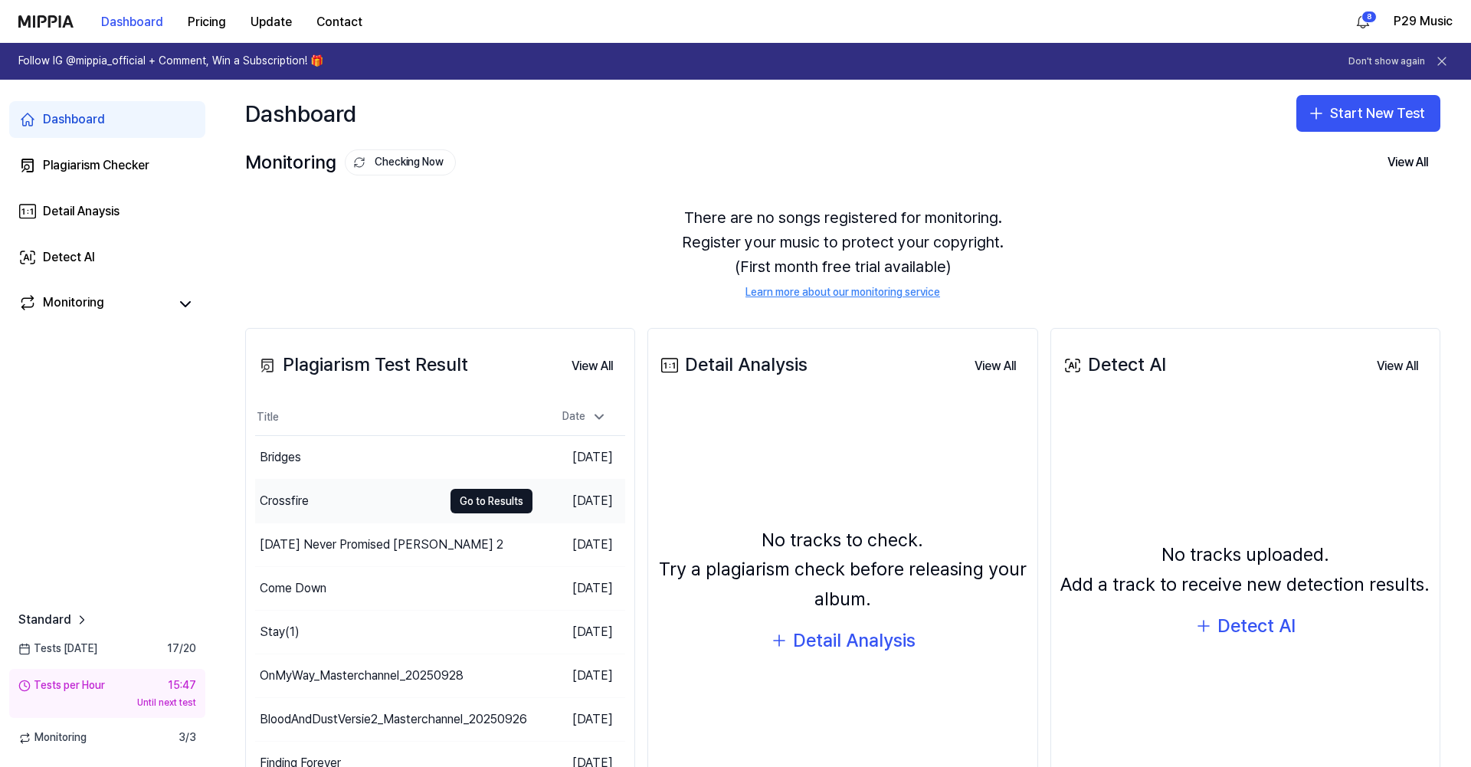
scroll to position [95, 0]
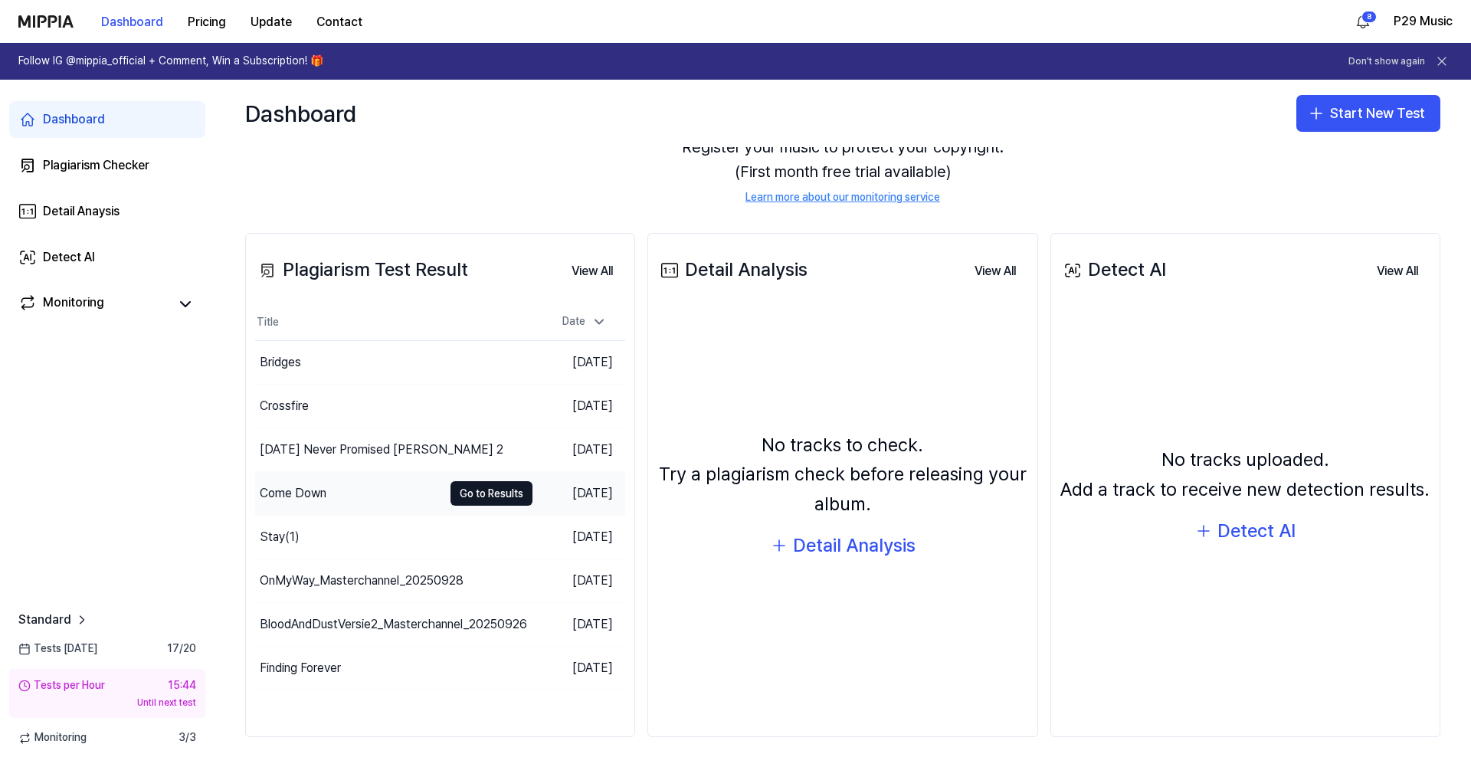
click at [355, 489] on div "Come Down" at bounding box center [349, 493] width 188 height 43
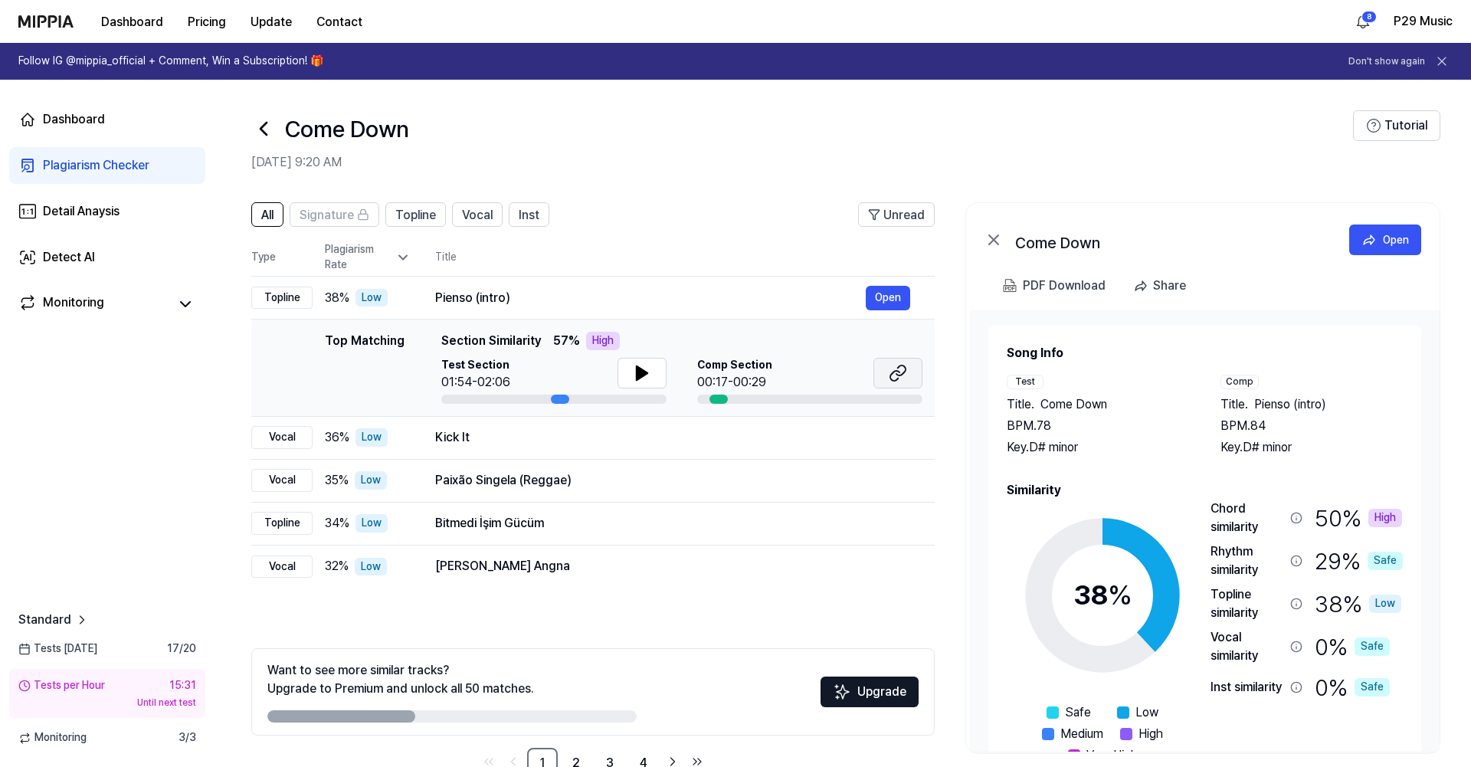
click at [907, 368] on button at bounding box center [897, 373] width 49 height 31
click at [892, 295] on button "Open" at bounding box center [887, 298] width 44 height 25
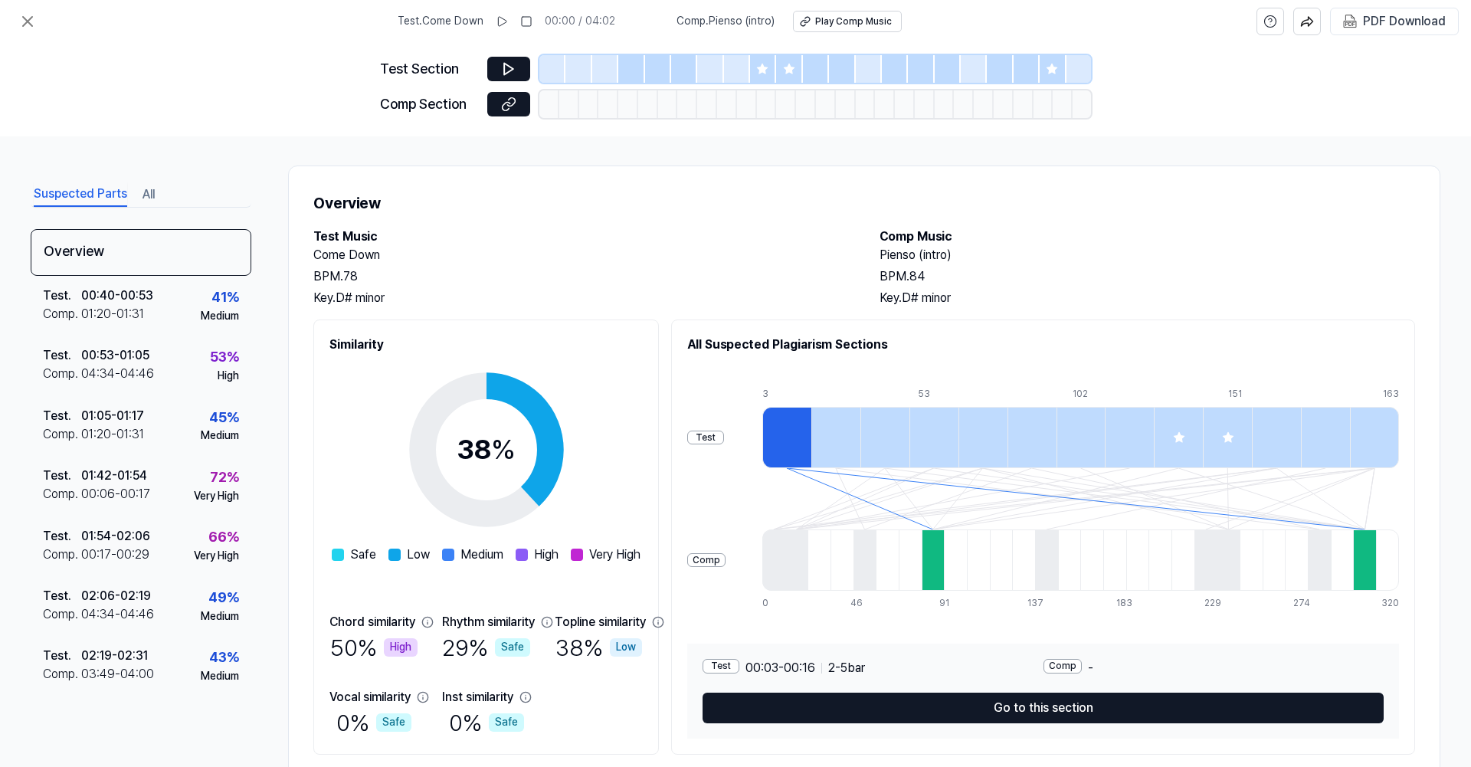
scroll to position [0, 0]
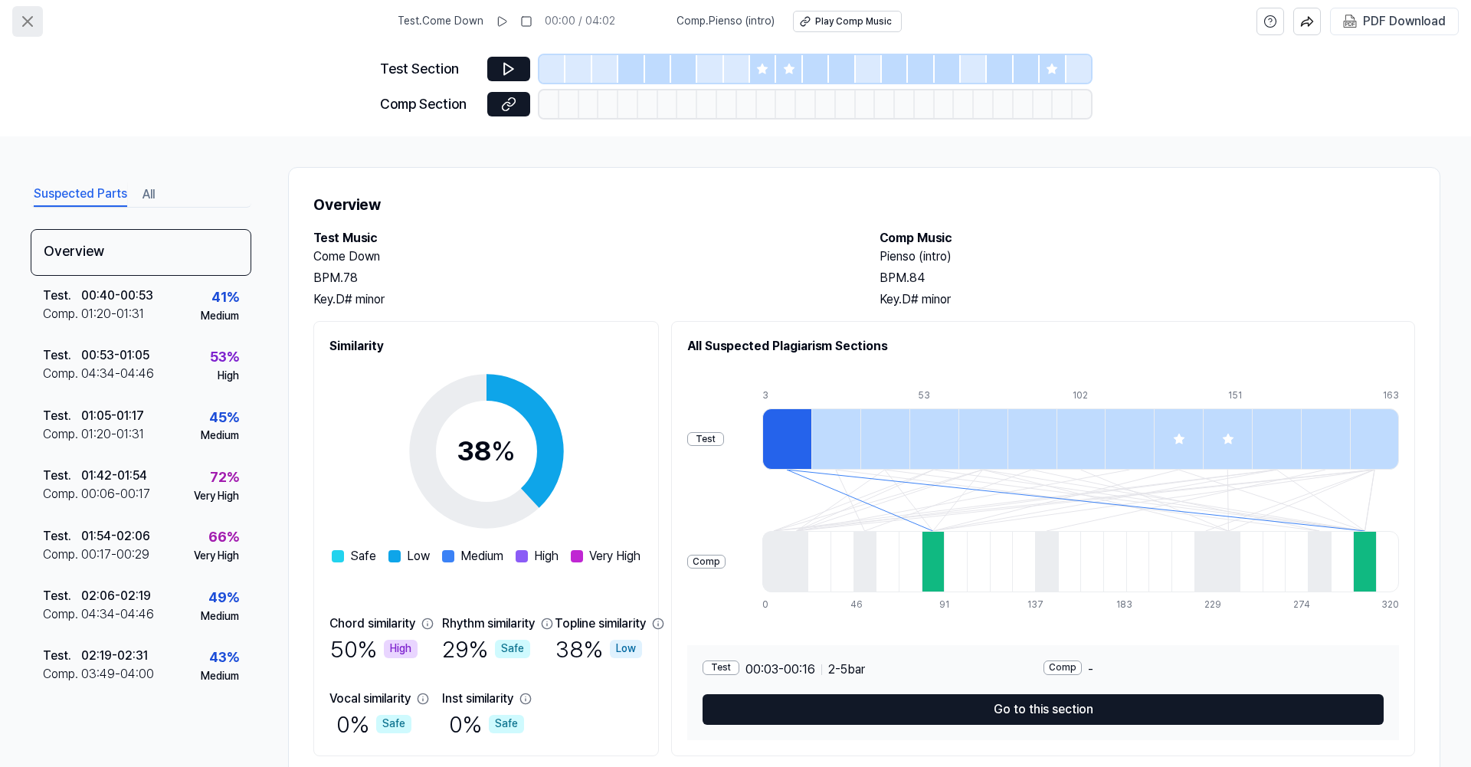
click at [21, 25] on icon at bounding box center [27, 21] width 18 height 18
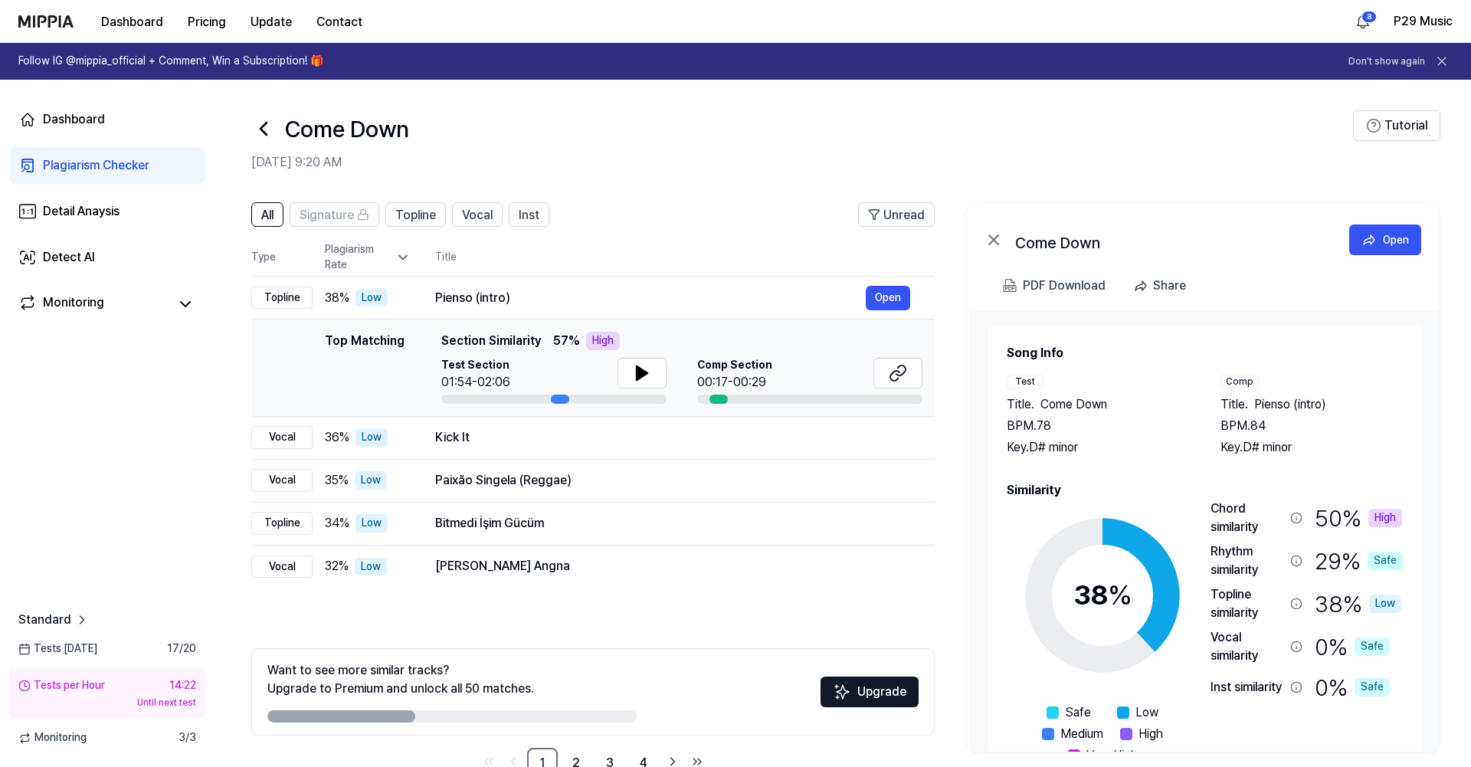
click at [571, 91] on header "Come Down [DATE] 9:20 AM Tutorial" at bounding box center [842, 133] width 1256 height 107
click at [261, 116] on icon at bounding box center [263, 128] width 25 height 25
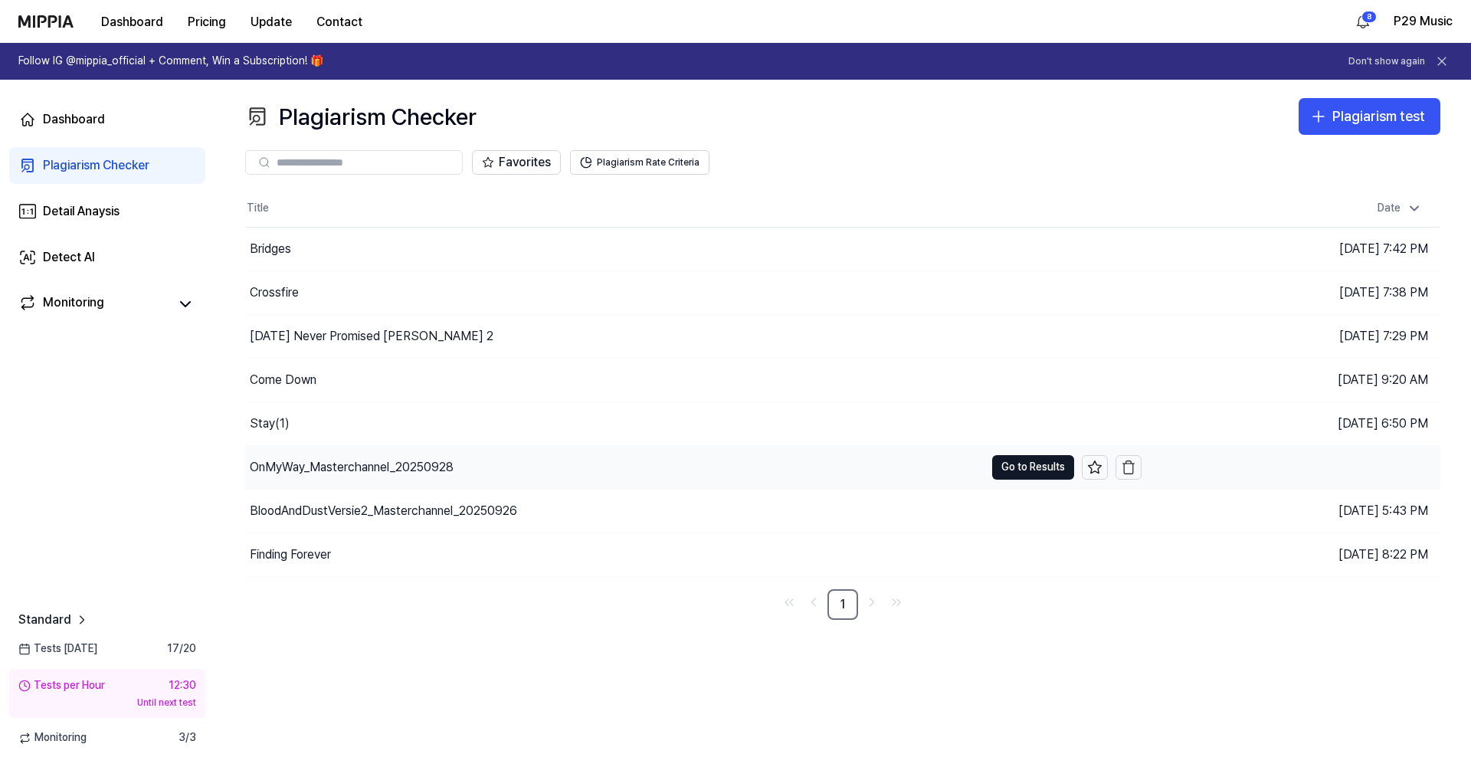
click at [307, 471] on div "OnMyWay_Masterchannel_20250928" at bounding box center [352, 467] width 204 height 18
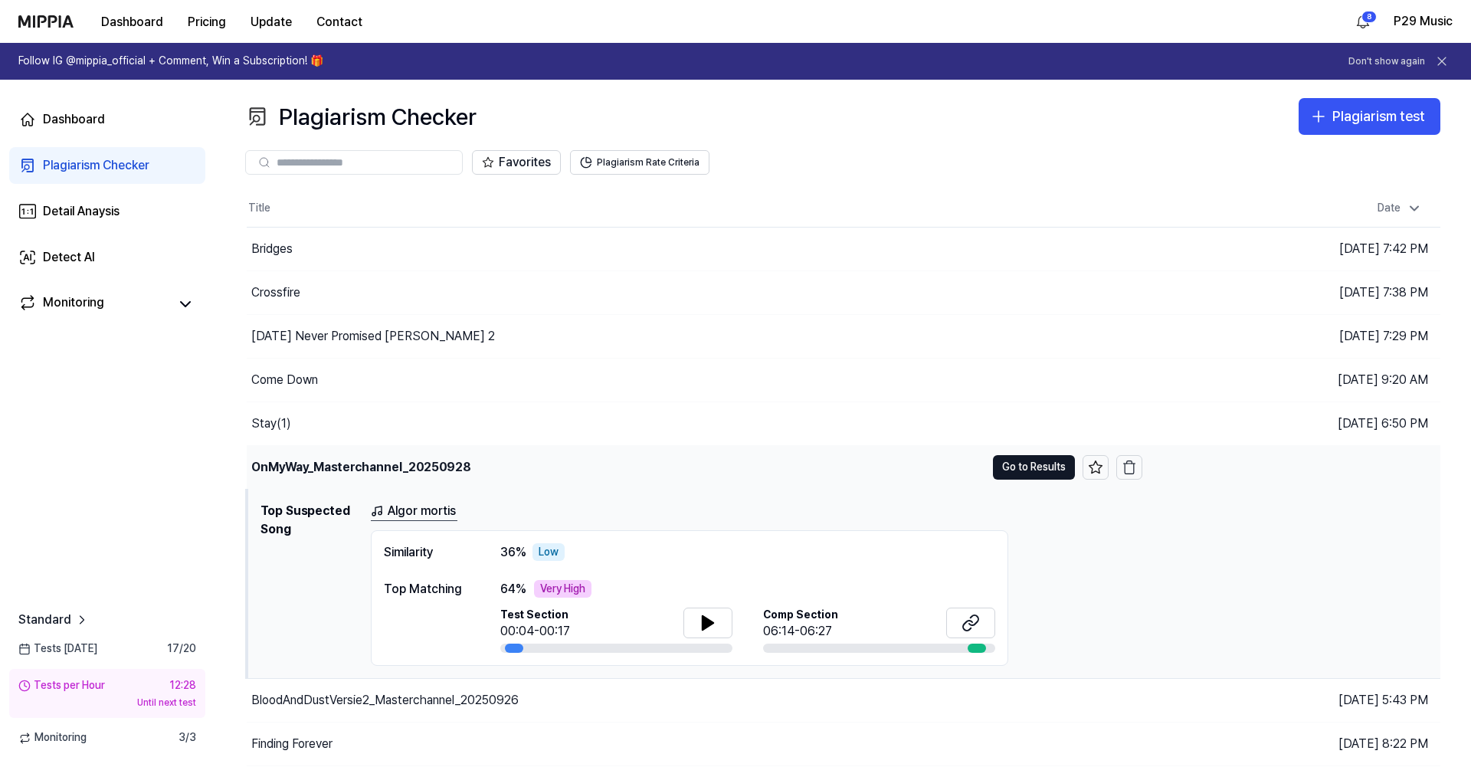
scroll to position [39, 0]
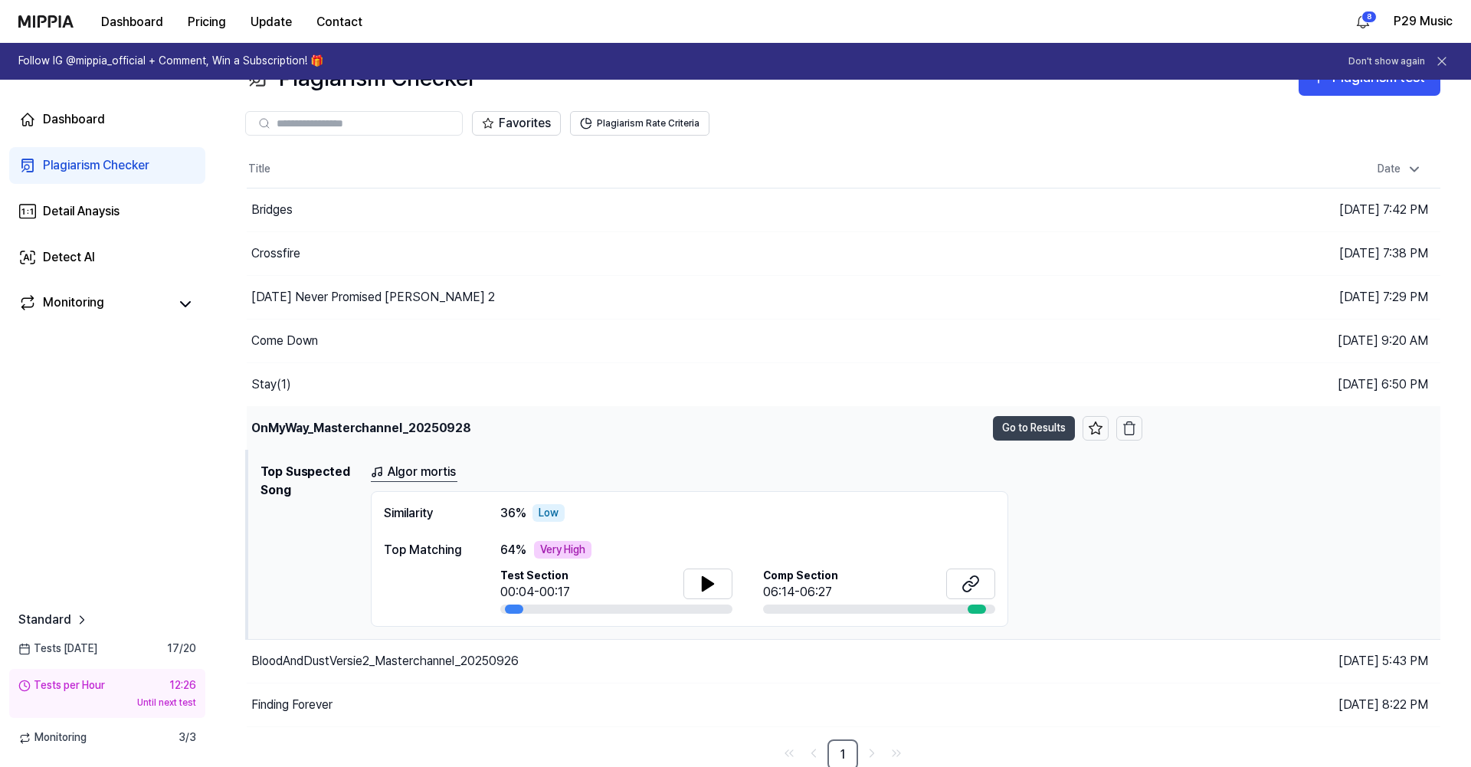
click at [1039, 431] on button "Go to Results" at bounding box center [1034, 428] width 82 height 25
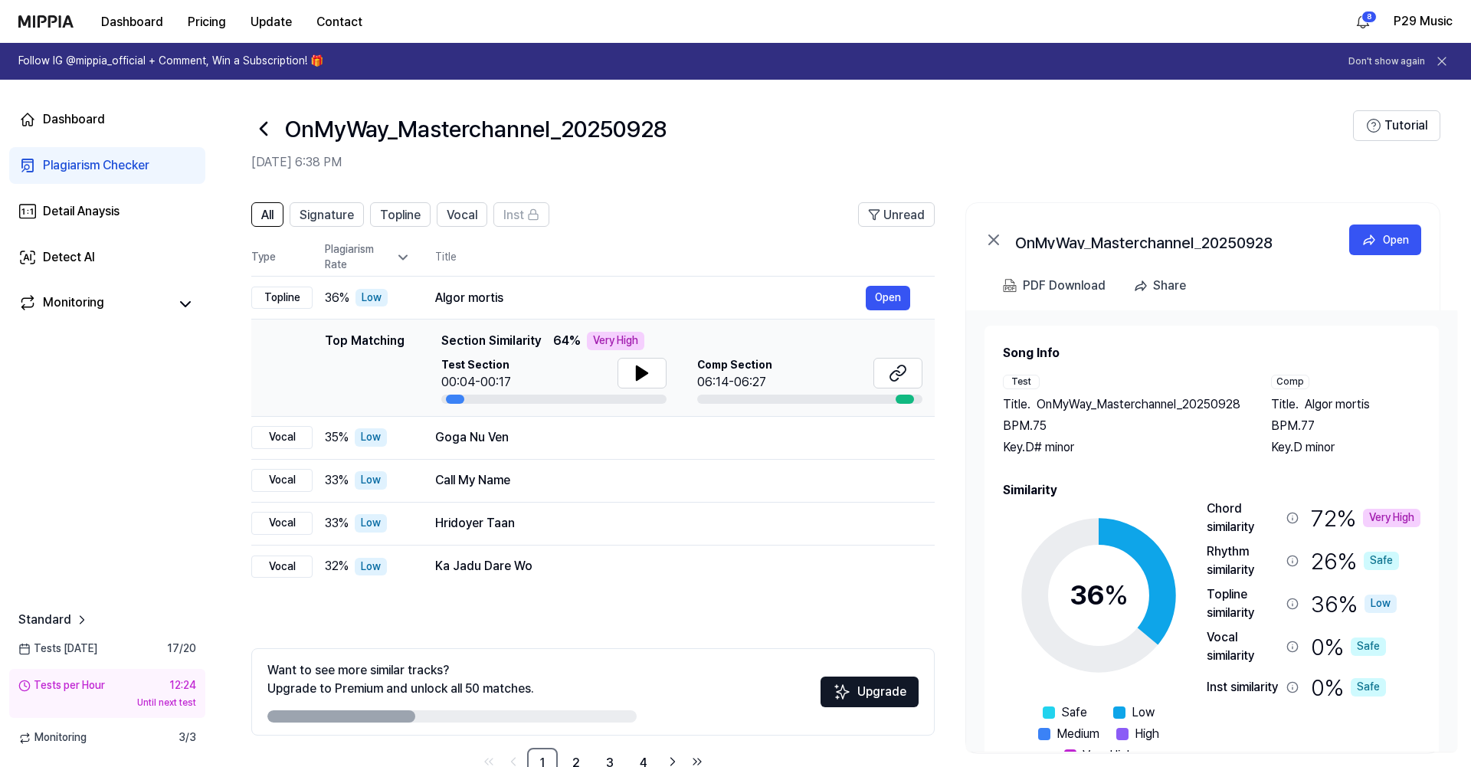
scroll to position [46, 0]
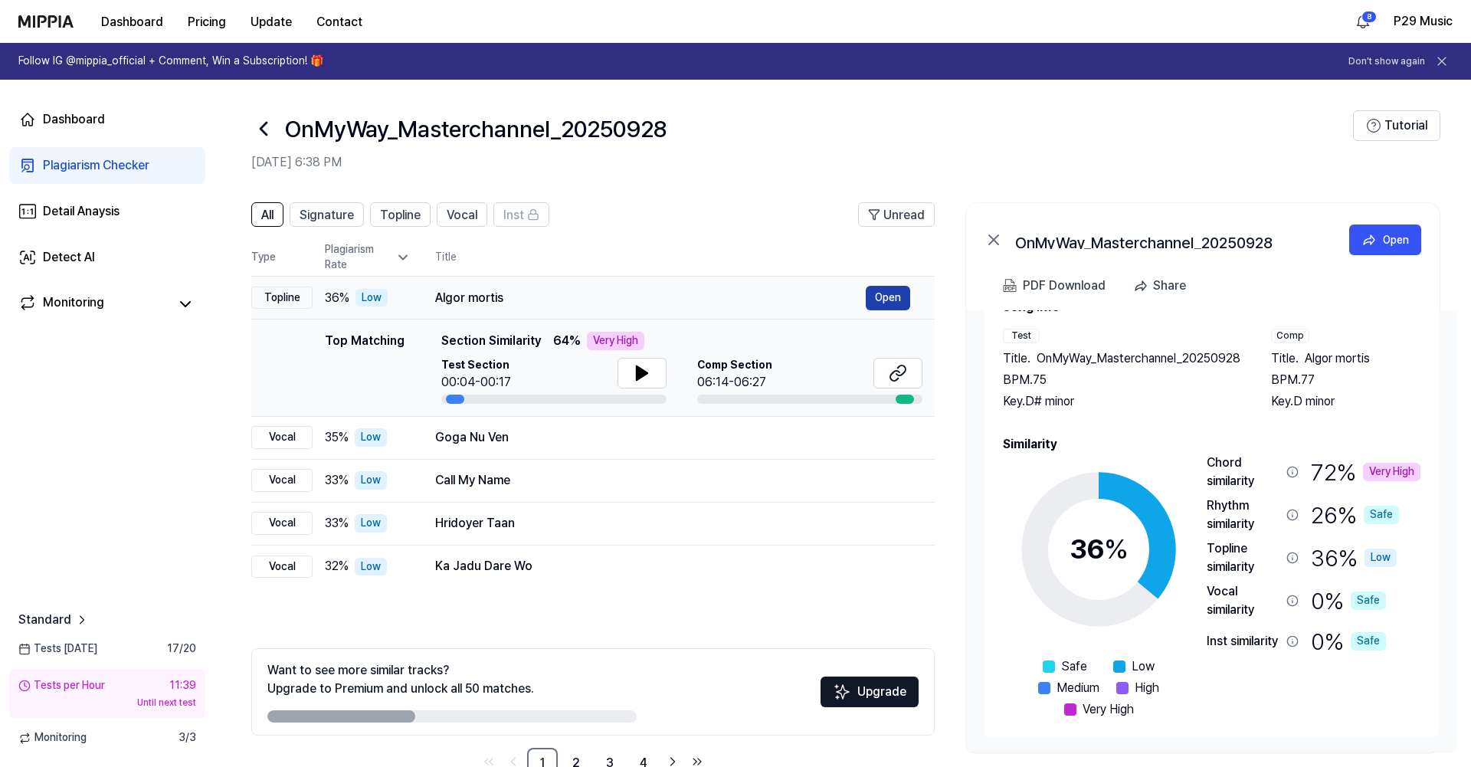
click at [872, 290] on button "Open" at bounding box center [887, 298] width 44 height 25
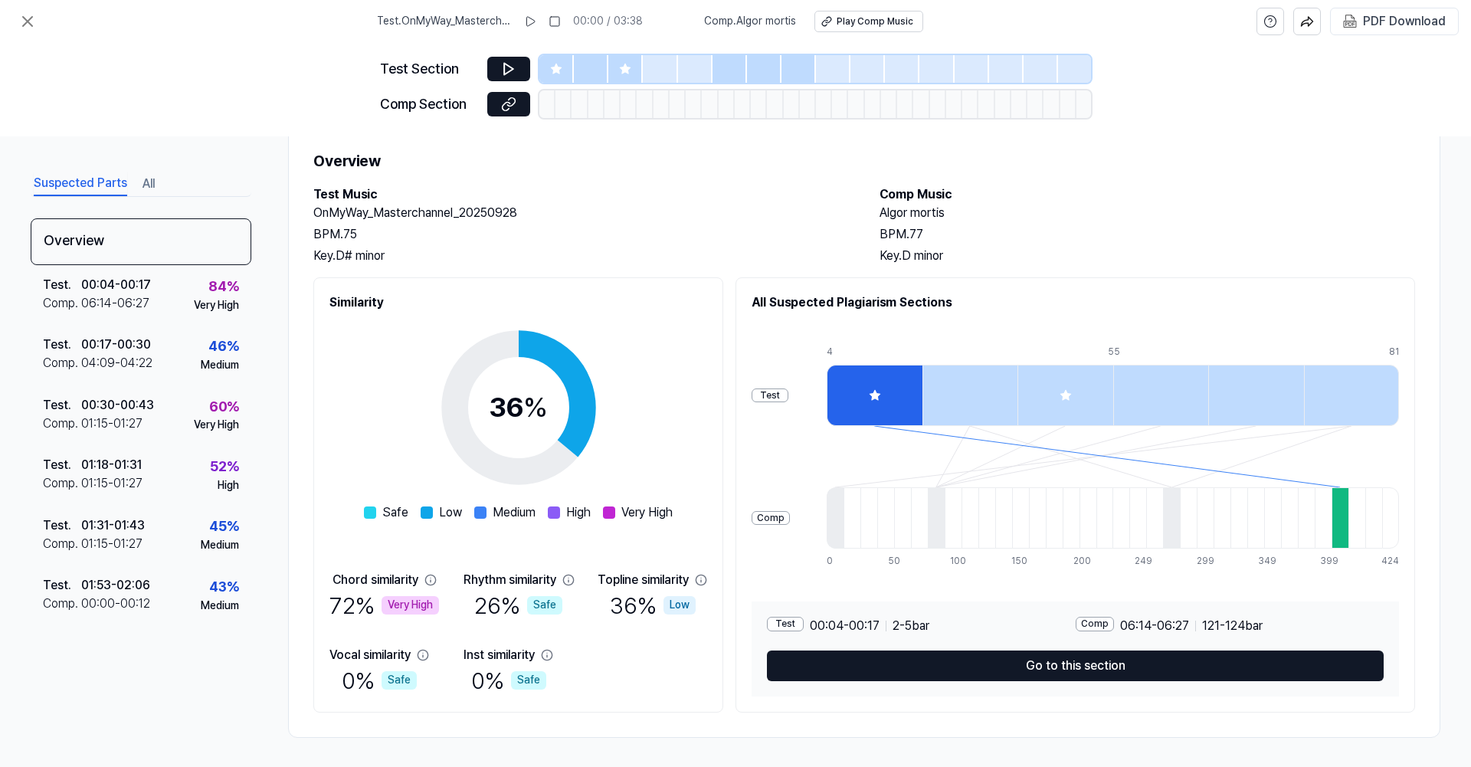
scroll to position [0, 0]
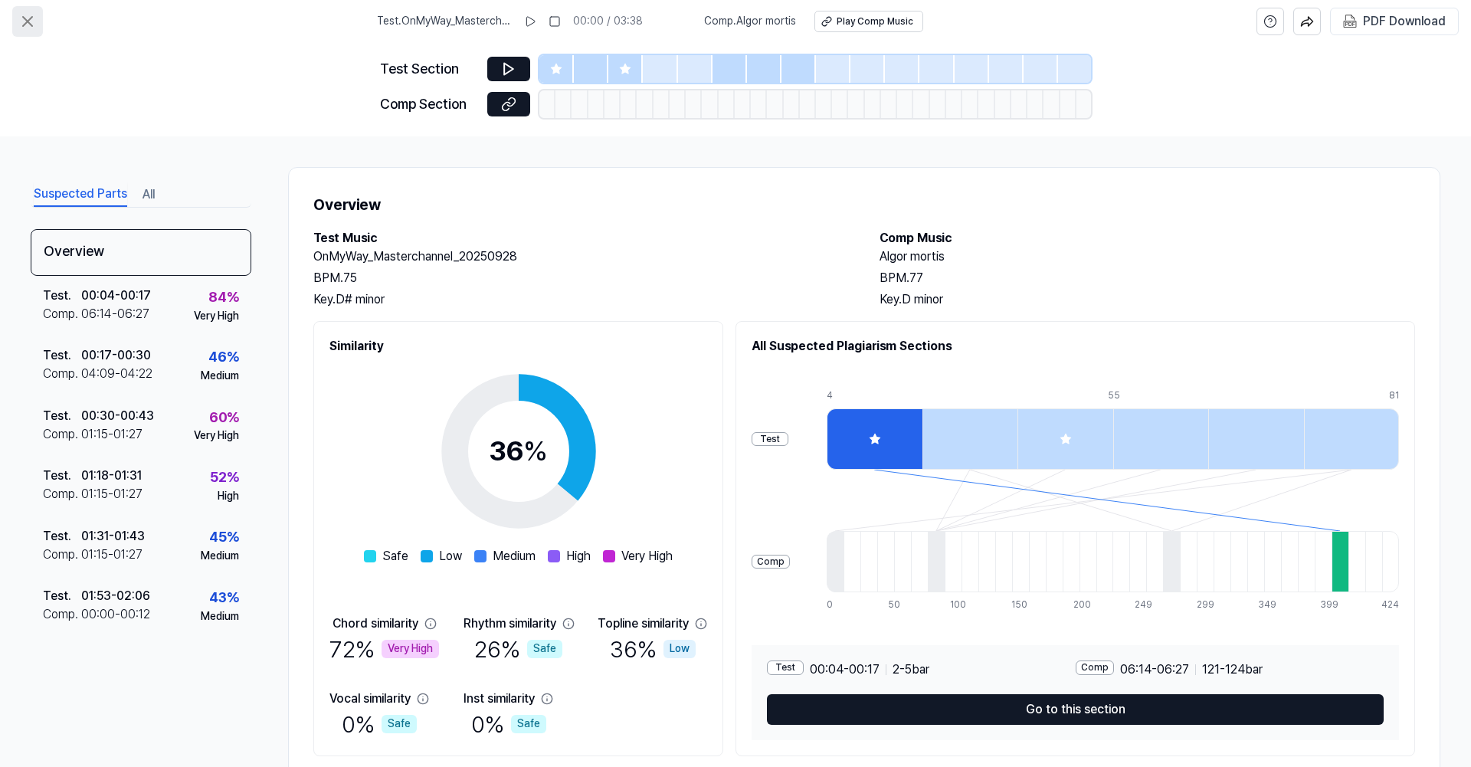
click at [26, 16] on icon at bounding box center [27, 21] width 18 height 18
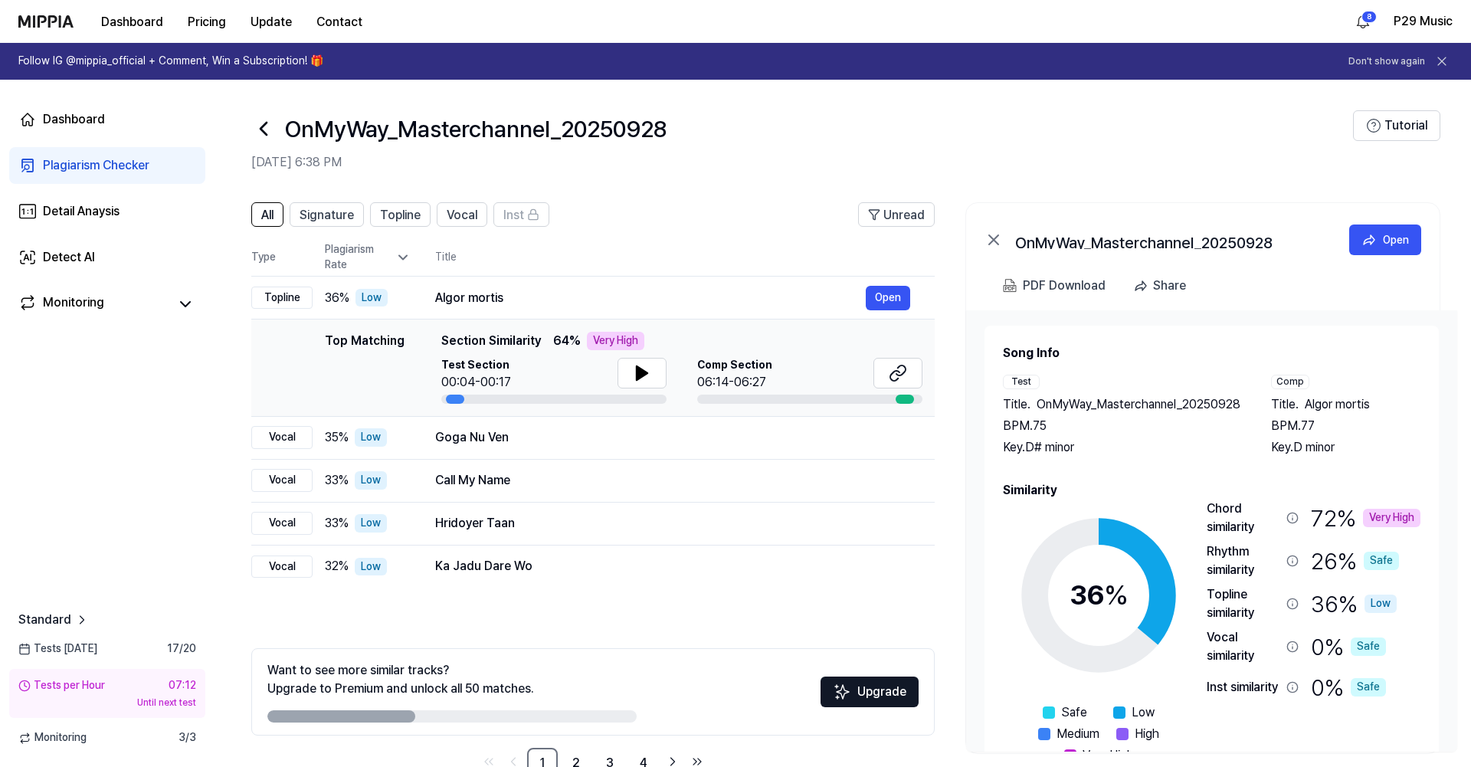
click at [267, 124] on icon at bounding box center [263, 128] width 25 height 25
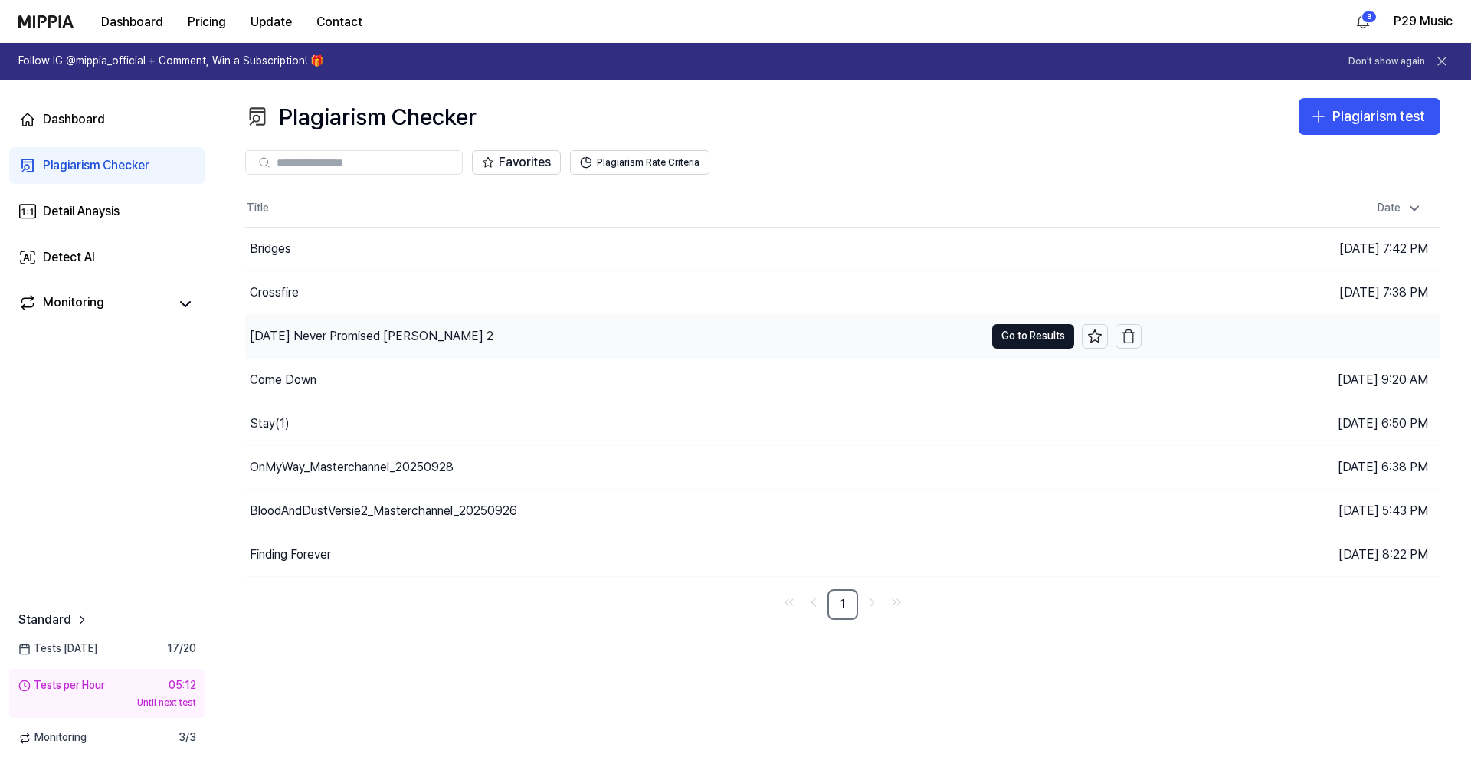
click at [424, 332] on div "[DATE] Never Promised [PERSON_NAME] 2" at bounding box center [372, 336] width 244 height 18
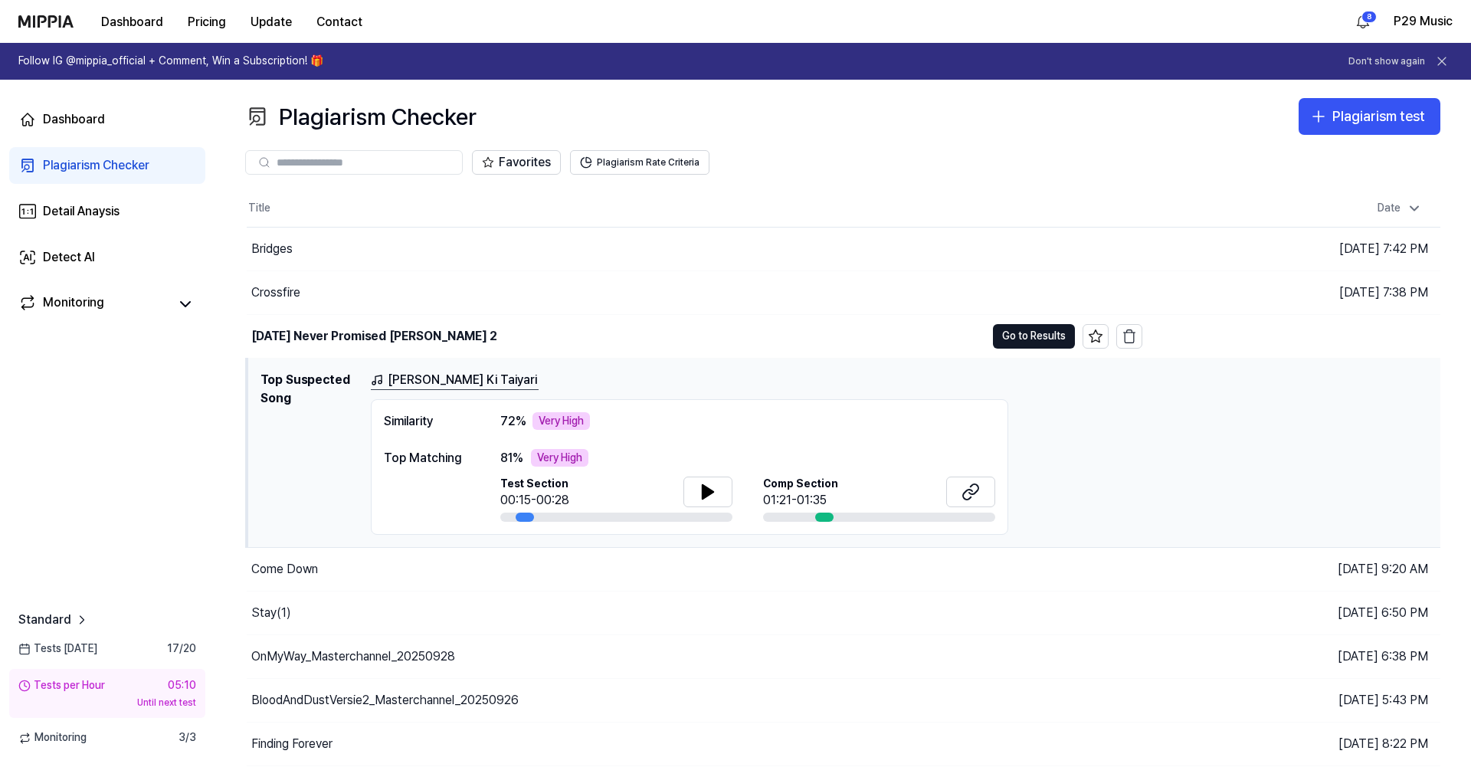
scroll to position [39, 0]
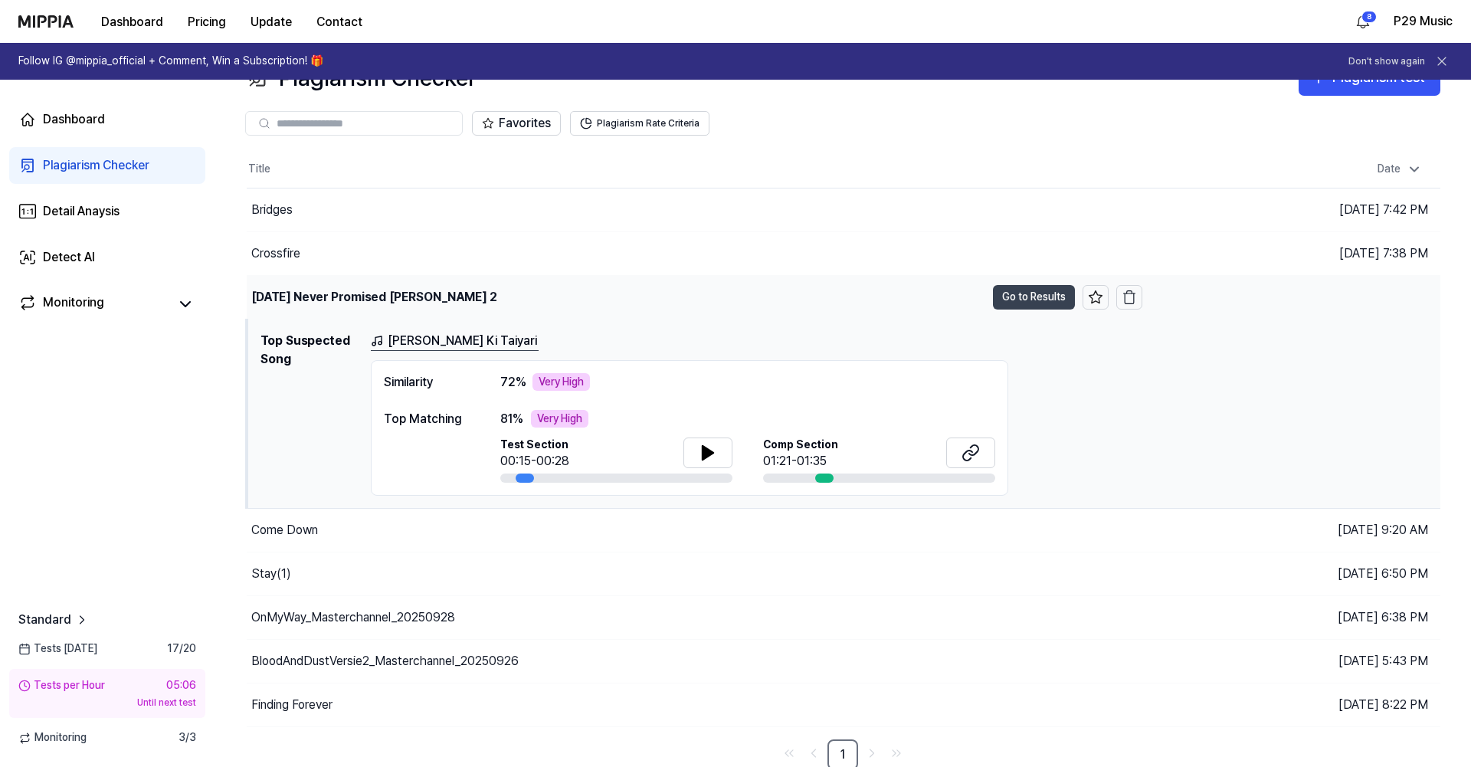
click at [1029, 294] on button "Go to Results" at bounding box center [1034, 297] width 82 height 25
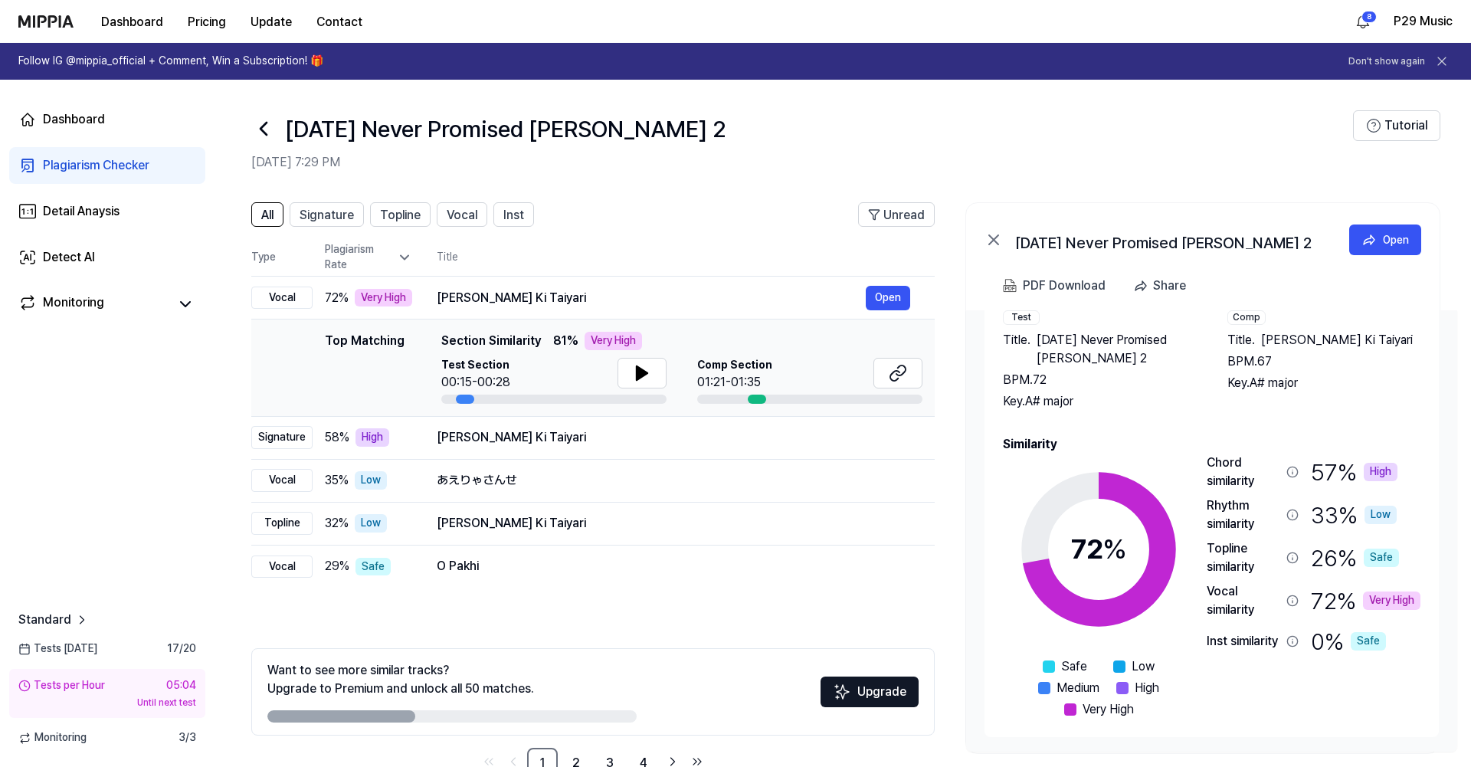
scroll to position [41, 0]
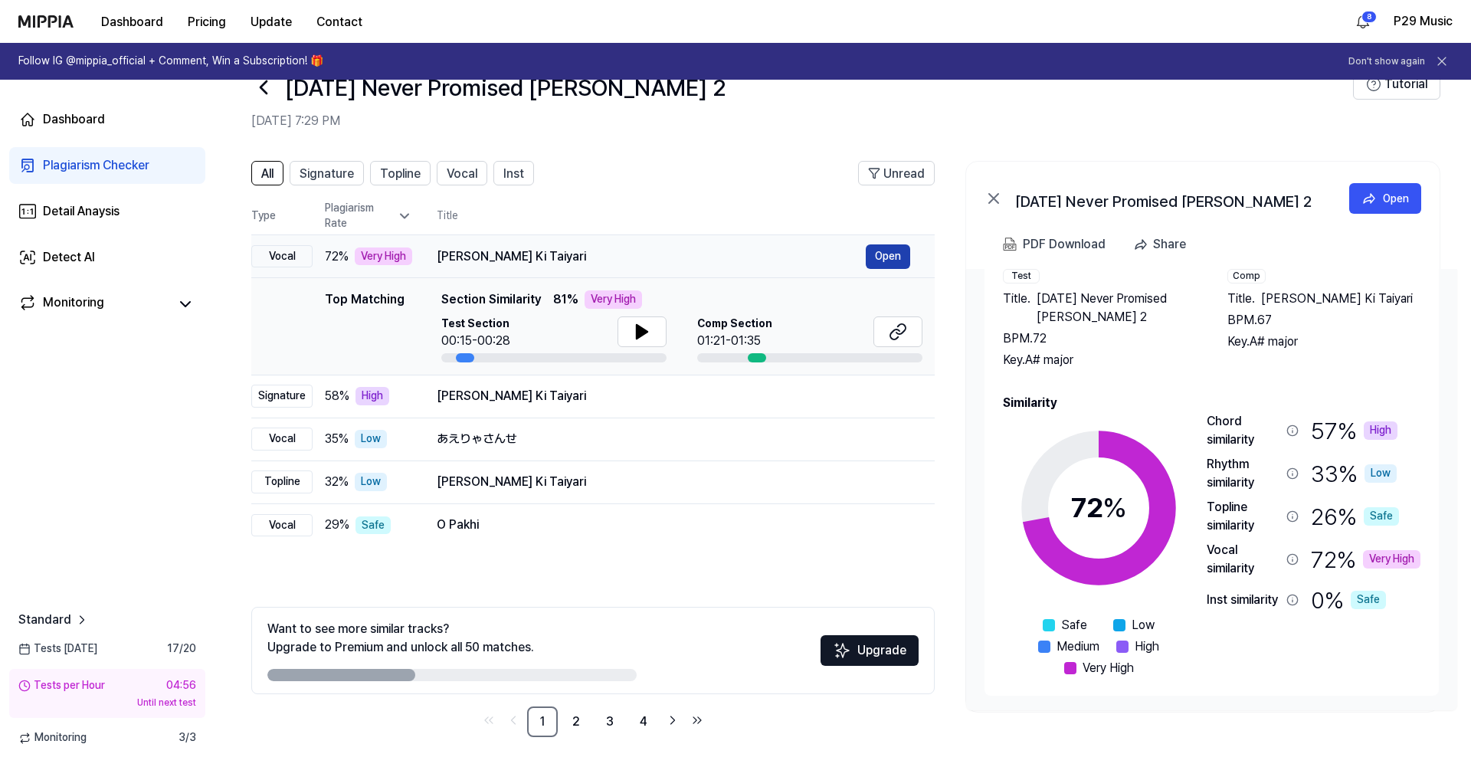
click at [890, 250] on button "Open" at bounding box center [887, 256] width 44 height 25
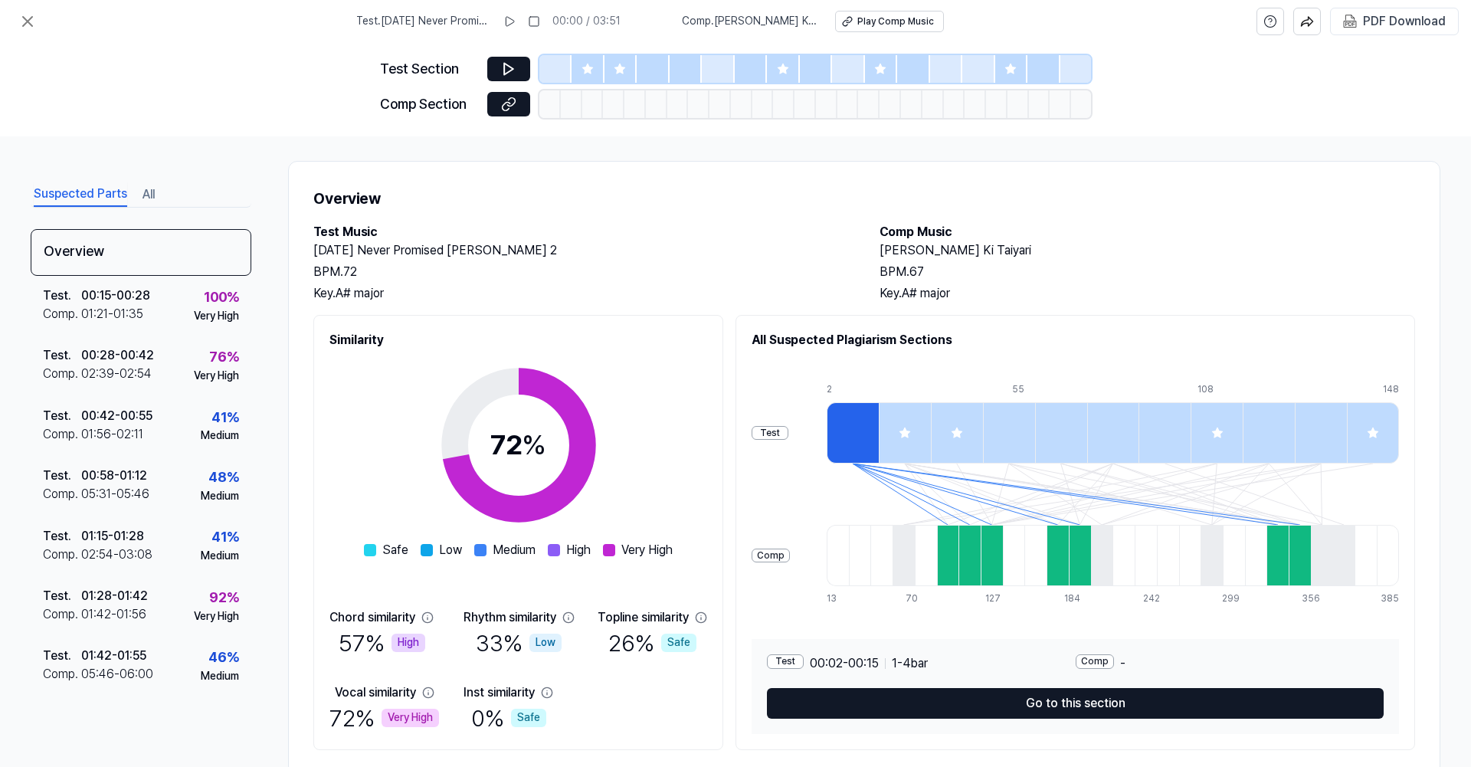
scroll to position [0, 0]
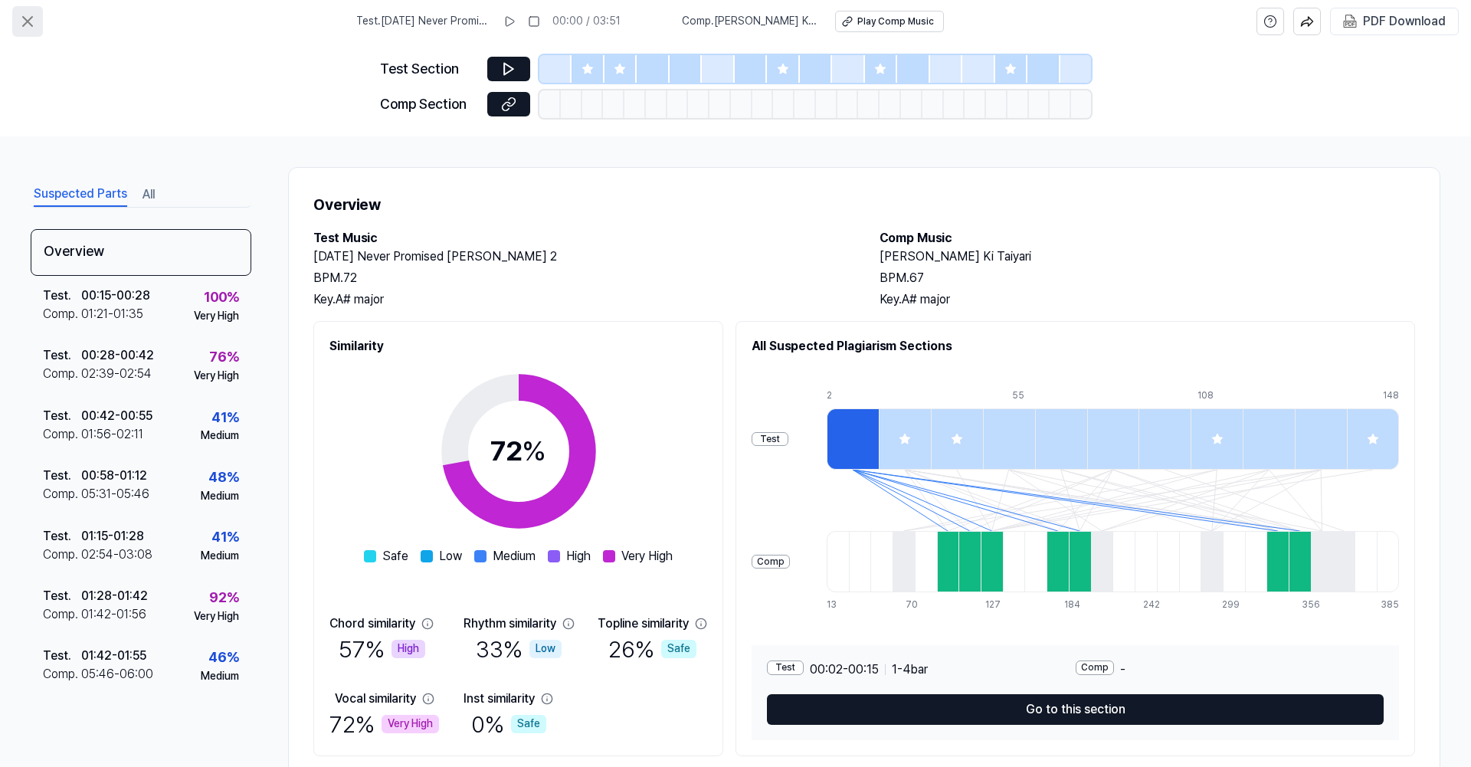
click at [32, 31] on icon at bounding box center [27, 21] width 18 height 18
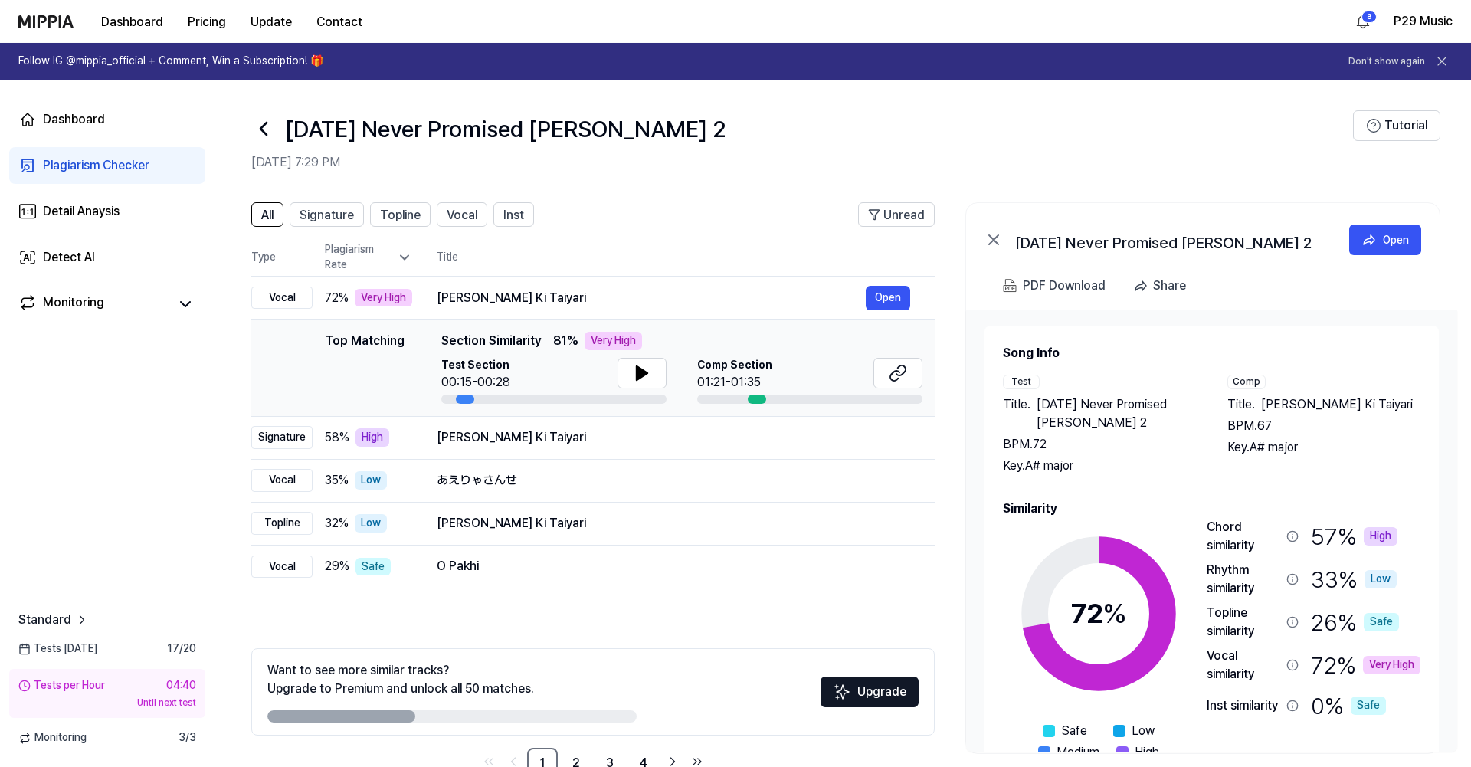
scroll to position [41, 0]
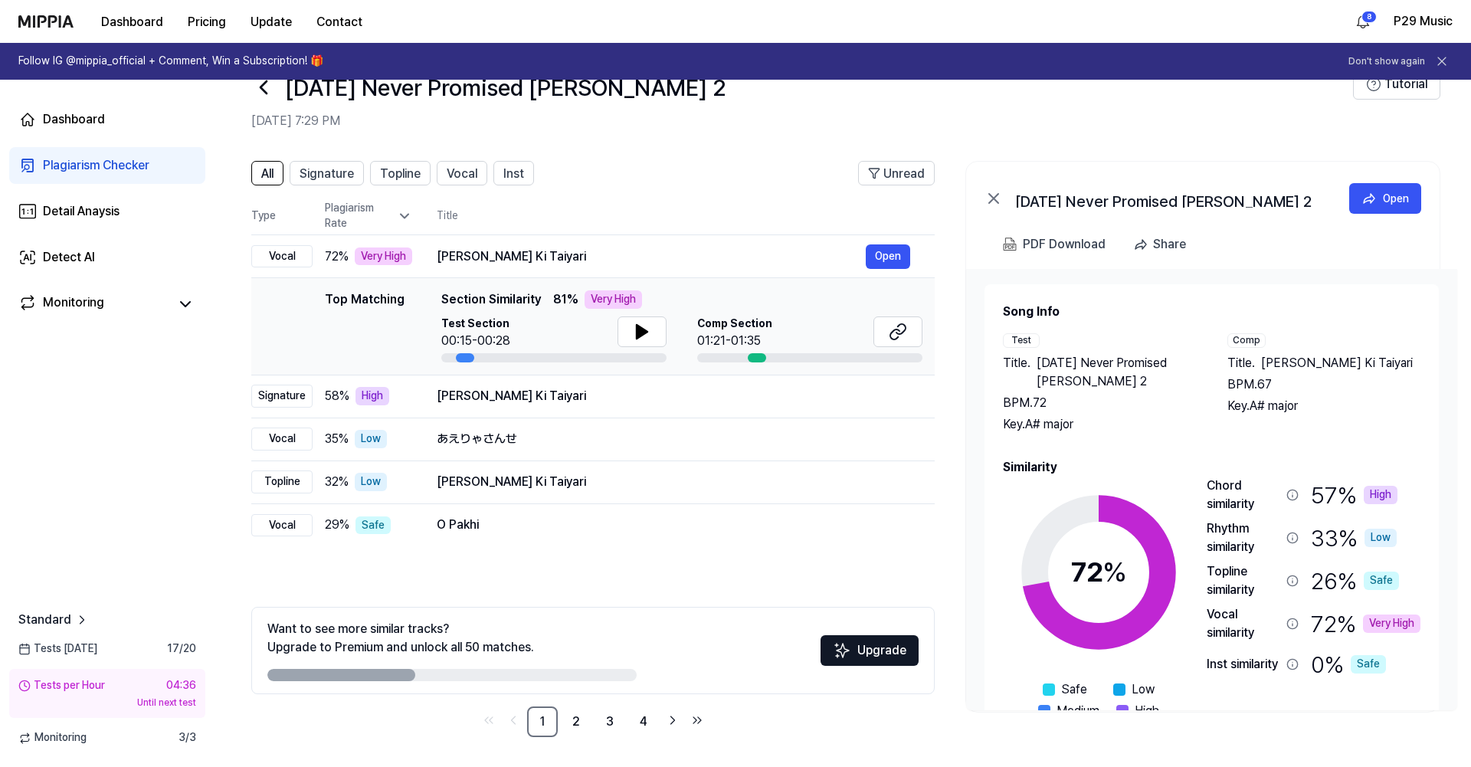
click at [263, 94] on icon at bounding box center [263, 87] width 25 height 25
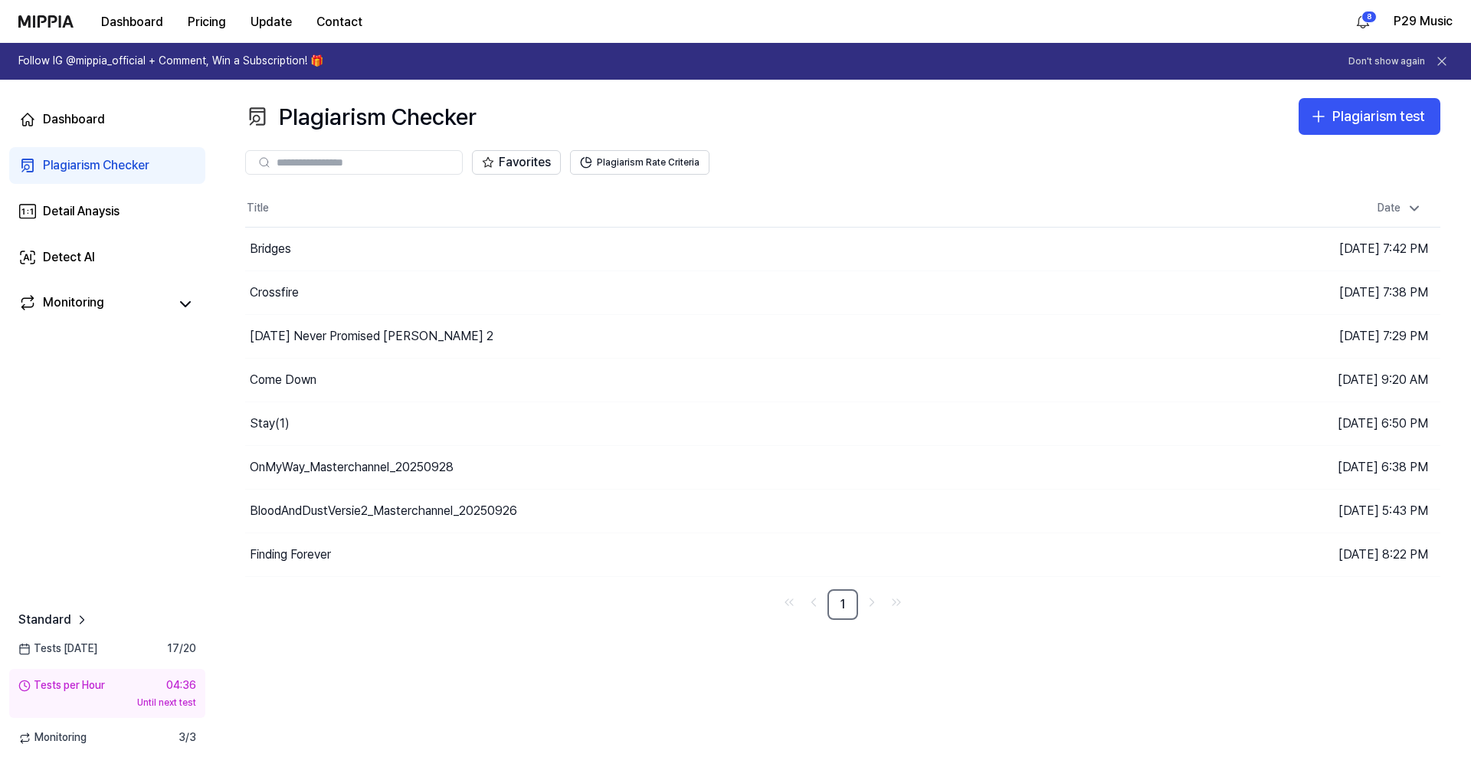
scroll to position [0, 0]
click at [285, 422] on div "Stay(1)" at bounding box center [270, 423] width 40 height 18
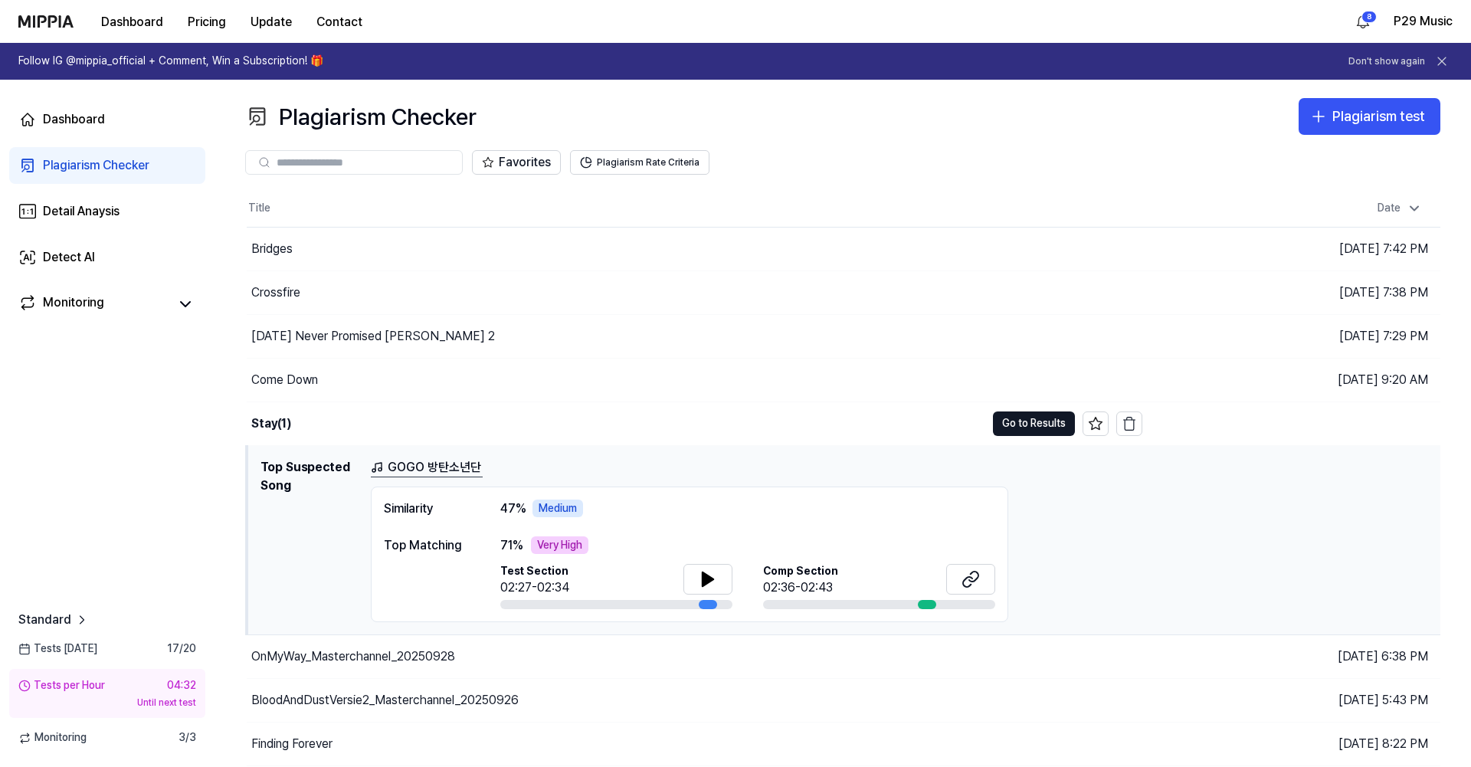
scroll to position [39, 0]
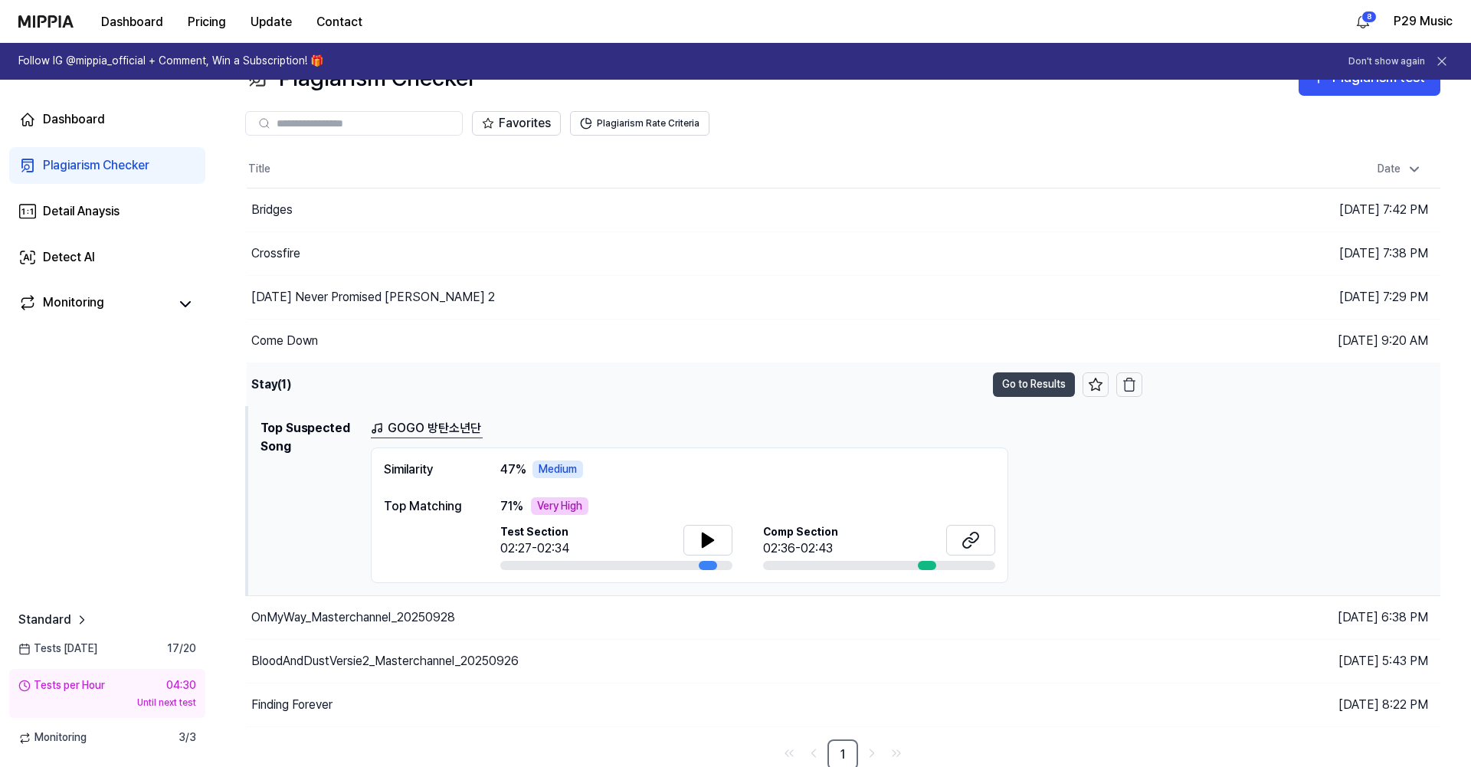
click at [1039, 383] on button "Go to Results" at bounding box center [1034, 384] width 82 height 25
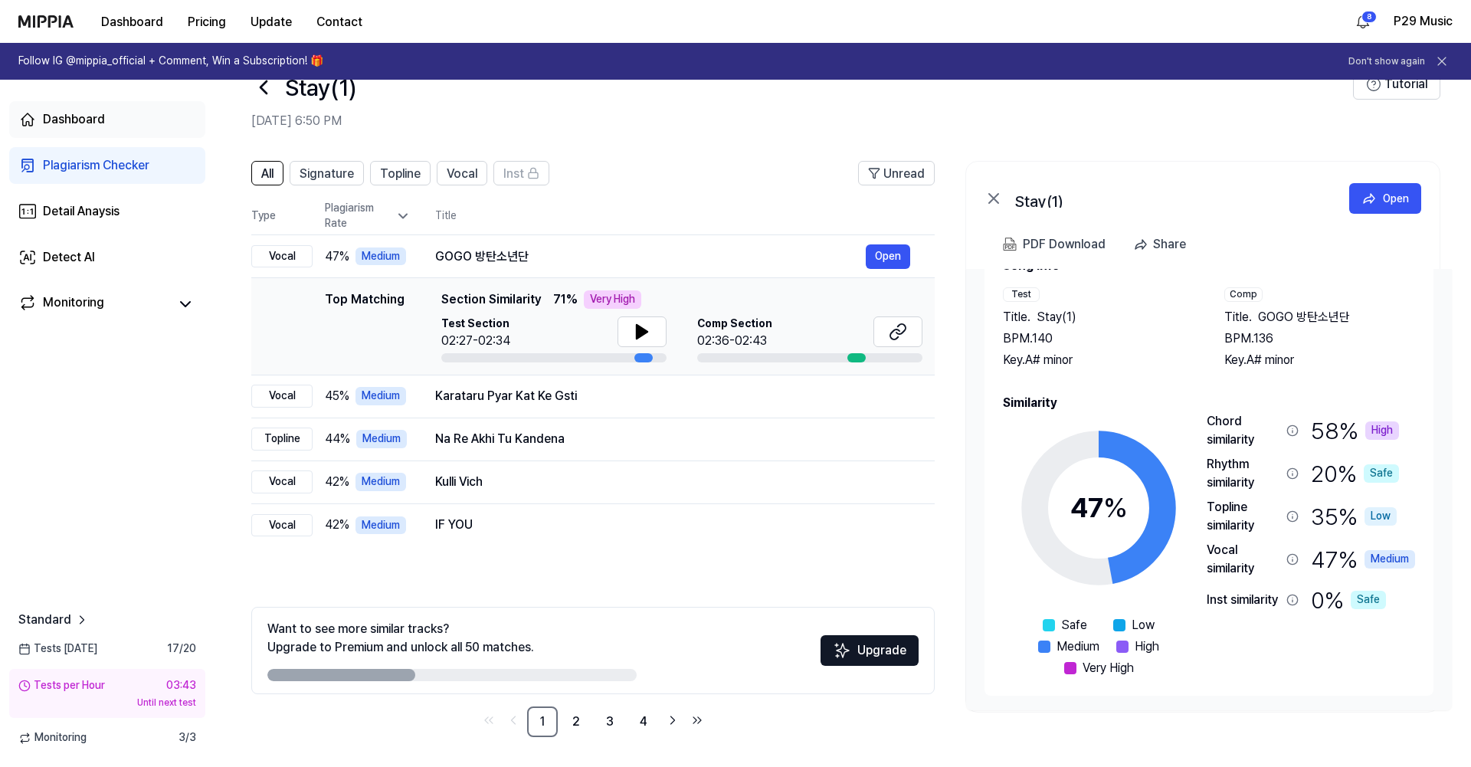
scroll to position [0, 0]
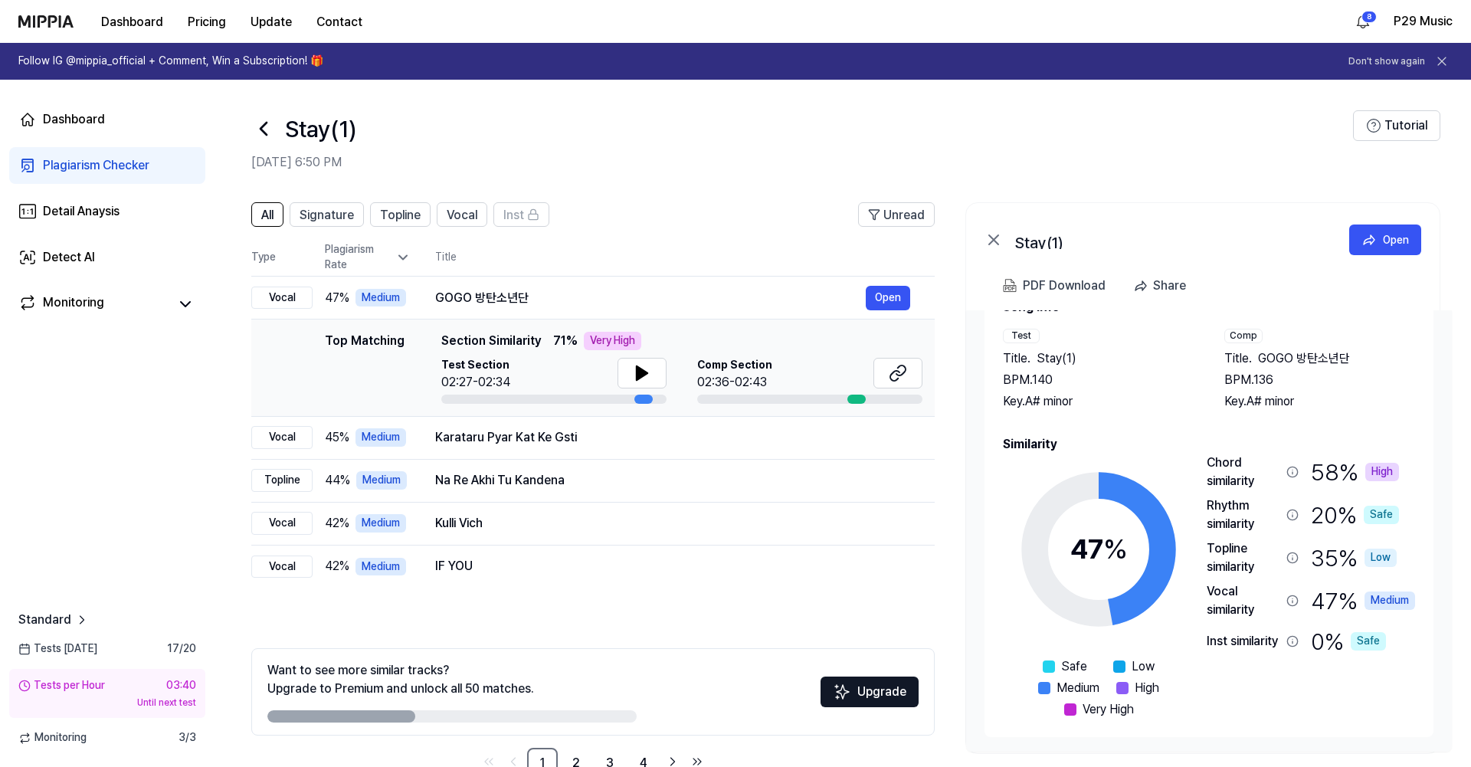
click at [273, 135] on icon at bounding box center [263, 128] width 25 height 25
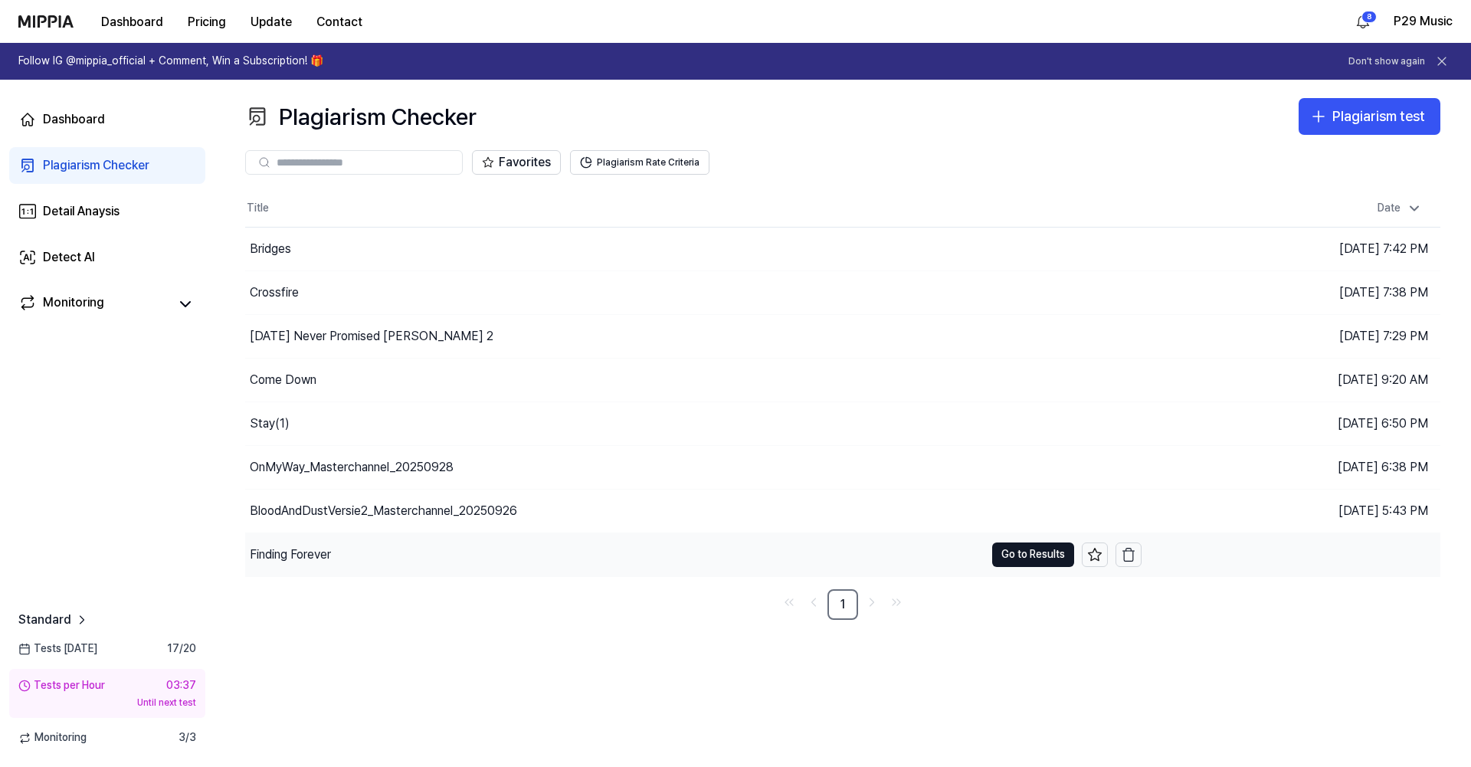
click at [292, 562] on div "Finding Forever" at bounding box center [614, 554] width 739 height 43
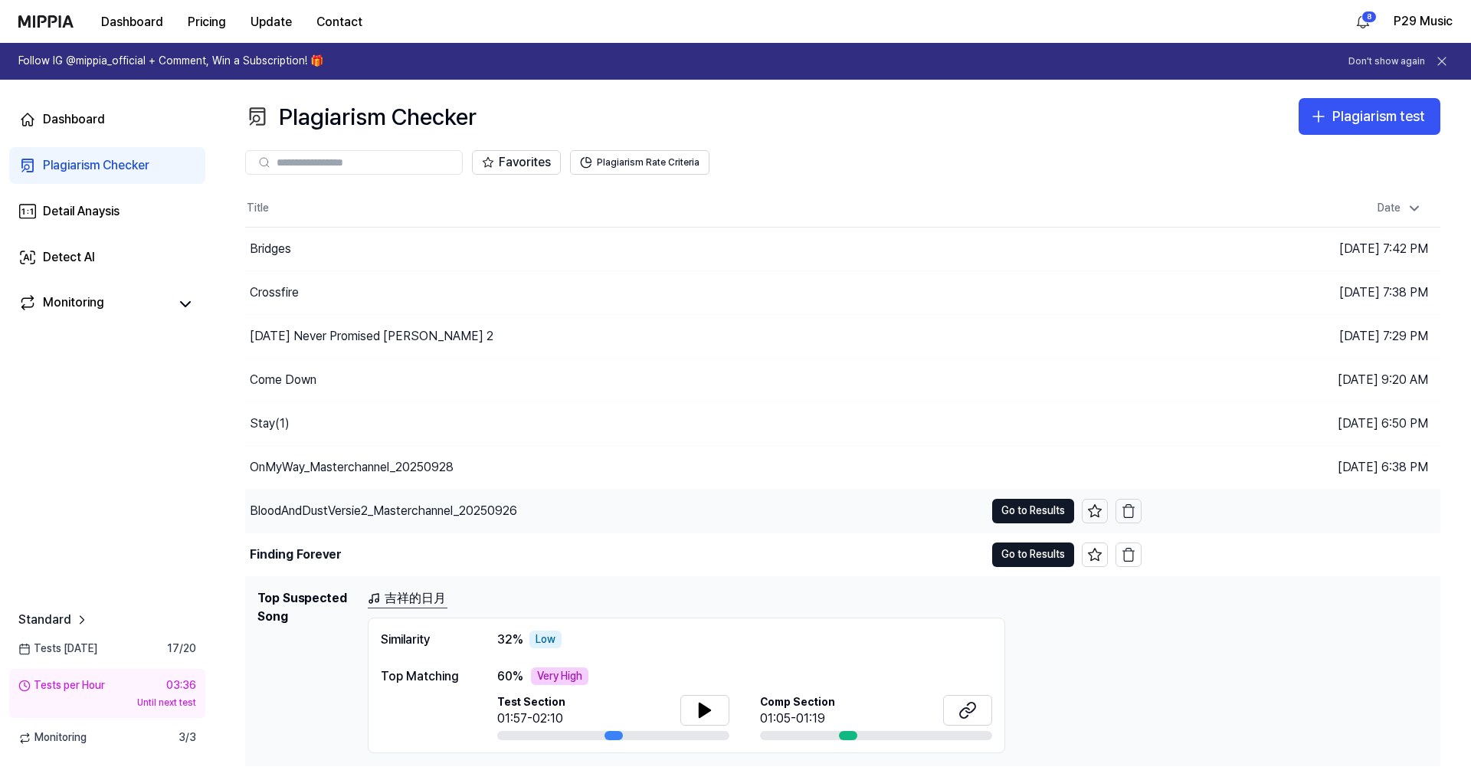
scroll to position [39, 0]
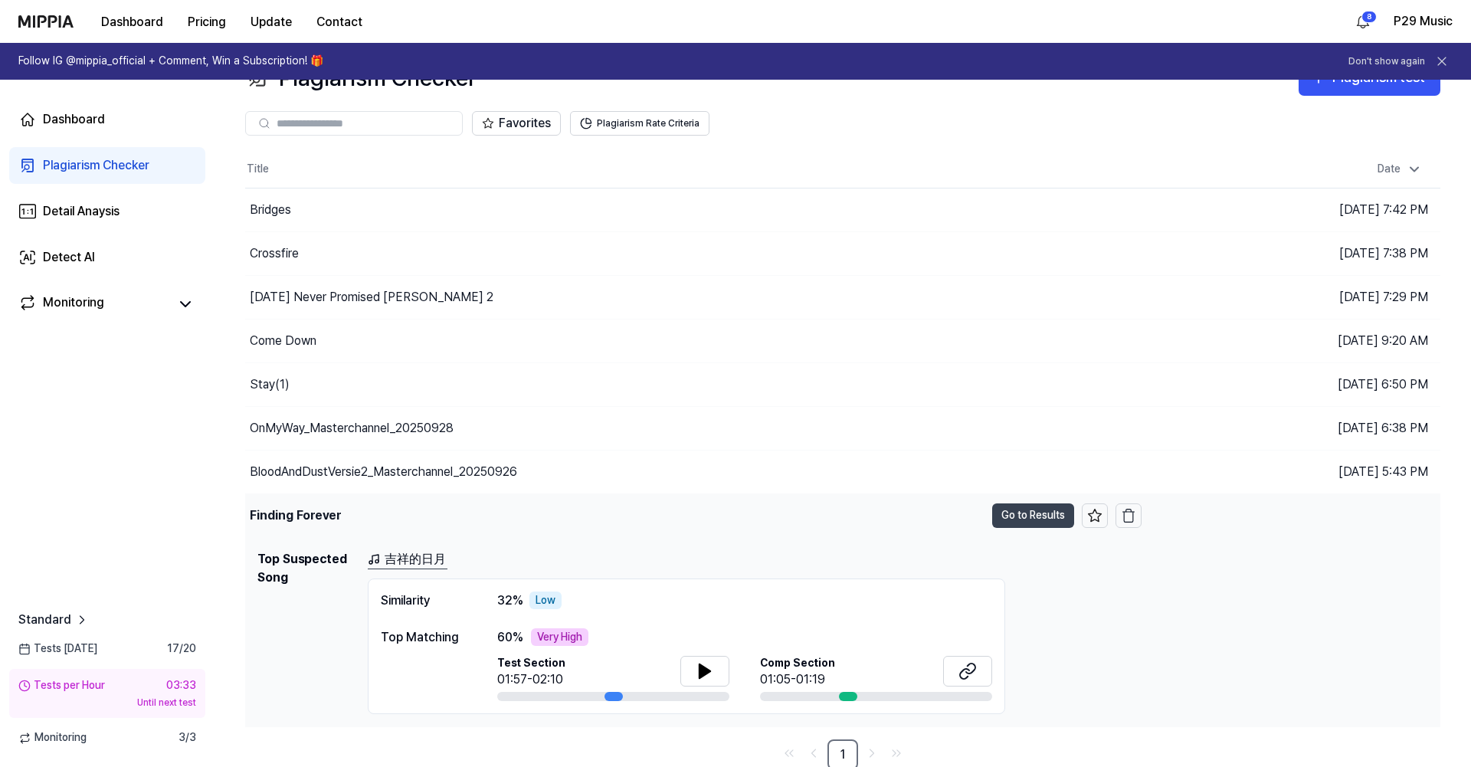
click at [1019, 514] on button "Go to Results" at bounding box center [1033, 515] width 82 height 25
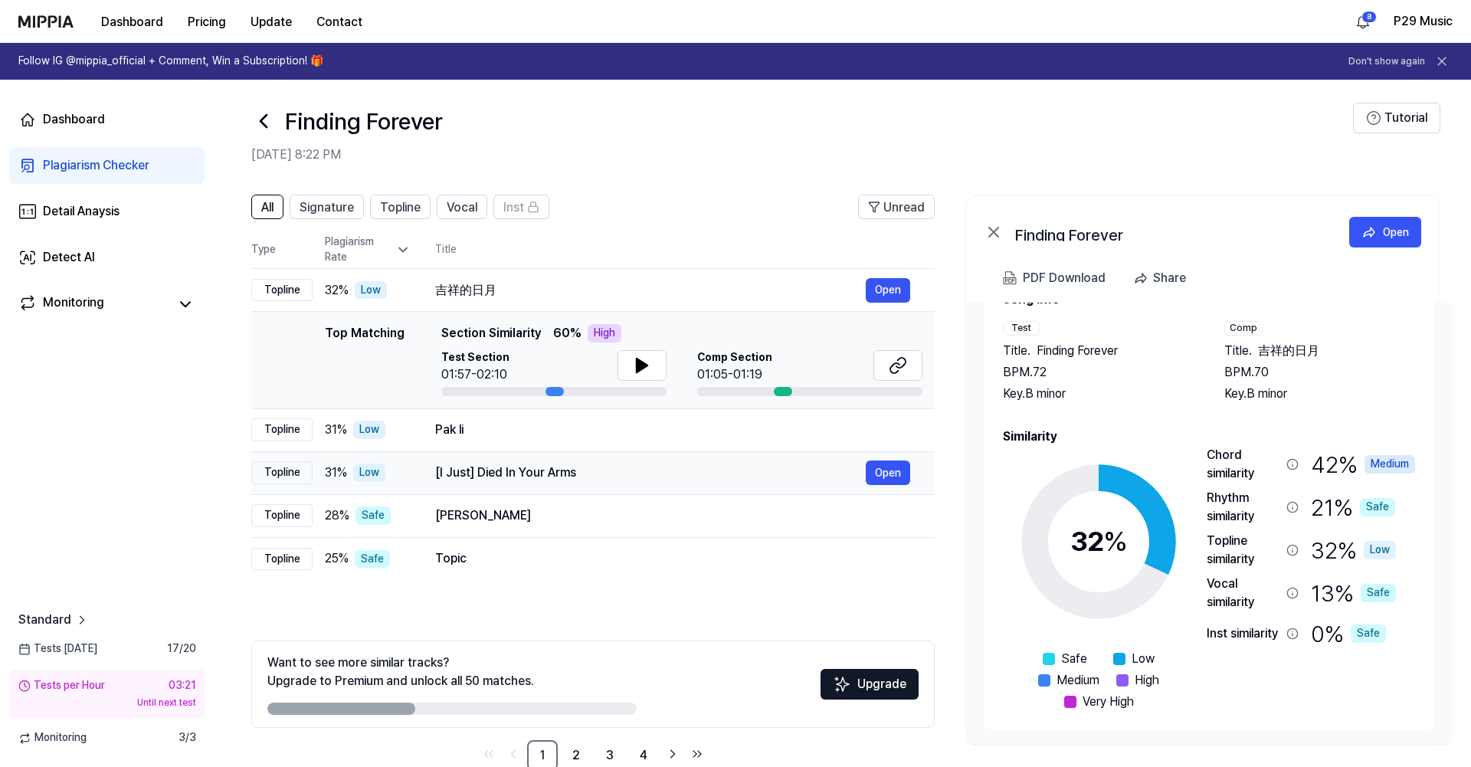
scroll to position [0, 0]
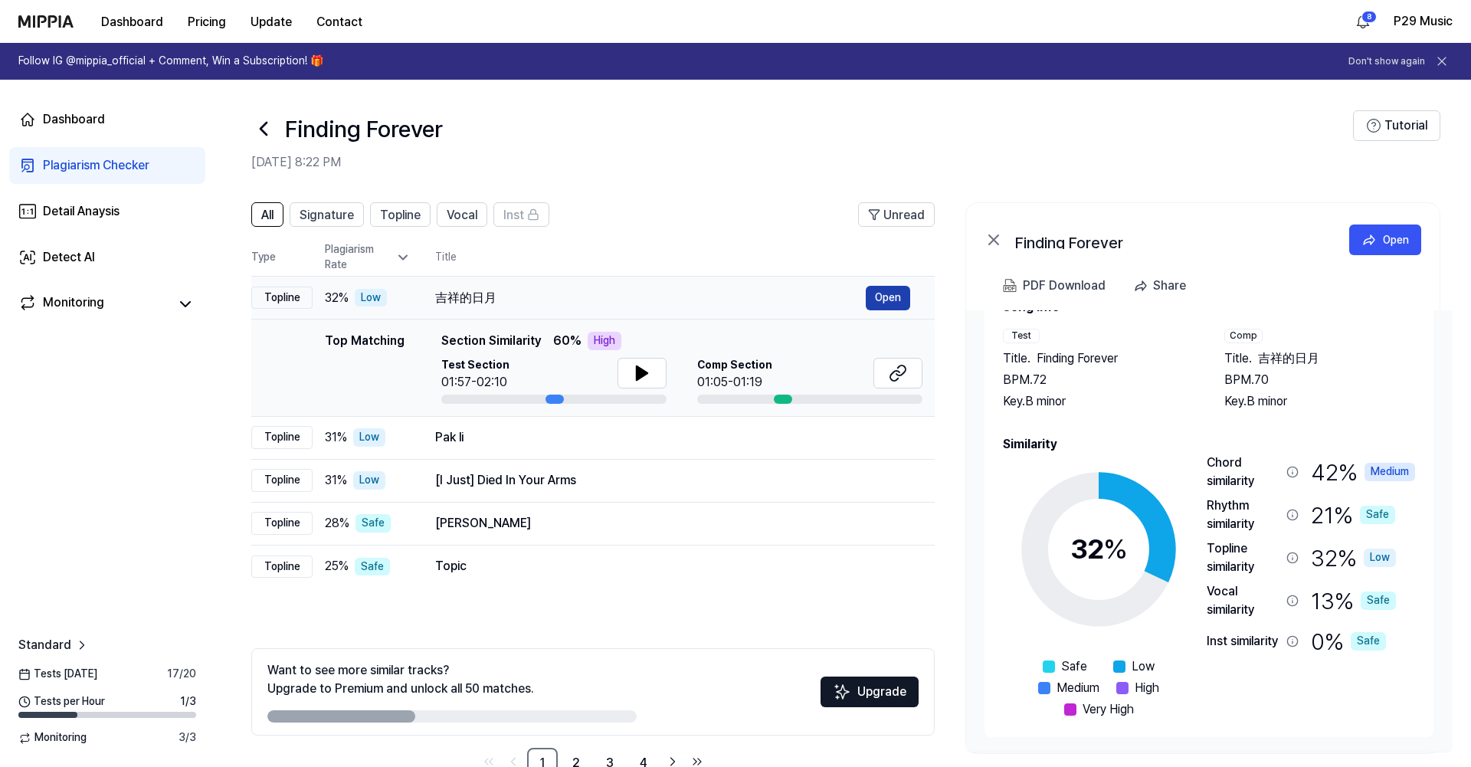
click at [885, 297] on button "Open" at bounding box center [887, 298] width 44 height 25
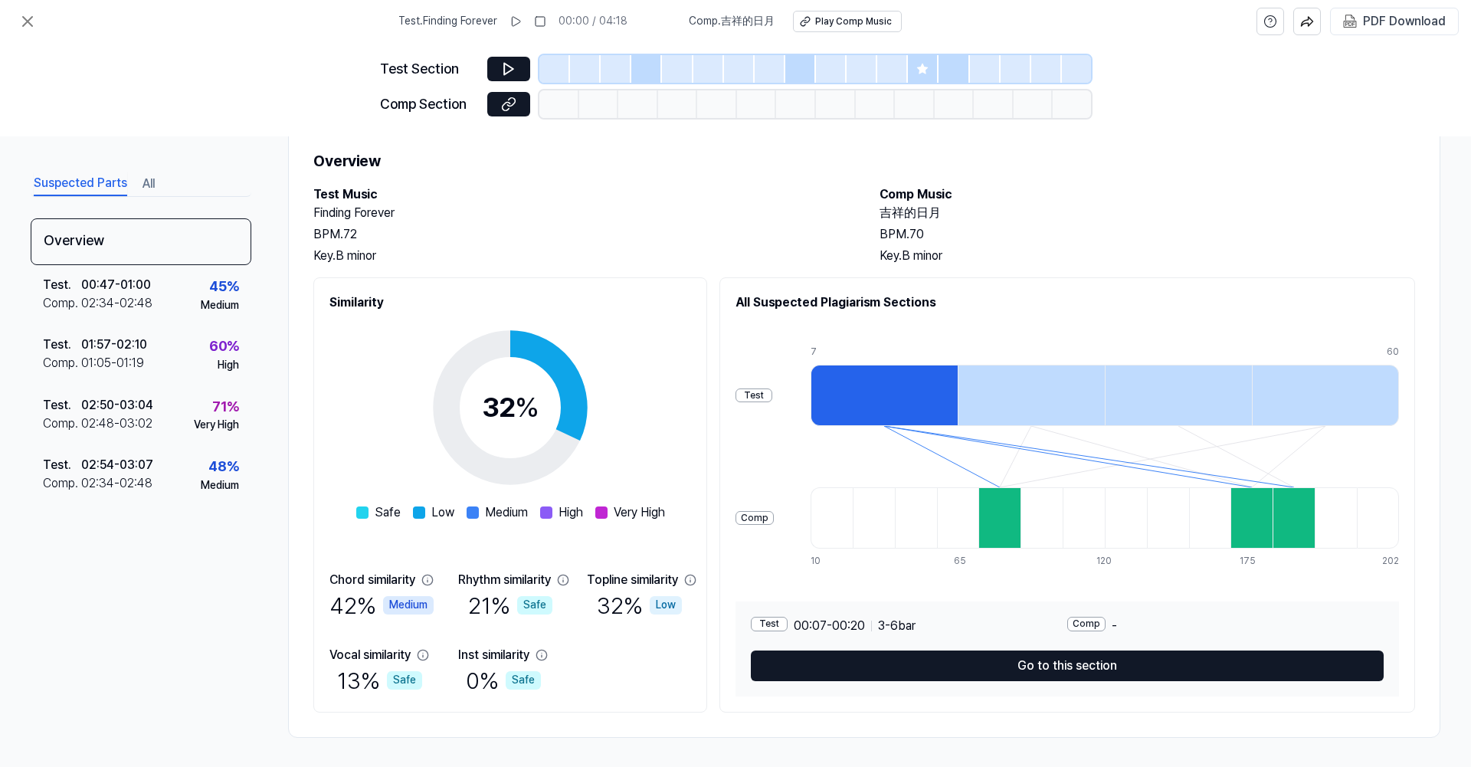
scroll to position [42, 0]
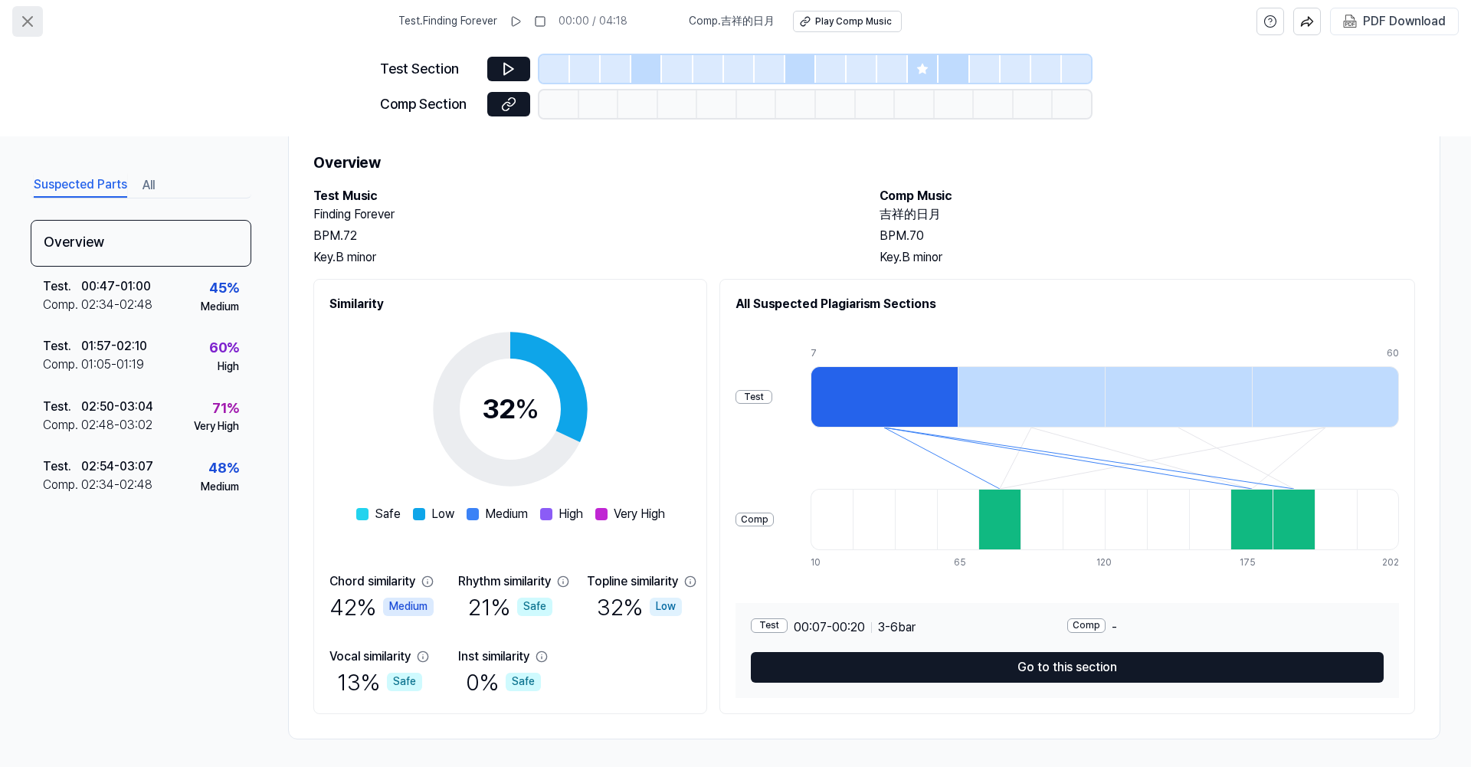
click at [29, 25] on icon at bounding box center [27, 21] width 18 height 18
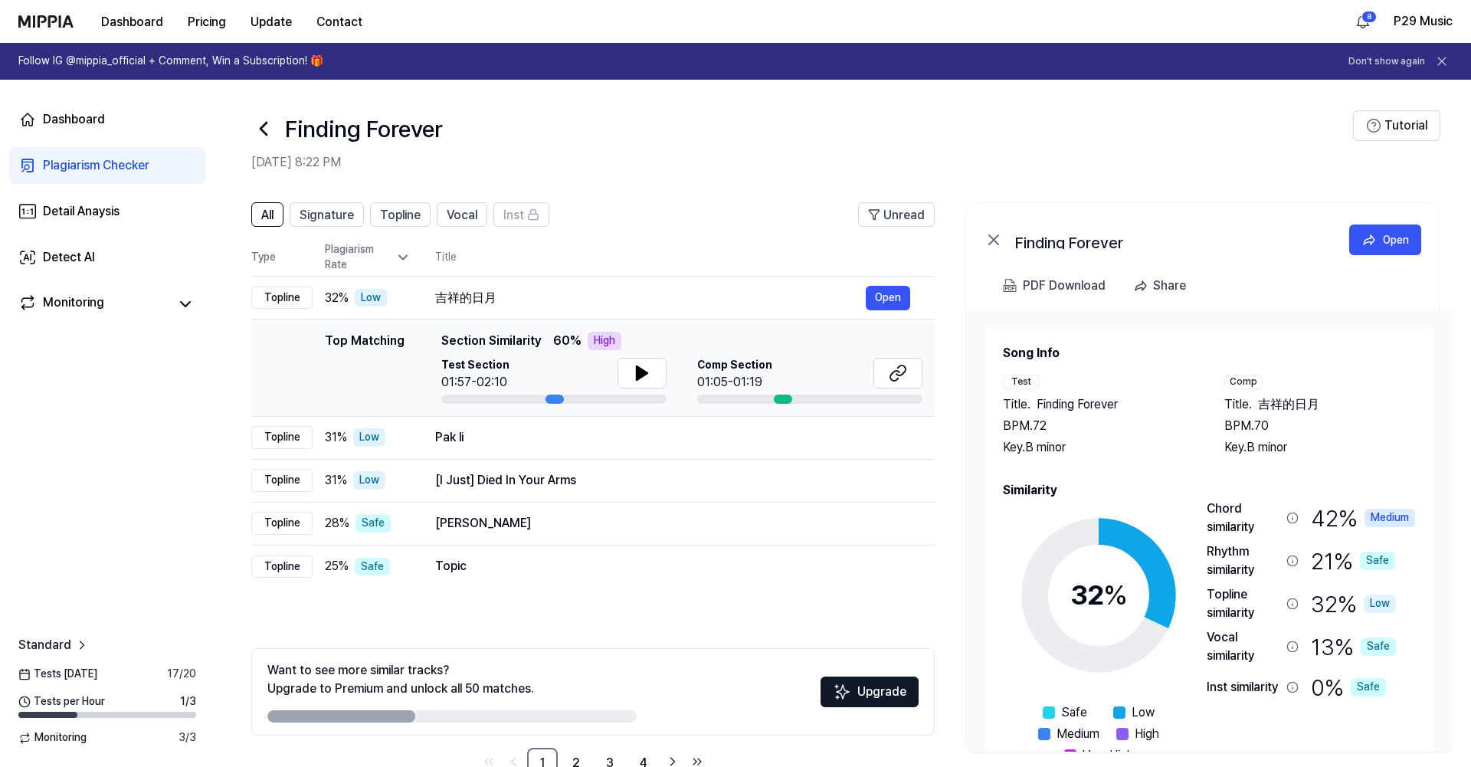
click at [266, 121] on icon at bounding box center [263, 128] width 25 height 25
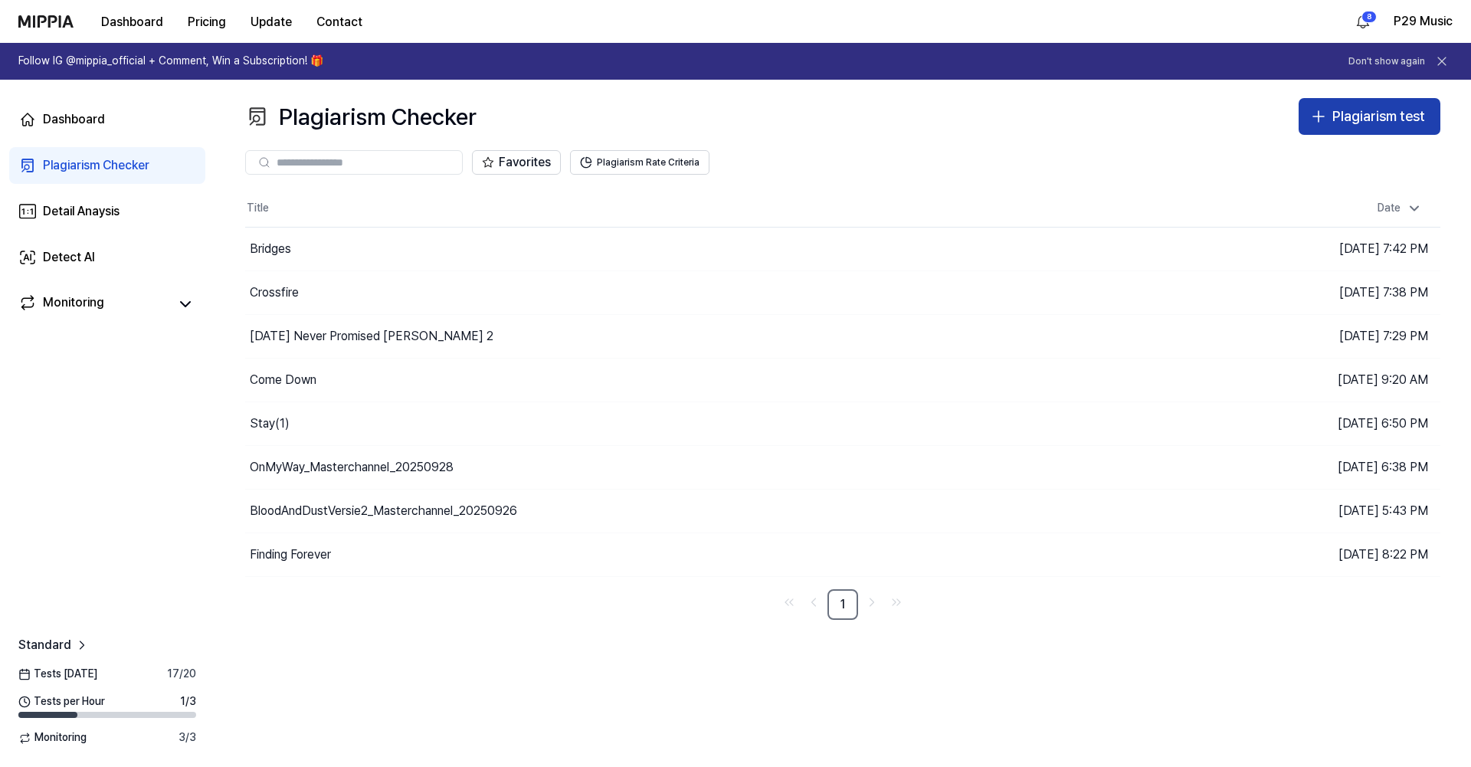
click at [1413, 116] on div "Plagiarism test" at bounding box center [1378, 117] width 93 height 22
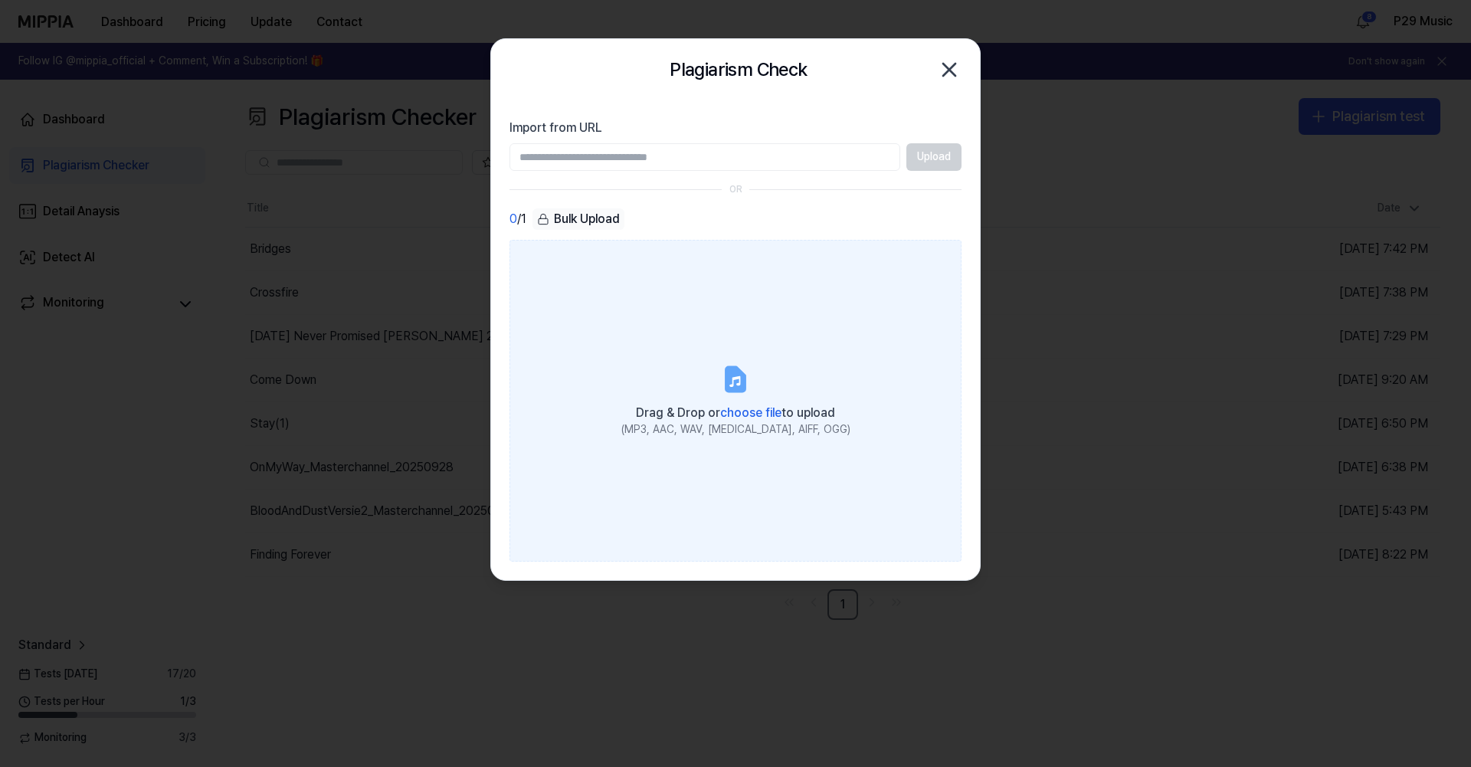
click at [731, 391] on icon at bounding box center [735, 379] width 18 height 24
click at [0, 0] on input "Drag & Drop or choose file to upload (MP3, AAC, WAV, [MEDICAL_DATA], AIFF, OGG)" at bounding box center [0, 0] width 0 height 0
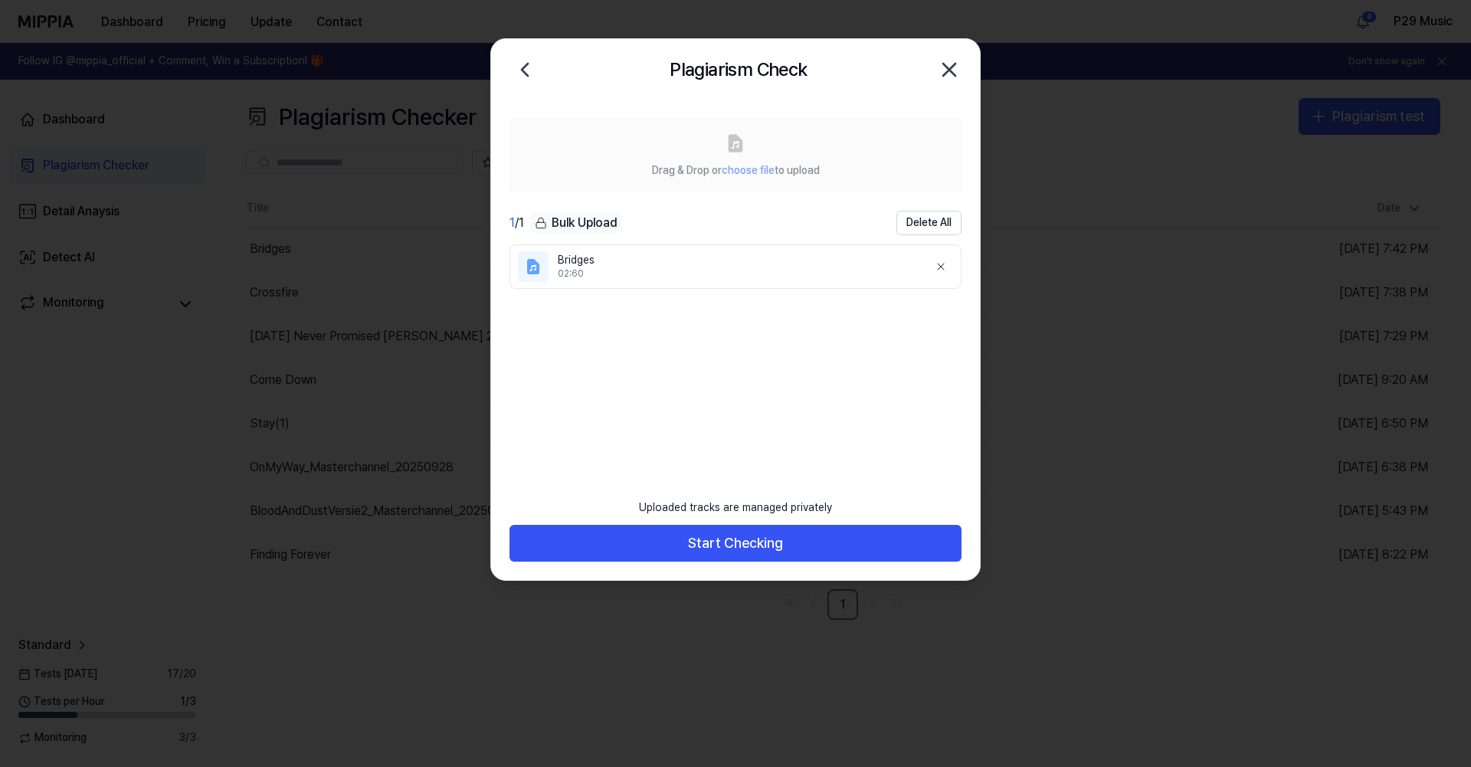
click at [950, 70] on icon "button" at bounding box center [949, 70] width 12 height 12
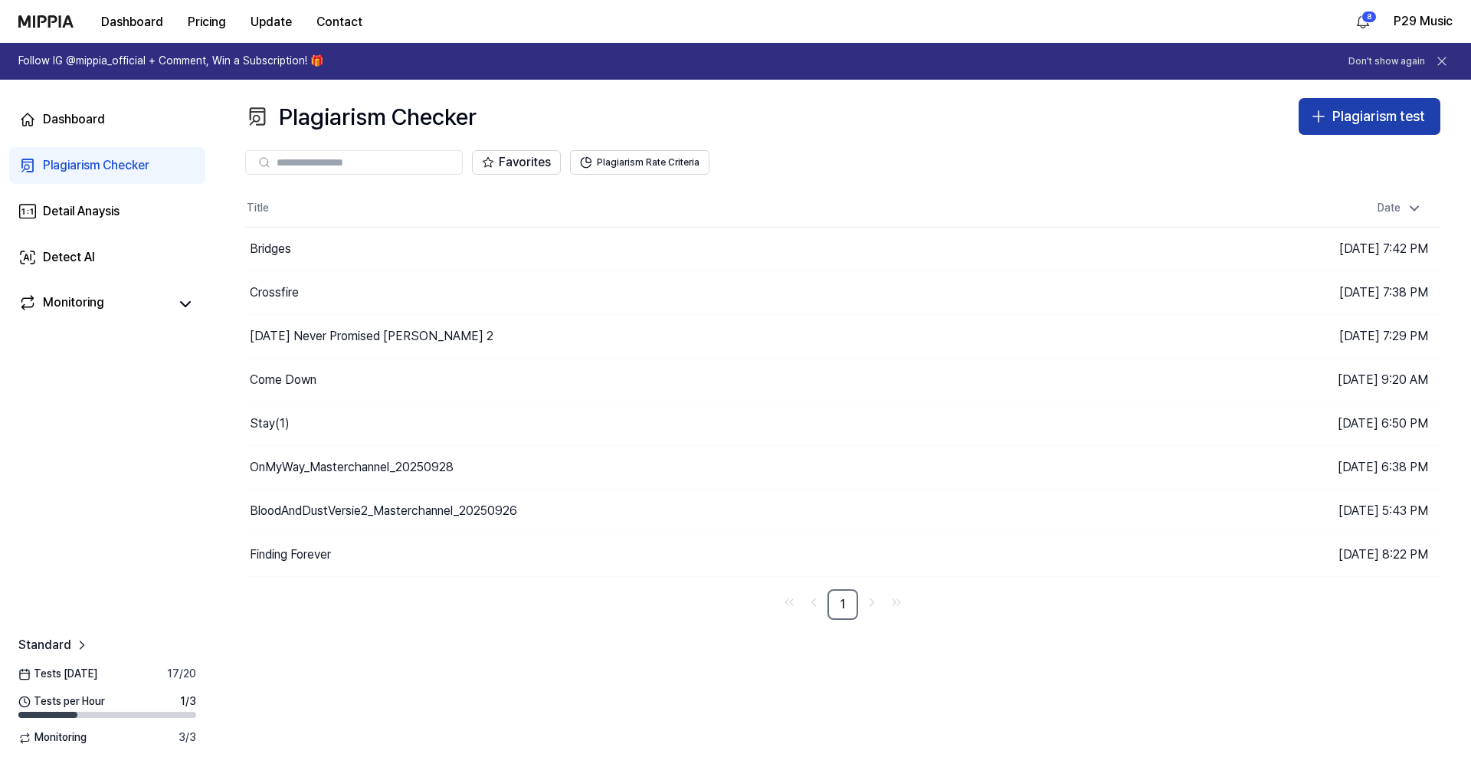
click at [1336, 128] on button "Plagiarism test" at bounding box center [1369, 116] width 142 height 37
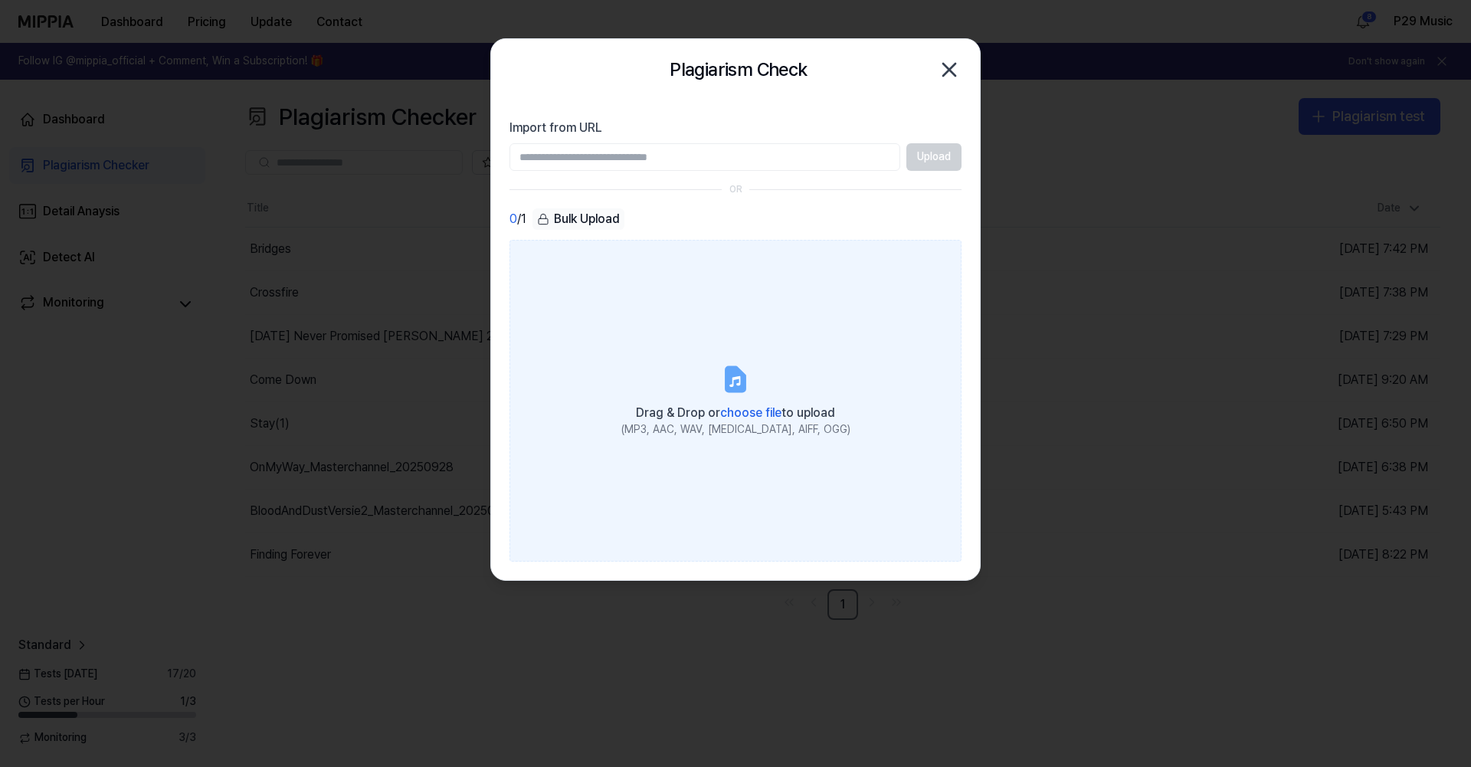
click at [754, 388] on label "Drag & Drop or choose file to upload (MP3, AAC, WAV, [MEDICAL_DATA], AIFF, OGG)" at bounding box center [735, 401] width 452 height 322
click at [0, 0] on input "Drag & Drop or choose file to upload (MP3, AAC, WAV, [MEDICAL_DATA], AIFF, OGG)" at bounding box center [0, 0] width 0 height 0
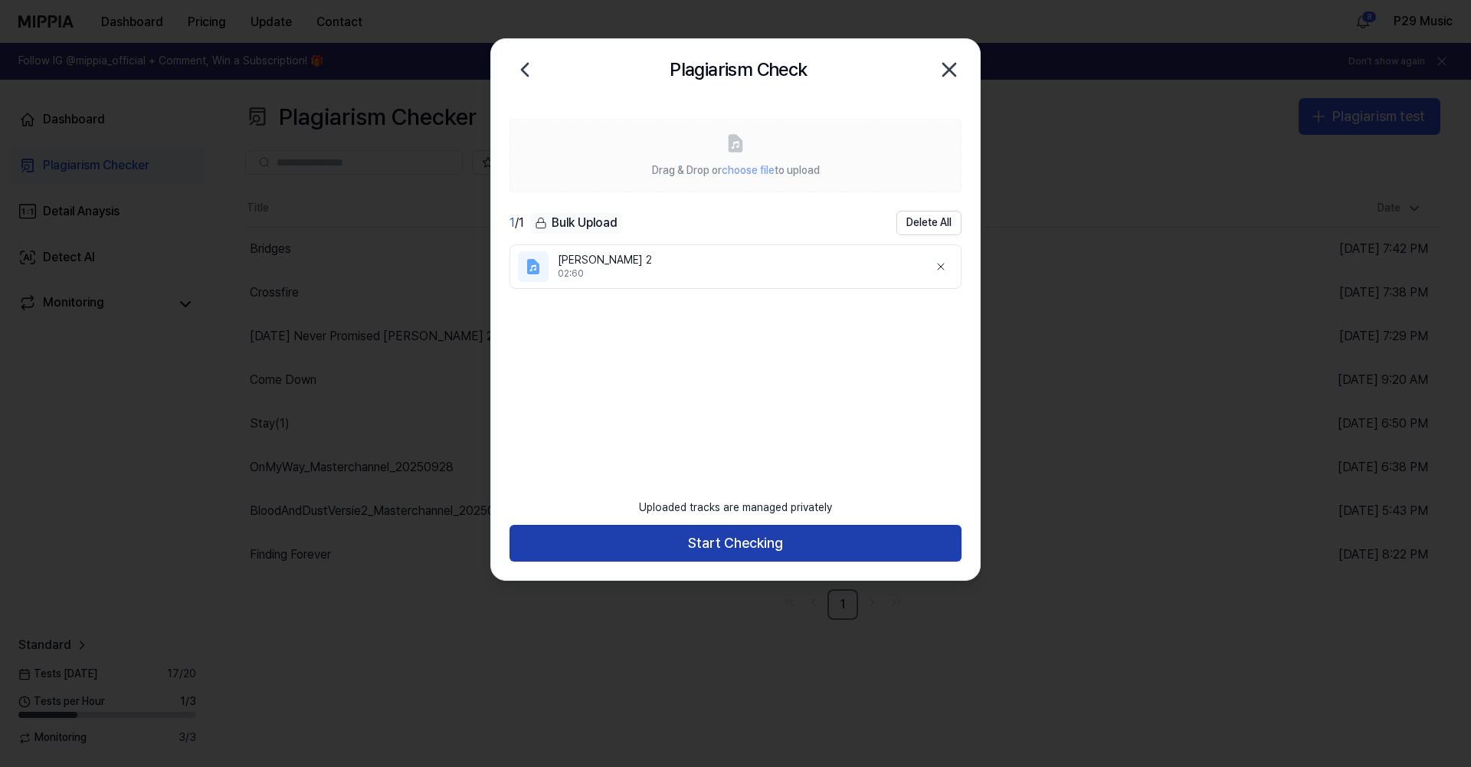
click at [771, 545] on button "Start Checking" at bounding box center [735, 543] width 452 height 37
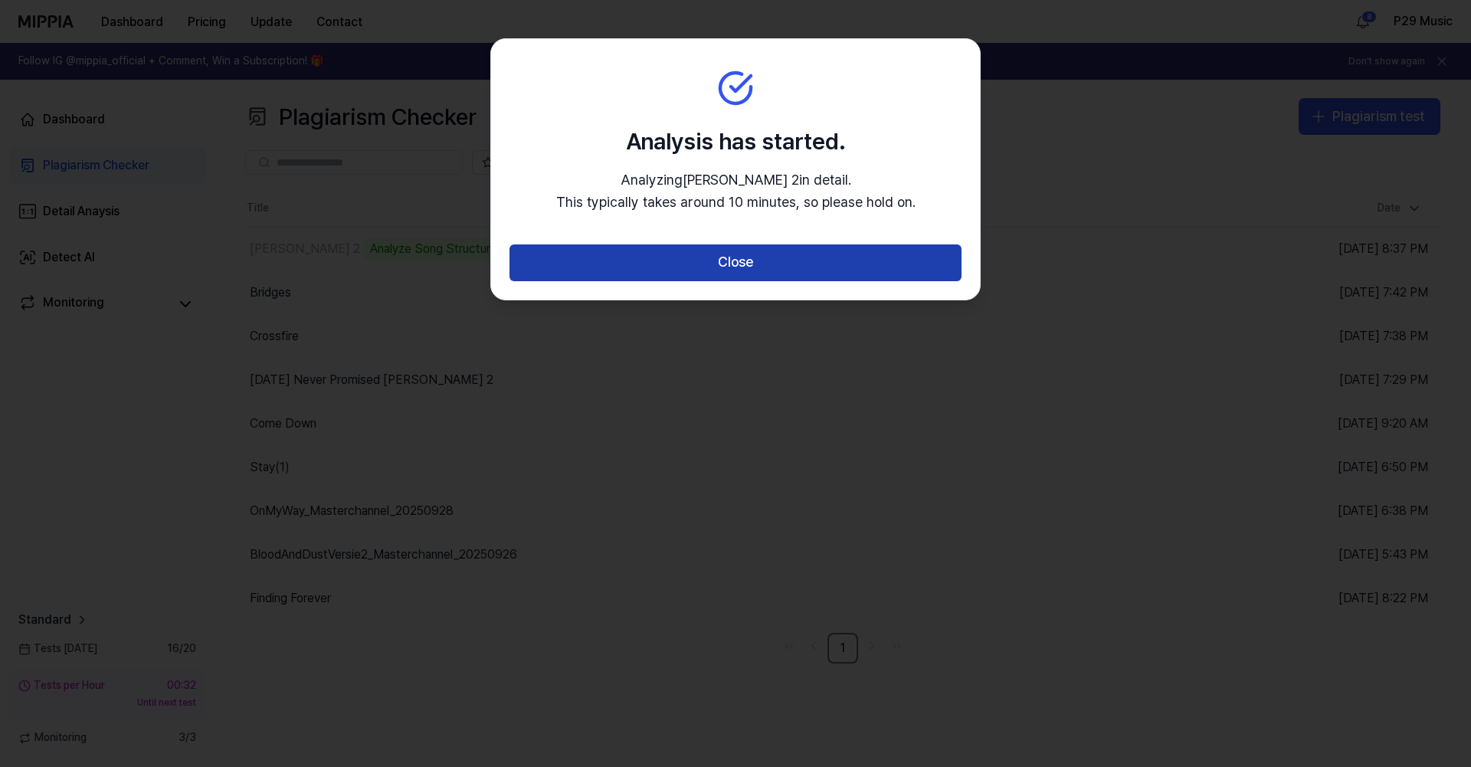
click at [797, 259] on button "Close" at bounding box center [735, 262] width 452 height 37
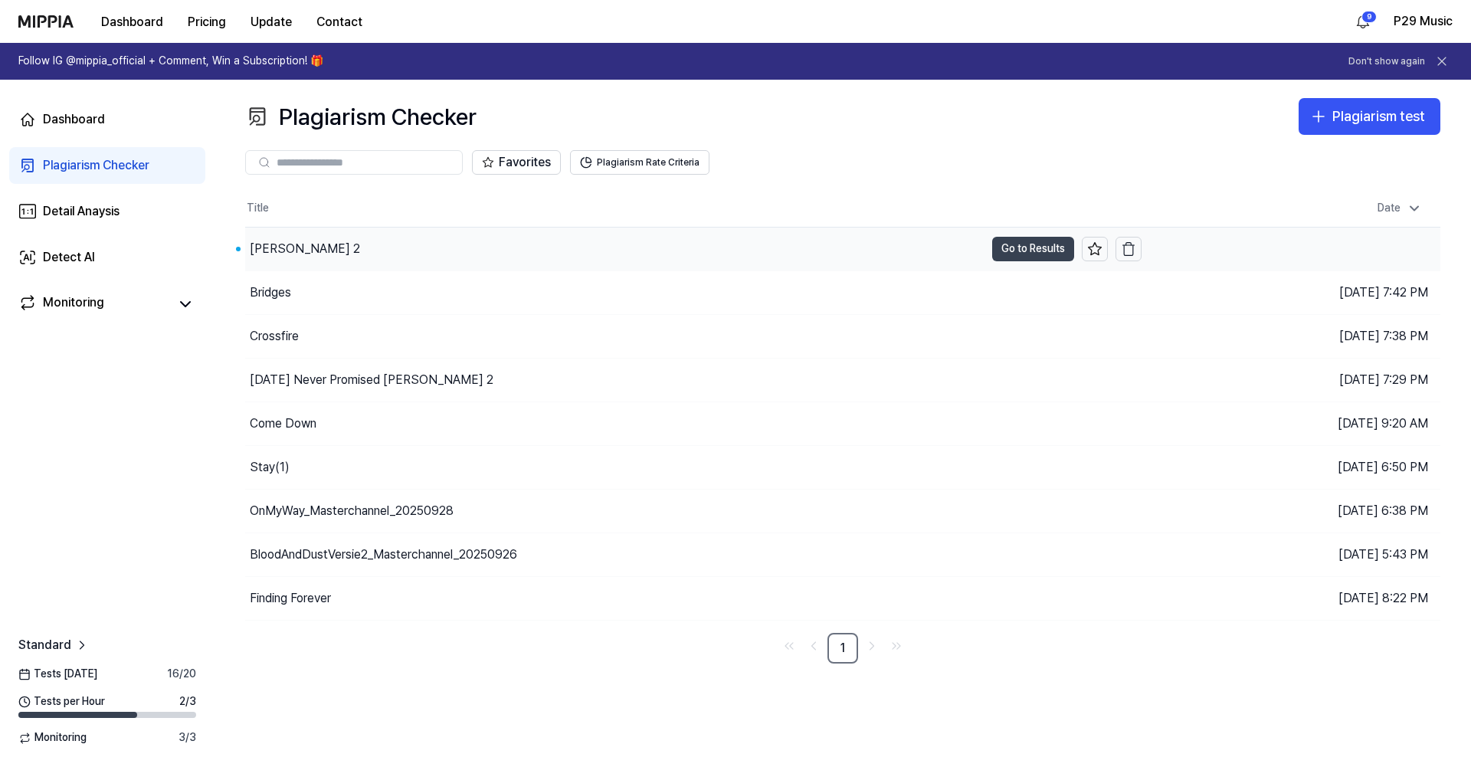
click at [1006, 245] on button "Go to Results" at bounding box center [1033, 249] width 82 height 25
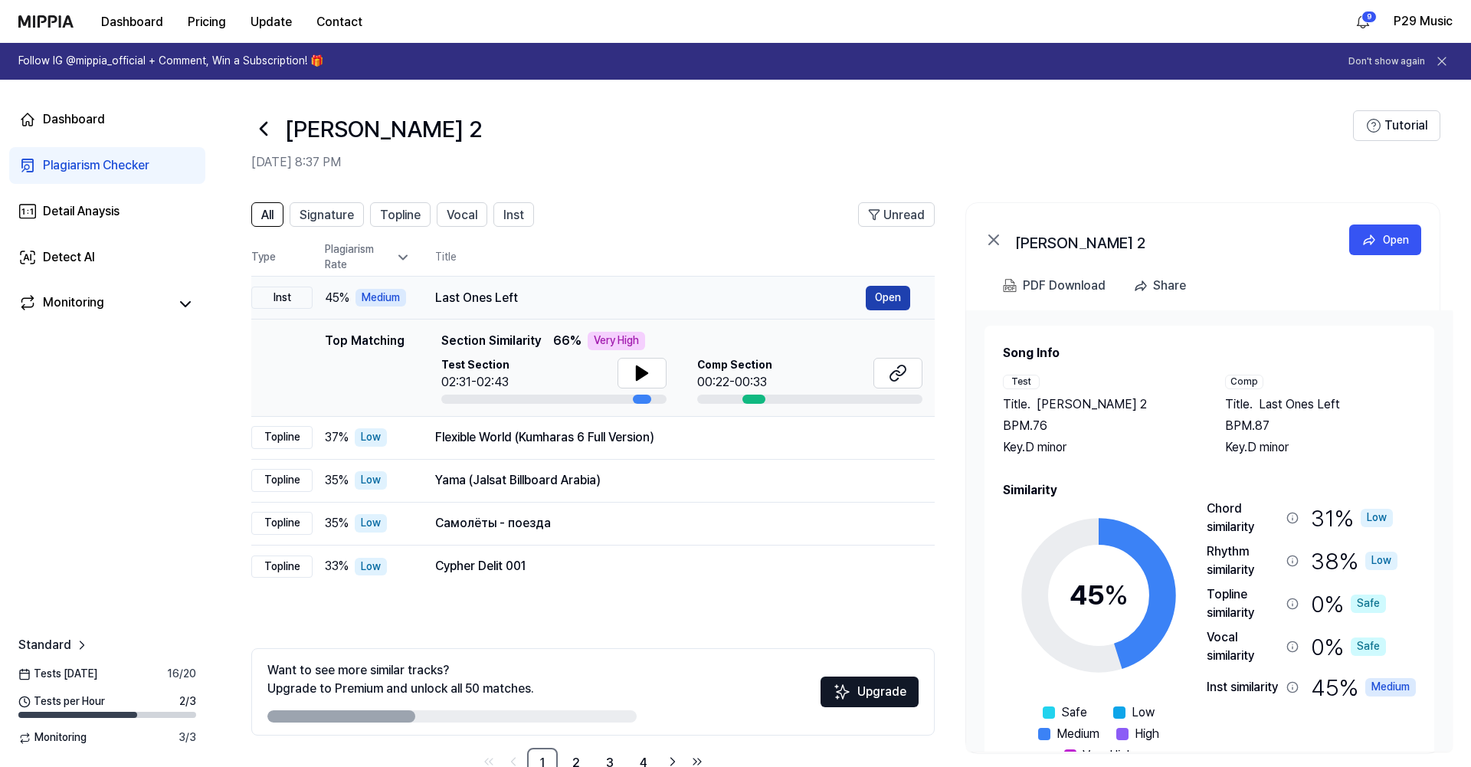
click at [889, 289] on button "Open" at bounding box center [887, 298] width 44 height 25
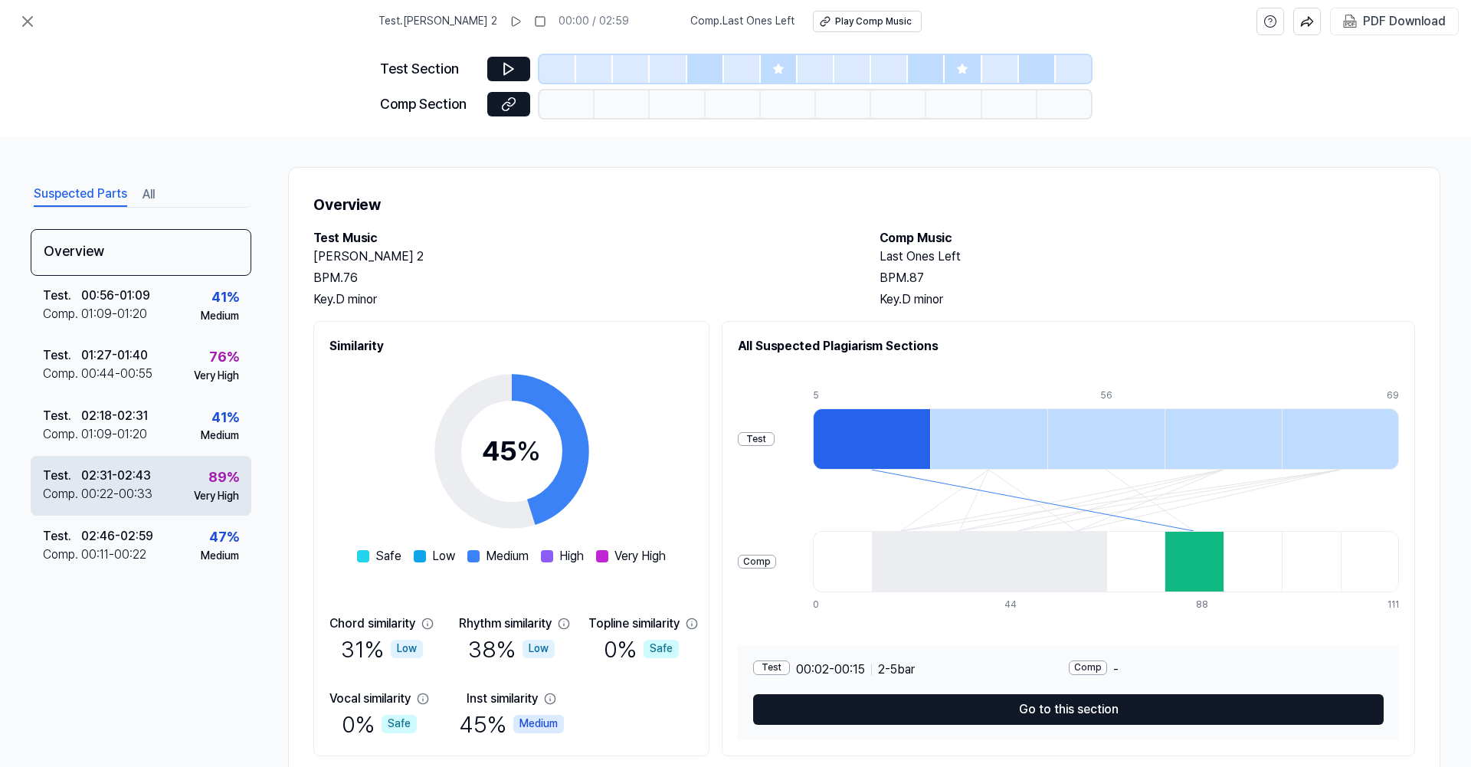
click at [128, 482] on div "02:31 - 02:43" at bounding box center [116, 475] width 70 height 18
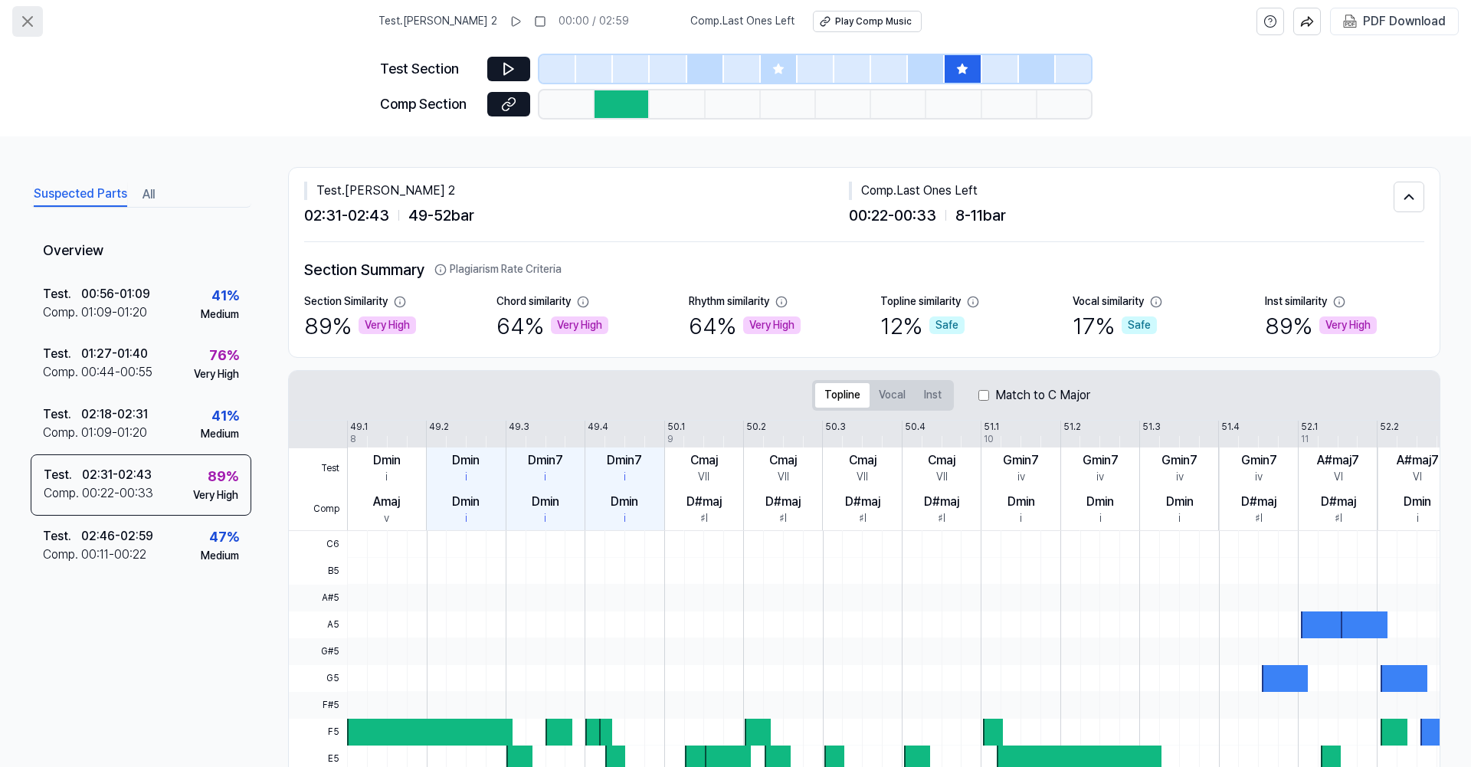
click at [38, 23] on button at bounding box center [27, 21] width 31 height 31
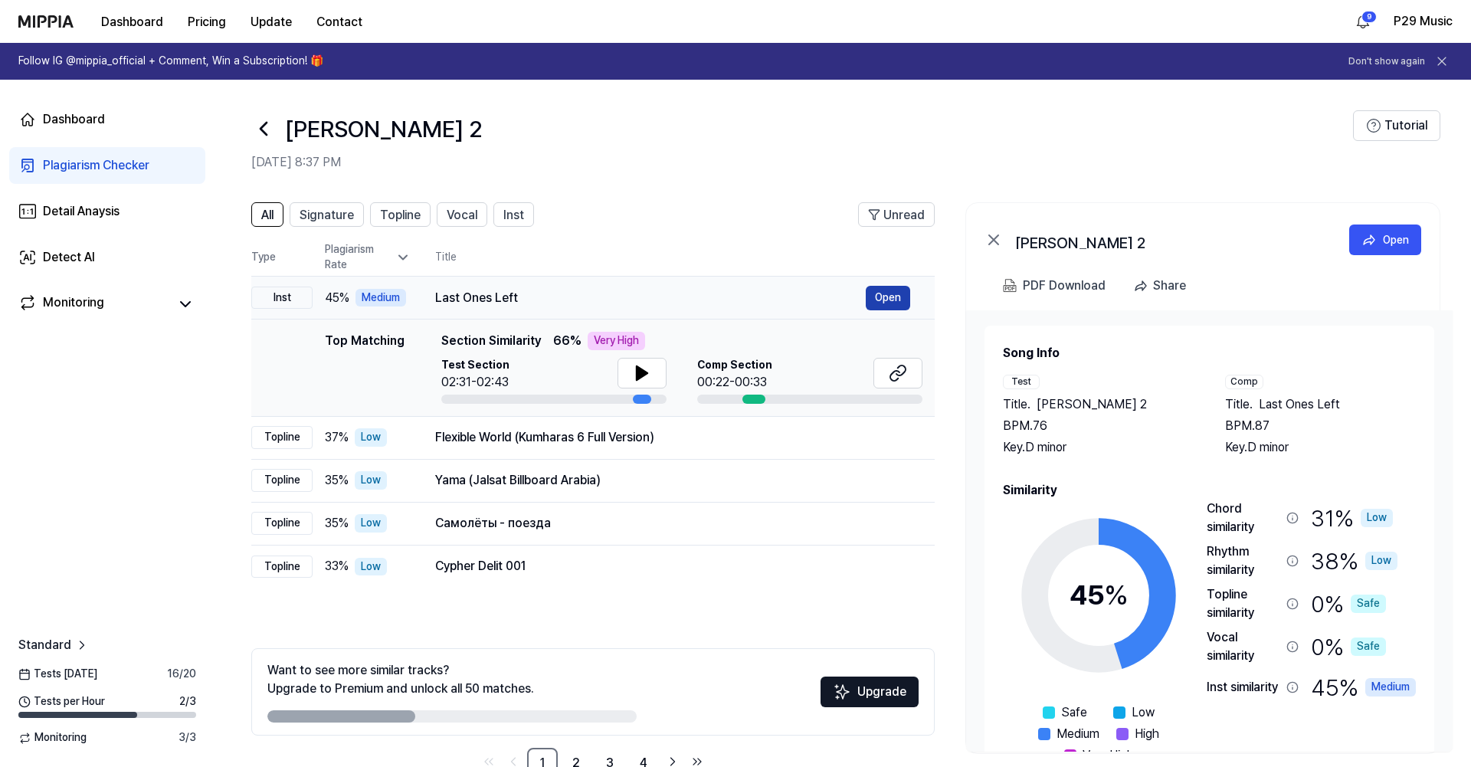
click at [895, 298] on button "Open" at bounding box center [887, 298] width 44 height 25
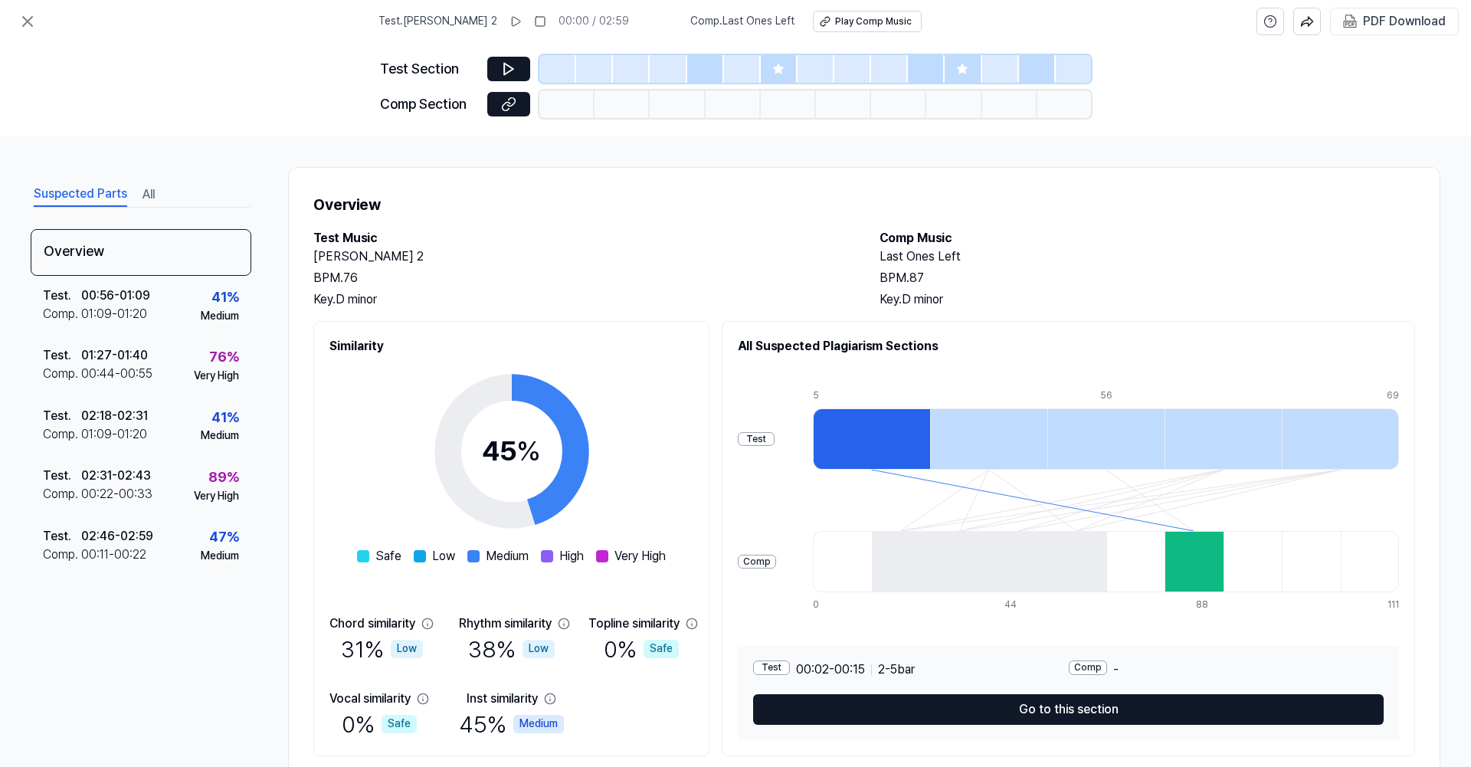
scroll to position [44, 0]
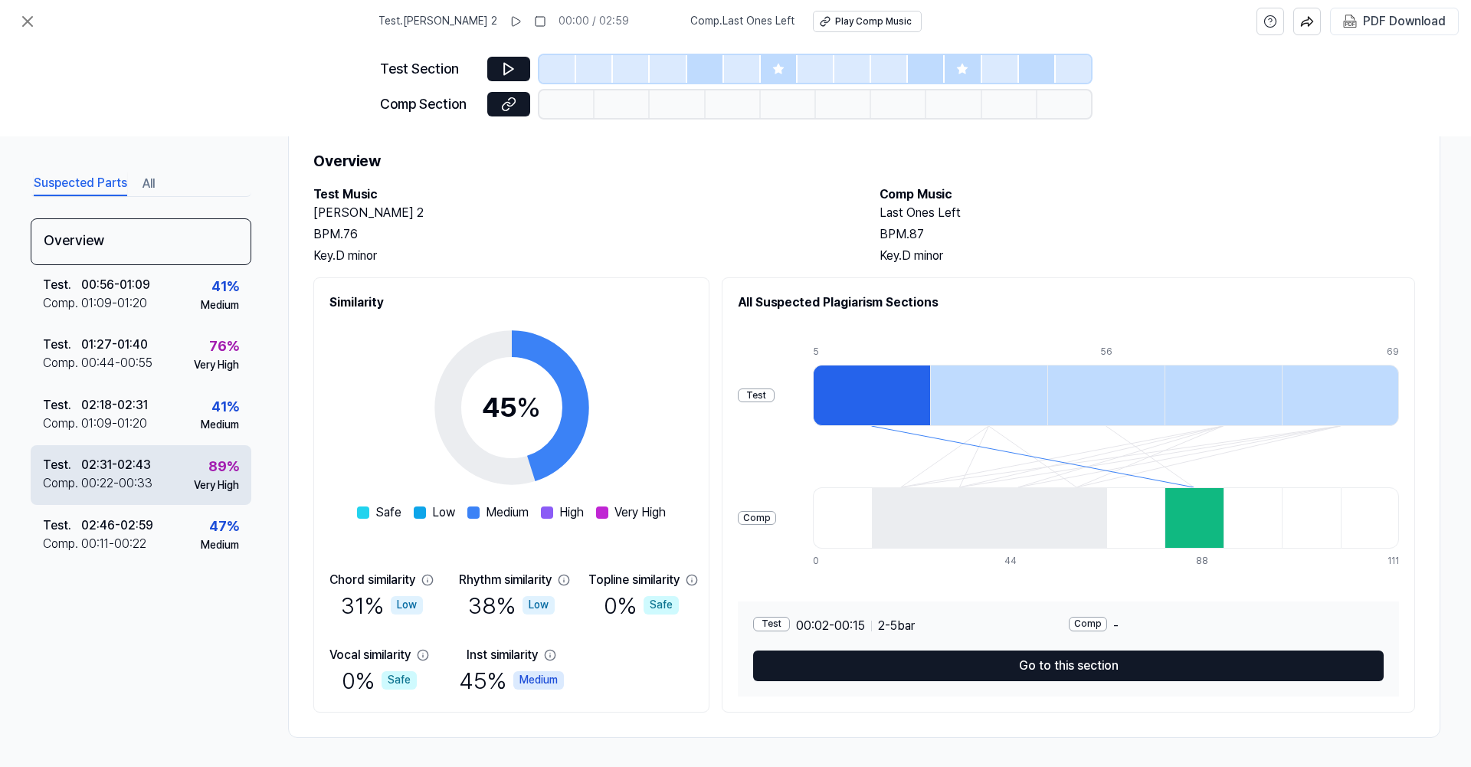
click at [211, 486] on div "Very High" at bounding box center [216, 485] width 45 height 15
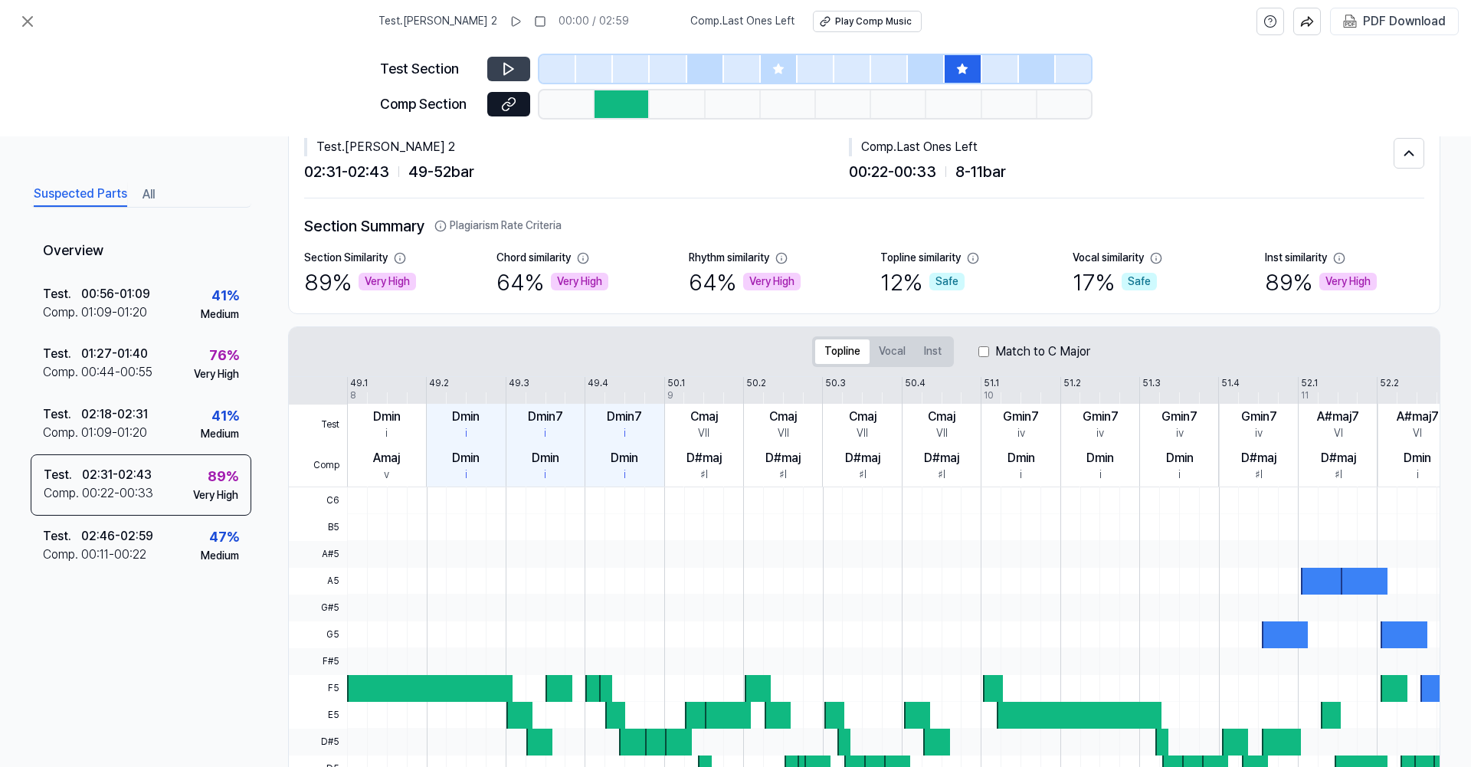
click at [509, 68] on icon at bounding box center [508, 68] width 15 height 15
click at [515, 110] on icon at bounding box center [508, 104] width 15 height 15
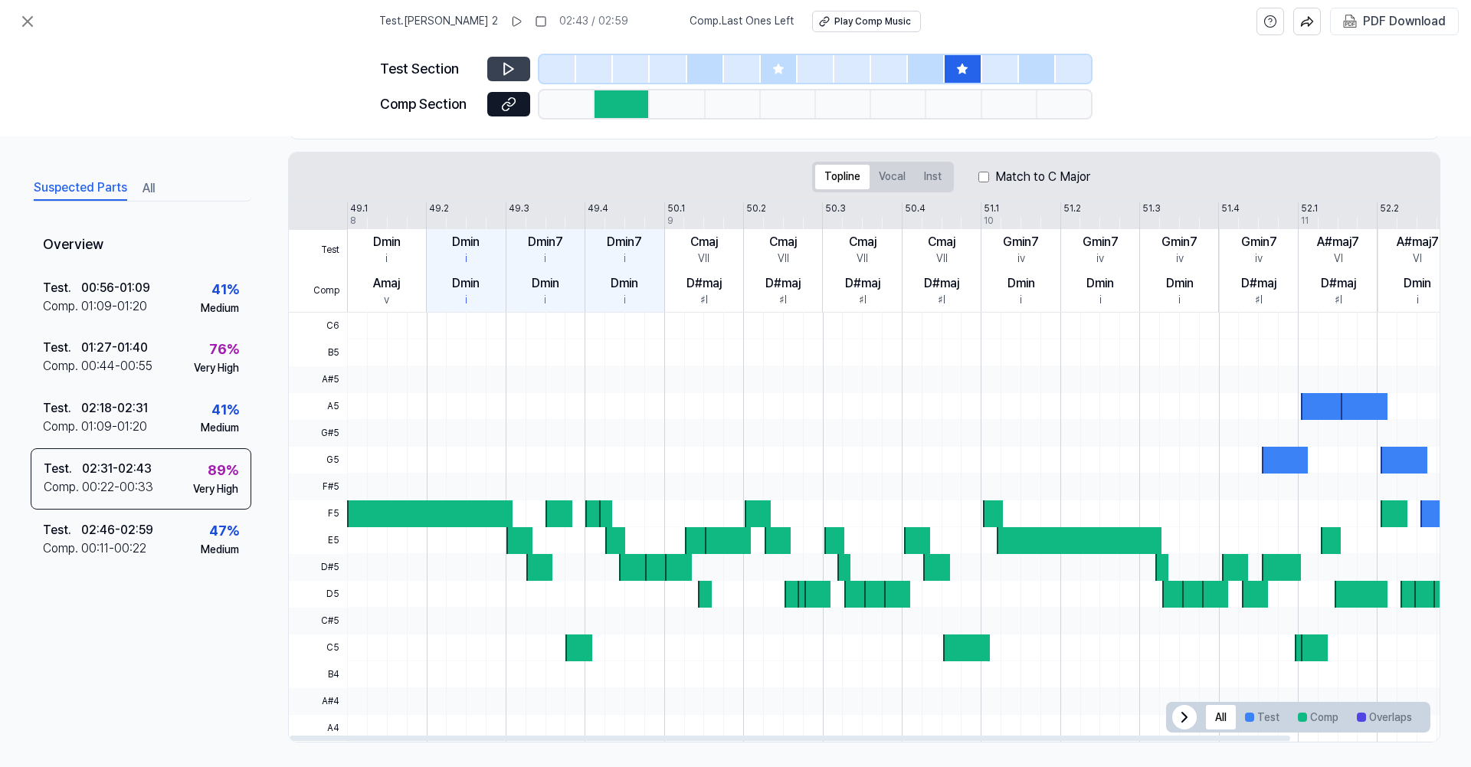
scroll to position [223, 0]
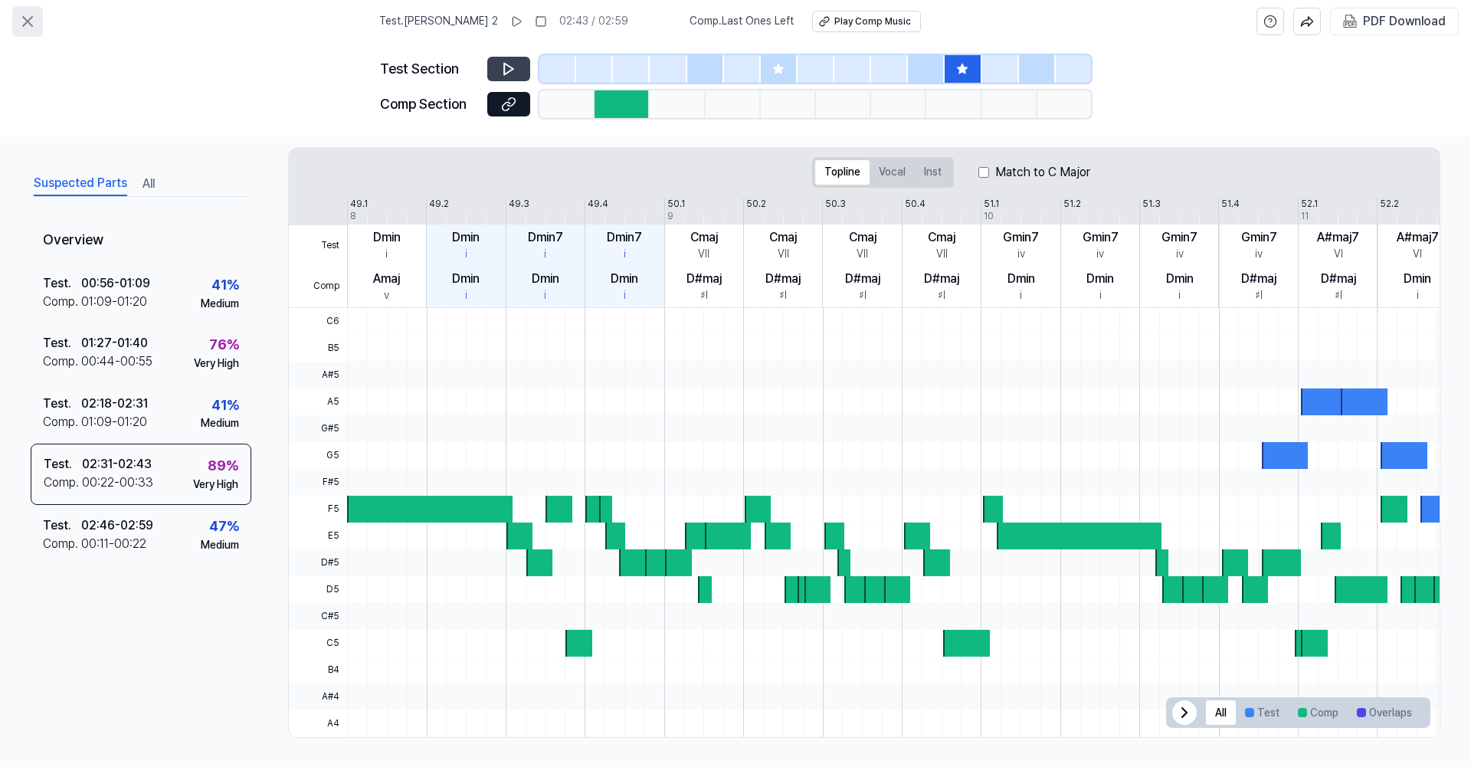
click at [24, 15] on icon at bounding box center [27, 21] width 18 height 18
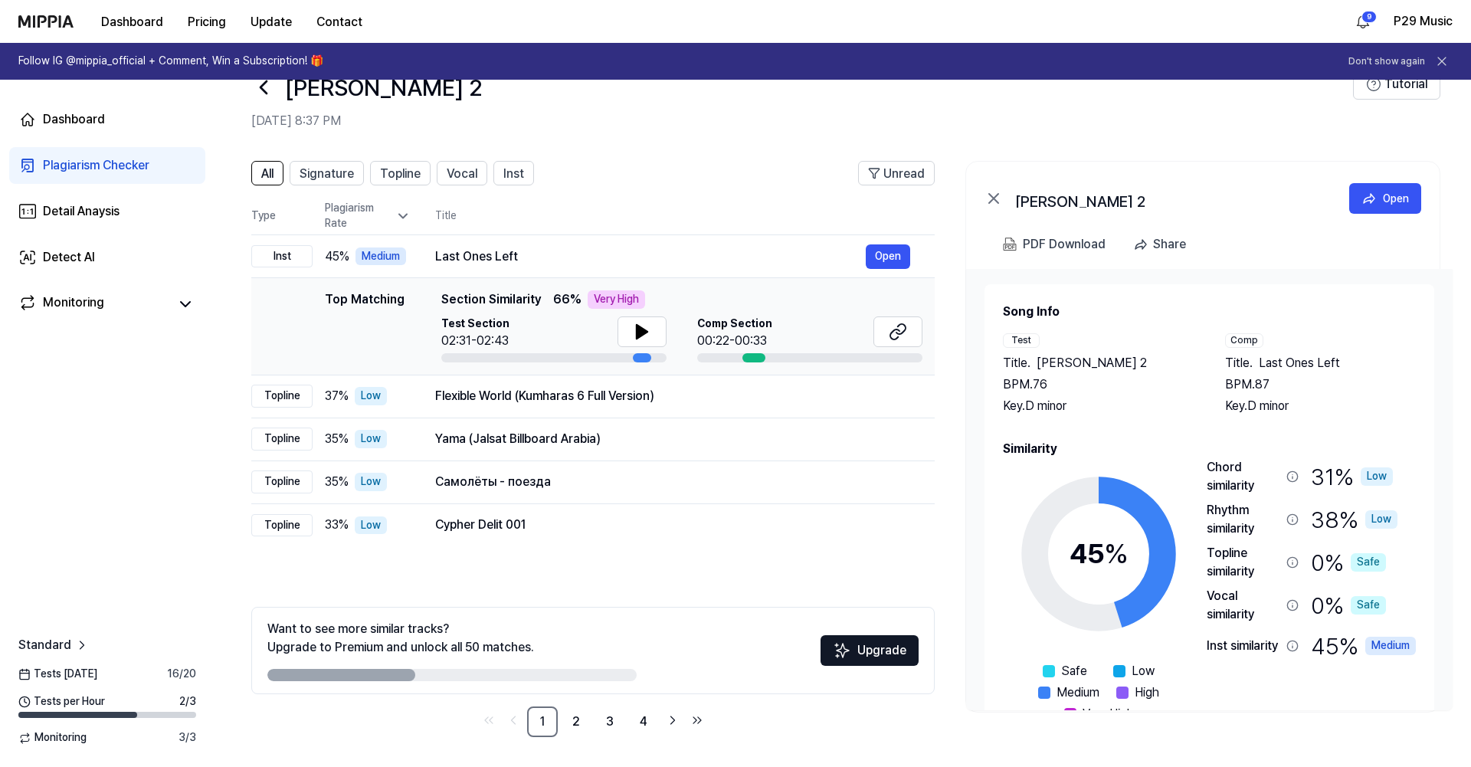
scroll to position [0, 0]
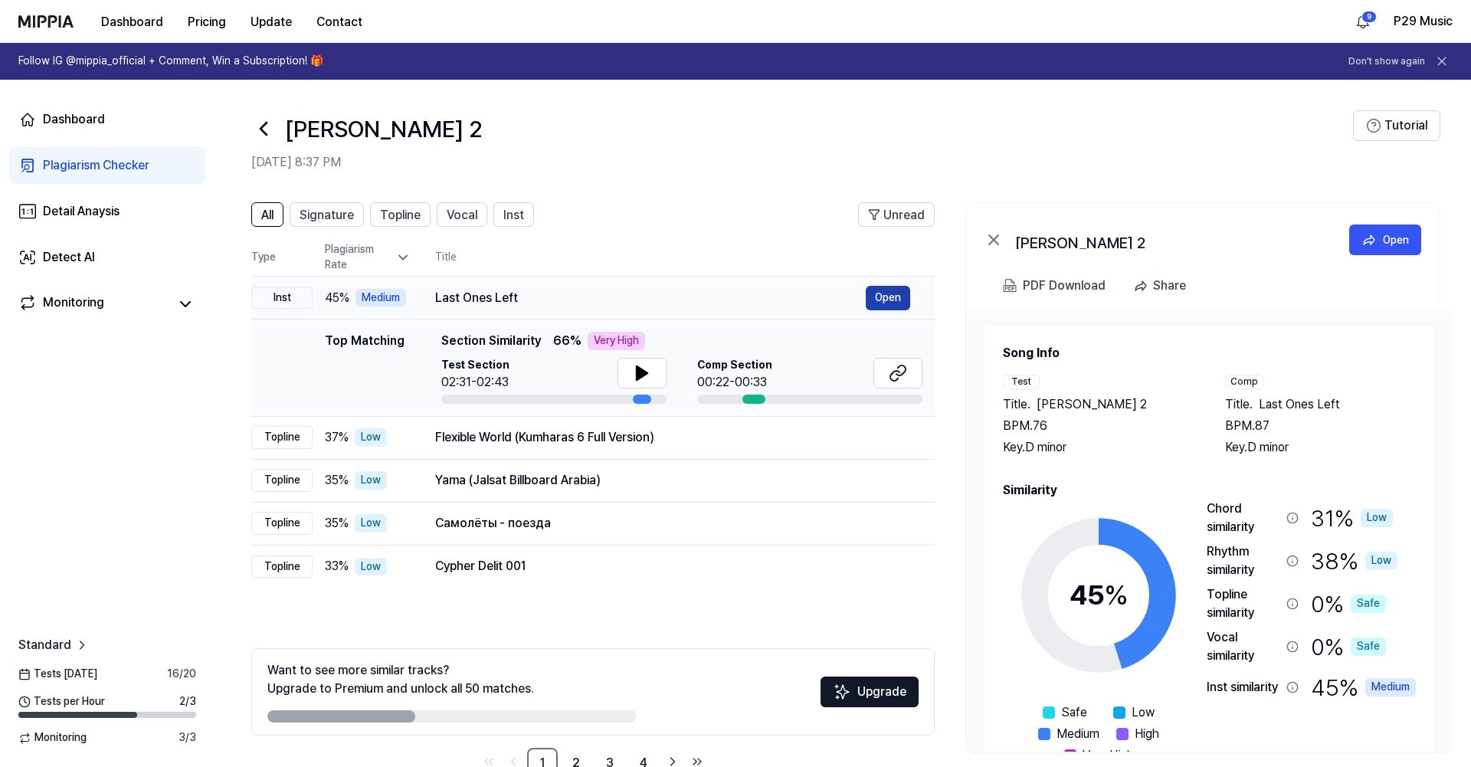
click at [888, 296] on button "Open" at bounding box center [887, 298] width 44 height 25
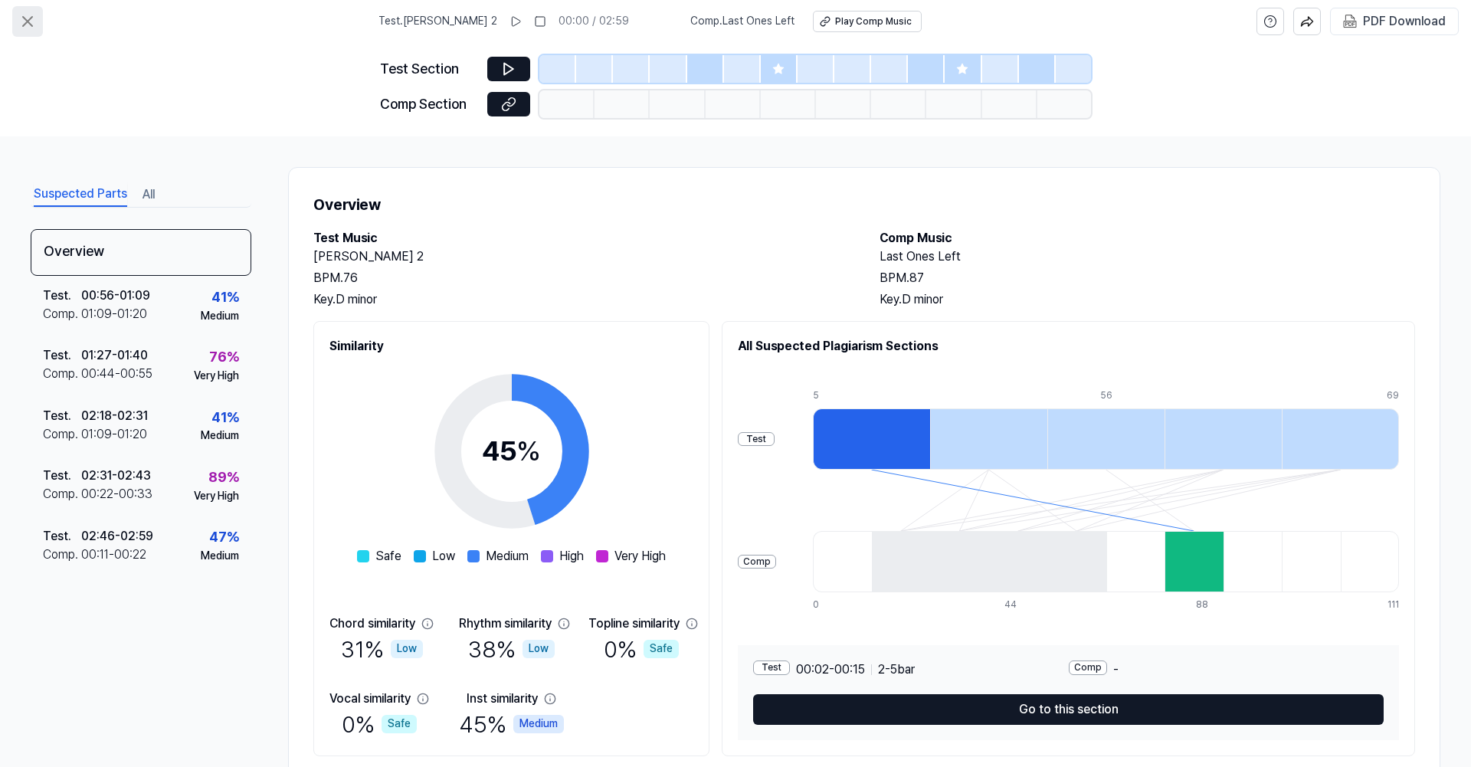
click at [31, 20] on icon at bounding box center [27, 21] width 18 height 18
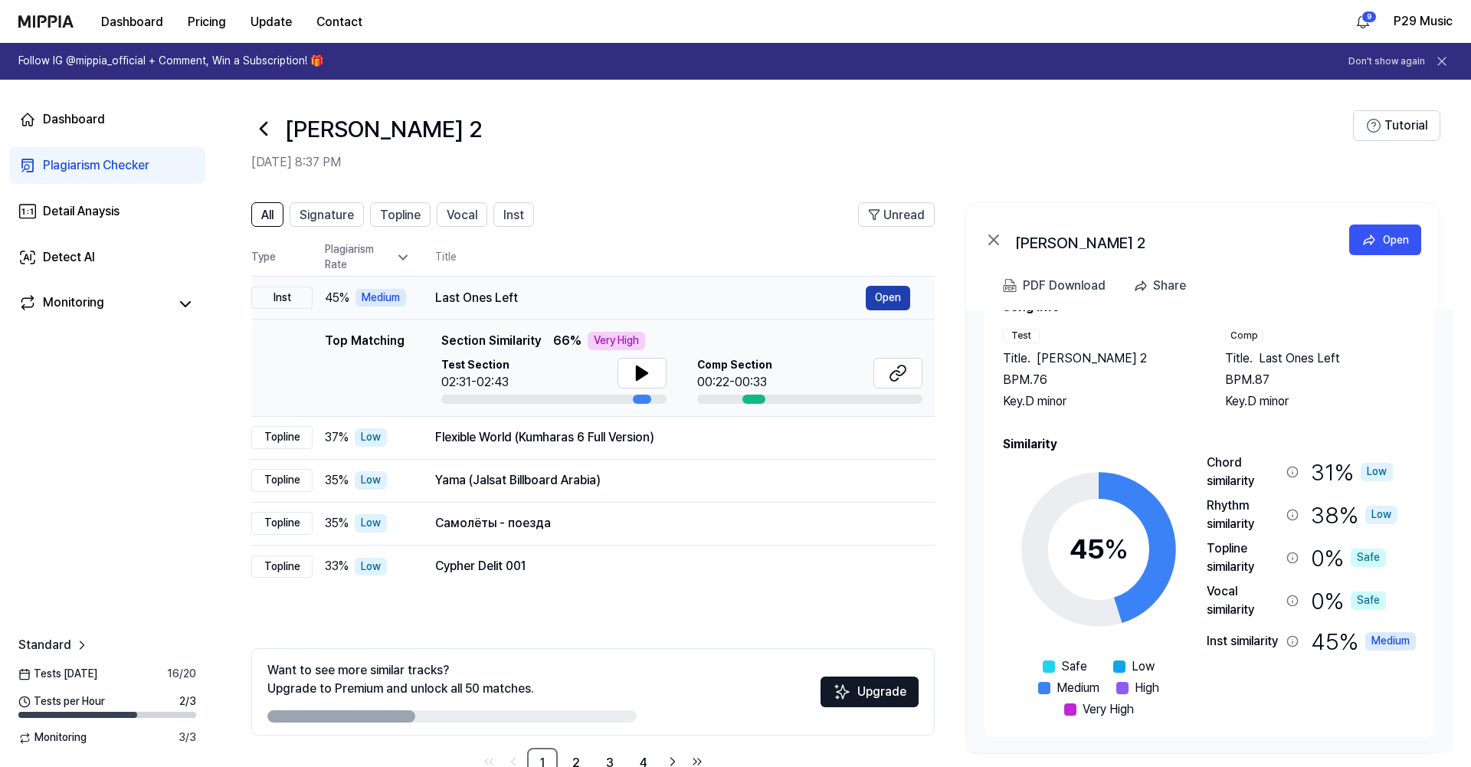
click at [891, 298] on button "Open" at bounding box center [887, 298] width 44 height 25
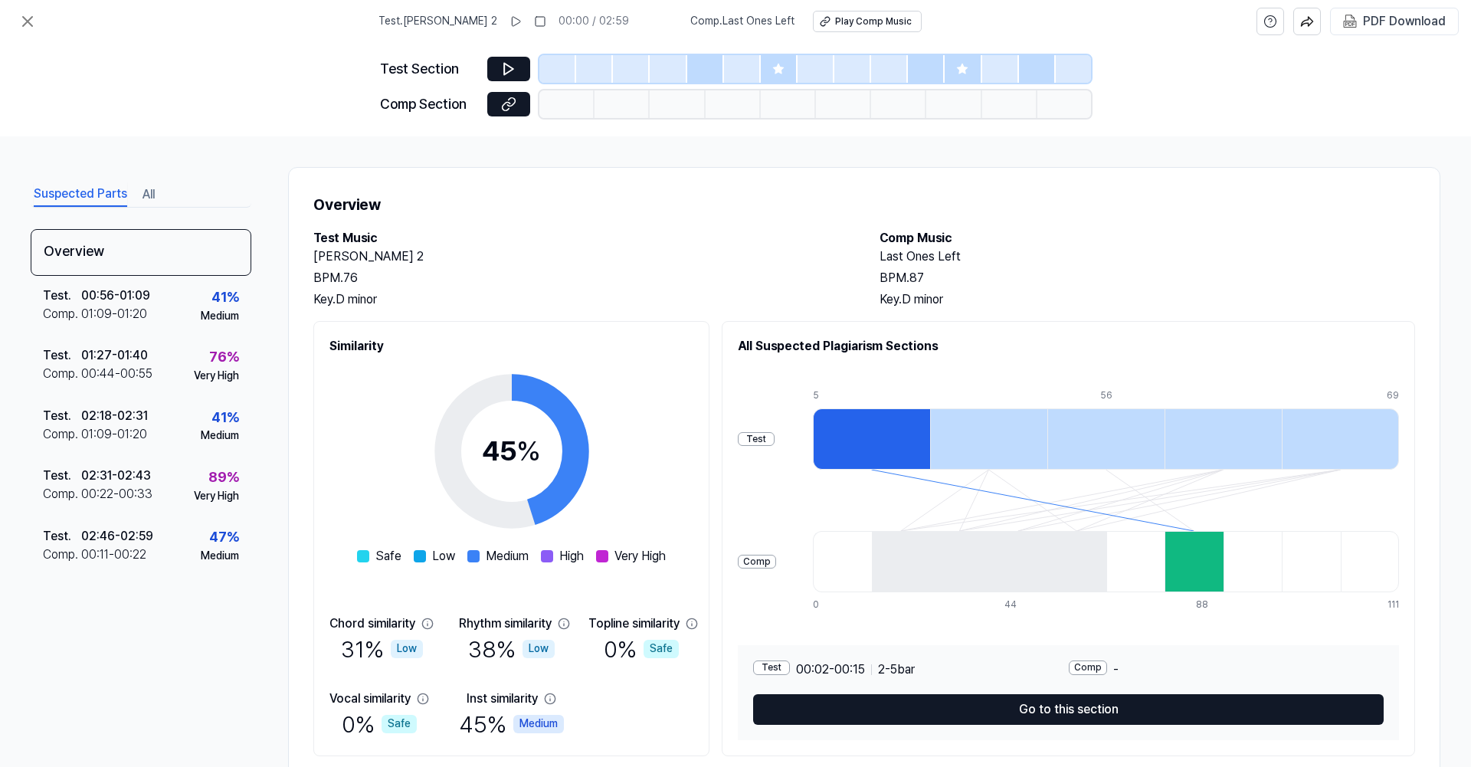
scroll to position [44, 0]
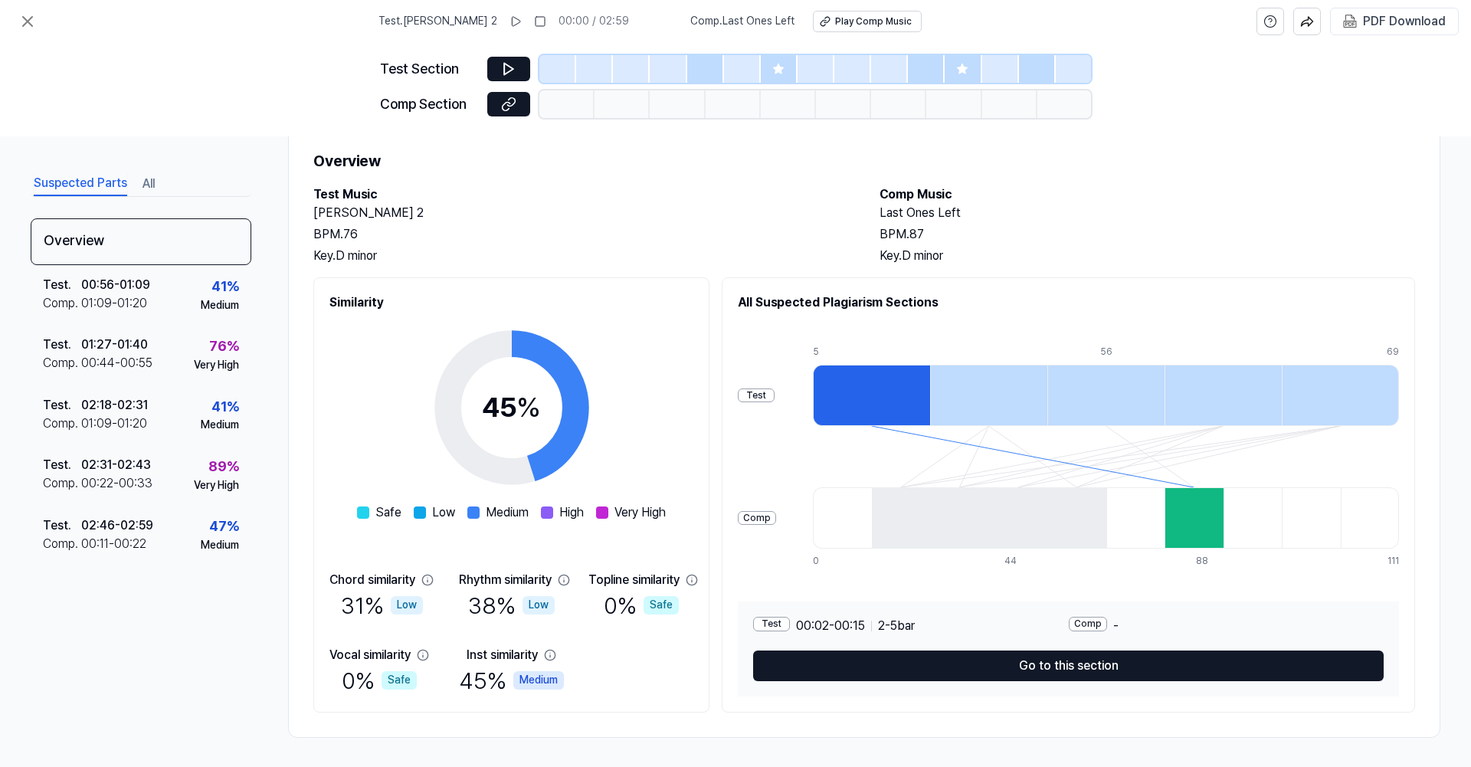
click at [636, 512] on span "Very High" at bounding box center [639, 512] width 51 height 18
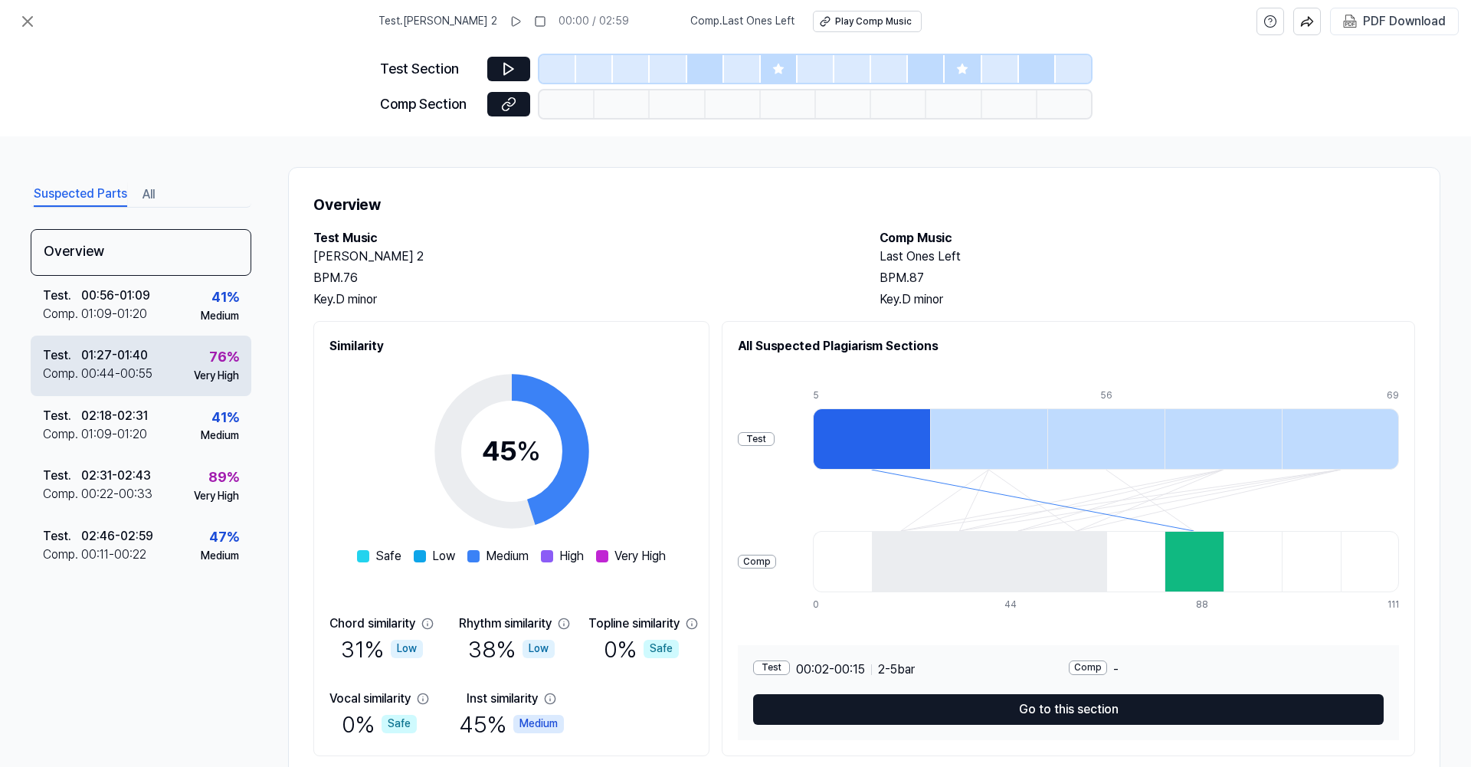
click at [201, 351] on div "76 % Very High" at bounding box center [216, 364] width 45 height 37
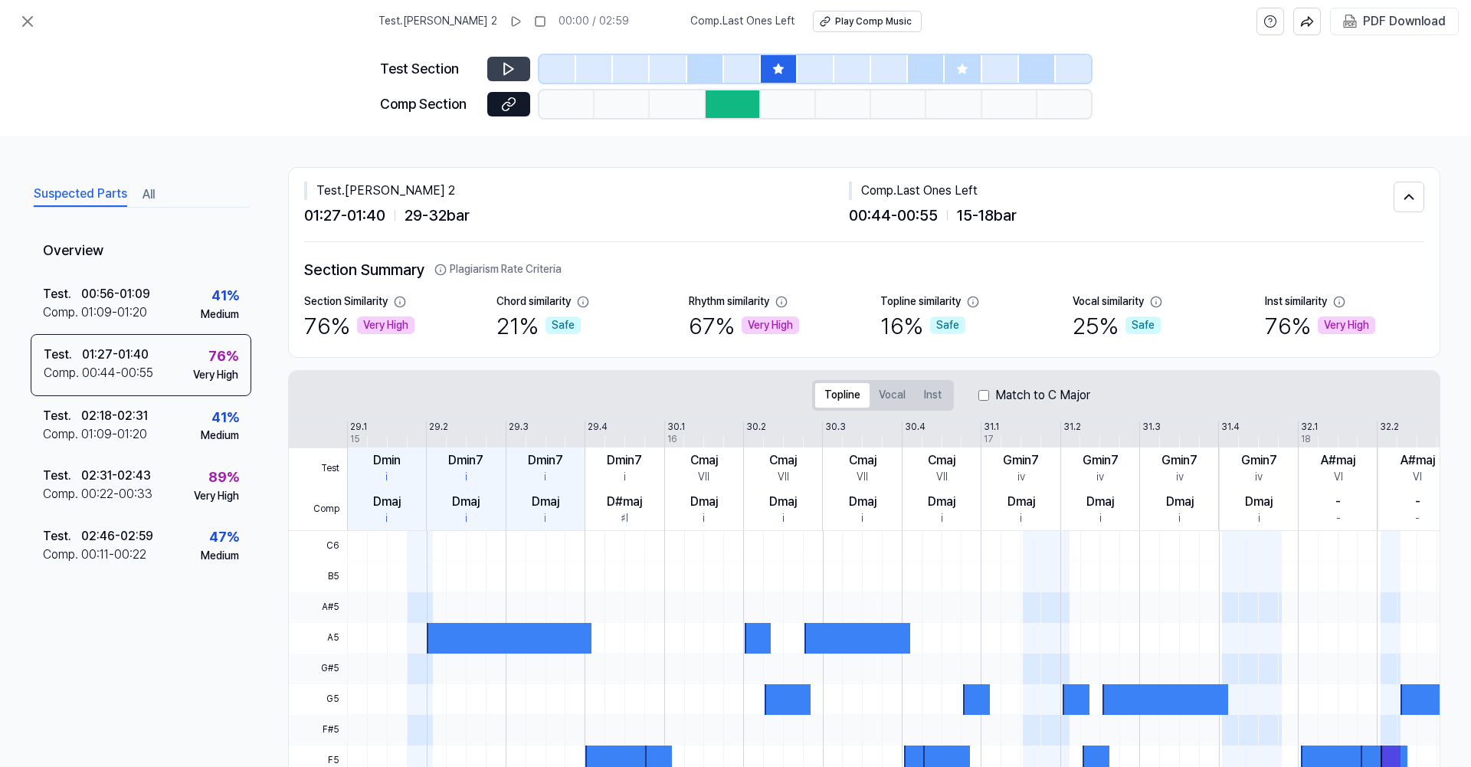
click at [499, 63] on button at bounding box center [508, 69] width 43 height 25
click at [158, 482] on div "Test . 02:31 - 02:43 Comp . 00:22 - 00:33 89 % Very High" at bounding box center [141, 486] width 221 height 60
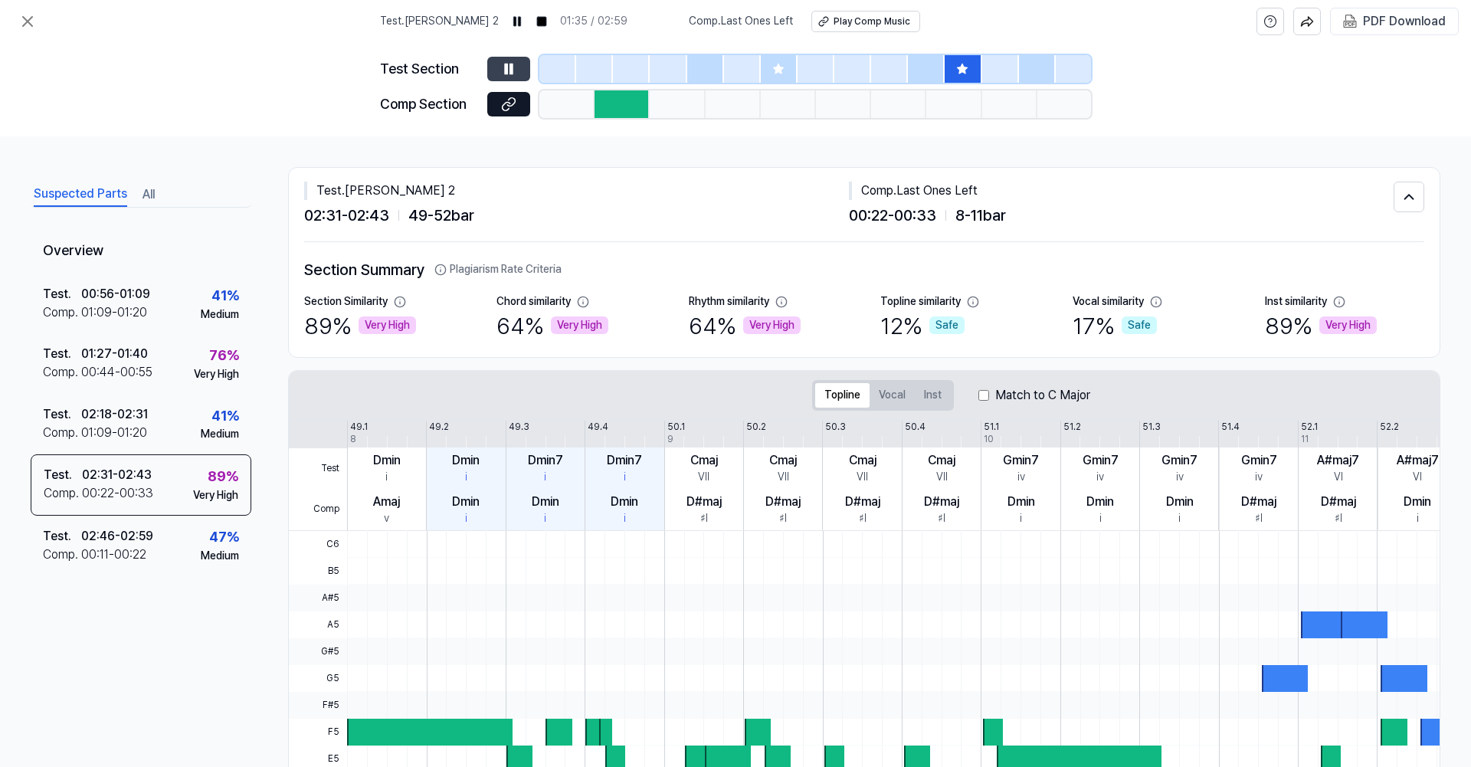
click at [517, 73] on button at bounding box center [508, 69] width 43 height 25
click at [515, 60] on button at bounding box center [508, 69] width 43 height 25
click at [511, 103] on icon at bounding box center [508, 104] width 15 height 15
